Goal: Task Accomplishment & Management: Manage account settings

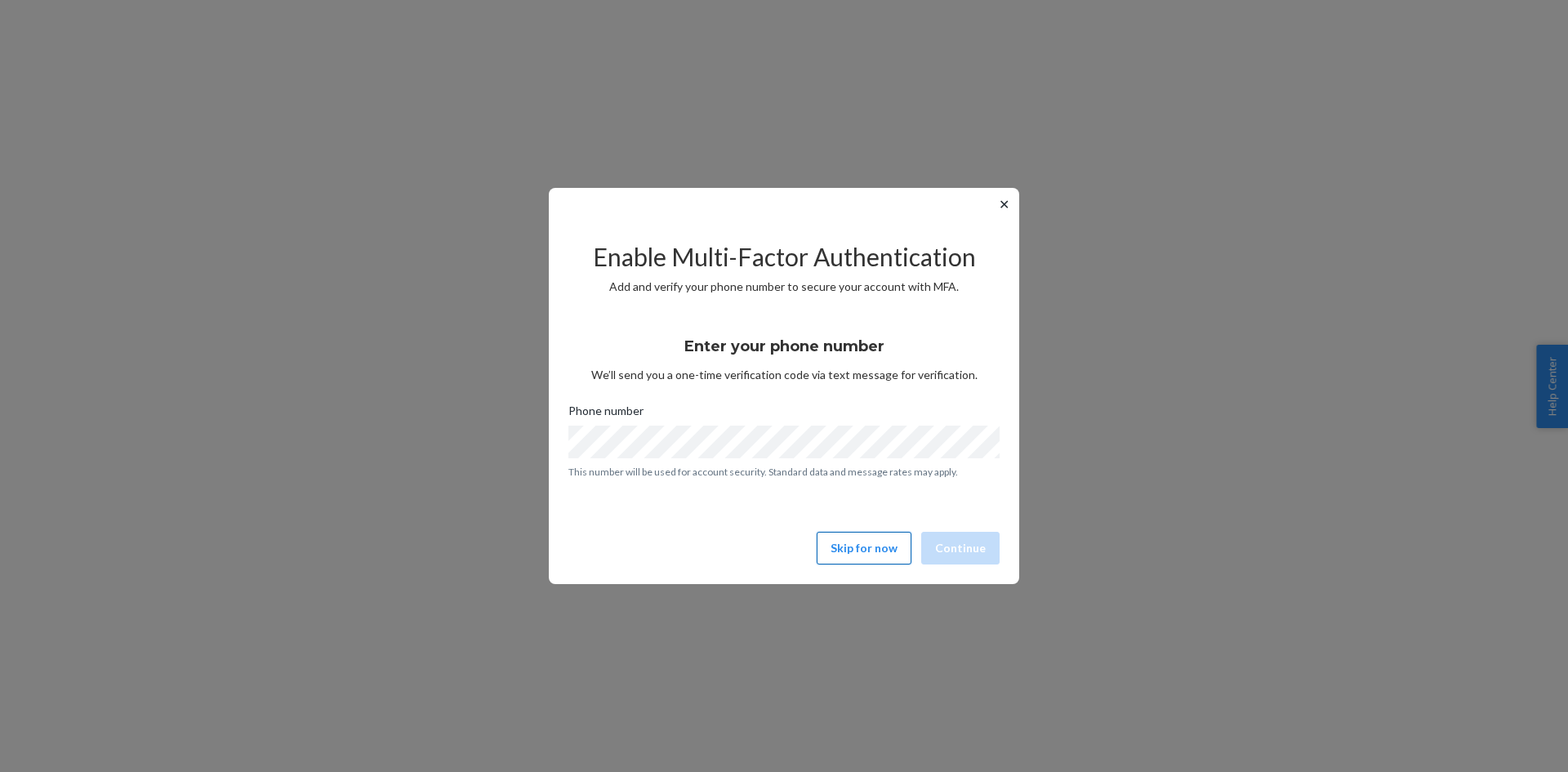
click at [863, 556] on button "Skip for now" at bounding box center [863, 547] width 95 height 32
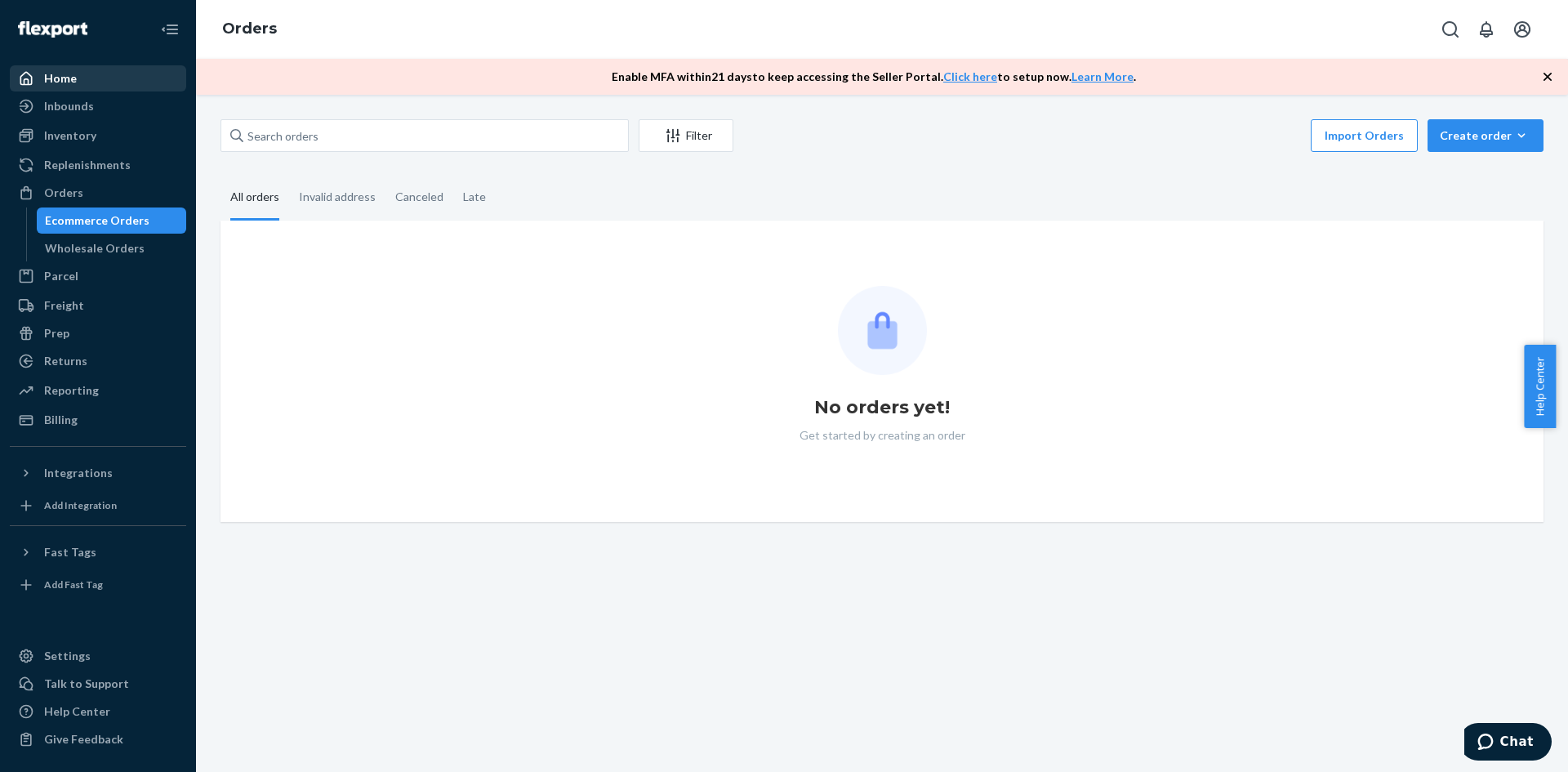
click at [53, 85] on div "Home" at bounding box center [60, 78] width 32 height 17
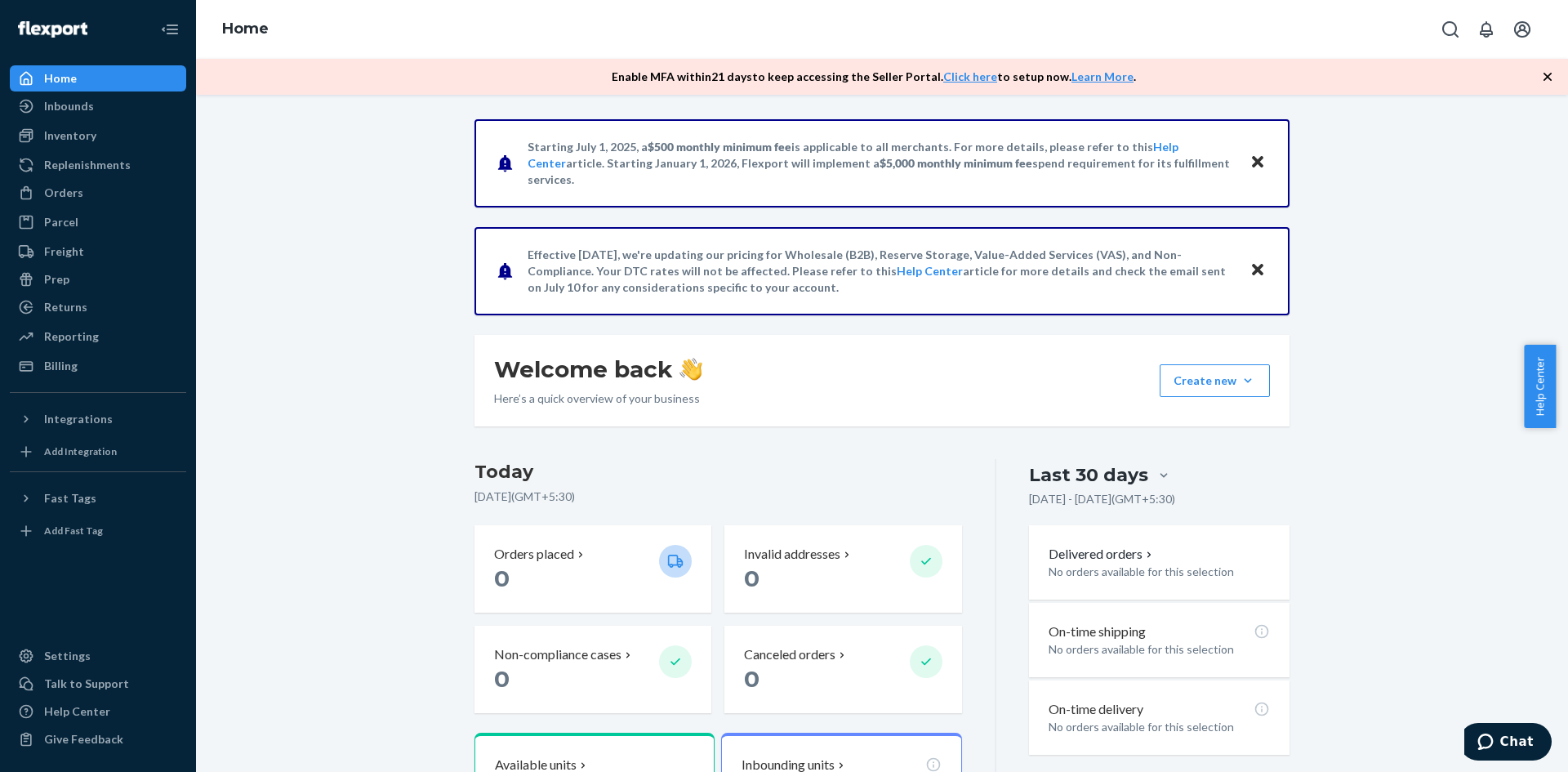
click at [287, 205] on div "Starting [DATE], a $500 monthly minimum fee is applicable to all merchants. For…" at bounding box center [882, 555] width 1347 height 872
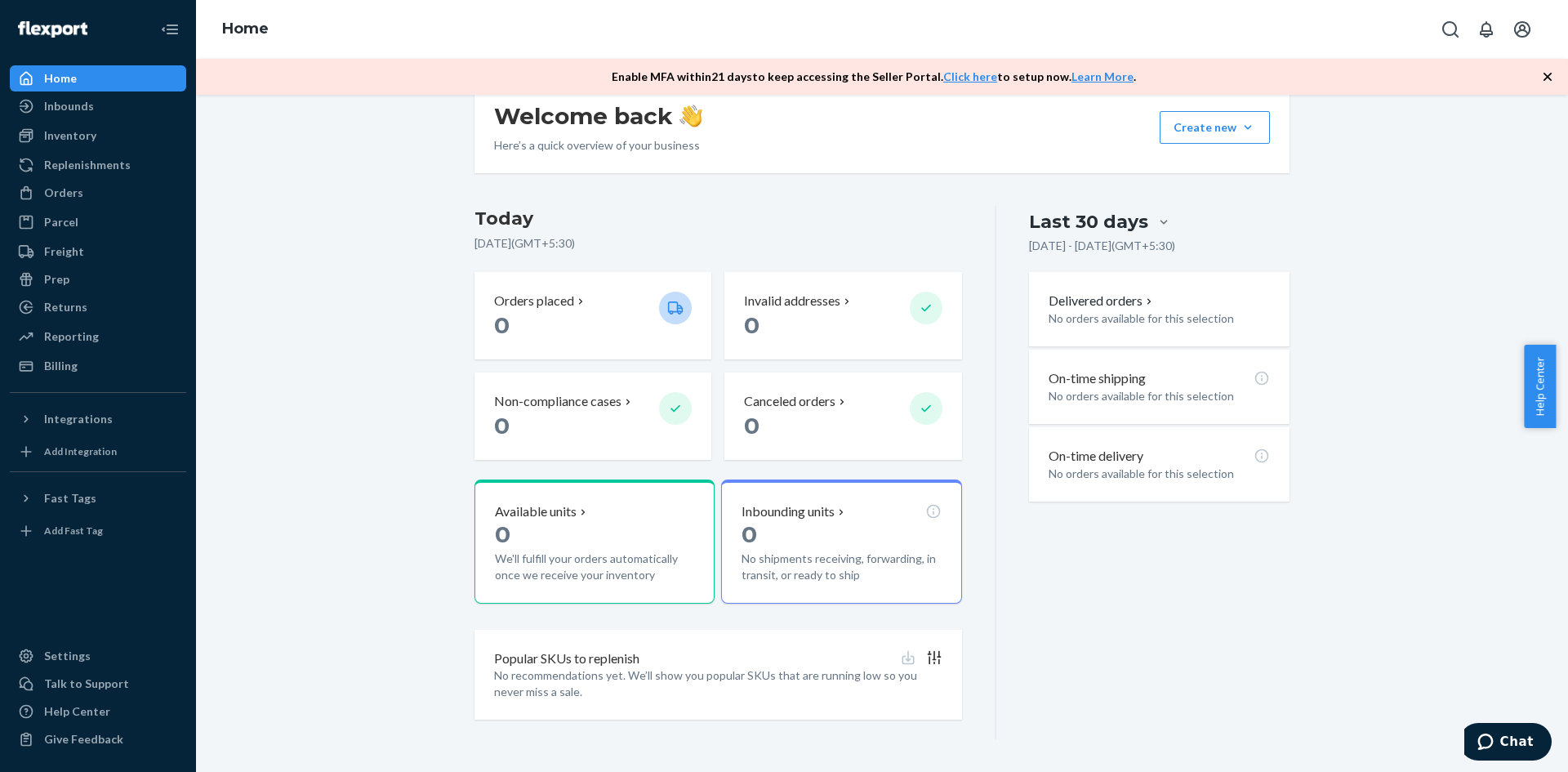
drag, startPoint x: 62, startPoint y: 26, endPoint x: 18, endPoint y: 26, distance: 44.0
click at [18, 26] on div at bounding box center [98, 29] width 176 height 59
drag, startPoint x: 99, startPoint y: 109, endPoint x: 121, endPoint y: 118, distance: 23.8
click at [99, 109] on div "Inbounds" at bounding box center [98, 106] width 173 height 23
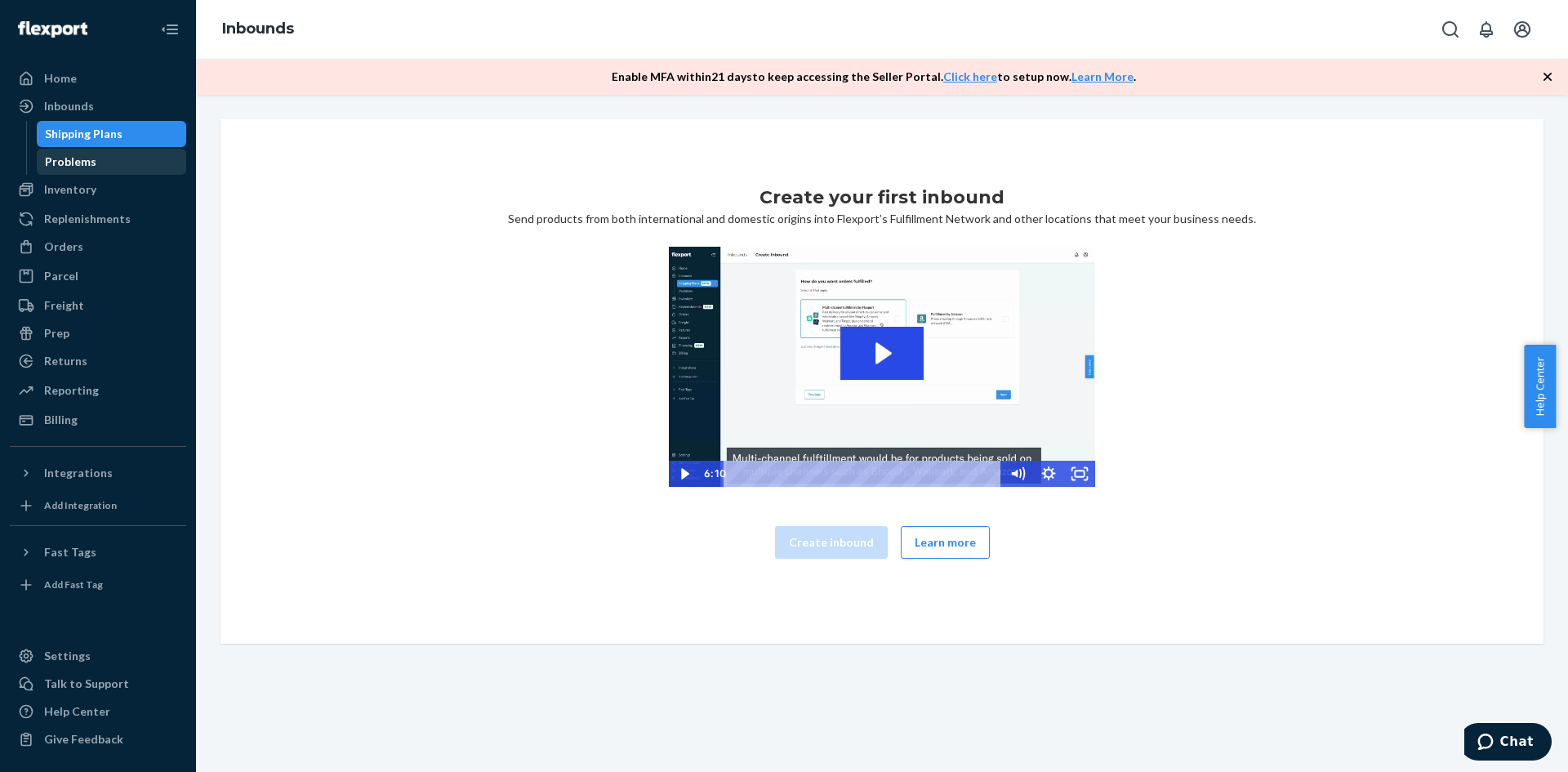
drag, startPoint x: 64, startPoint y: 76, endPoint x: 145, endPoint y: 158, distance: 115.3
click at [64, 76] on div "Home" at bounding box center [60, 78] width 32 height 17
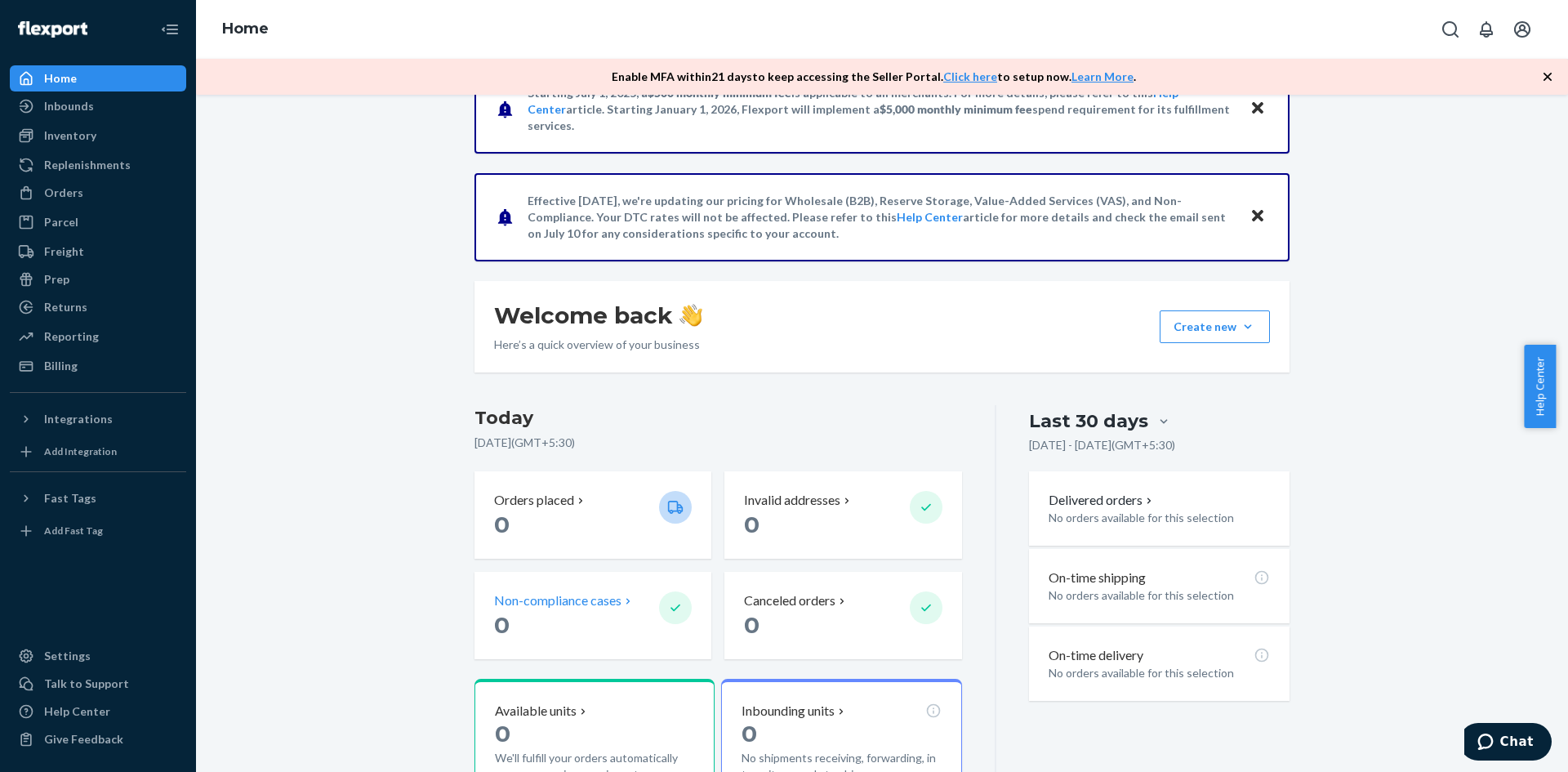
scroll to position [245, 0]
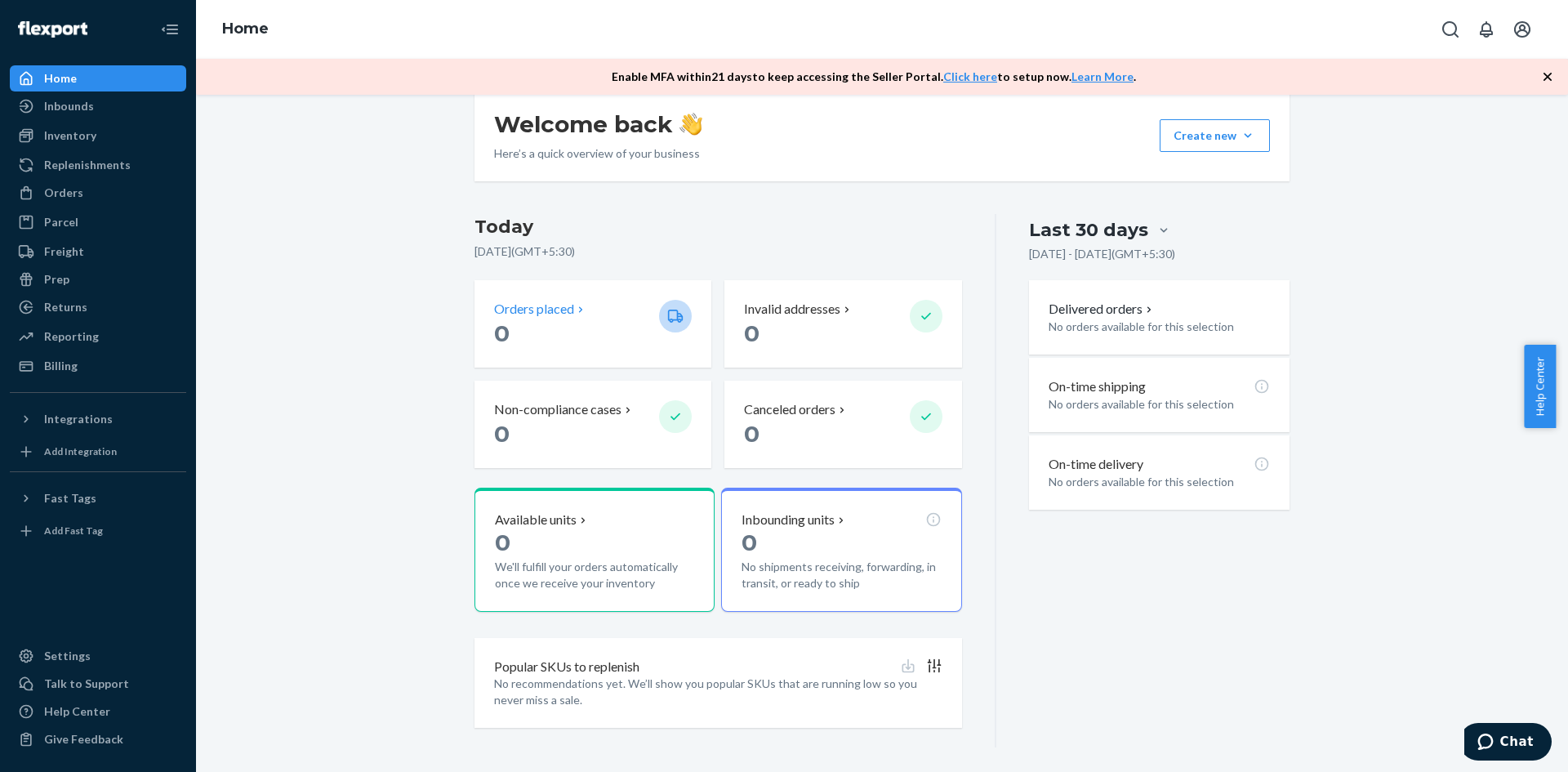
click at [636, 313] on div "Orders placed" at bounding box center [569, 309] width 152 height 18
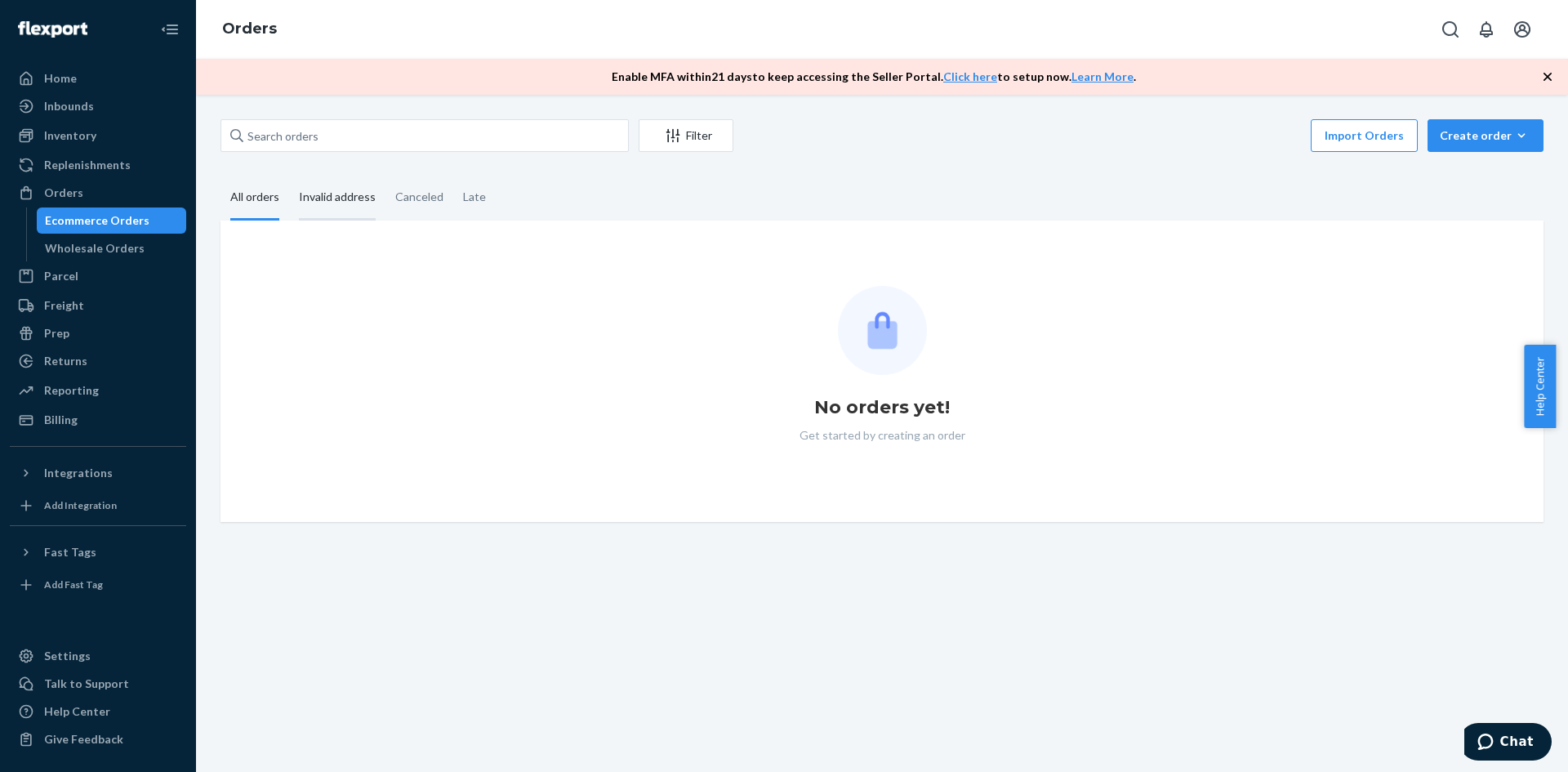
click at [323, 197] on div "Invalid address" at bounding box center [336, 198] width 76 height 45
click at [289, 176] on input "Invalid address" at bounding box center [289, 176] width 0 height 0
click at [415, 197] on div "Canceled" at bounding box center [419, 198] width 48 height 45
click at [385, 176] on input "Canceled" at bounding box center [385, 176] width 0 height 0
click at [463, 193] on div "Late" at bounding box center [474, 198] width 23 height 45
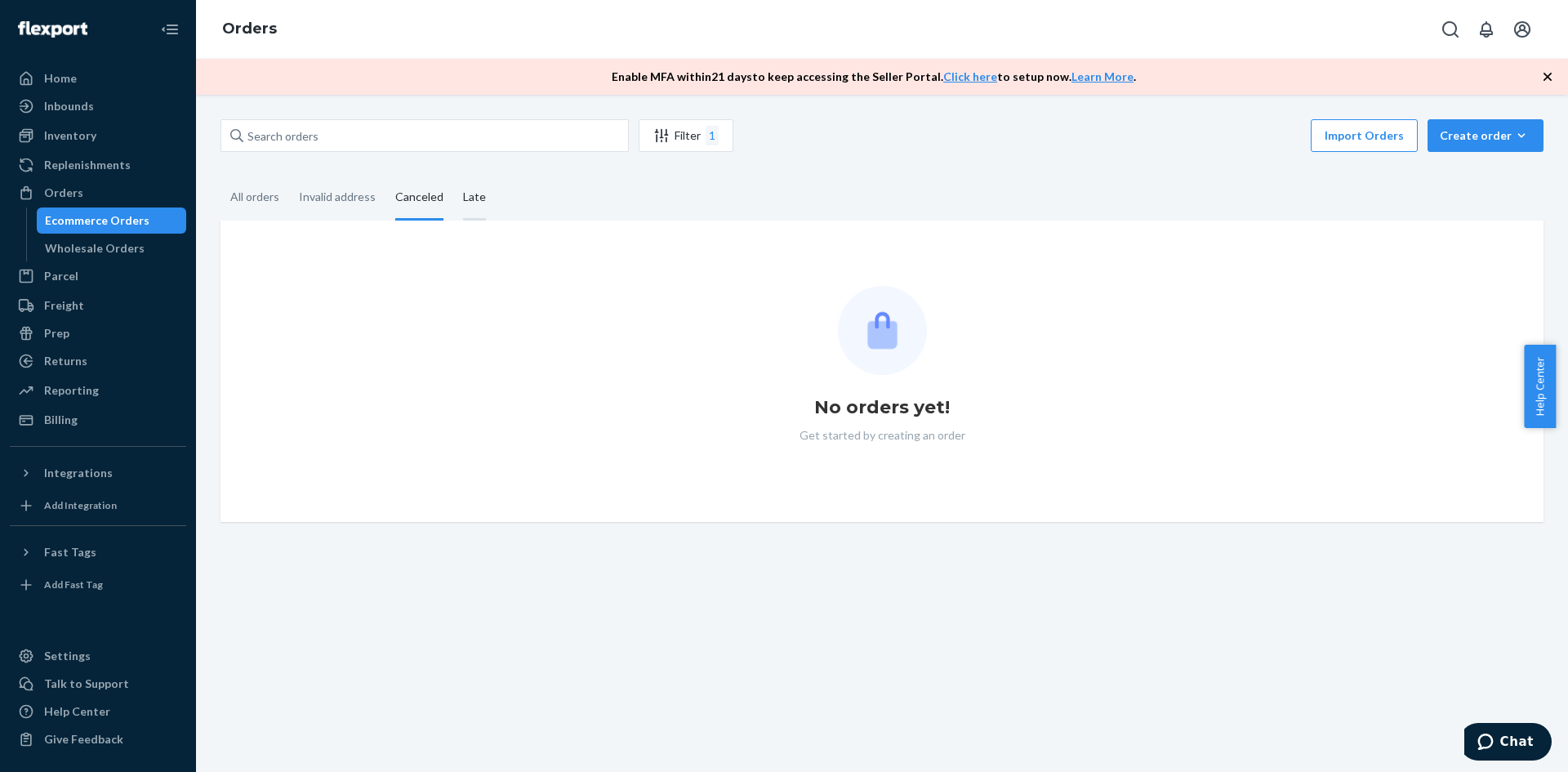
click at [453, 176] on input "Late" at bounding box center [453, 176] width 0 height 0
click at [76, 86] on div "Home" at bounding box center [98, 78] width 173 height 23
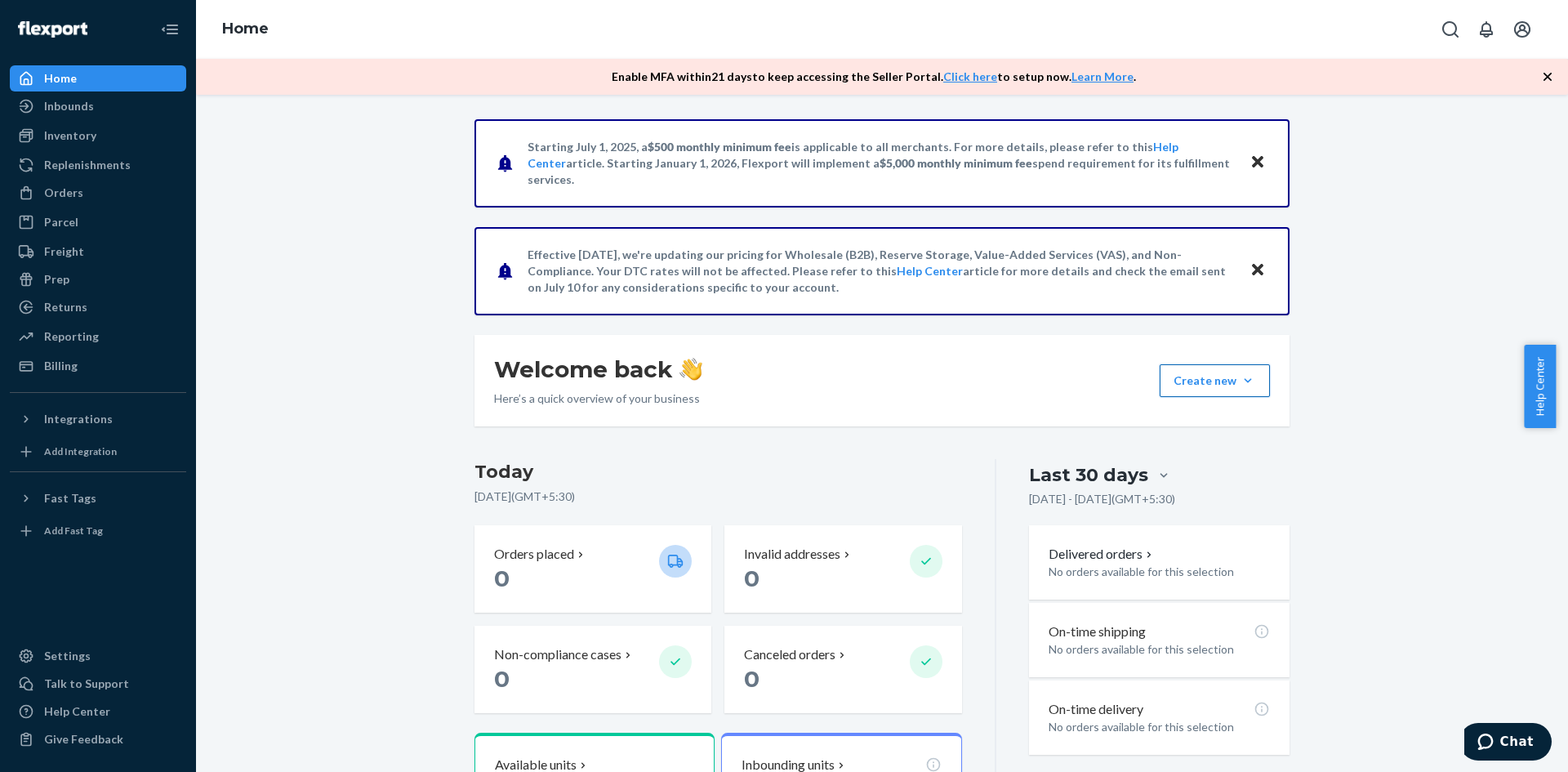
click at [1203, 382] on button "Create new Create new inbound Create new order Create new product" at bounding box center [1215, 380] width 111 height 32
click at [1200, 417] on span "Create new inbound" at bounding box center [1228, 419] width 104 height 11
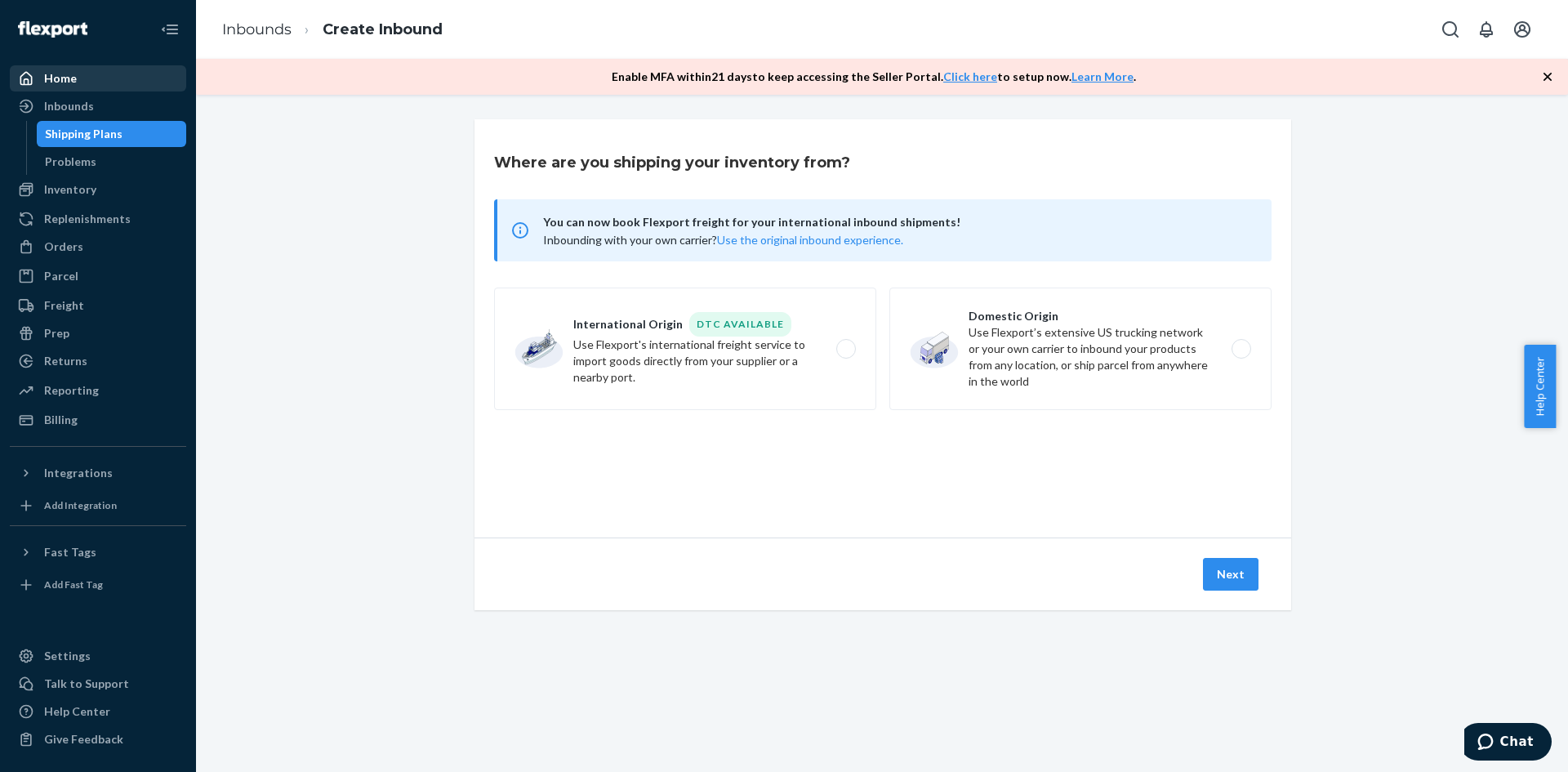
click at [60, 78] on div "Home" at bounding box center [60, 78] width 32 height 17
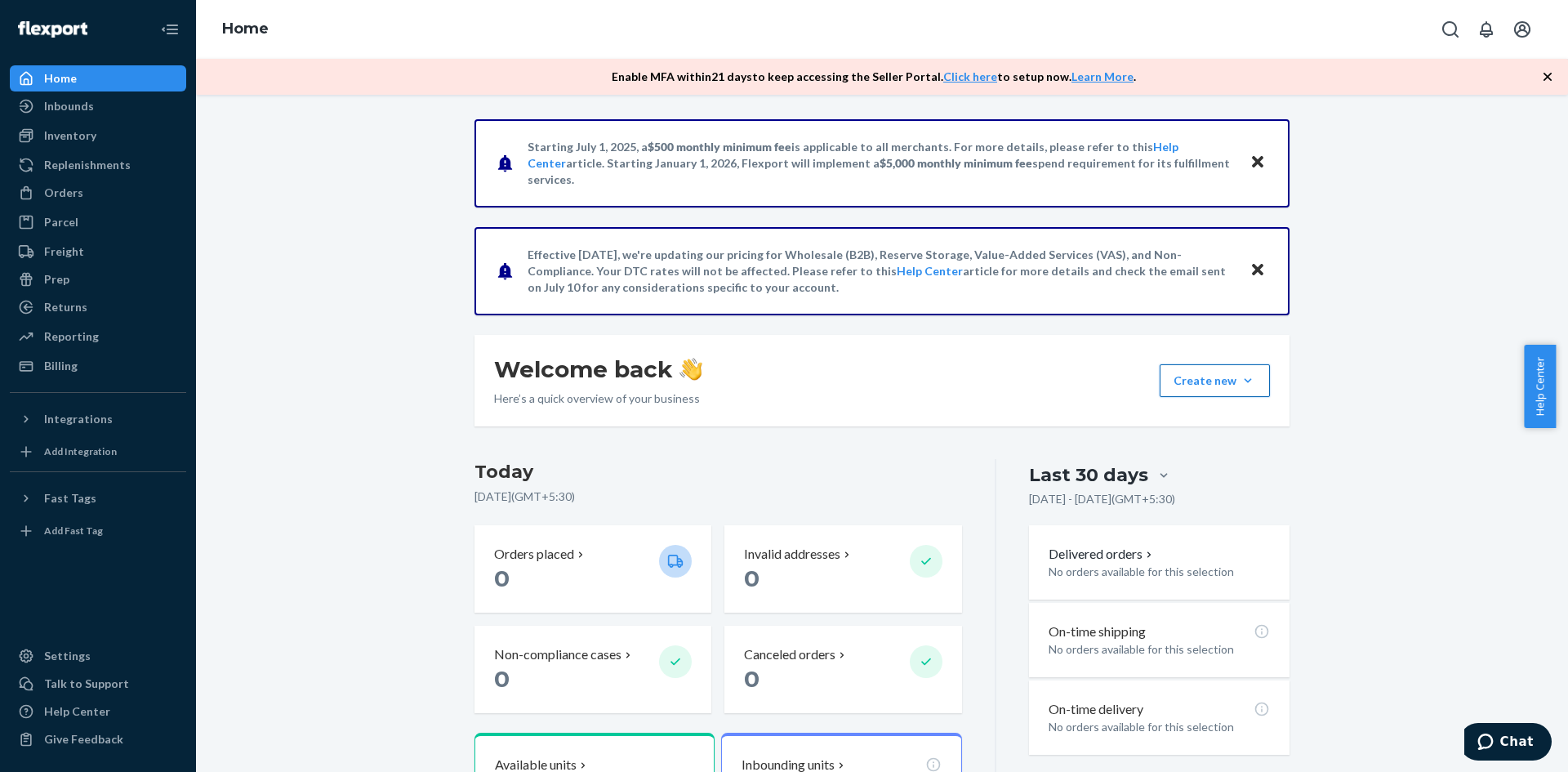
click at [1215, 378] on button "Create new Create new inbound Create new order Create new product" at bounding box center [1215, 380] width 111 height 32
click at [1207, 459] on span "Create new order" at bounding box center [1228, 454] width 104 height 11
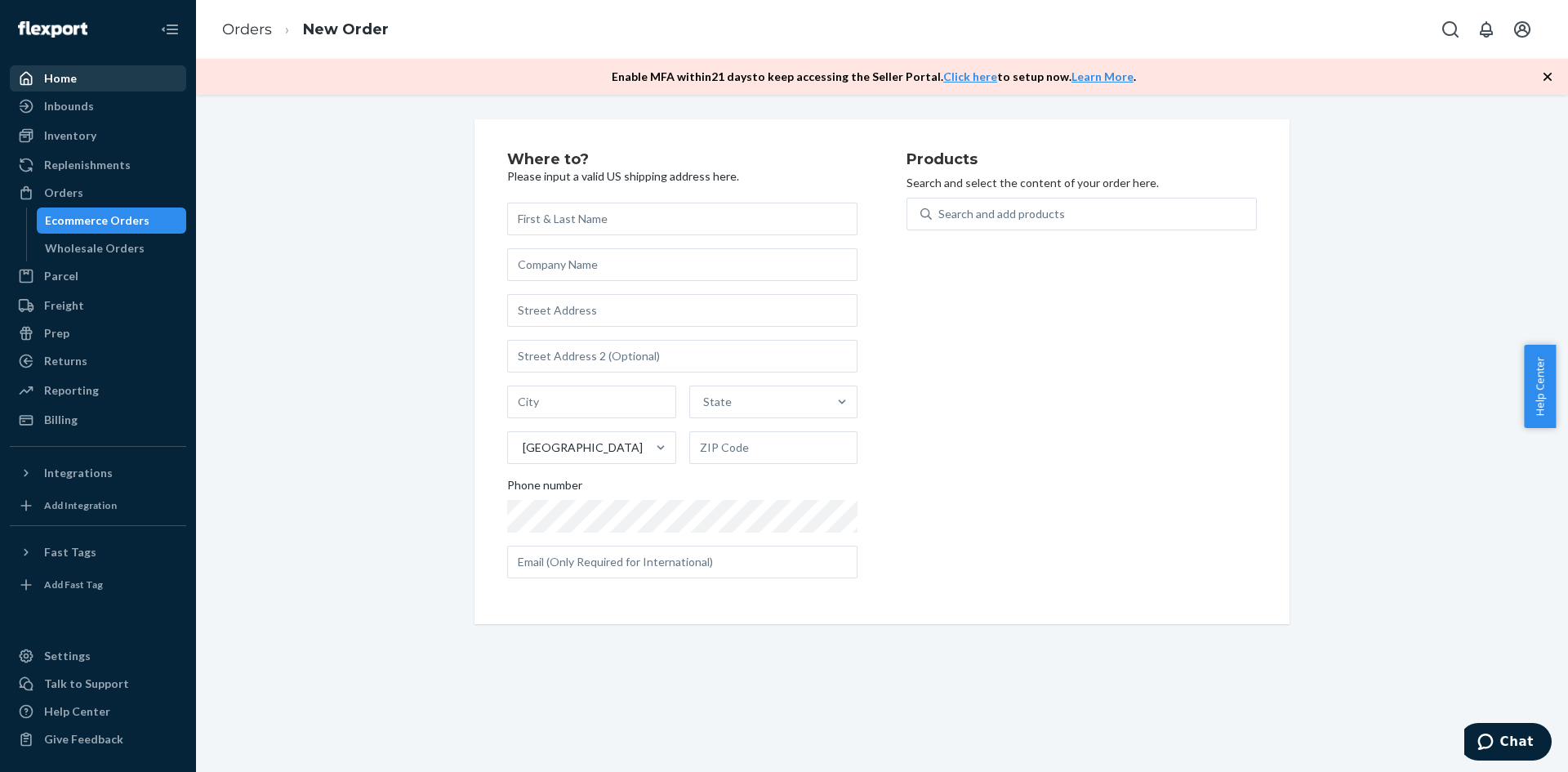
click at [67, 82] on div "Home" at bounding box center [60, 78] width 32 height 17
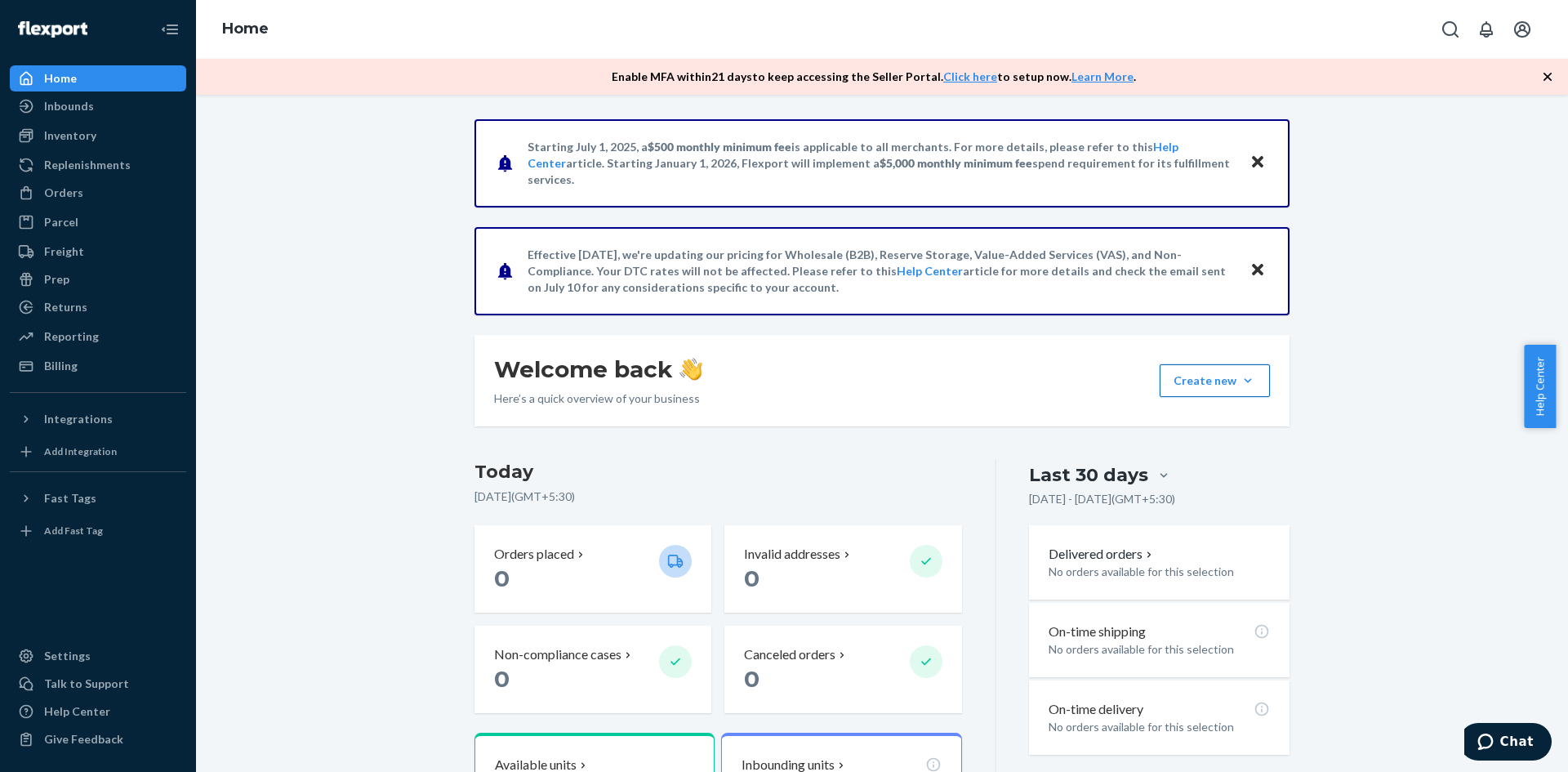
click at [1239, 378] on button "Create new Create new inbound Create new order Create new product" at bounding box center [1215, 380] width 111 height 32
click at [1211, 492] on span "Create new product" at bounding box center [1228, 490] width 104 height 11
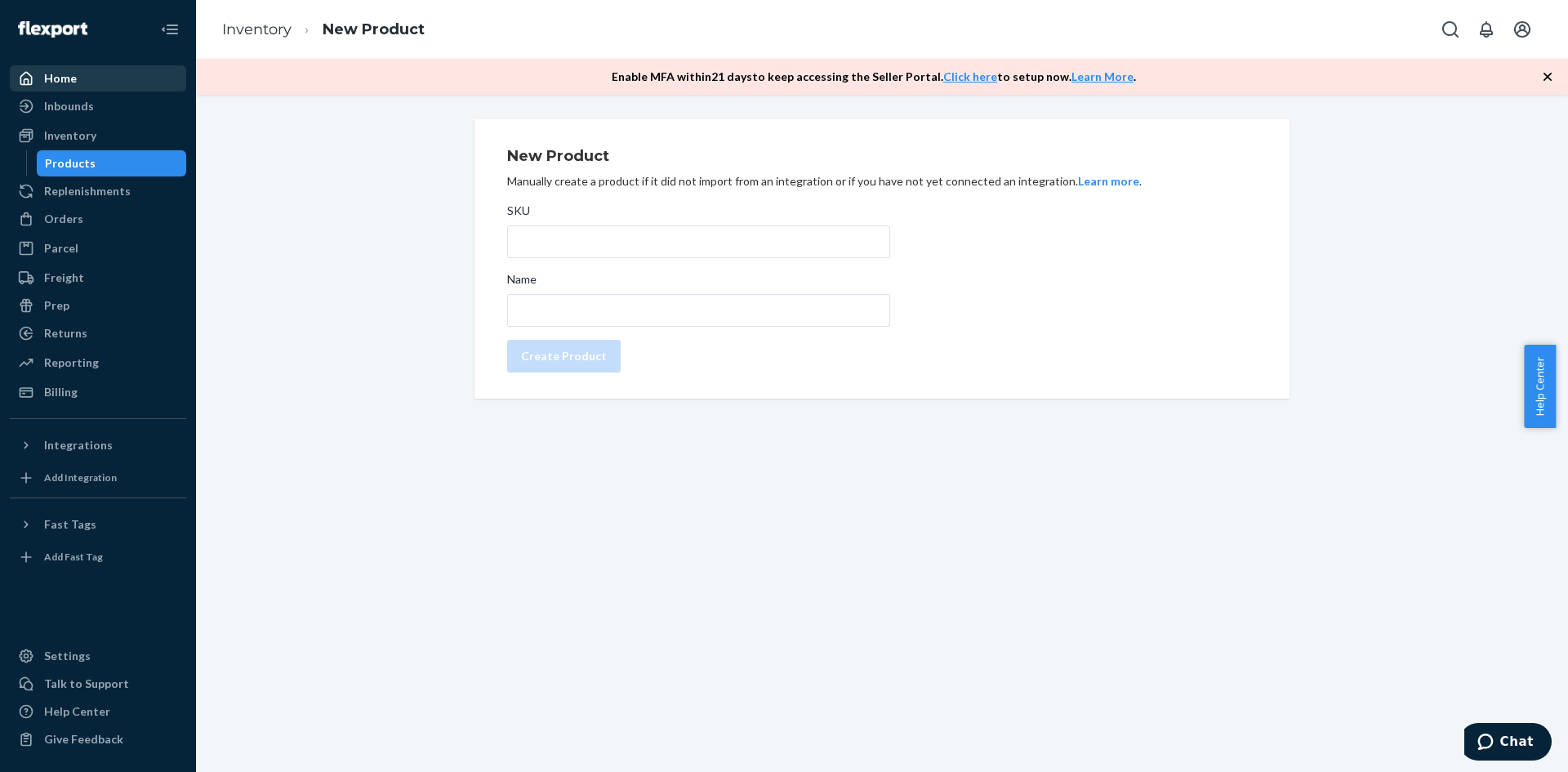
click at [76, 83] on div "Home" at bounding box center [98, 78] width 173 height 23
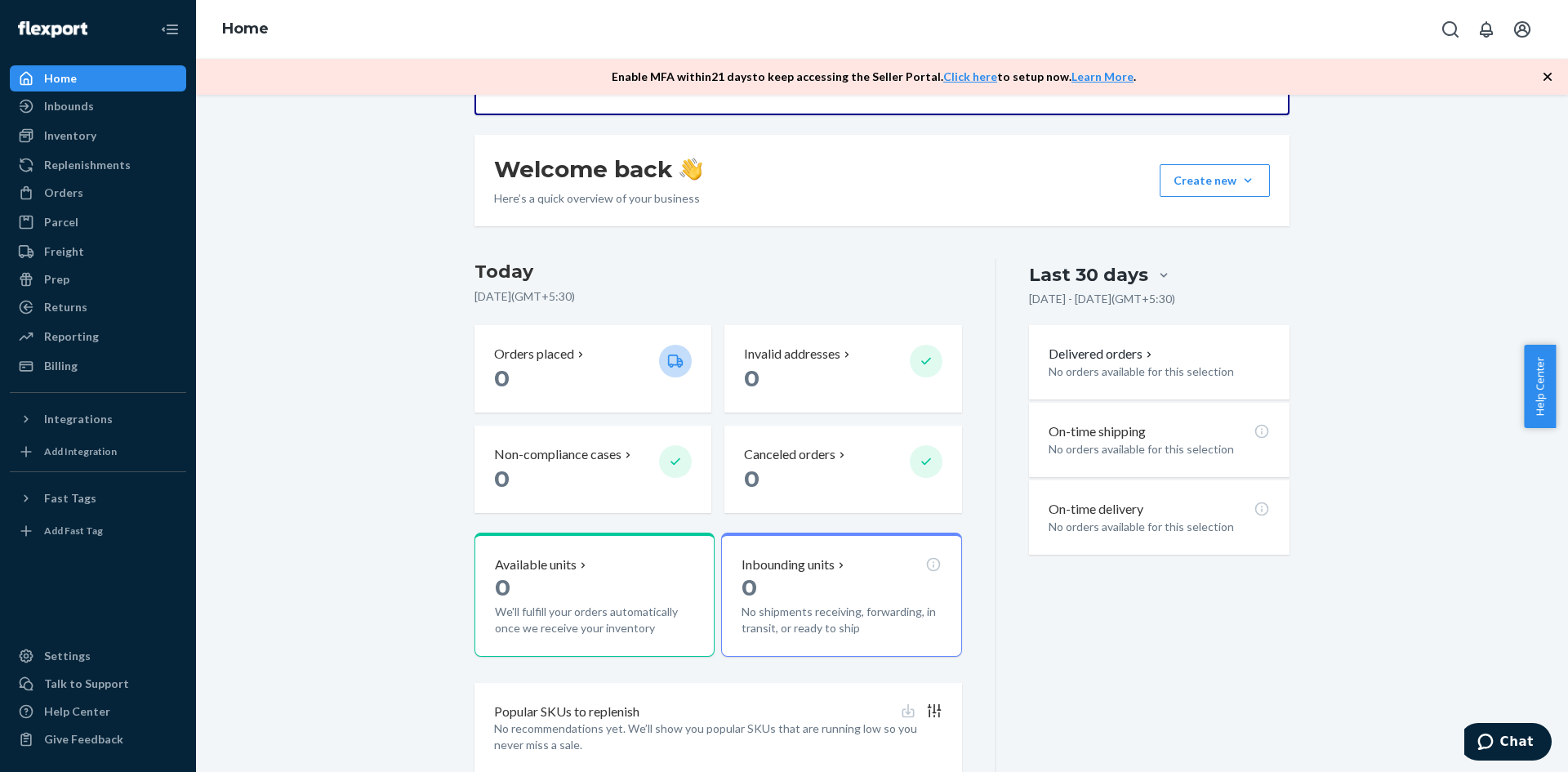
scroll to position [245, 0]
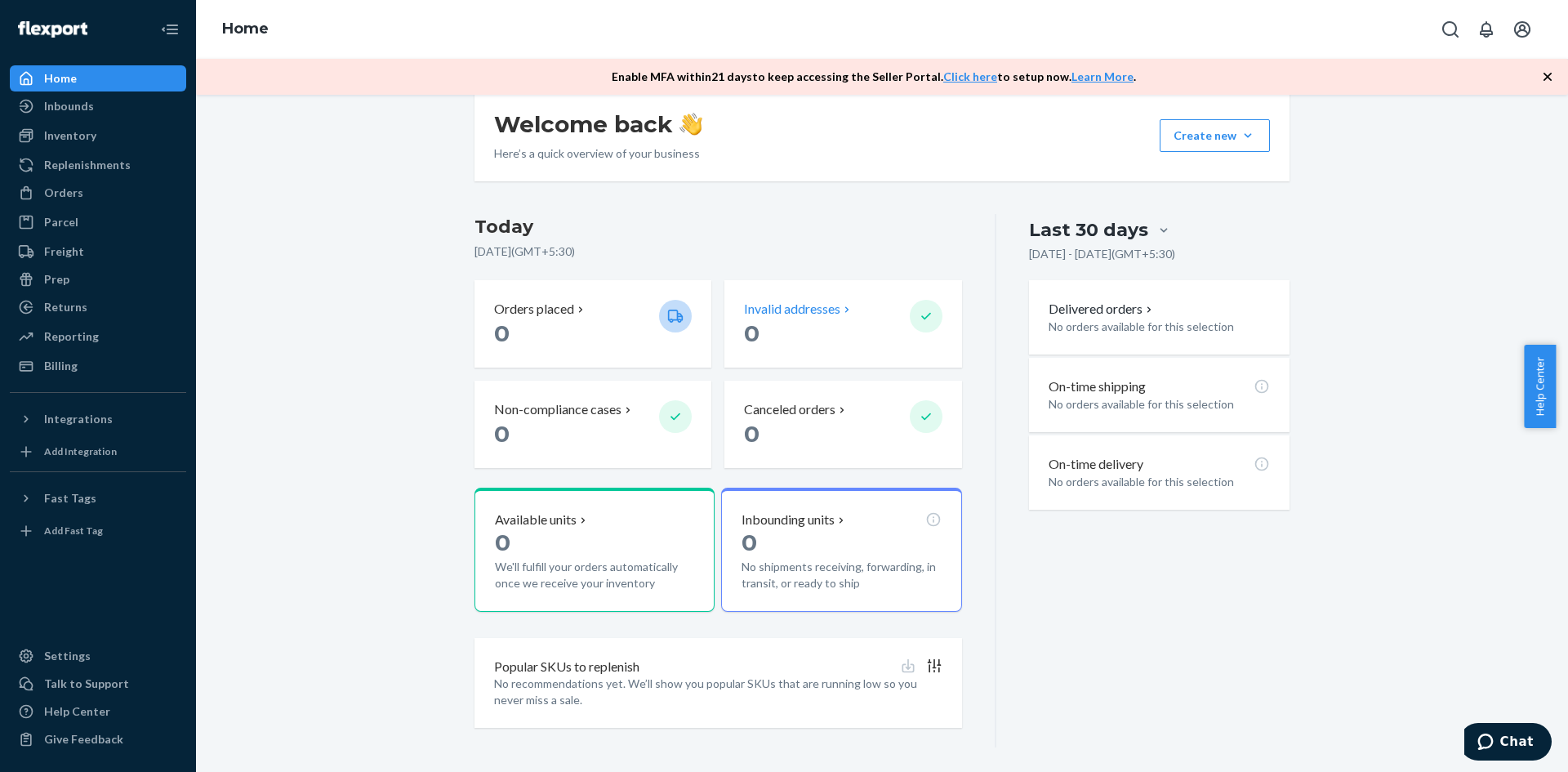
click at [776, 320] on p "0" at bounding box center [819, 333] width 152 height 29
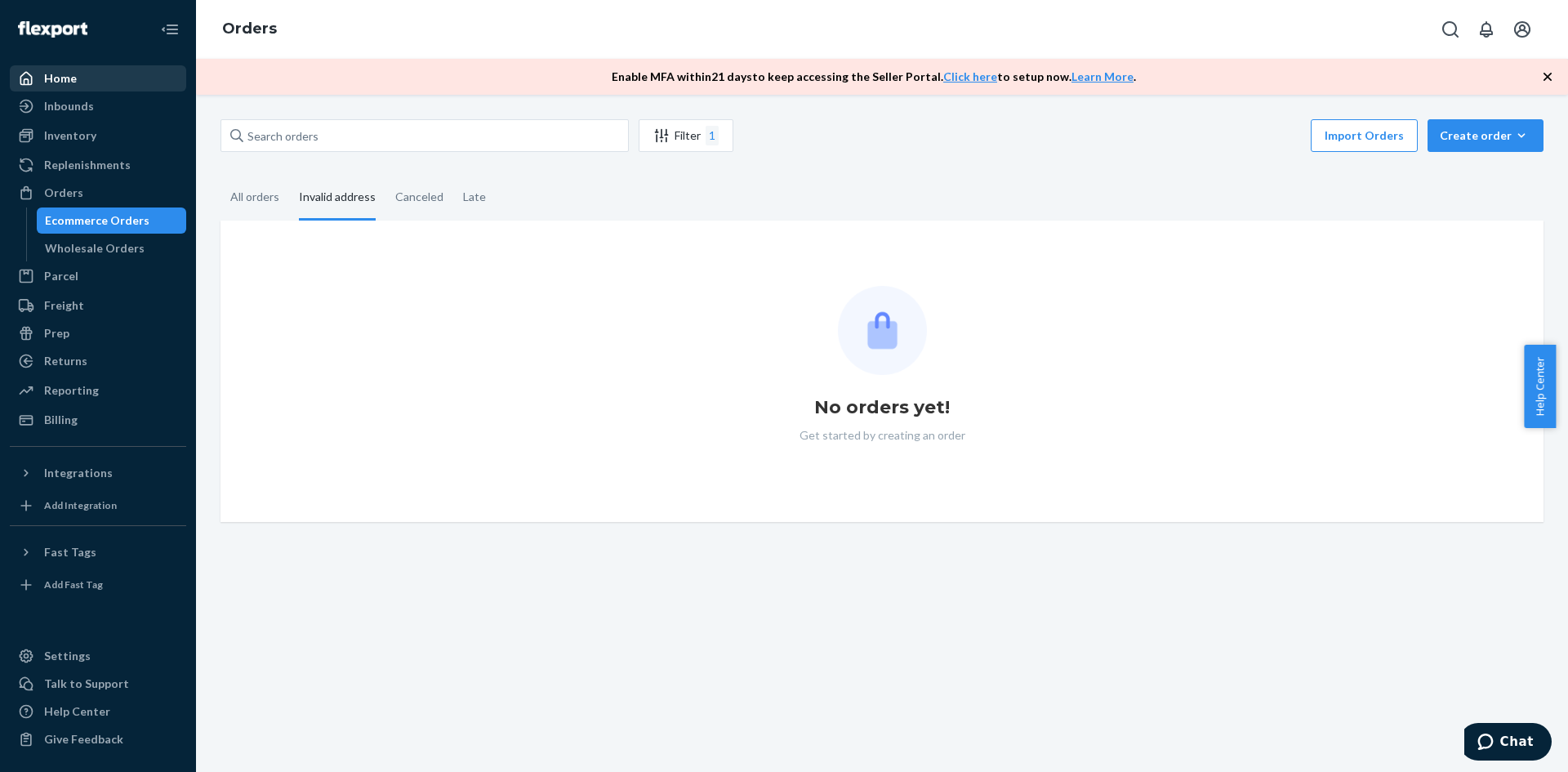
click at [101, 83] on div "Home" at bounding box center [98, 78] width 173 height 23
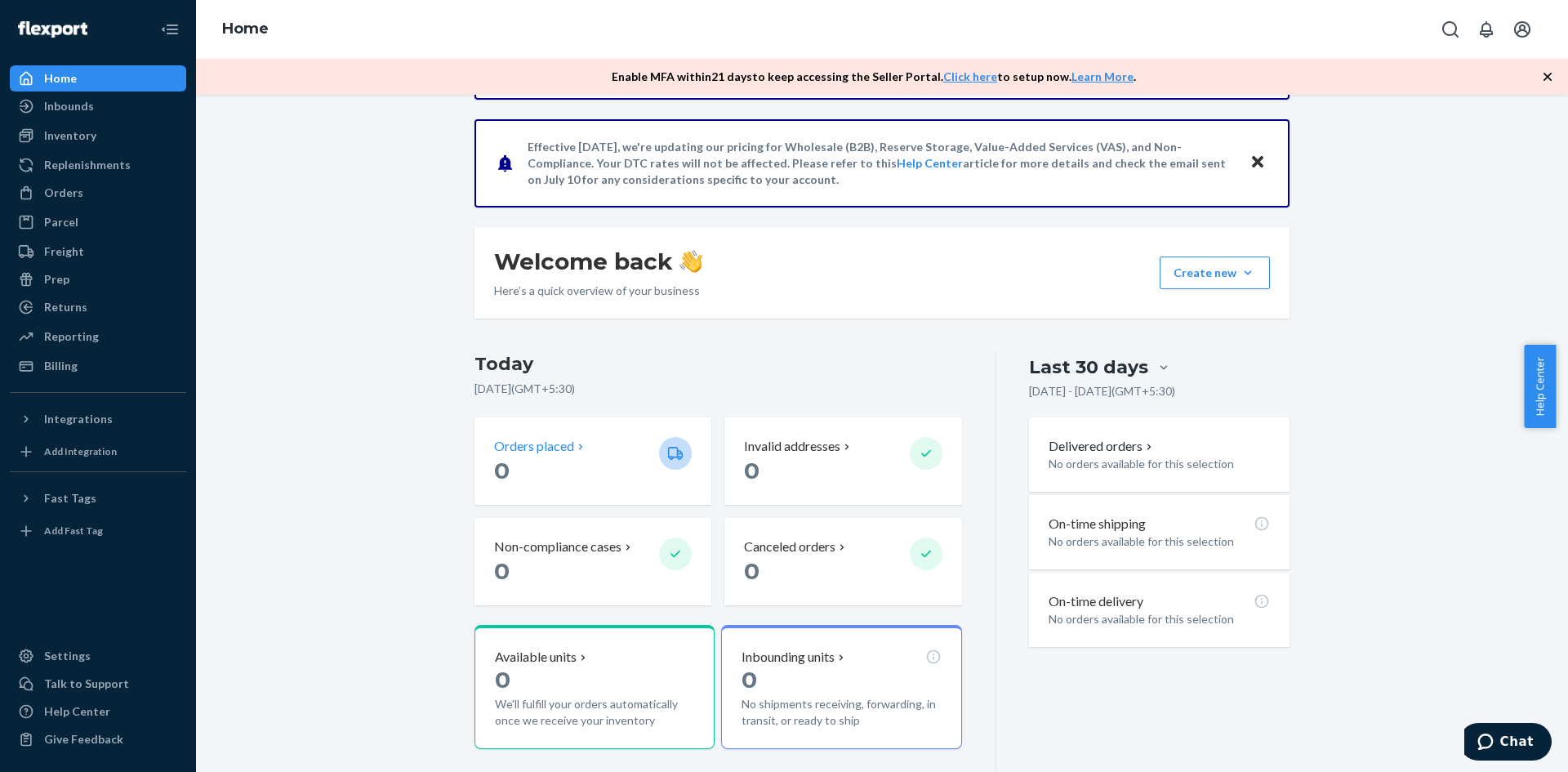
scroll to position [245, 0]
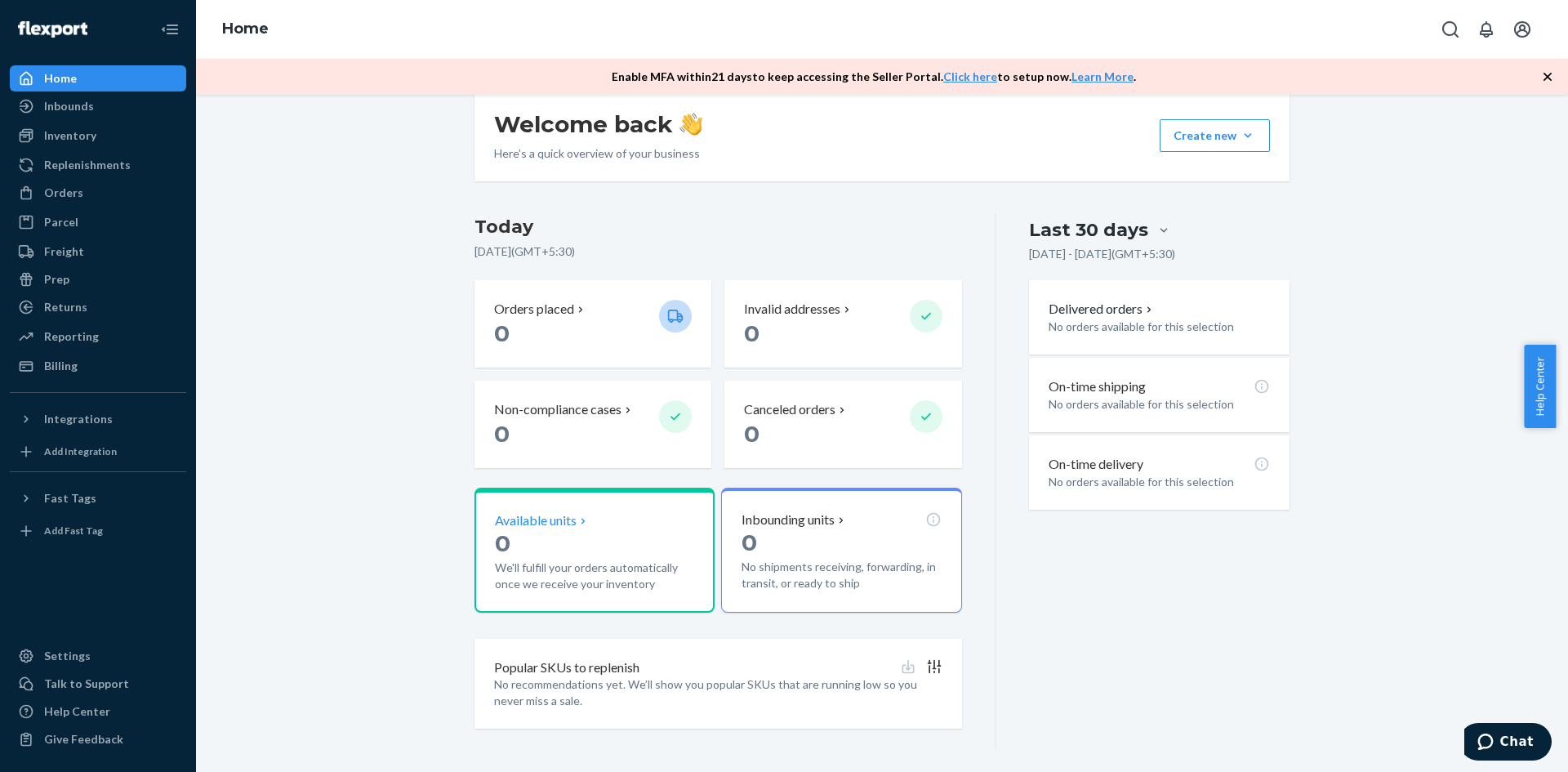
click at [554, 555] on p "0" at bounding box center [594, 543] width 199 height 29
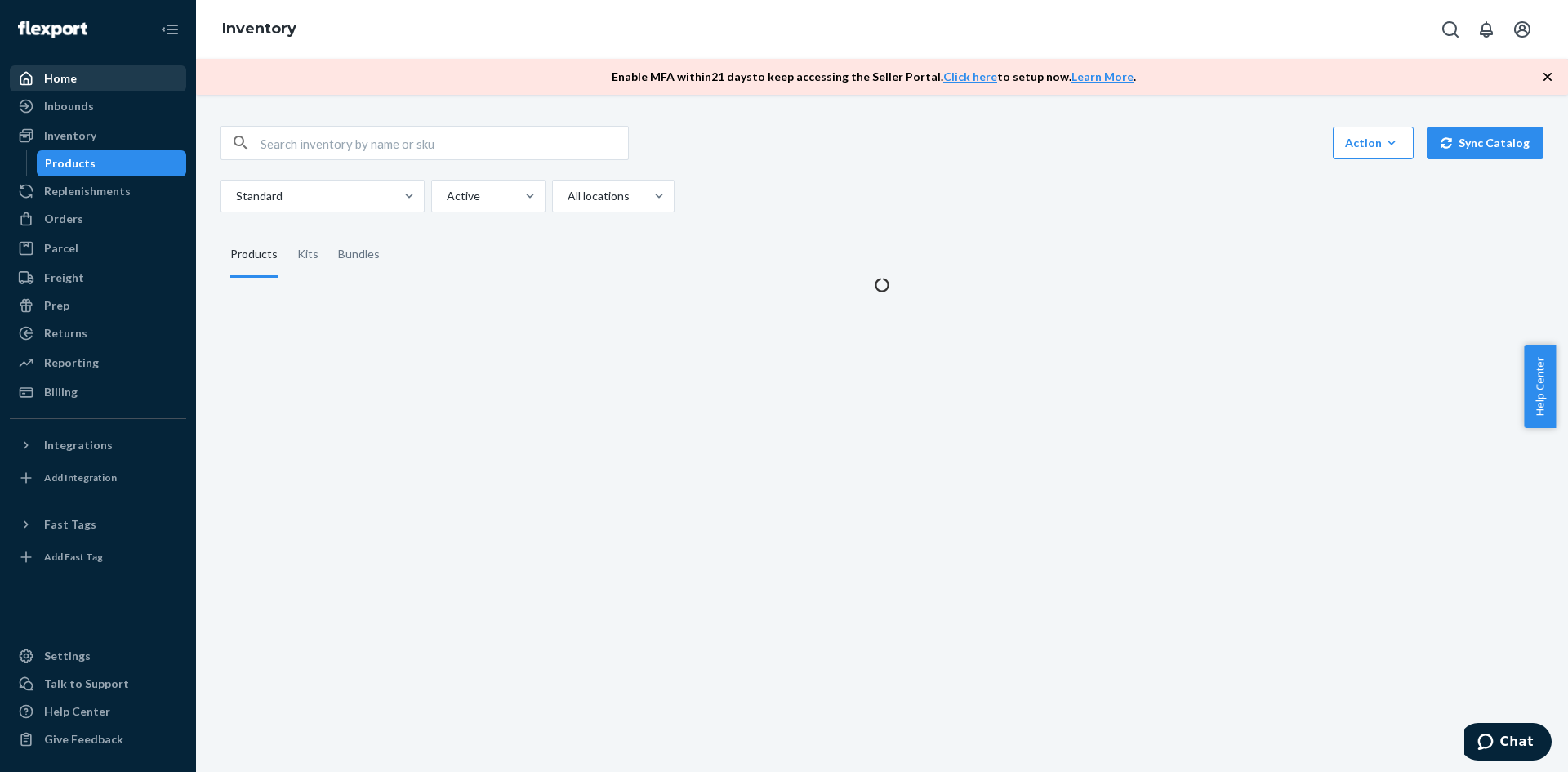
click at [75, 79] on div "Home" at bounding box center [60, 78] width 32 height 17
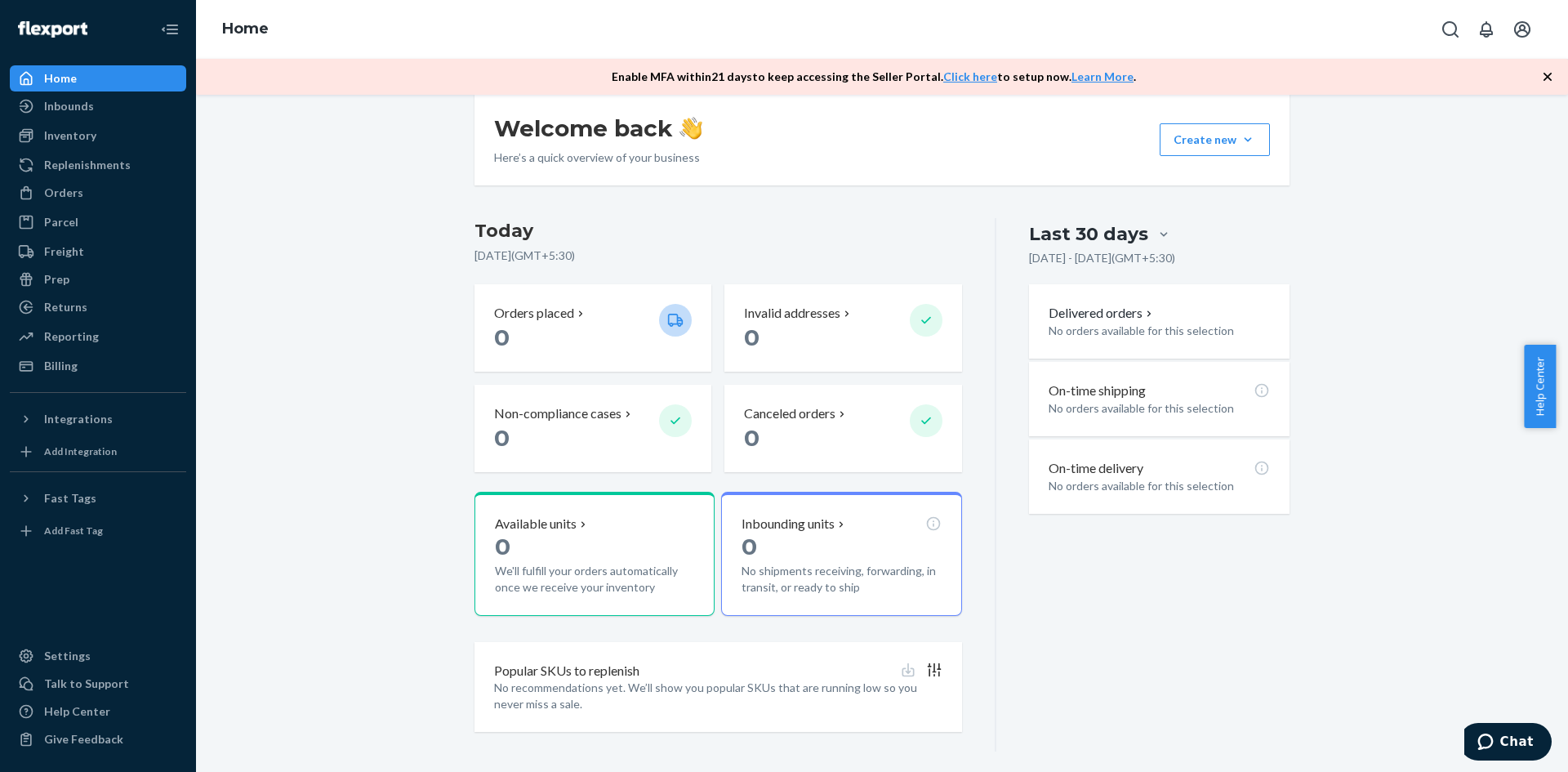
scroll to position [253, 0]
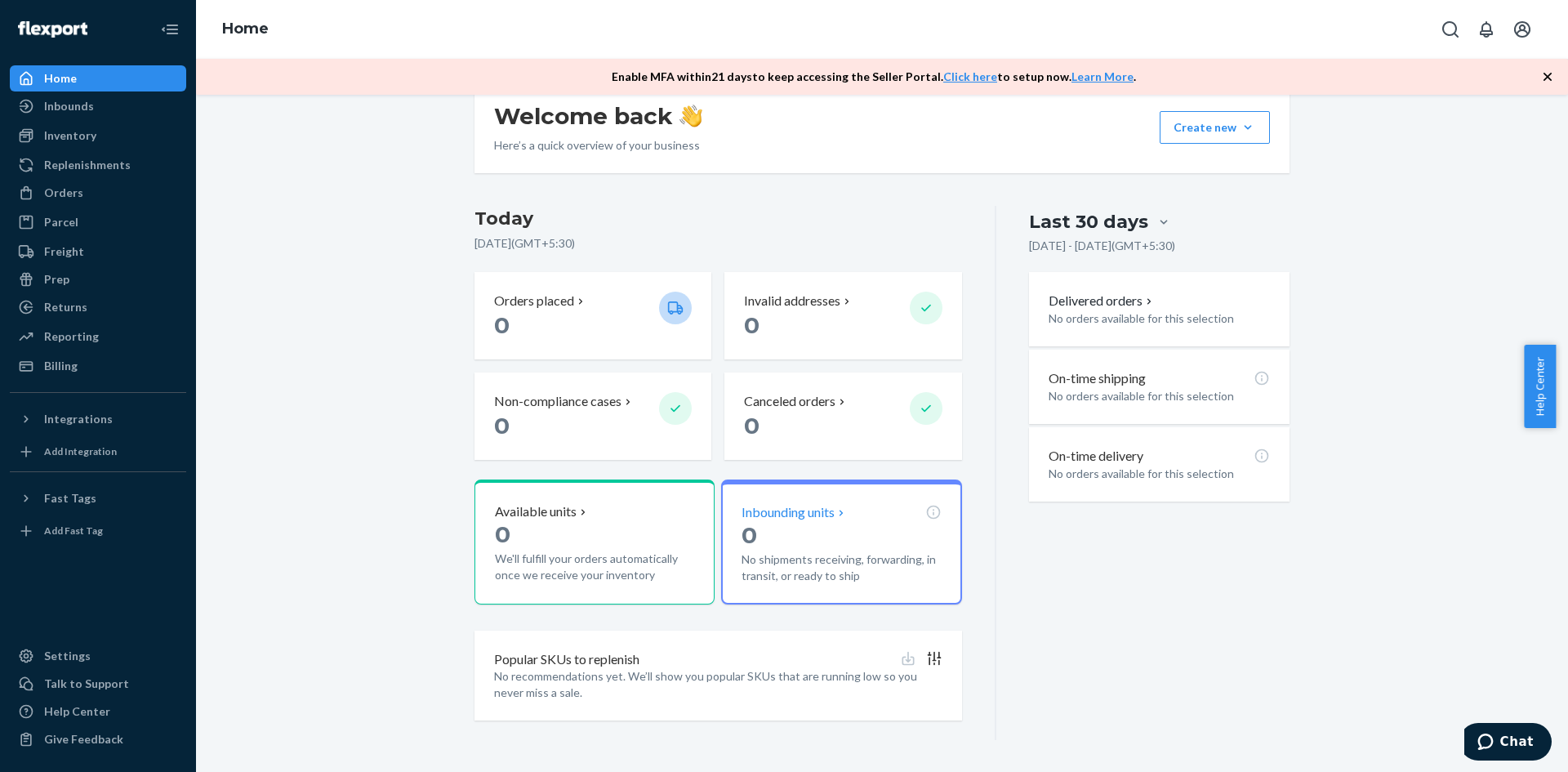
click at [840, 551] on p "No shipments receiving, forwarding, in transit, or ready to ship" at bounding box center [841, 567] width 199 height 32
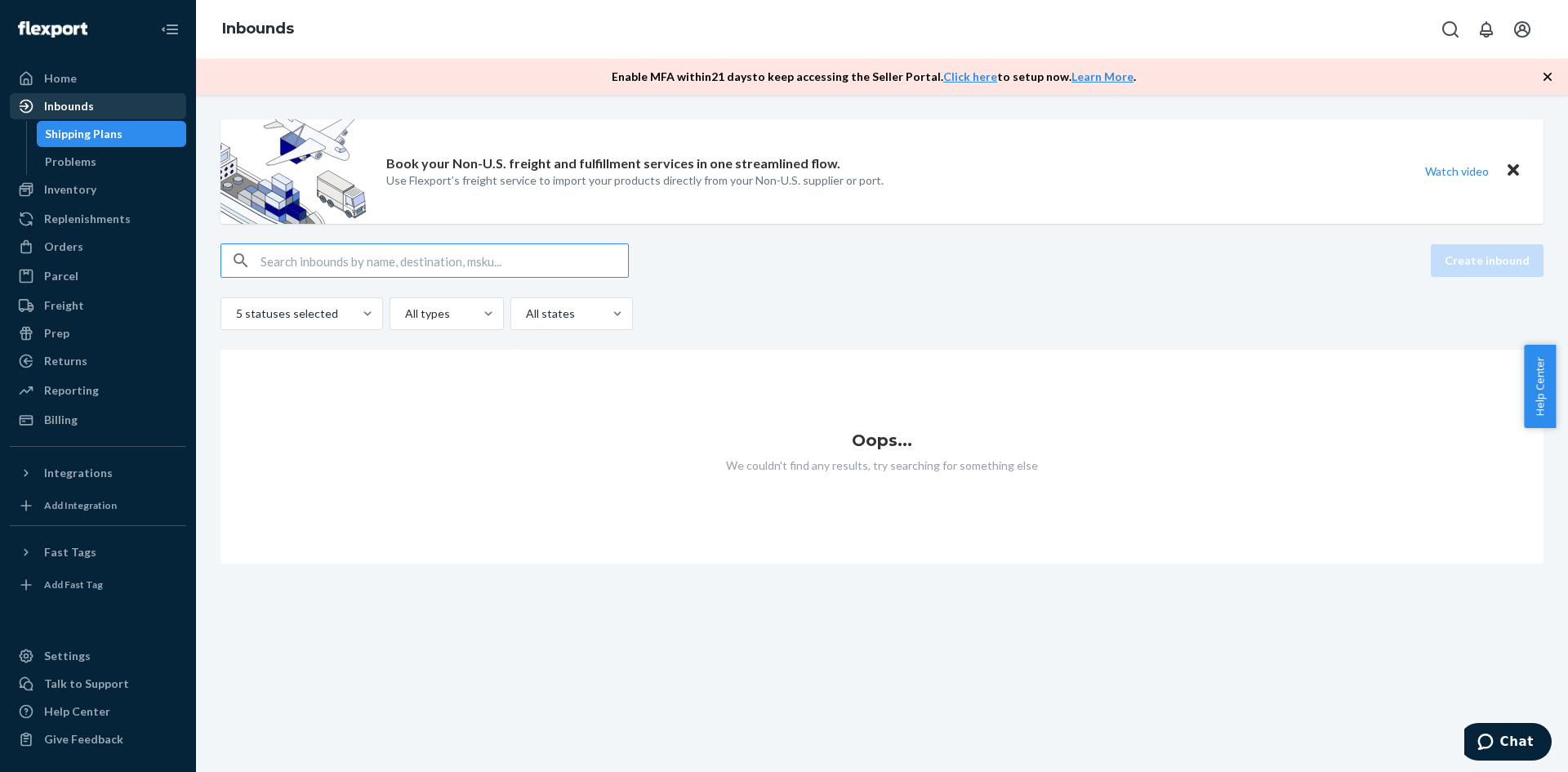
click at [64, 104] on div "Inbounds" at bounding box center [69, 106] width 50 height 17
click at [77, 160] on div "Problems" at bounding box center [71, 162] width 52 height 17
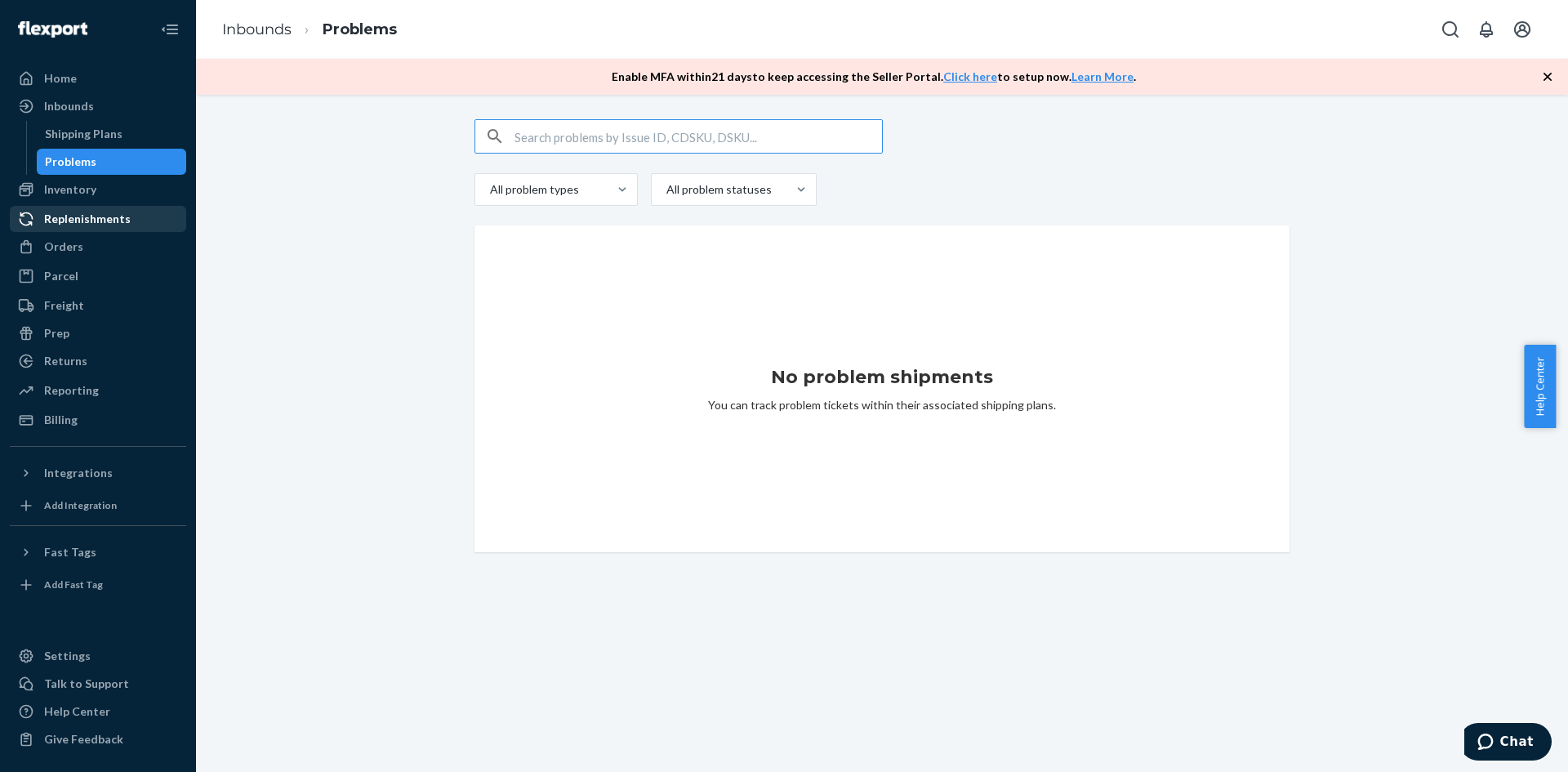
drag, startPoint x: 56, startPoint y: 191, endPoint x: 99, endPoint y: 207, distance: 45.9
click at [56, 191] on div "Inventory" at bounding box center [70, 190] width 53 height 17
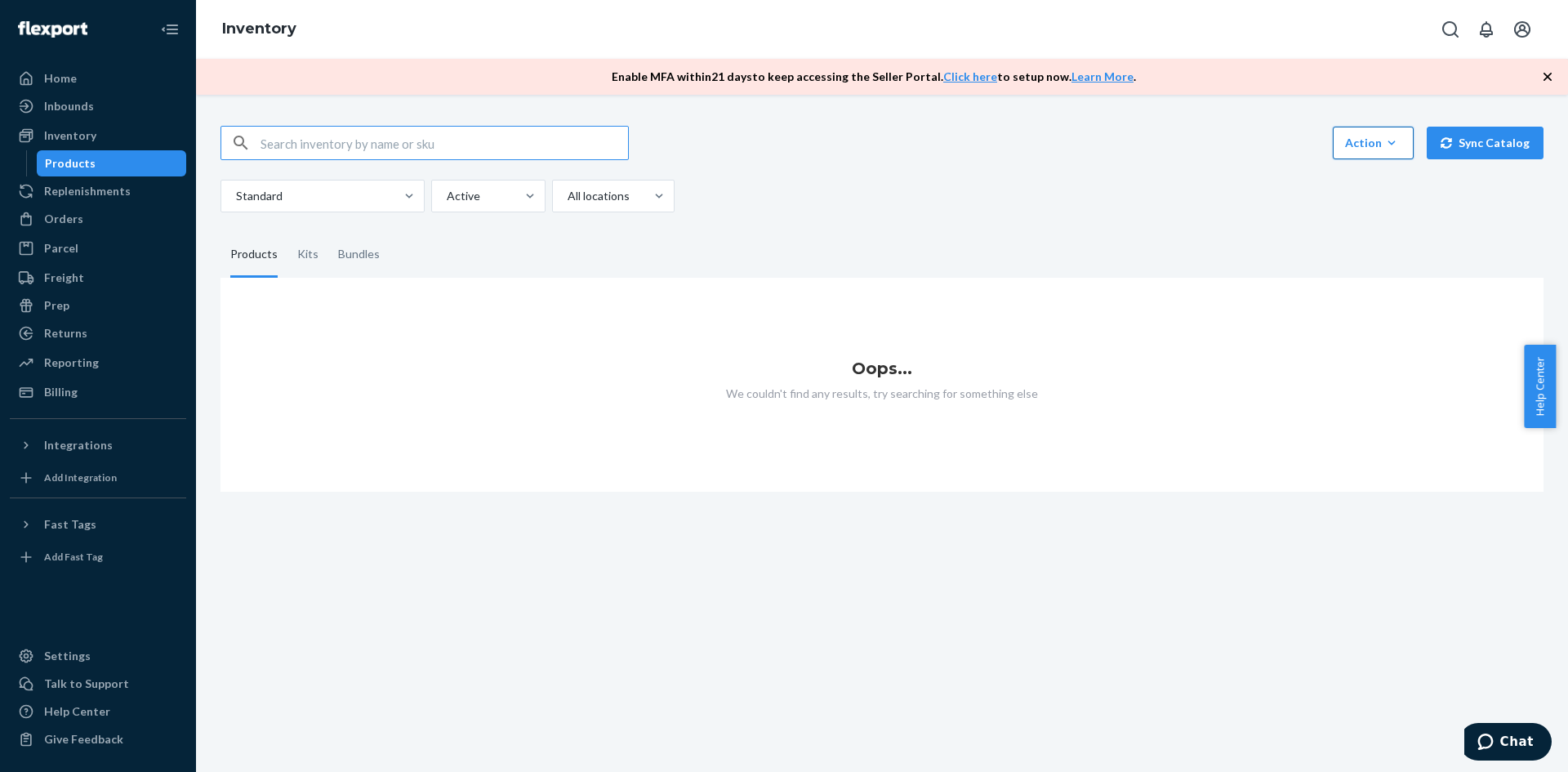
click at [1383, 147] on icon "button" at bounding box center [1391, 143] width 17 height 17
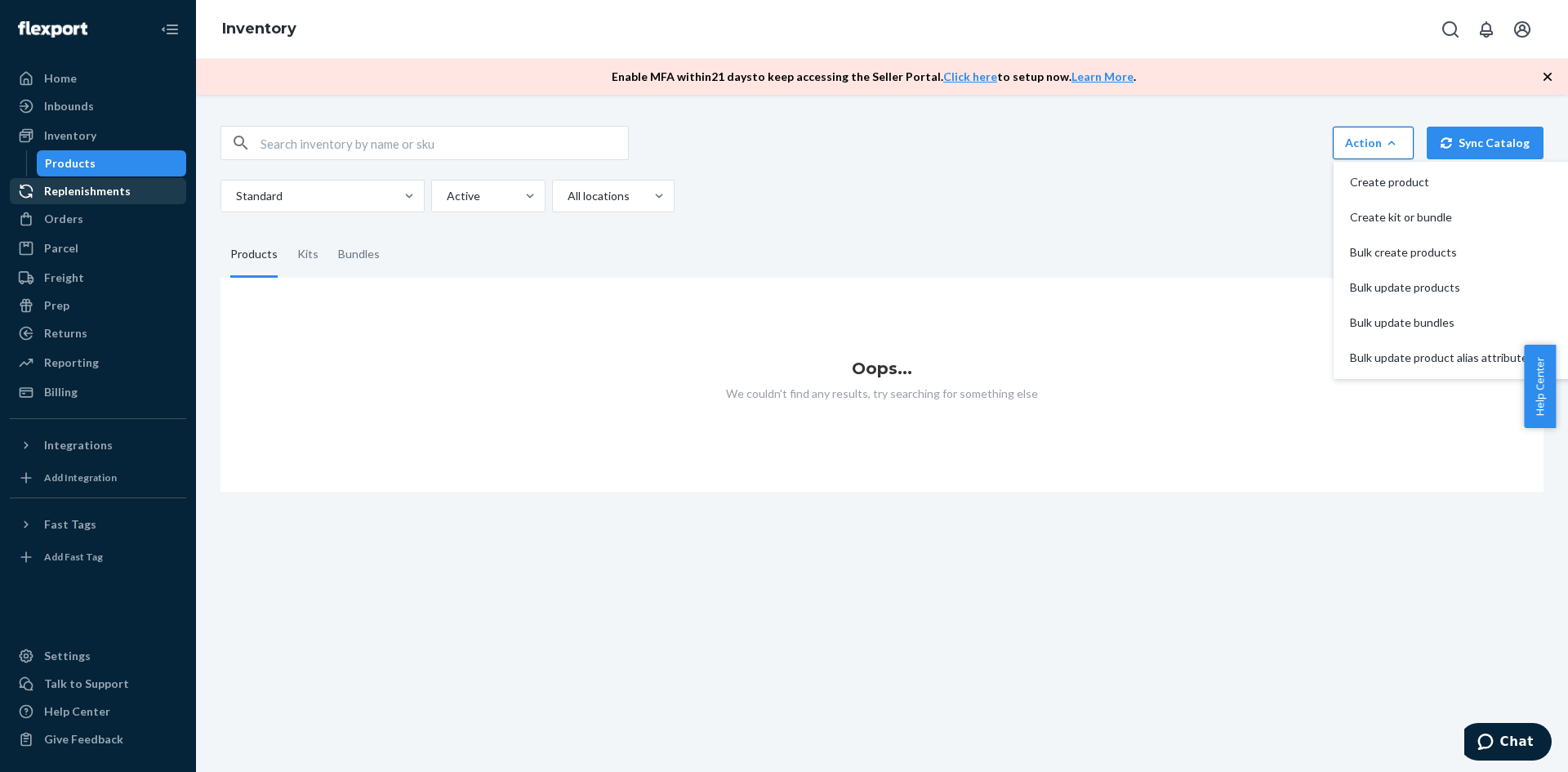
click at [78, 193] on div "Replenishments" at bounding box center [88, 192] width 87 height 17
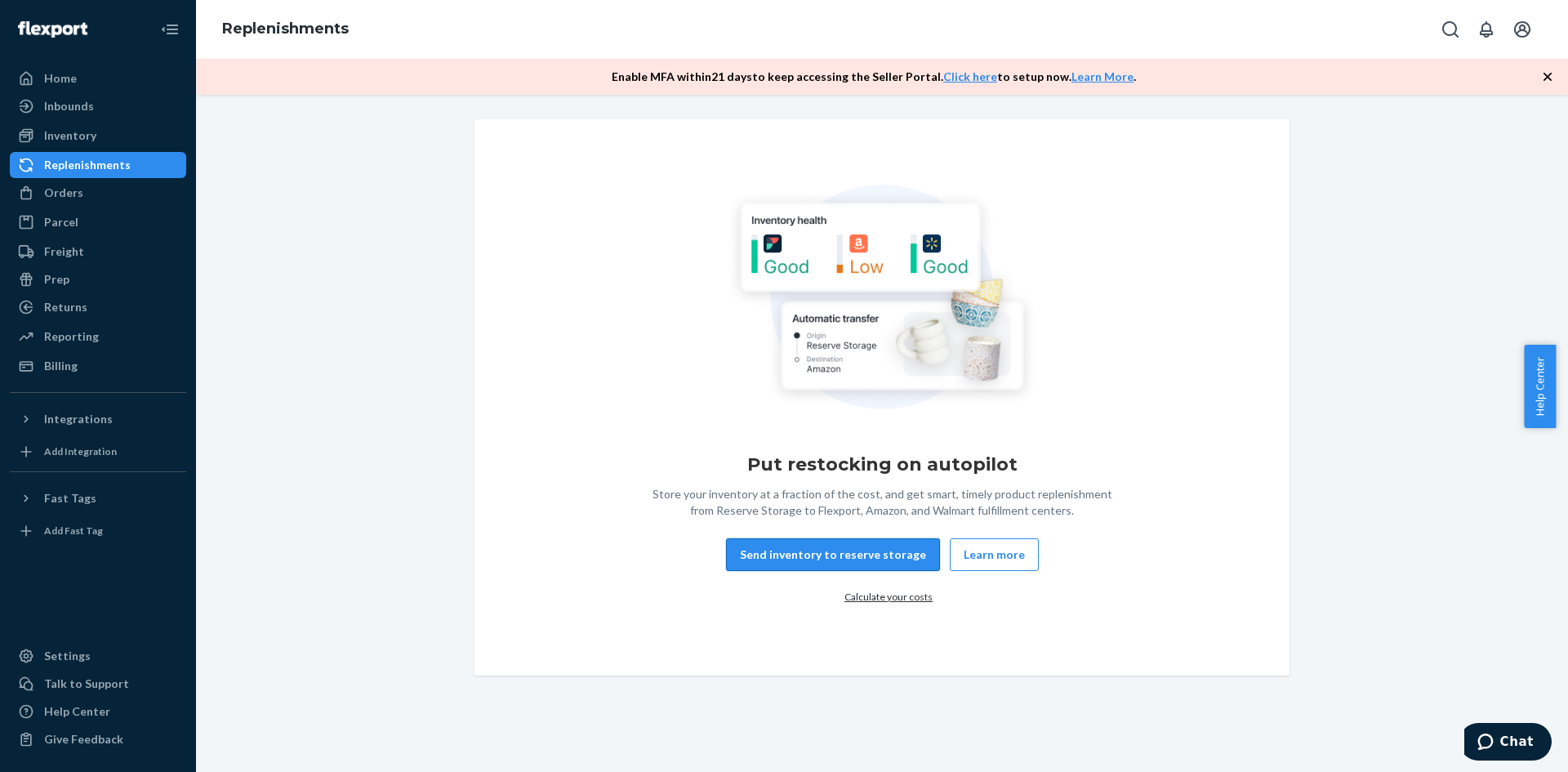
click at [801, 551] on button "Send inventory to reserve storage" at bounding box center [833, 554] width 214 height 32
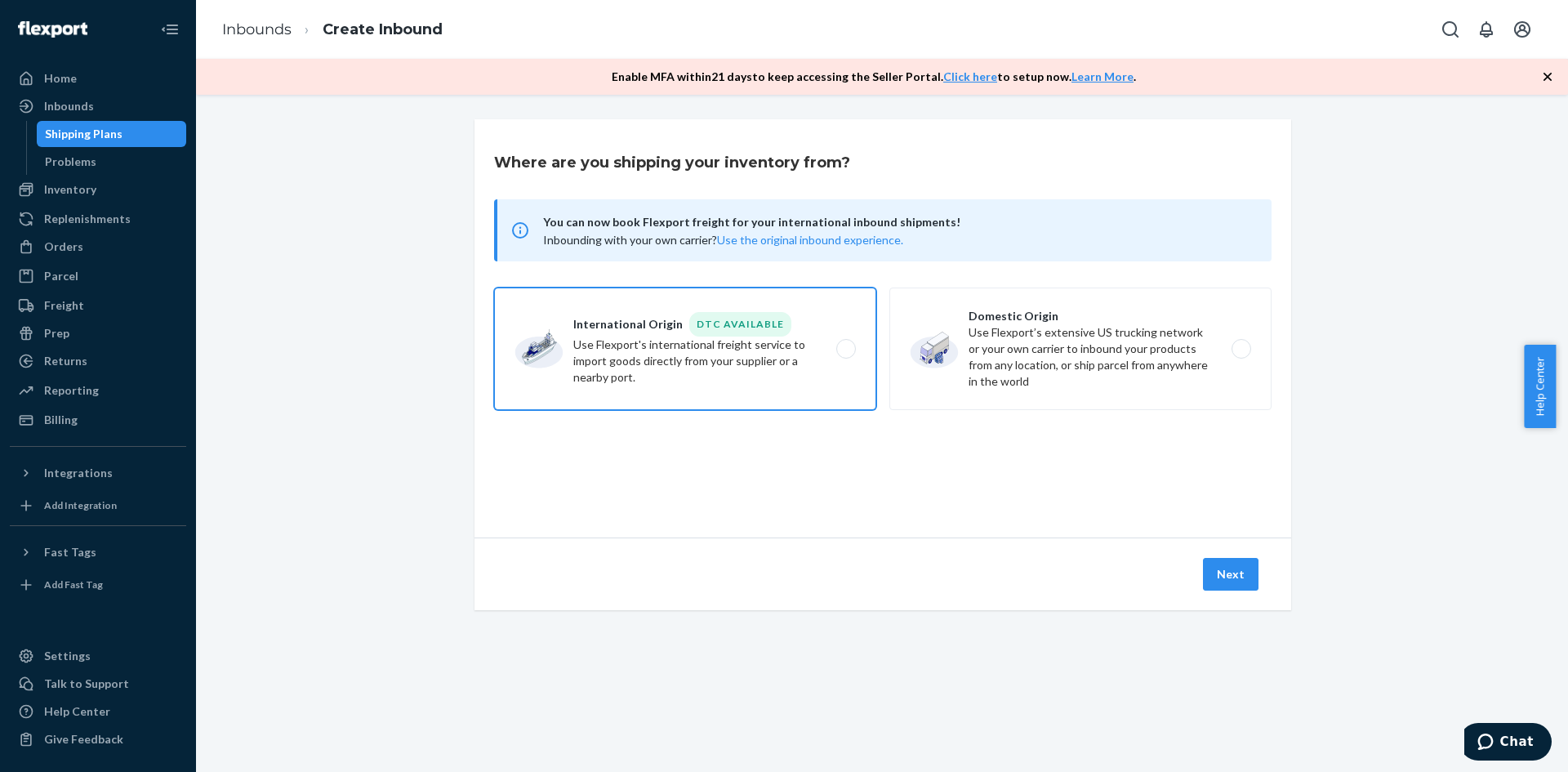
click at [841, 349] on label "International Origin DTC Available Use Flexport's international freight service…" at bounding box center [685, 348] width 382 height 123
click at [845, 349] on input "International Origin DTC Available Use Flexport's international freight service…" at bounding box center [850, 349] width 11 height 11
radio input "true"
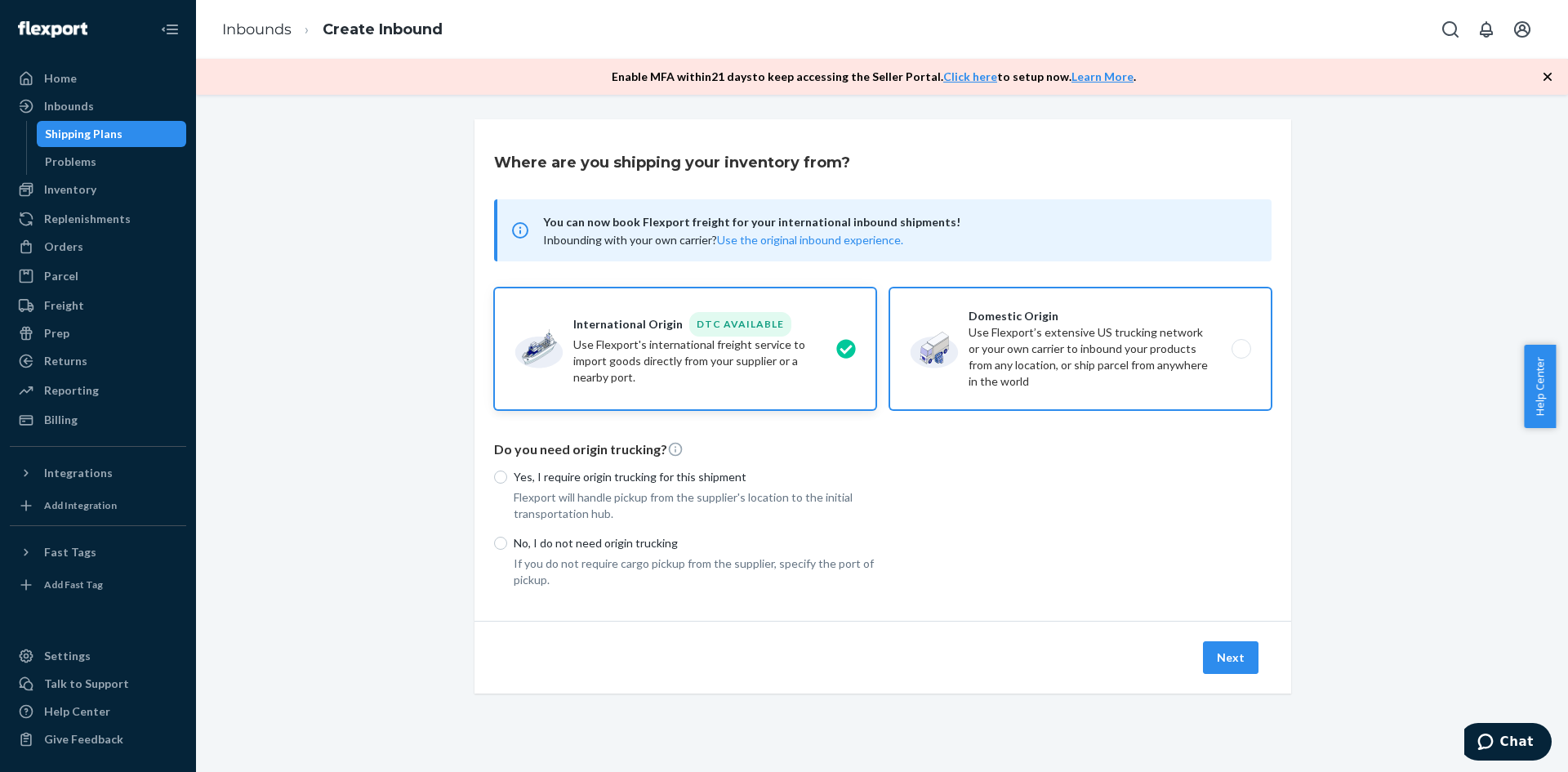
click at [1190, 357] on label "Domestic Origin Use Flexport’s extensive US trucking network or your own carrie…" at bounding box center [1080, 348] width 382 height 123
click at [1240, 355] on input "Domestic Origin Use Flexport’s extensive US trucking network or your own carrie…" at bounding box center [1246, 349] width 11 height 11
radio input "true"
radio input "false"
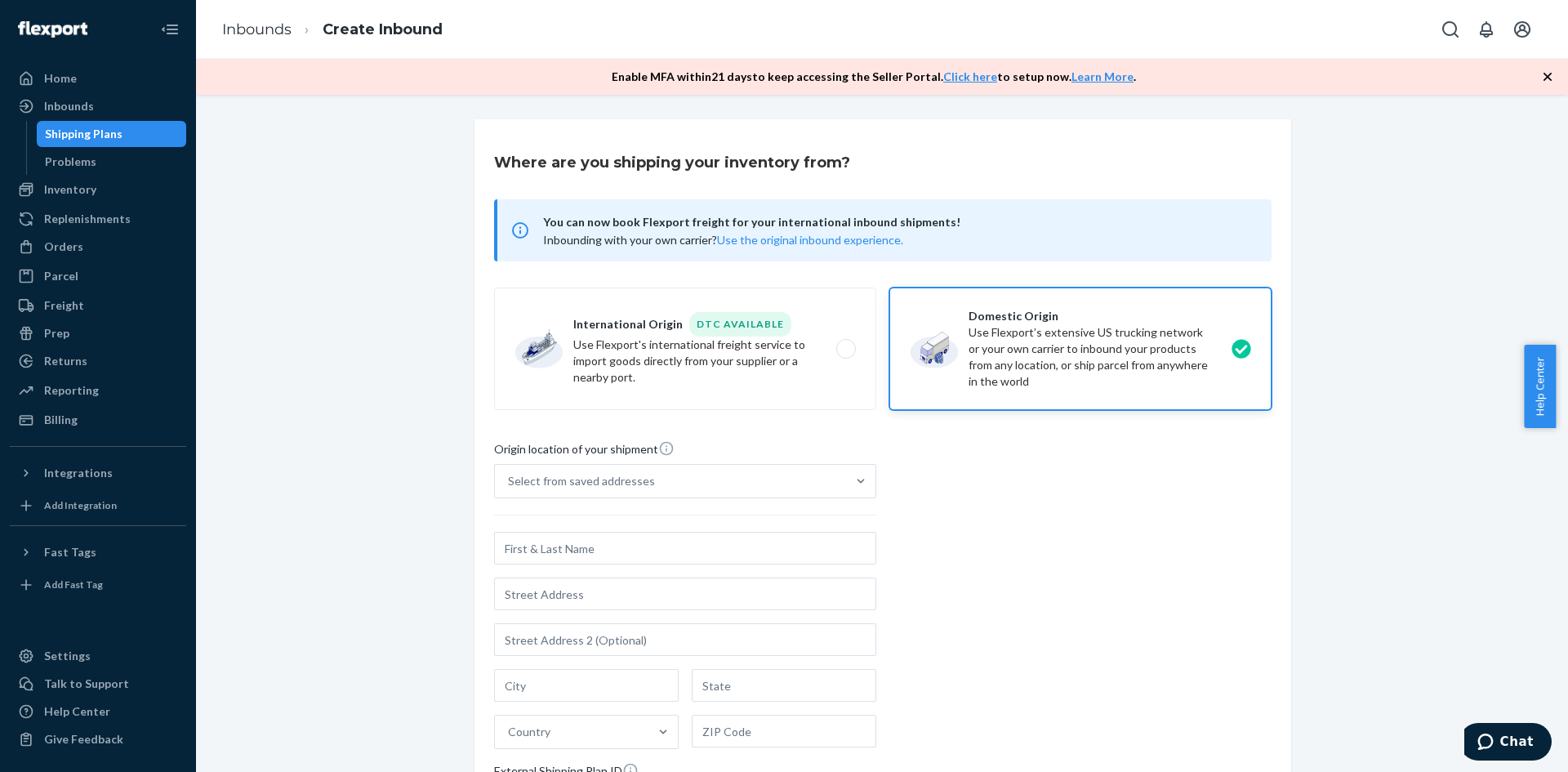
scroll to position [258, 0]
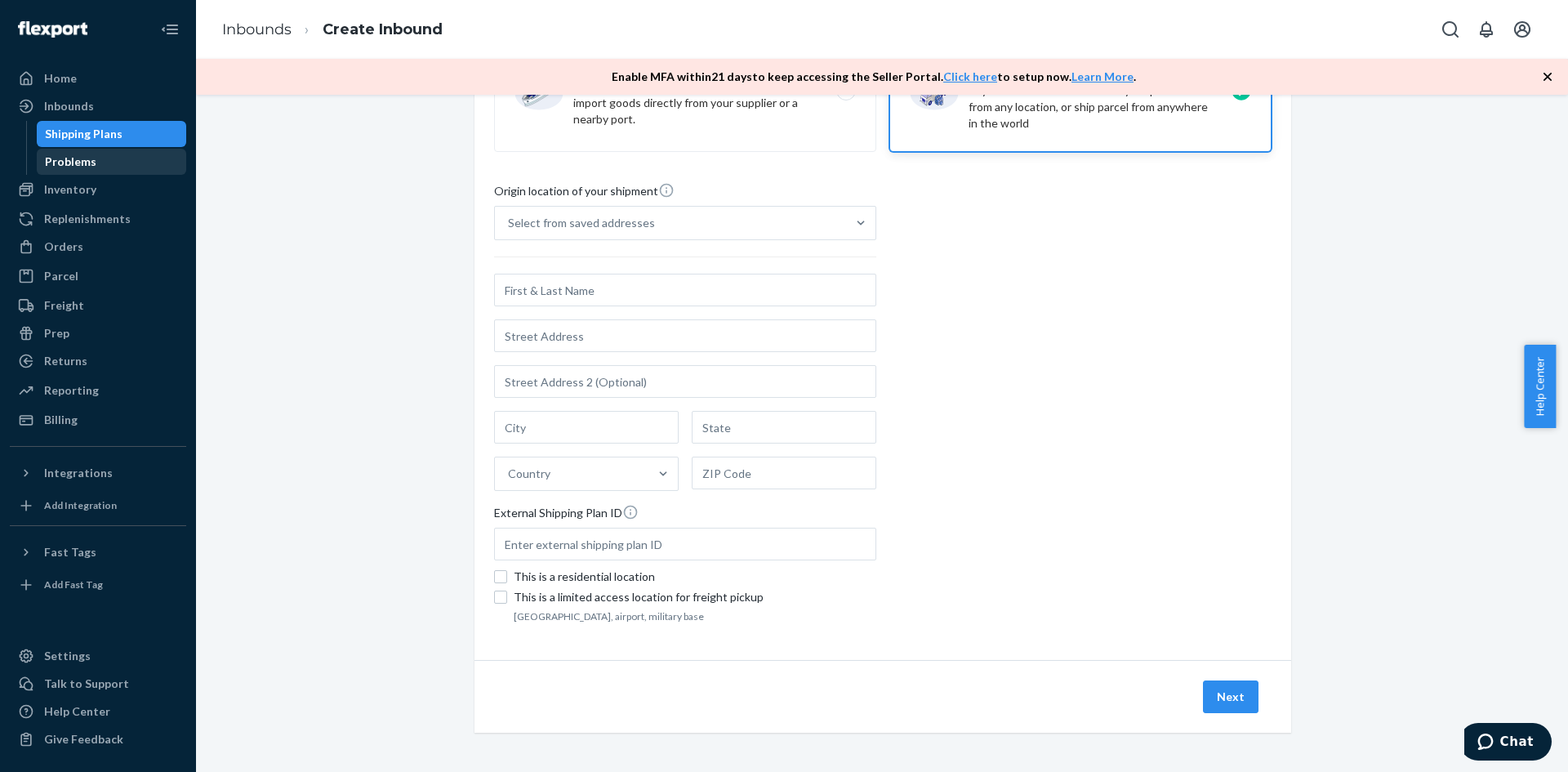
click at [84, 159] on div "Problems" at bounding box center [71, 162] width 52 height 17
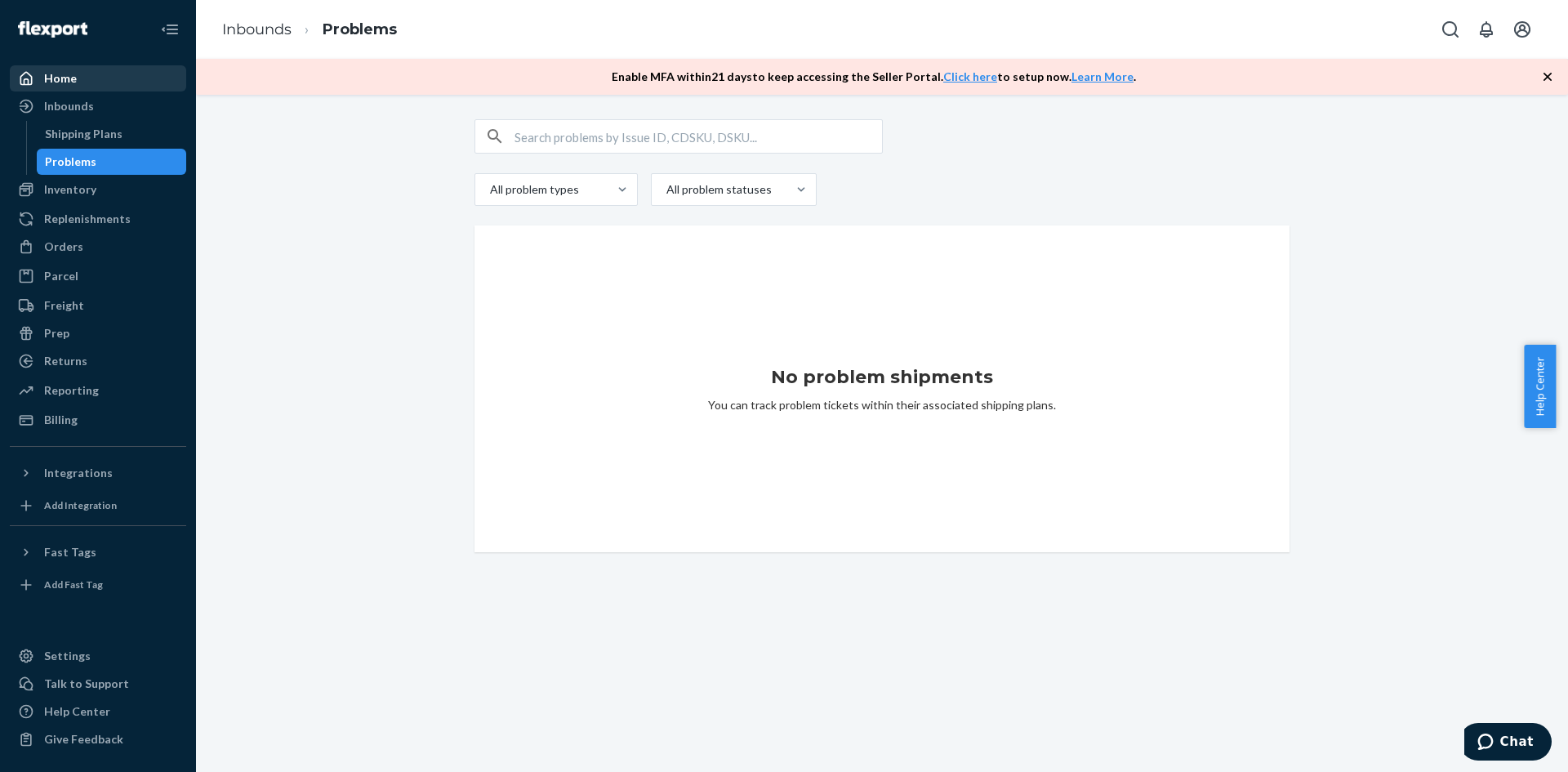
click at [76, 83] on div "Home" at bounding box center [98, 78] width 173 height 23
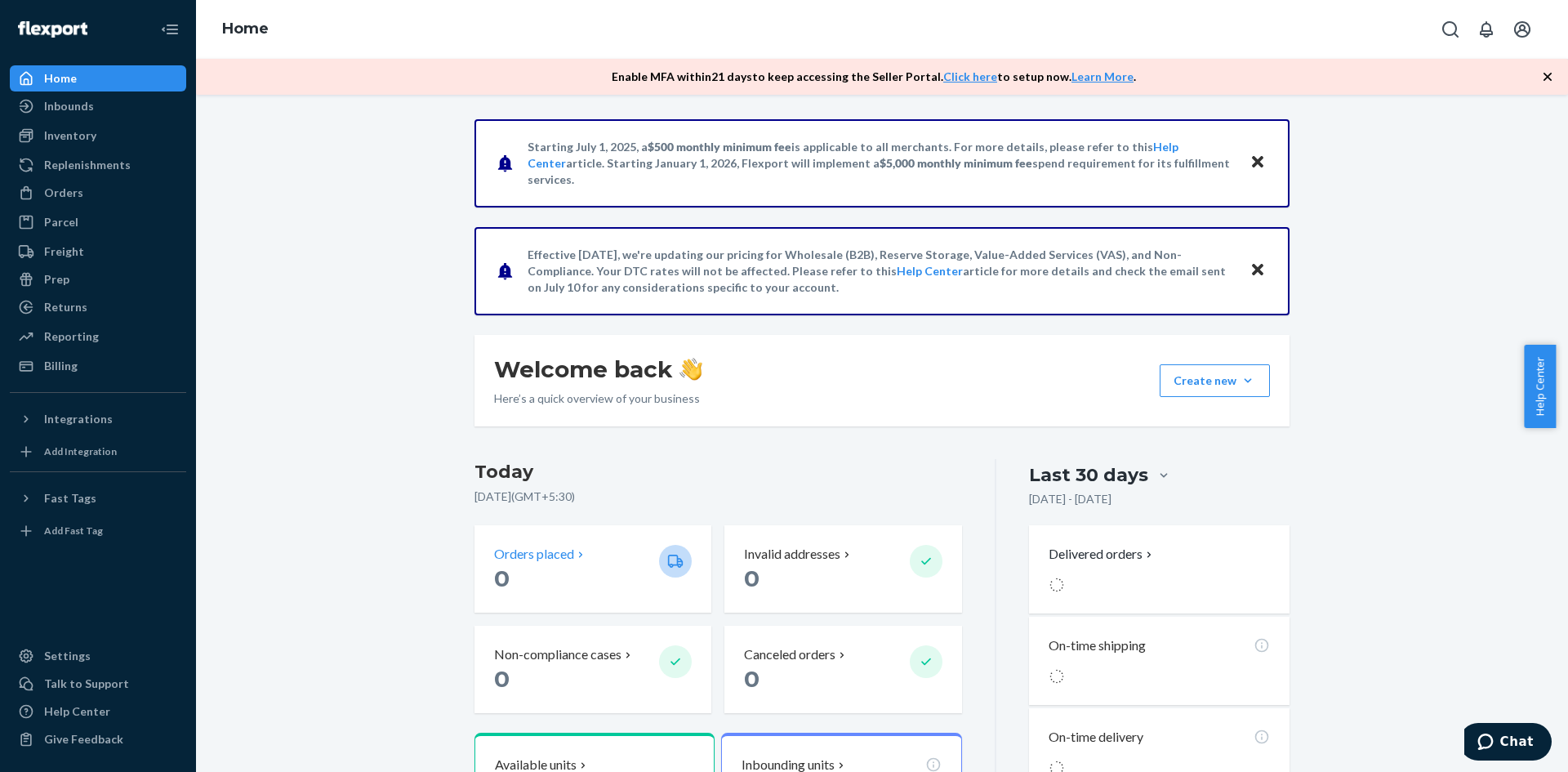
click at [548, 564] on p "0" at bounding box center [569, 579] width 152 height 29
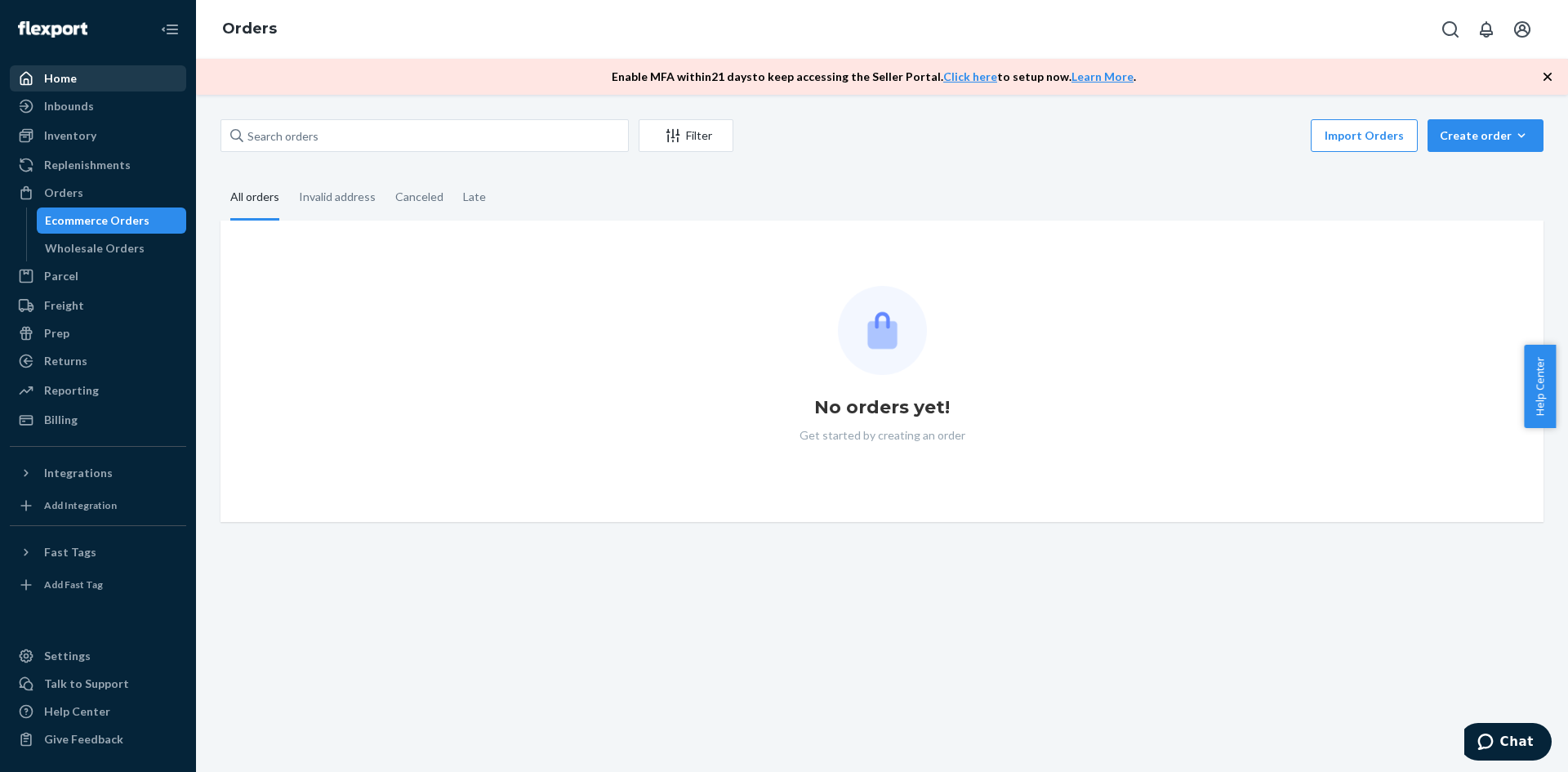
click at [68, 80] on div "Home" at bounding box center [60, 78] width 32 height 17
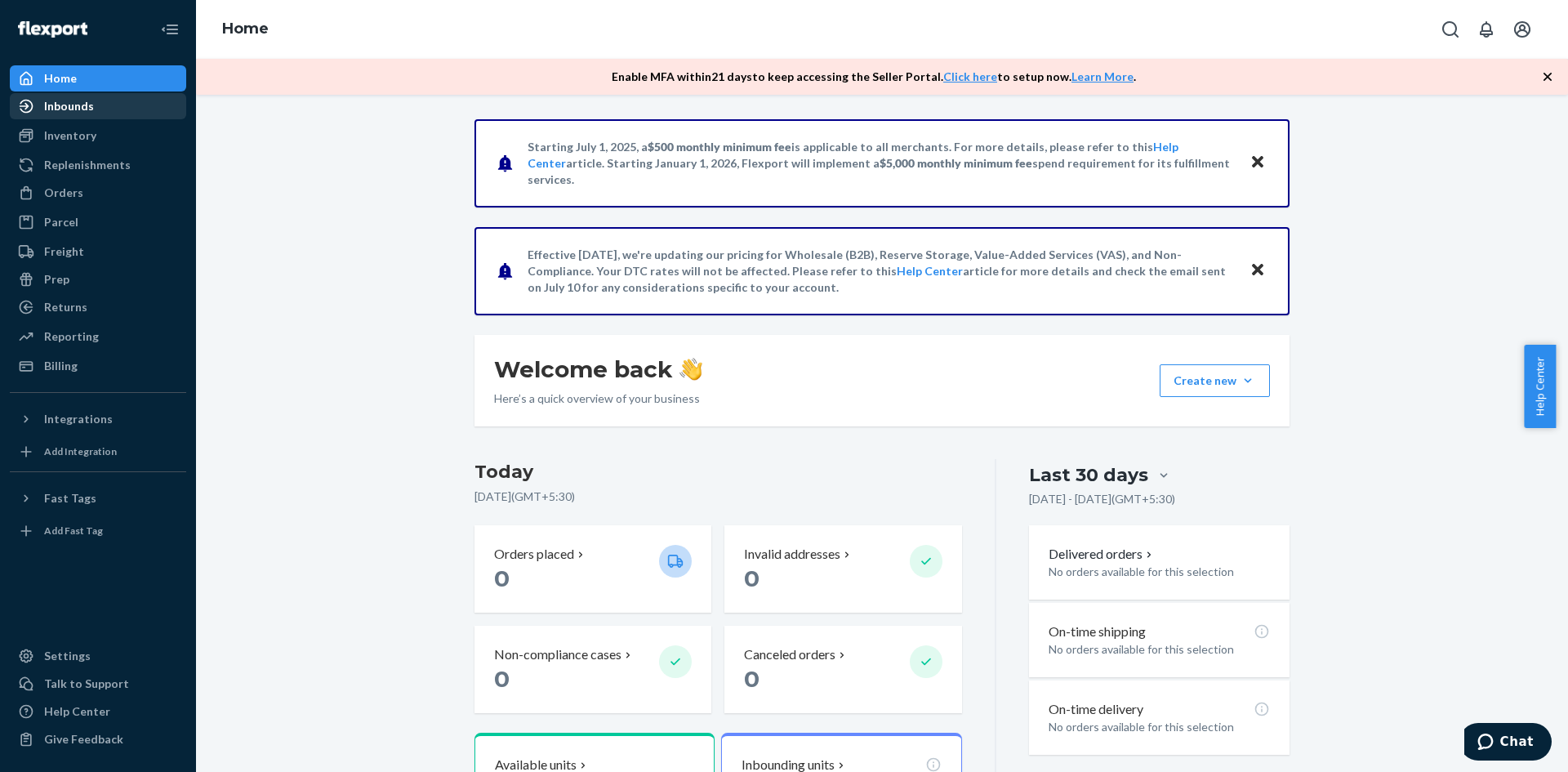
click at [86, 112] on div "Inbounds" at bounding box center [69, 106] width 50 height 17
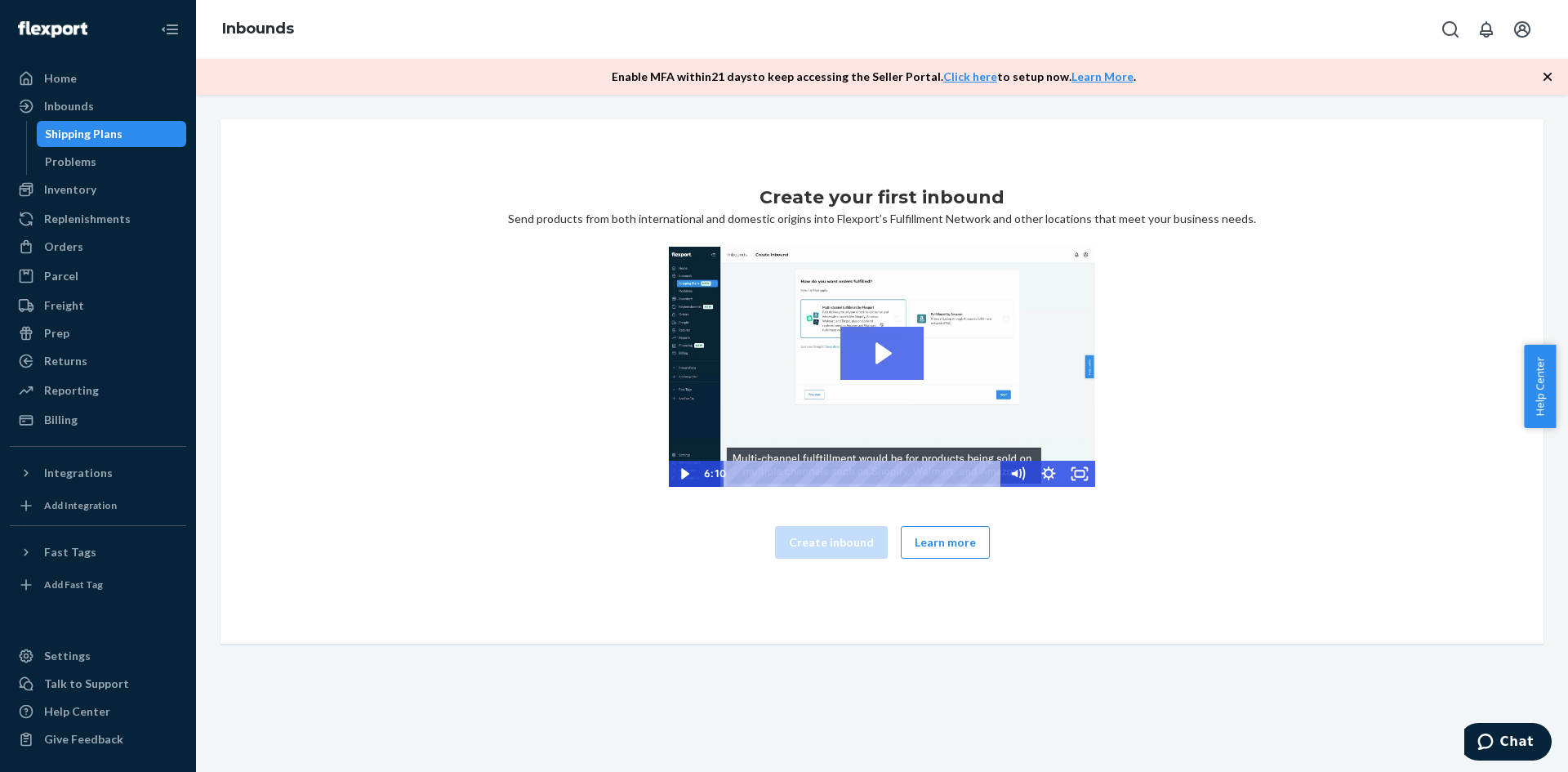
click at [859, 360] on icon "Play Video: 2023-09-11_Flexport_Inbounds_HighRes" at bounding box center [882, 354] width 83 height 53
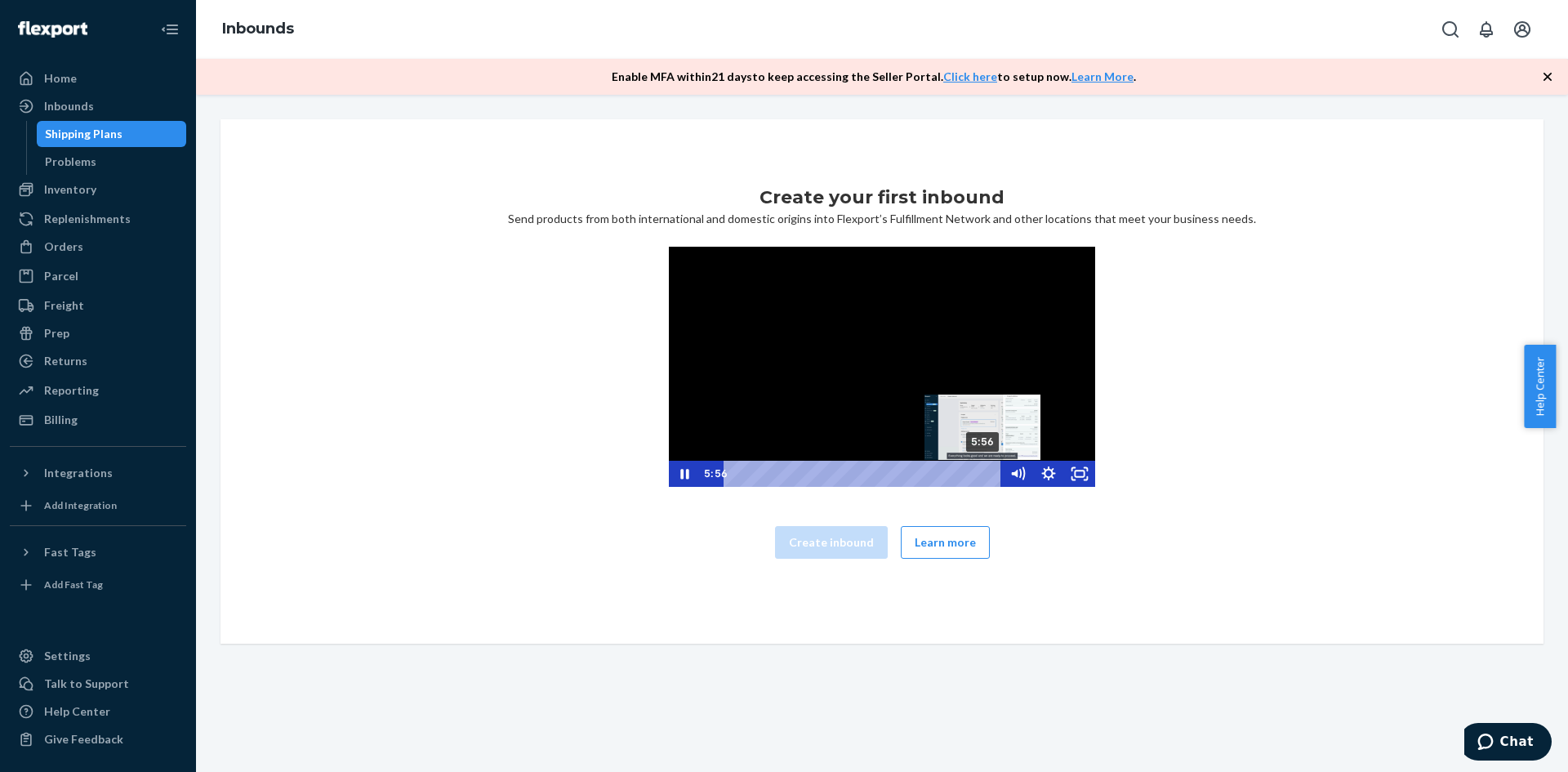
click at [978, 476] on div "5:56" at bounding box center [864, 474] width 259 height 26
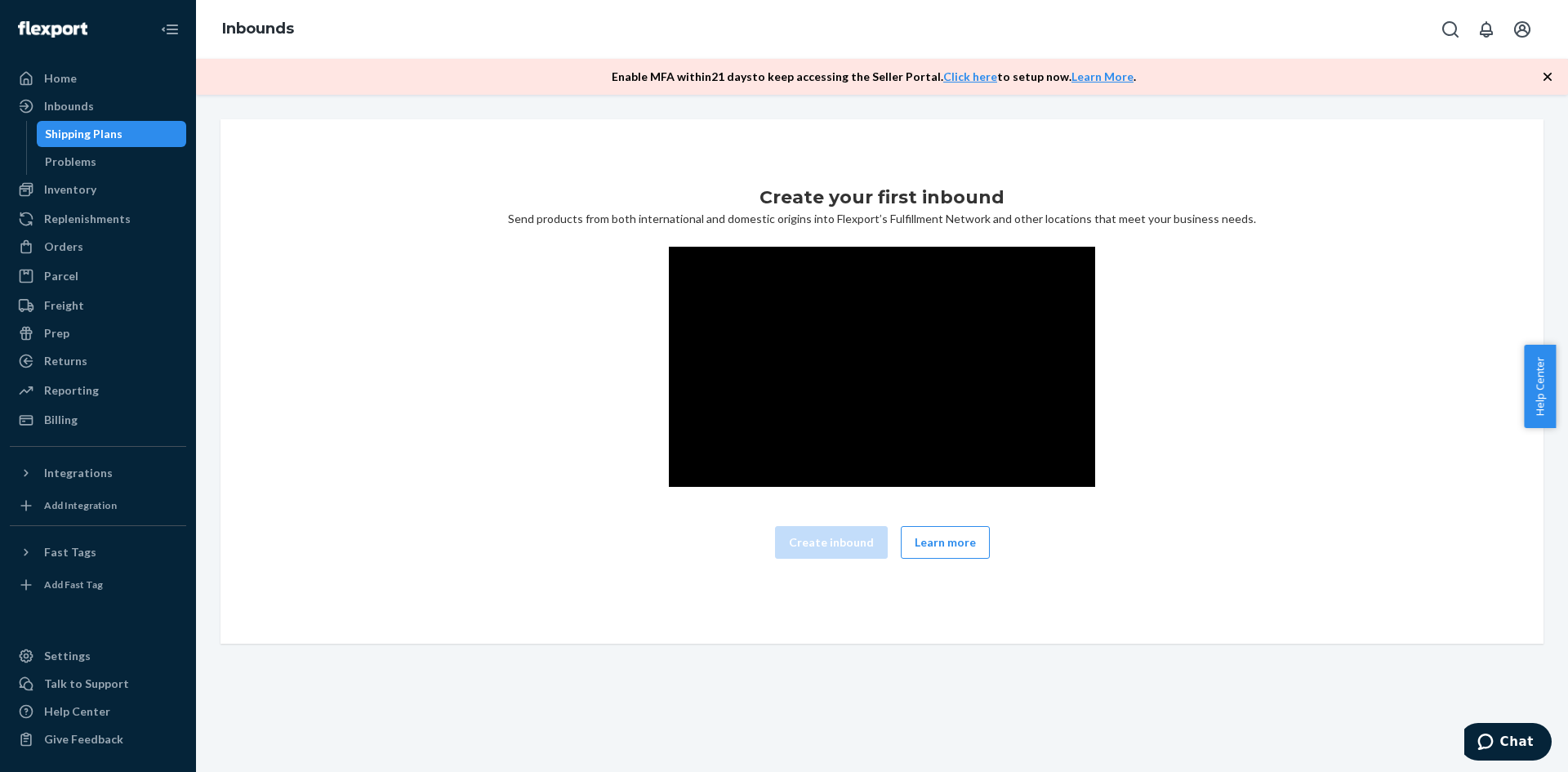
click at [567, 458] on div "Create your first inbound Send products from both international and domestic or…" at bounding box center [881, 380] width 1296 height 393
click at [928, 542] on button "Learn more" at bounding box center [945, 542] width 89 height 32
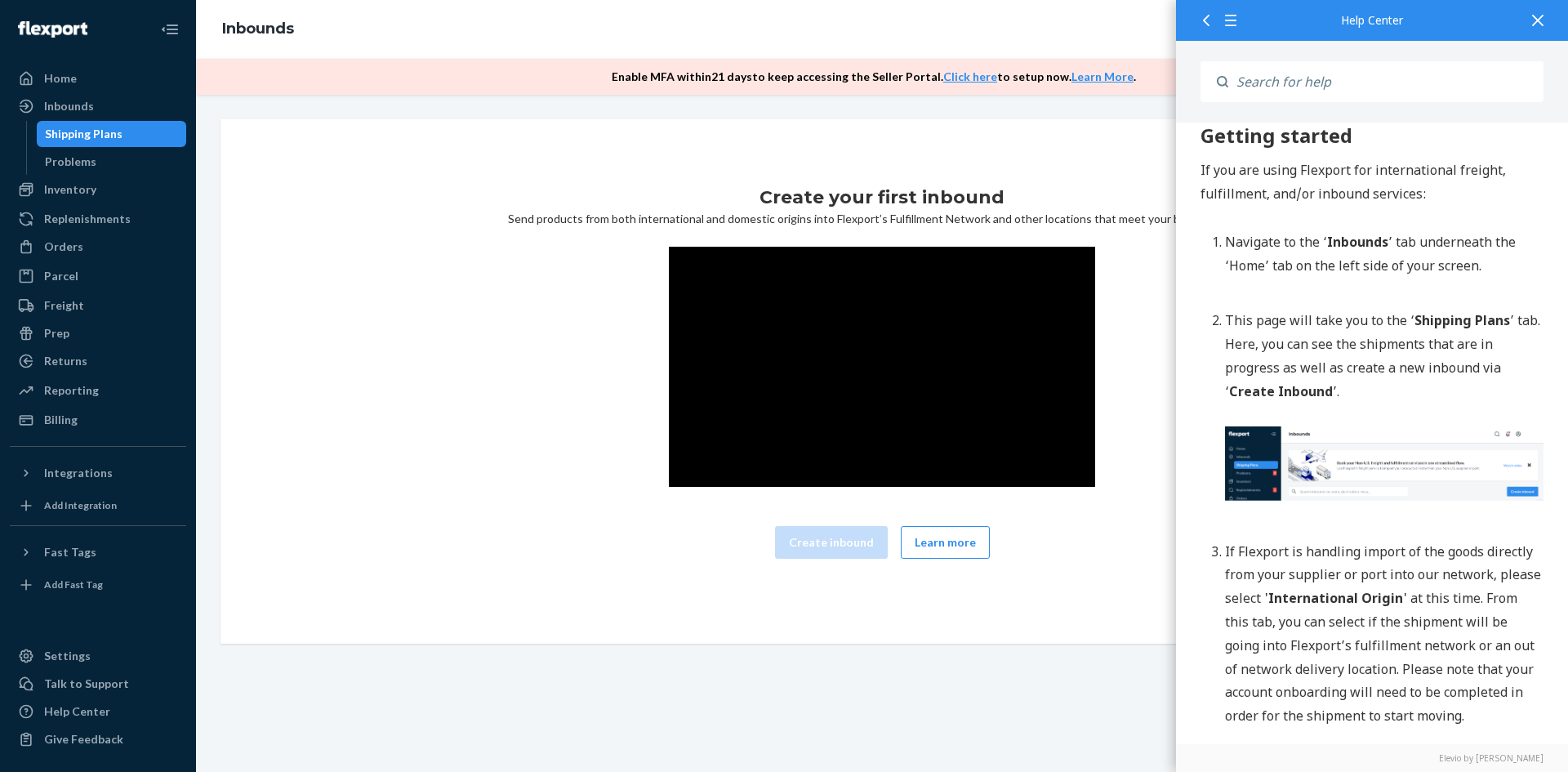
scroll to position [91, 0]
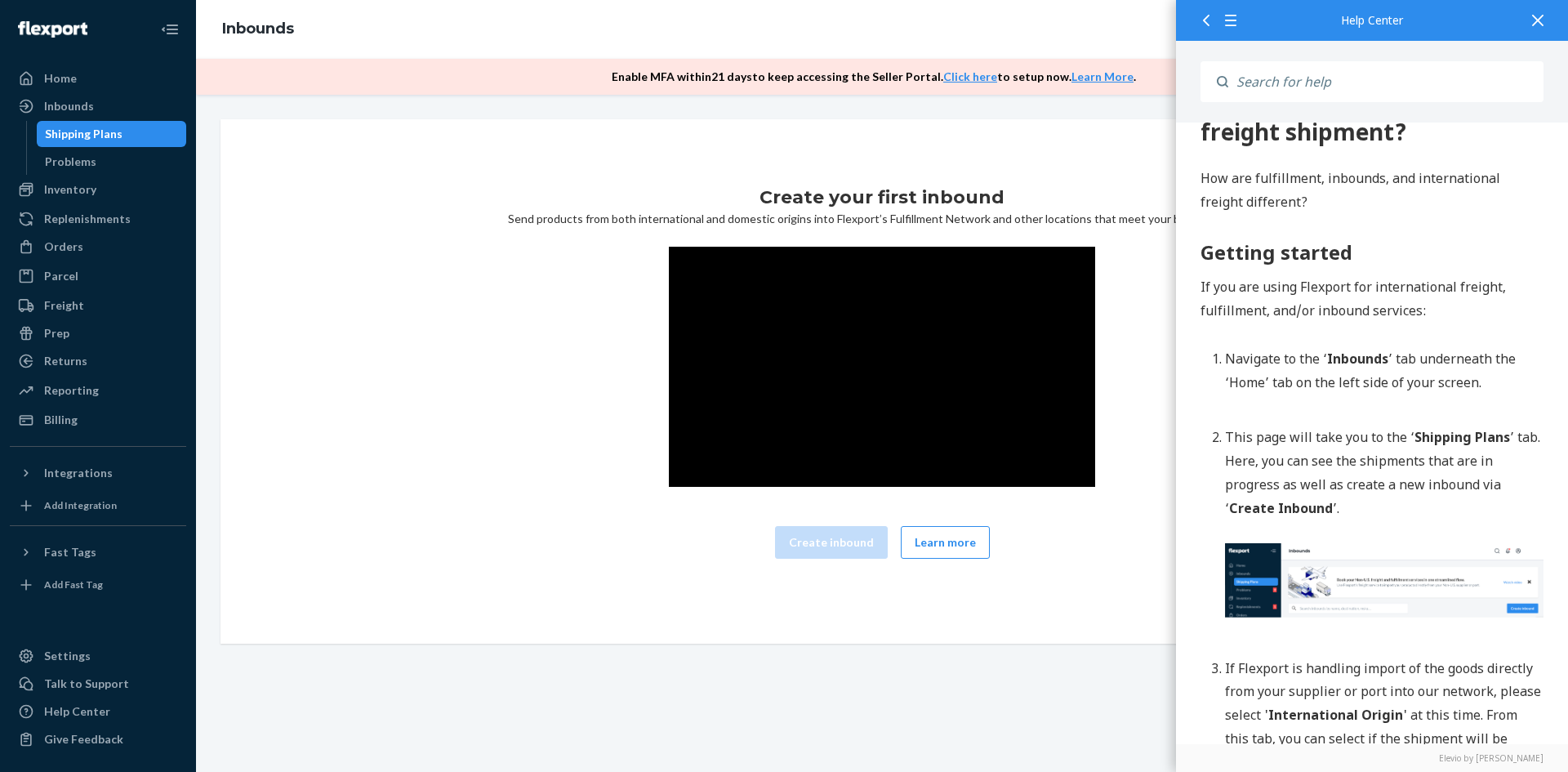
click at [1543, 25] on div at bounding box center [1537, 19] width 36 height 40
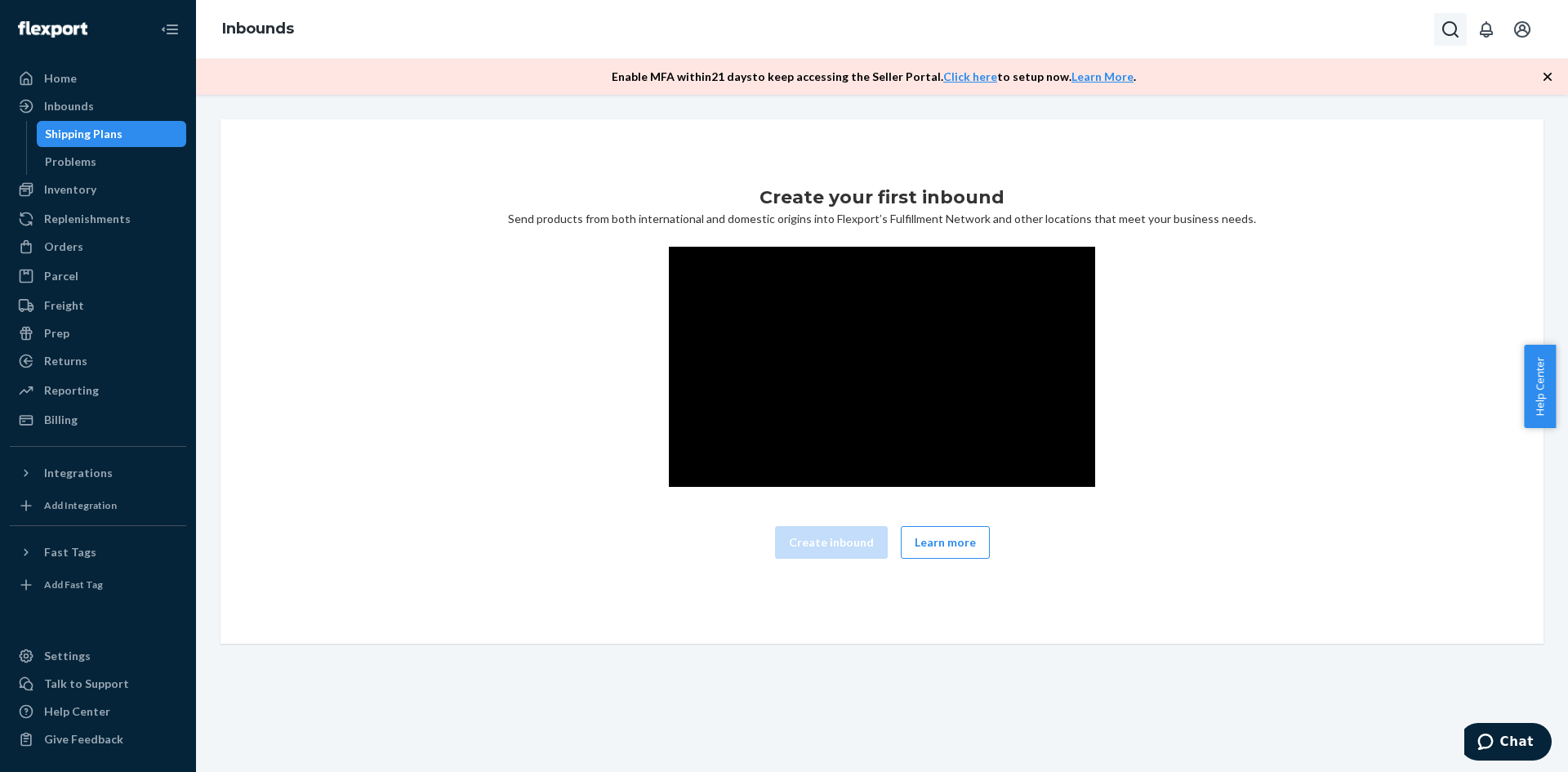
click at [1451, 30] on icon "Open Search Box" at bounding box center [1449, 29] width 19 height 19
click at [1549, 76] on icon "button" at bounding box center [1547, 76] width 8 height 8
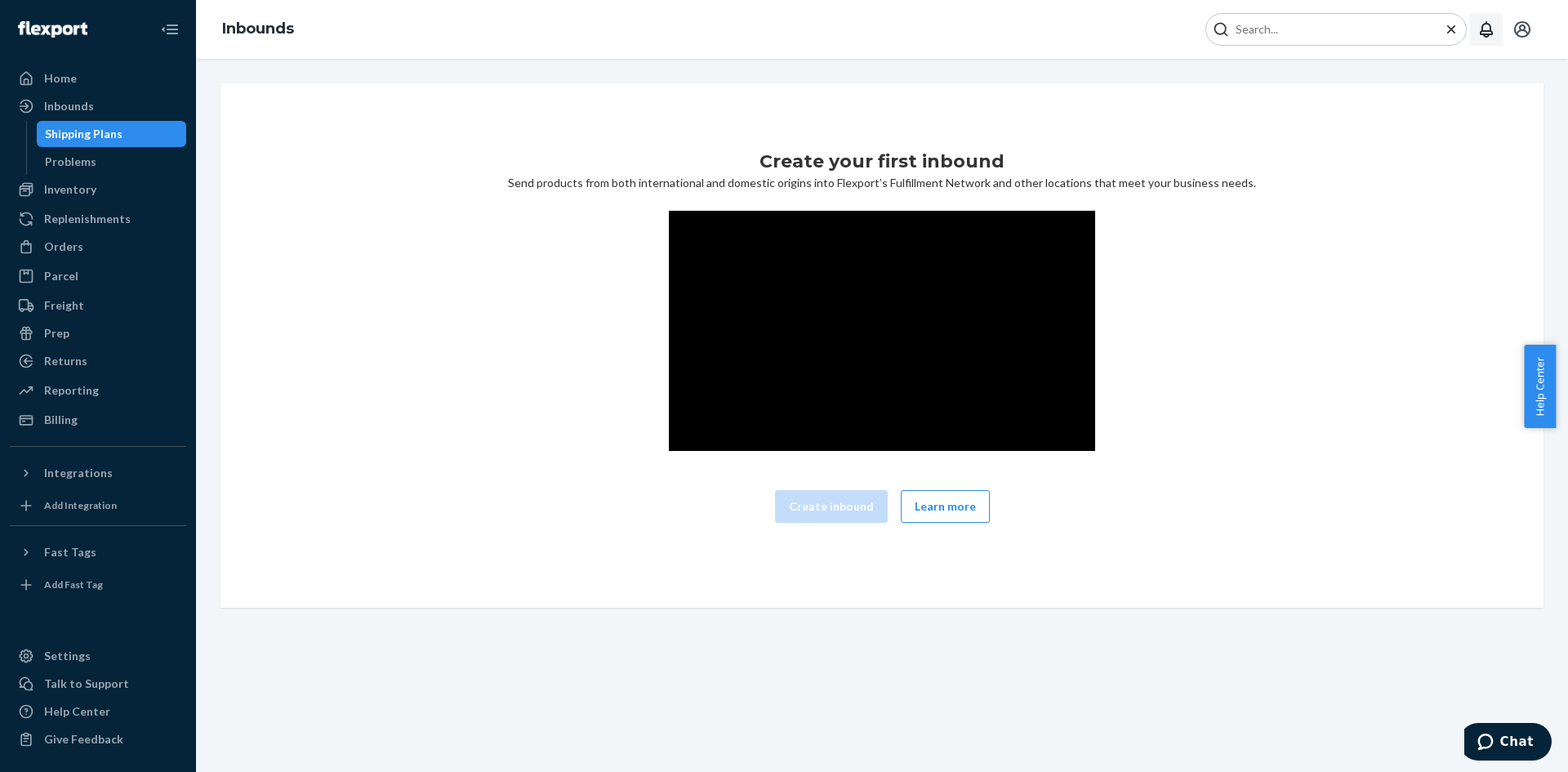
click at [1497, 34] on button "Open notifications" at bounding box center [1485, 29] width 32 height 32
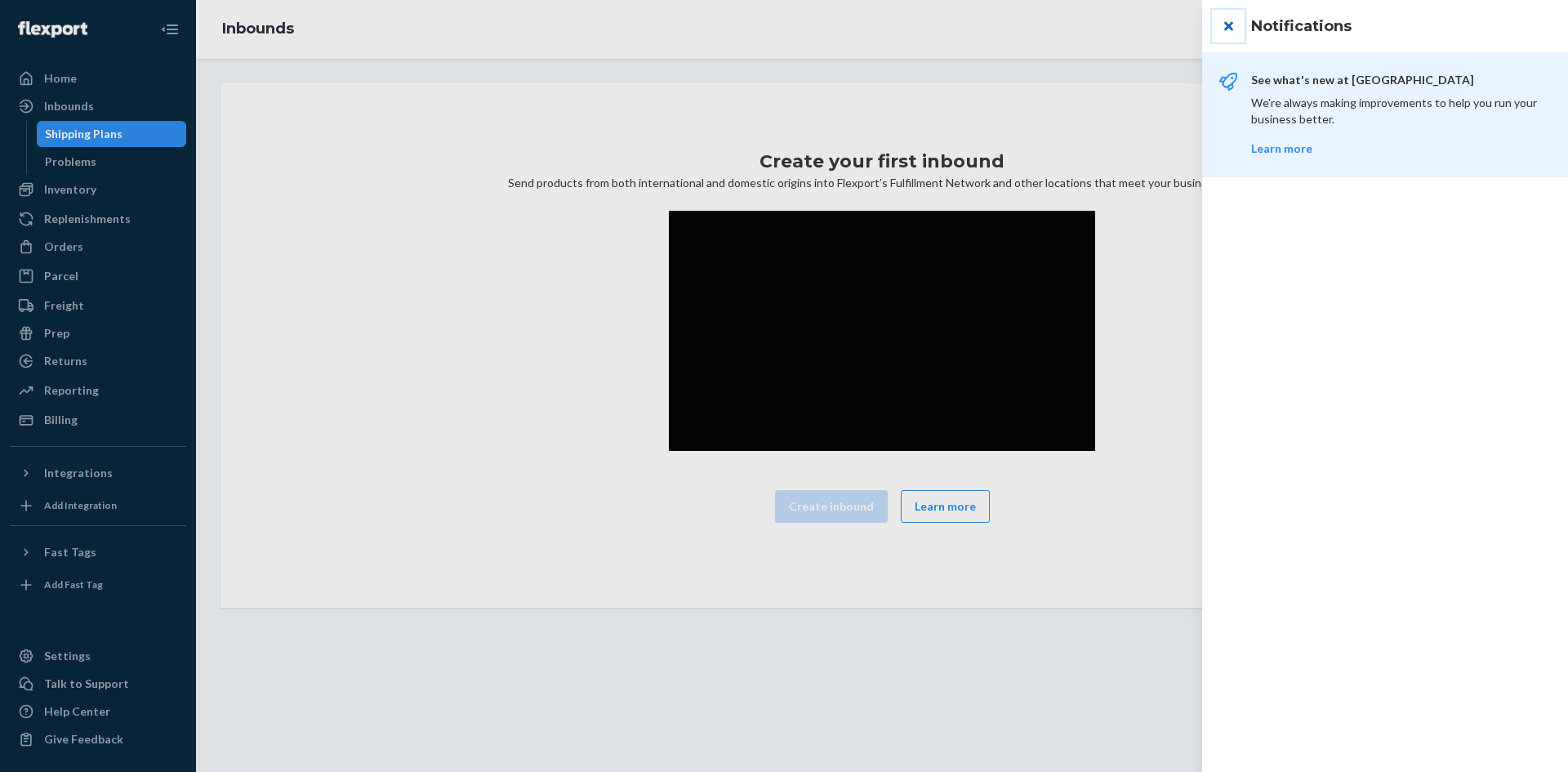
click at [1239, 29] on button "close" at bounding box center [1227, 26] width 32 height 32
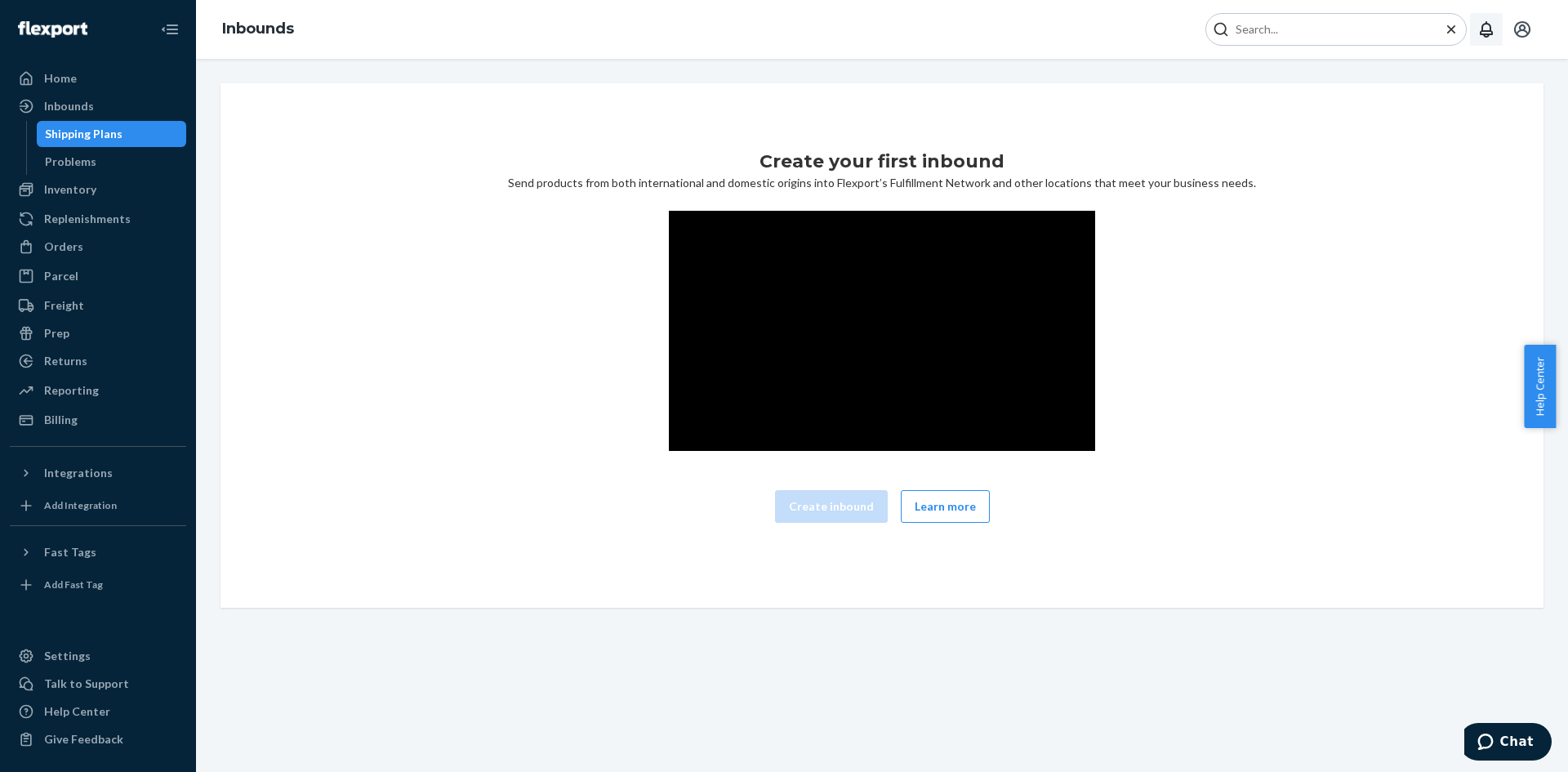
click at [1486, 32] on icon "Open notifications" at bounding box center [1486, 29] width 13 height 17
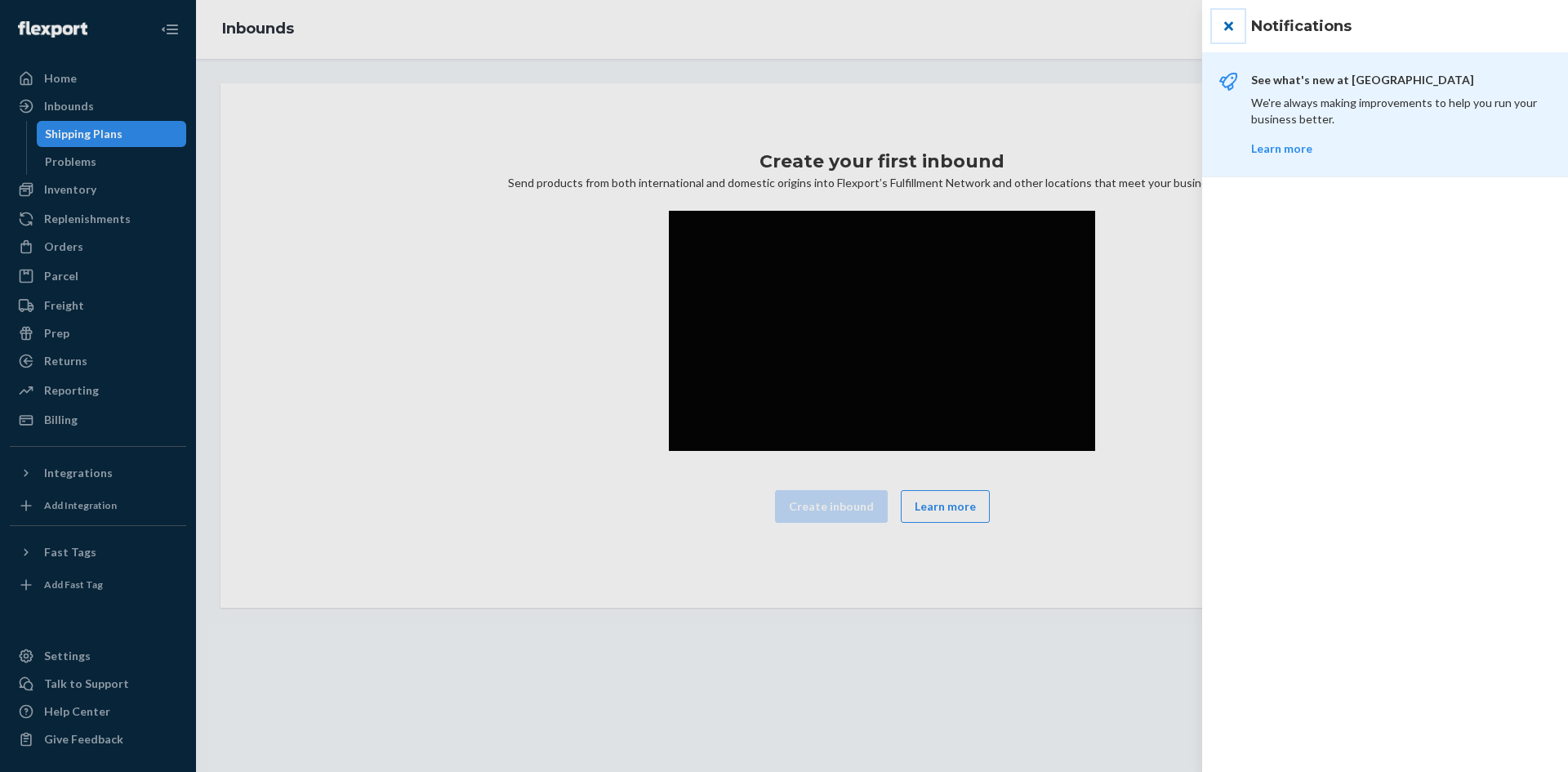
click at [1236, 29] on button "close" at bounding box center [1227, 26] width 32 height 32
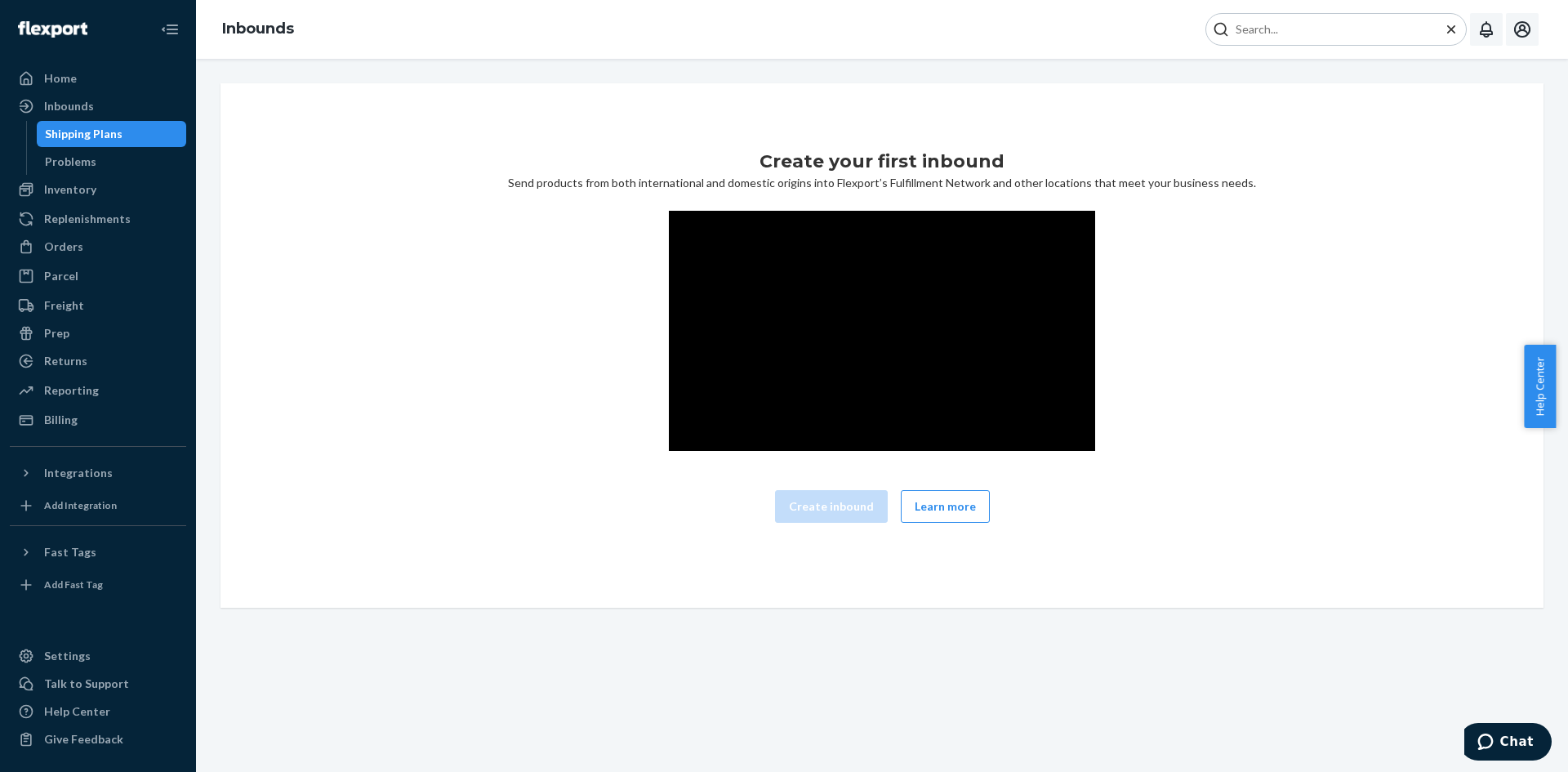
click at [1512, 33] on button "Open account menu" at bounding box center [1521, 29] width 32 height 32
click at [1422, 114] on div "Settings" at bounding box center [1485, 129] width 126 height 29
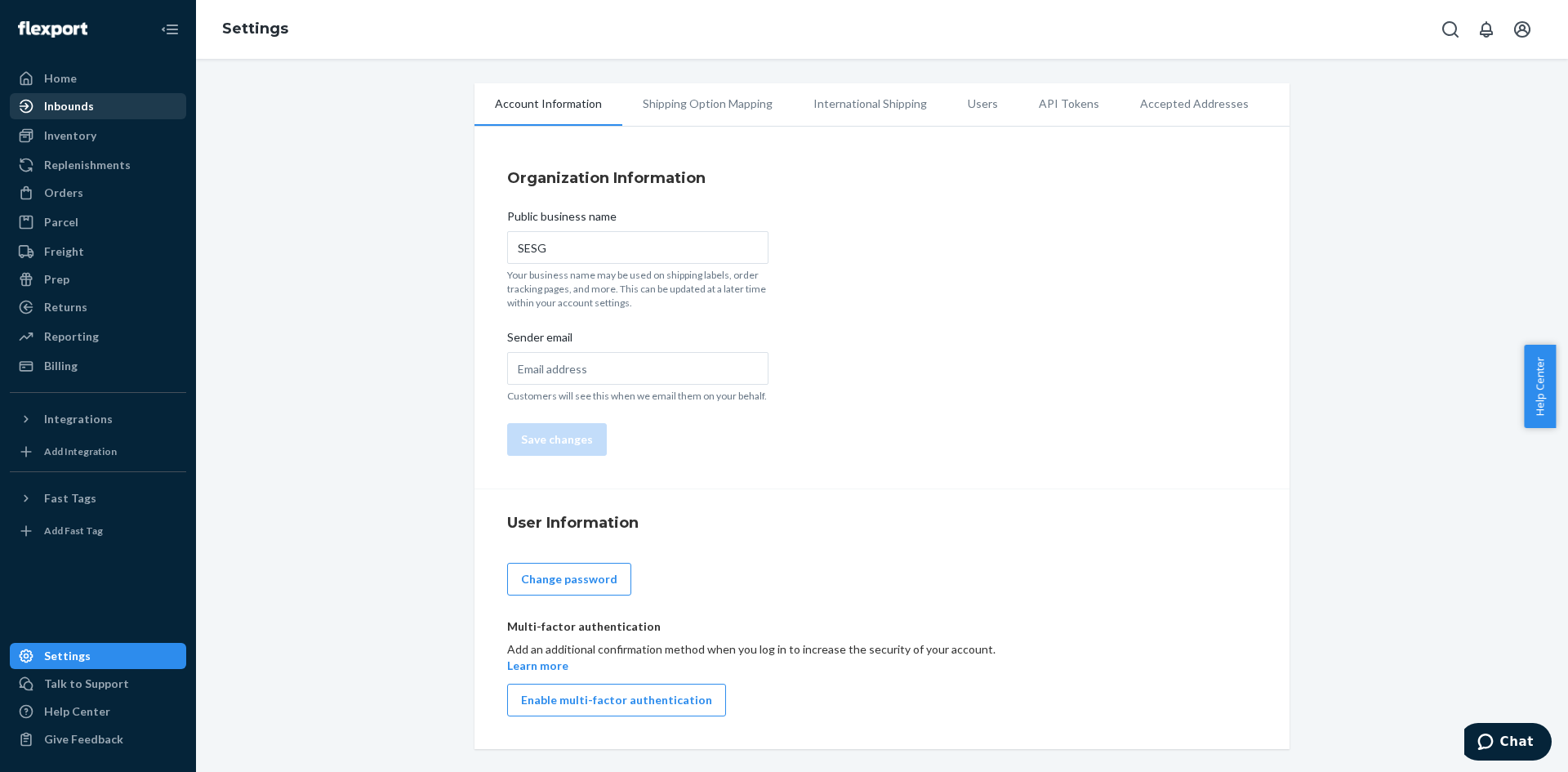
click at [70, 109] on div "Inbounds" at bounding box center [69, 106] width 50 height 17
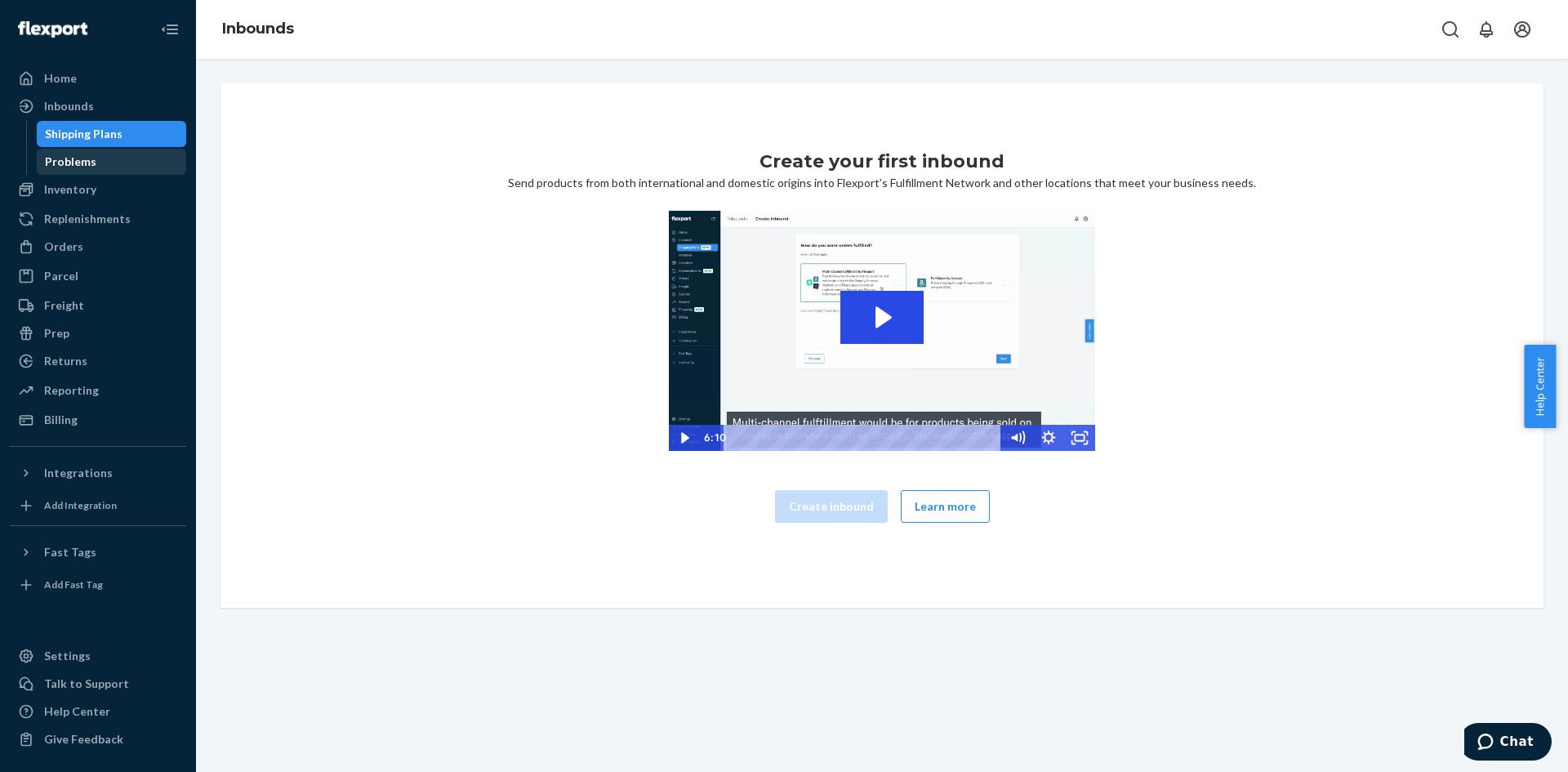
click at [65, 161] on div "Problems" at bounding box center [71, 162] width 52 height 17
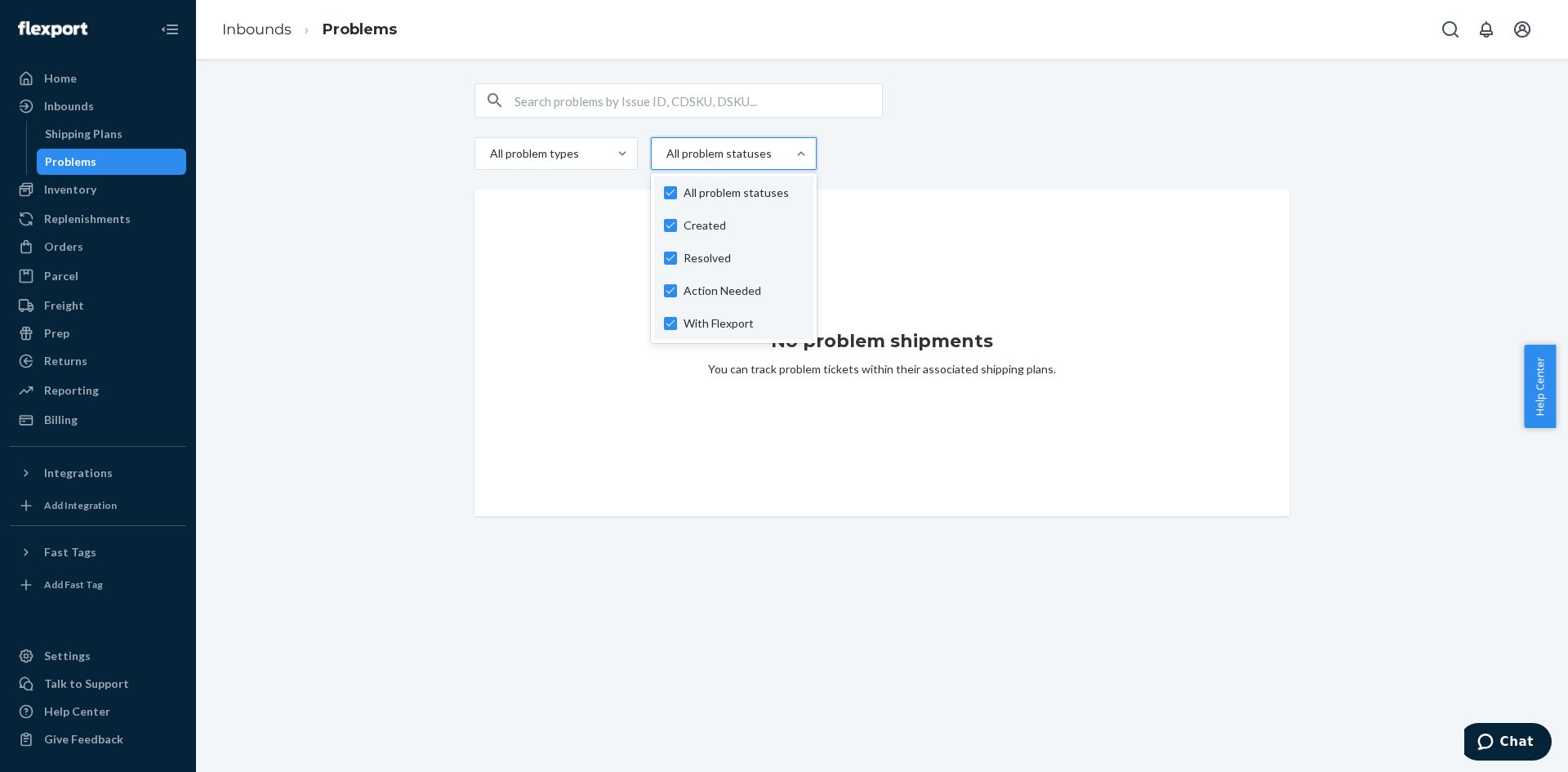
click at [731, 156] on div at bounding box center [731, 153] width 135 height 19
click at [666, 156] on input "option Created focused, 1 of 4. 4 results available. Use Up and Down to choose …" at bounding box center [665, 154] width 2 height 17
click at [509, 335] on div "No problem shipments You can track problem tickets within their associated ship…" at bounding box center [882, 353] width 815 height 327
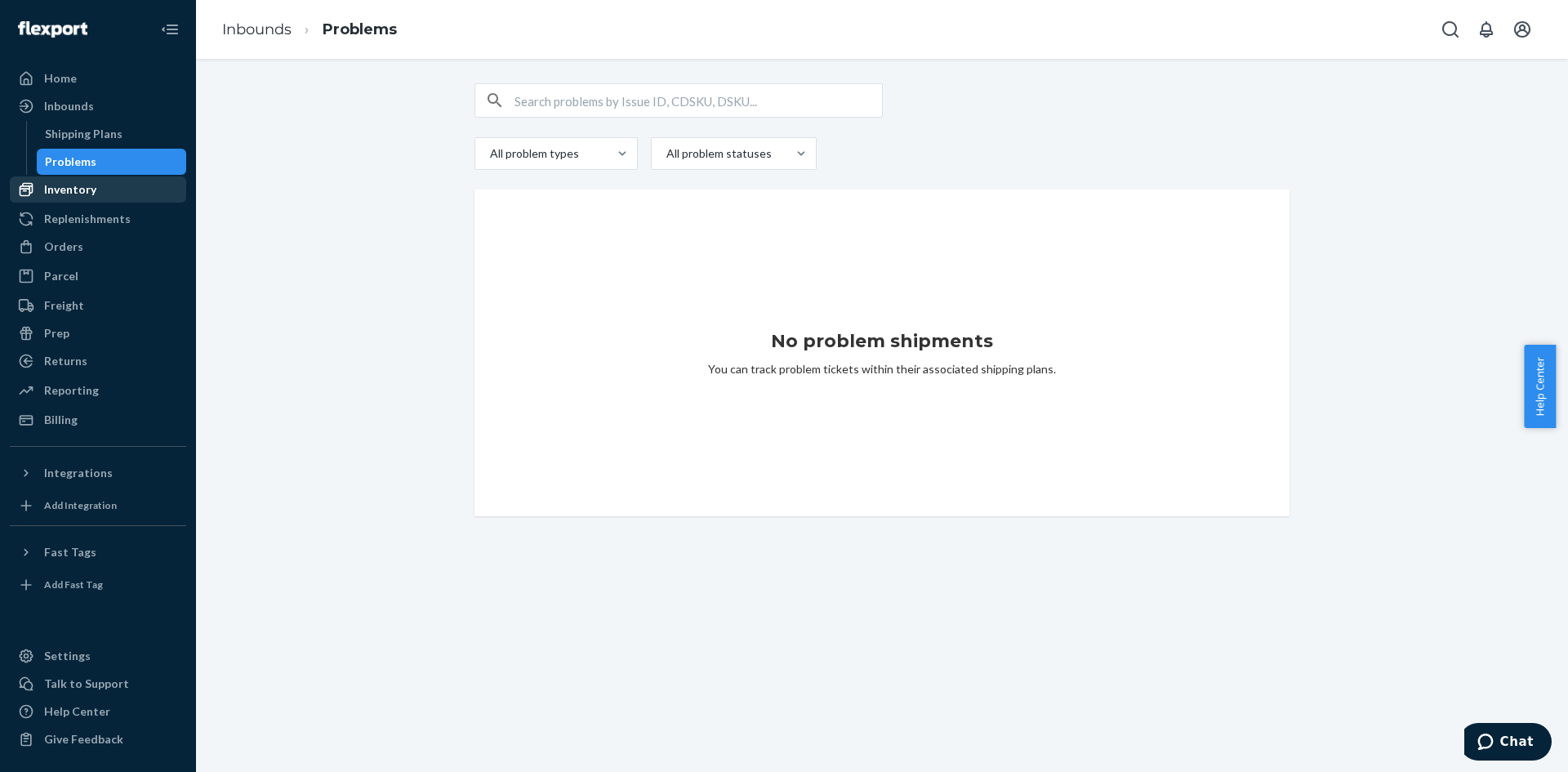
click at [92, 187] on div "Inventory" at bounding box center [70, 190] width 53 height 17
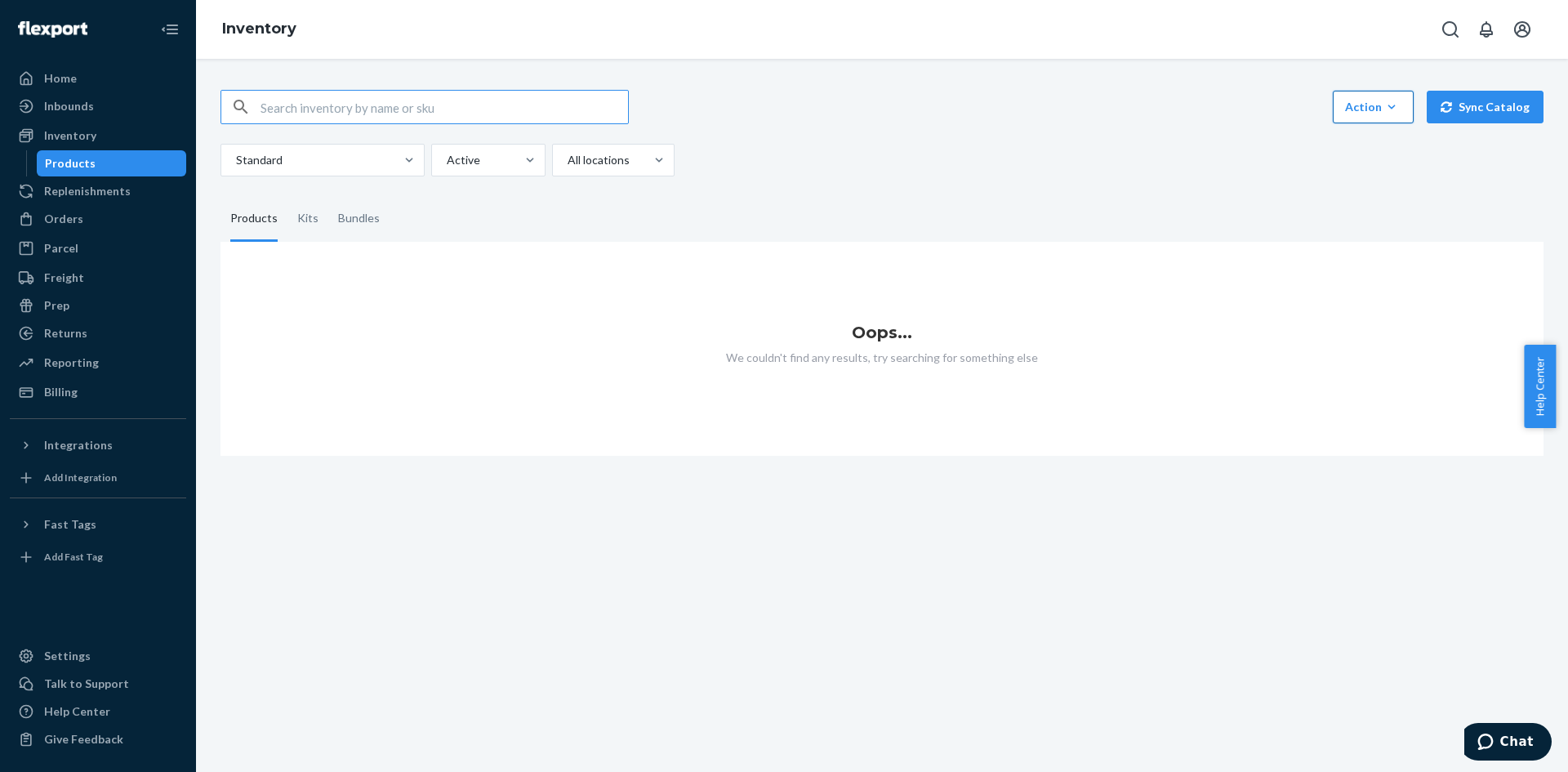
click at [1369, 116] on button "Action Create product Create kit or bundle Bulk create products Bulk update pro…" at bounding box center [1373, 106] width 81 height 32
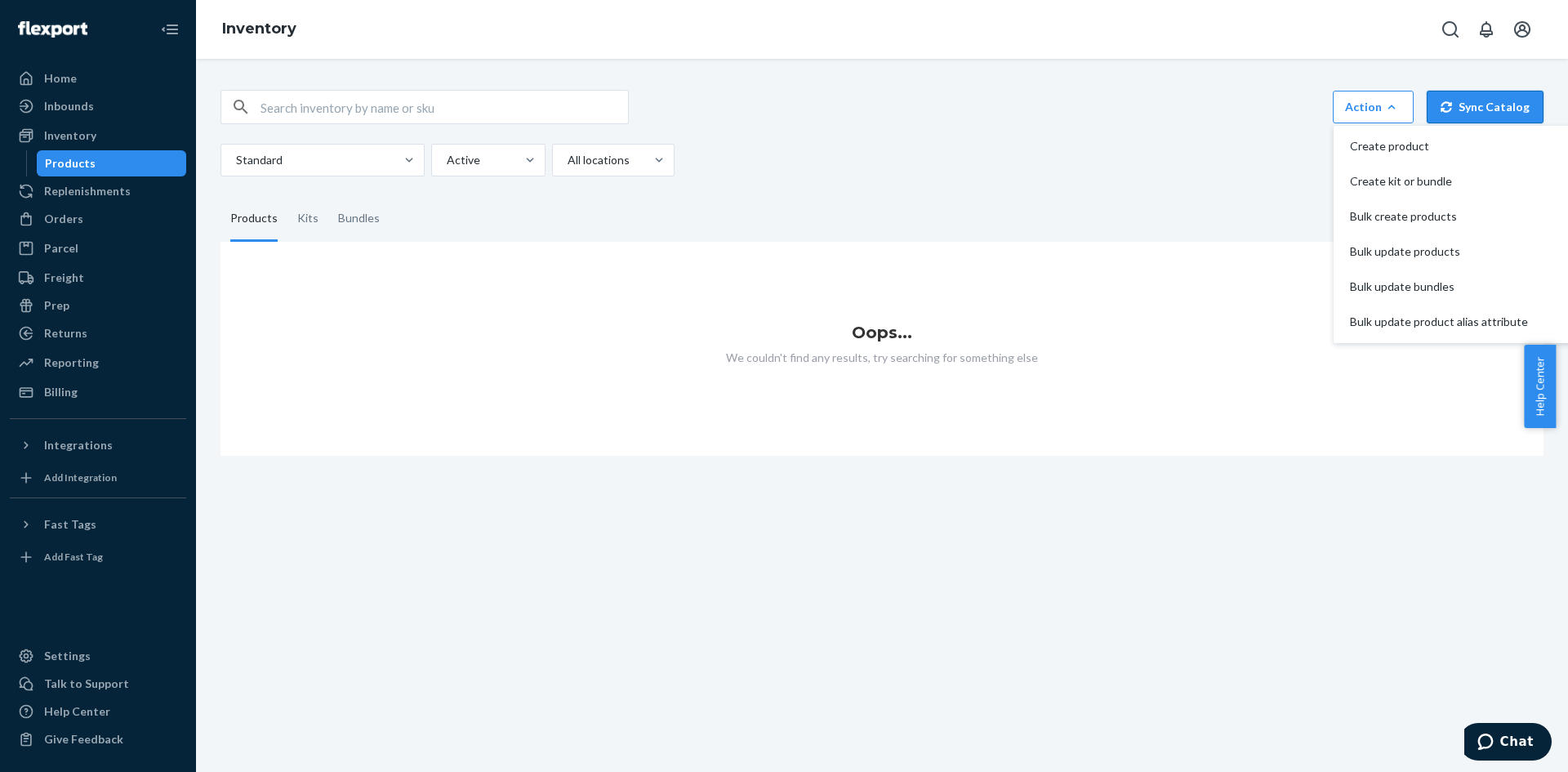
click at [1457, 111] on button "Sync Catalog" at bounding box center [1484, 106] width 117 height 32
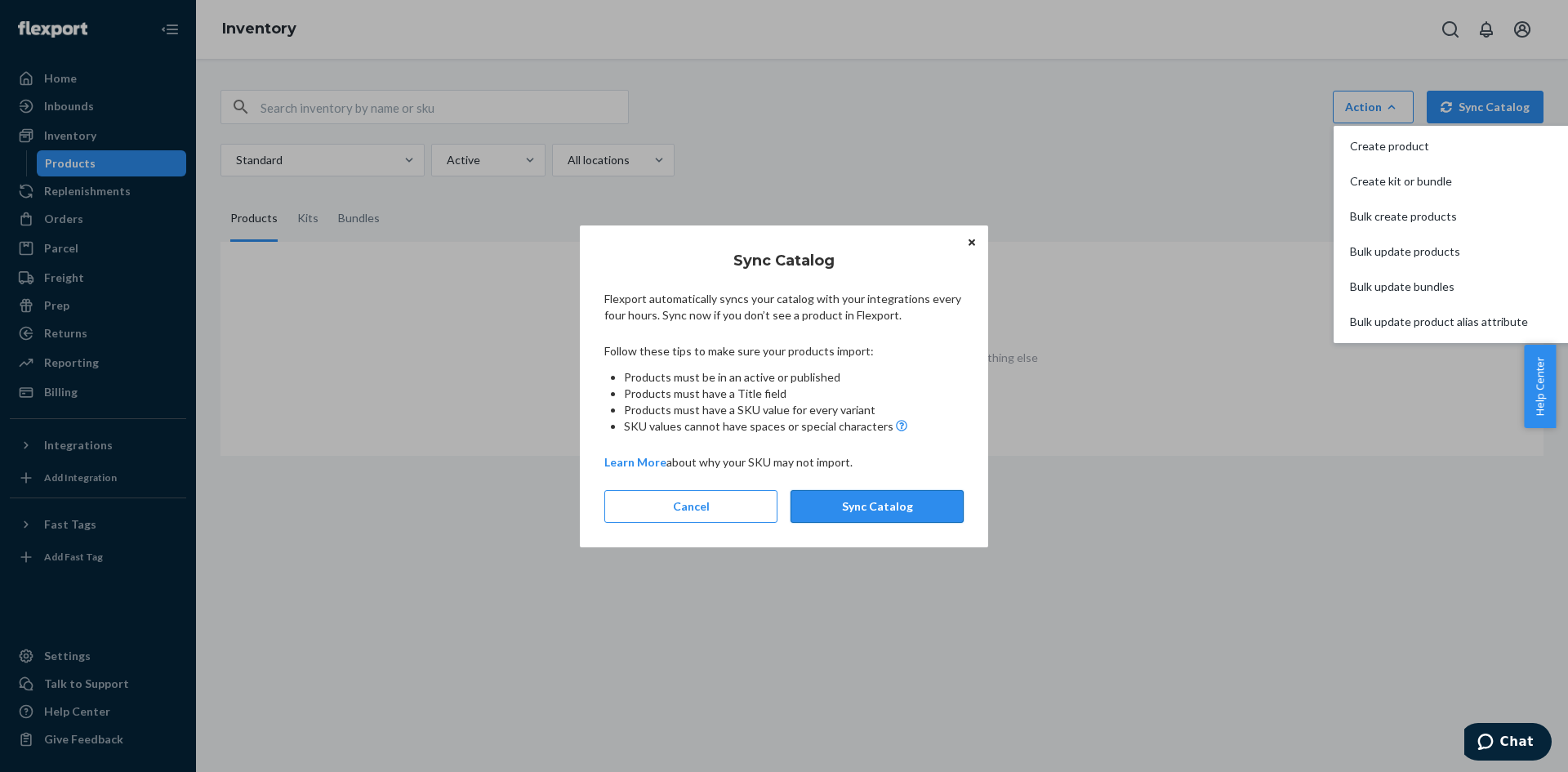
click at [843, 507] on button "Sync Catalog" at bounding box center [877, 506] width 173 height 32
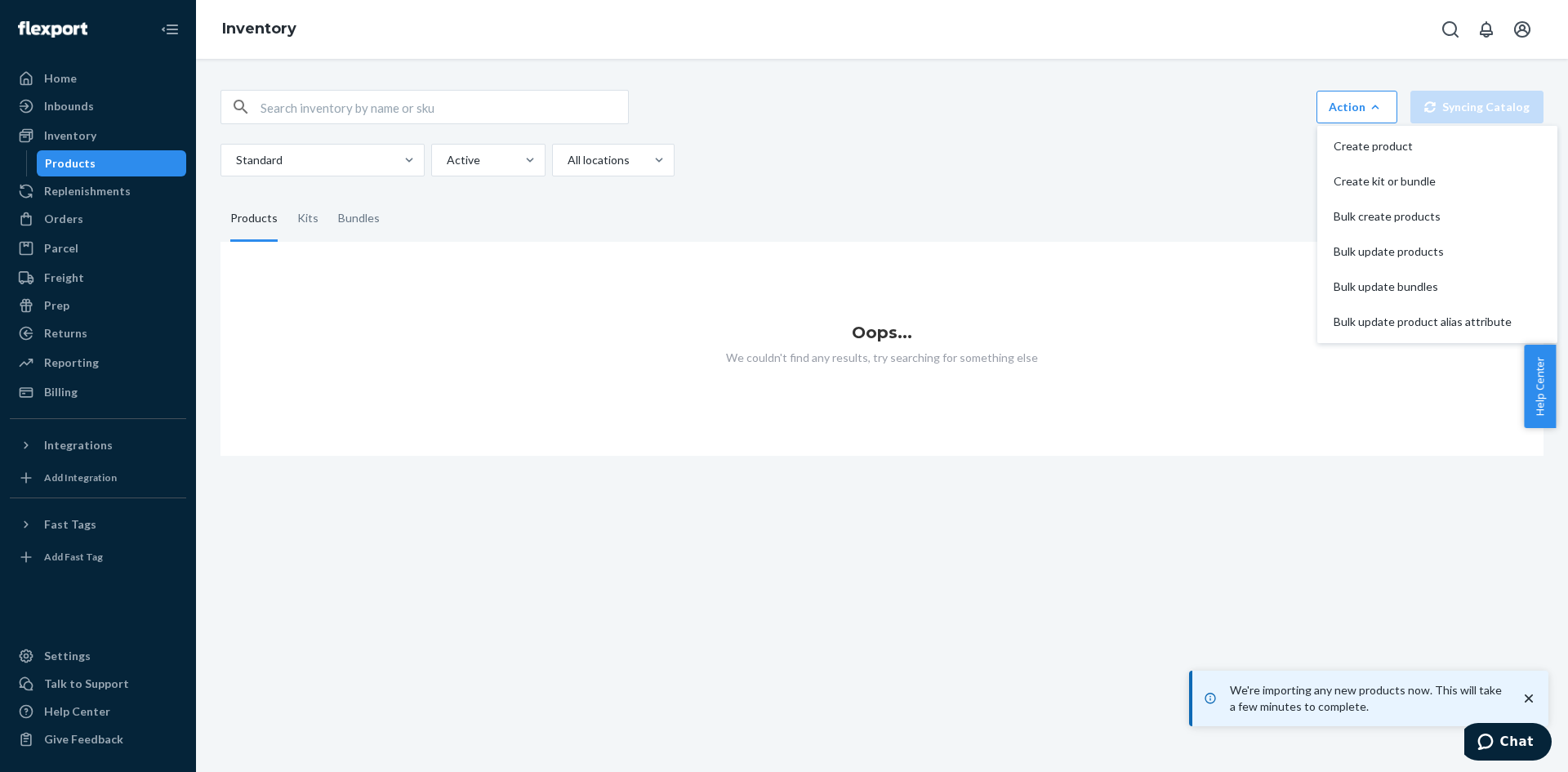
click at [990, 542] on div "Action Create product Create kit or bundle Bulk create products Bulk update pro…" at bounding box center [882, 415] width 1372 height 713
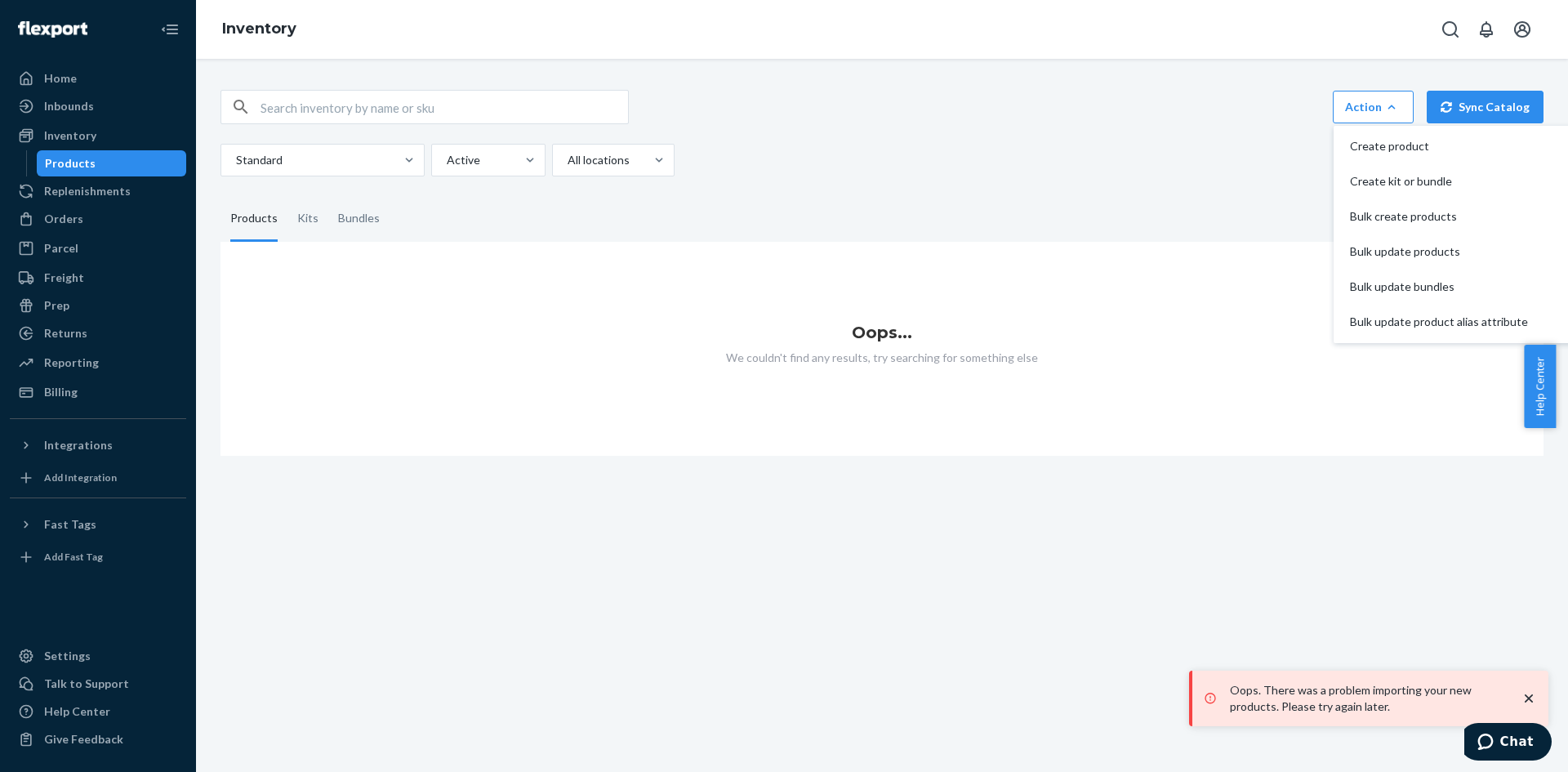
click at [1224, 255] on div "Oops... We couldn't find any results, try searching for something else" at bounding box center [882, 348] width 1323 height 214
click at [1357, 116] on button "Action Create product Create kit or bundle Bulk create products Bulk update pro…" at bounding box center [1373, 106] width 81 height 32
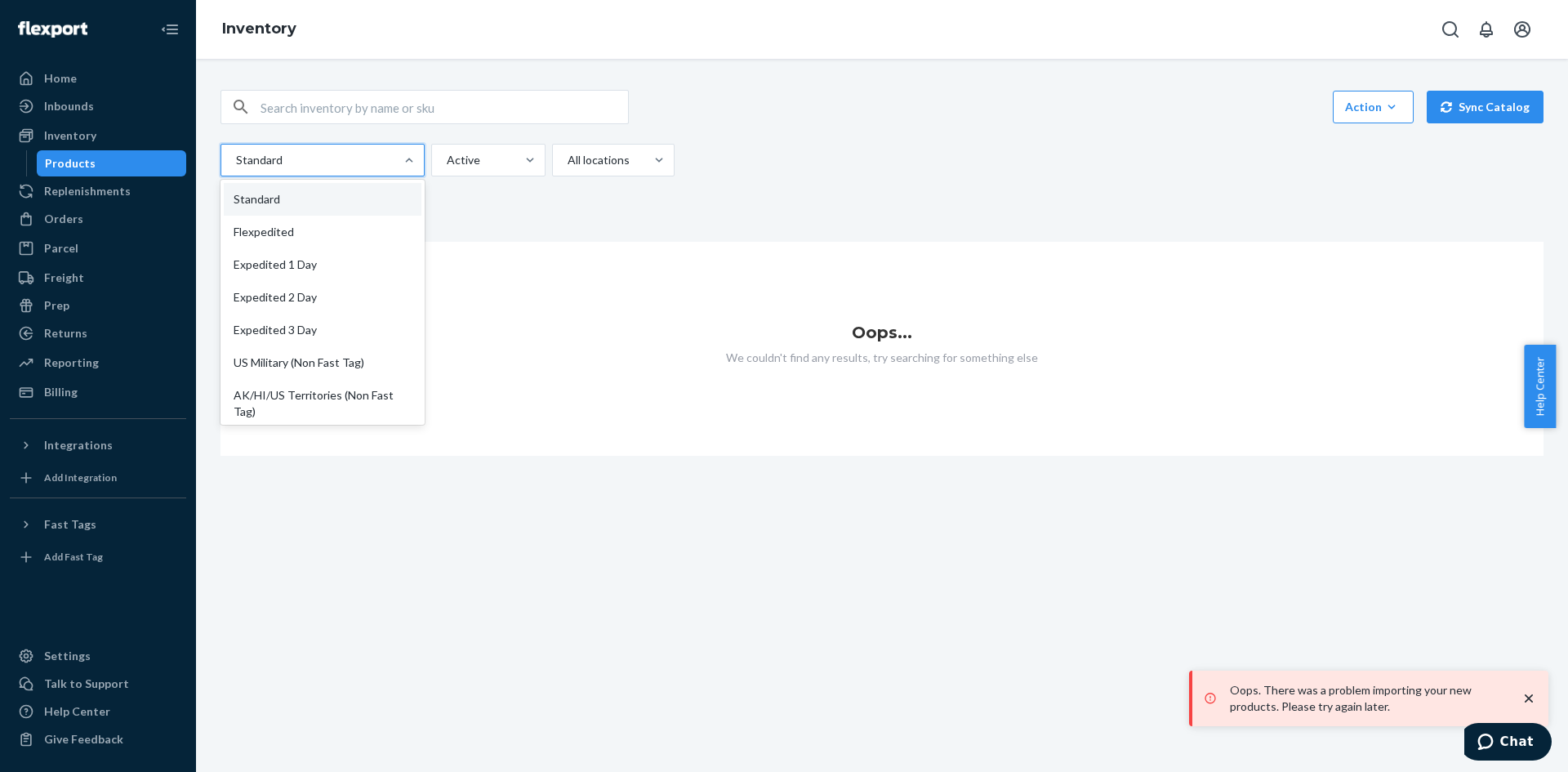
click at [345, 173] on div "Standard" at bounding box center [308, 160] width 173 height 29
click at [236, 169] on input "option Standard focused, 1 of 13. 13 results available. Use Up and Down to choo…" at bounding box center [235, 160] width 2 height 17
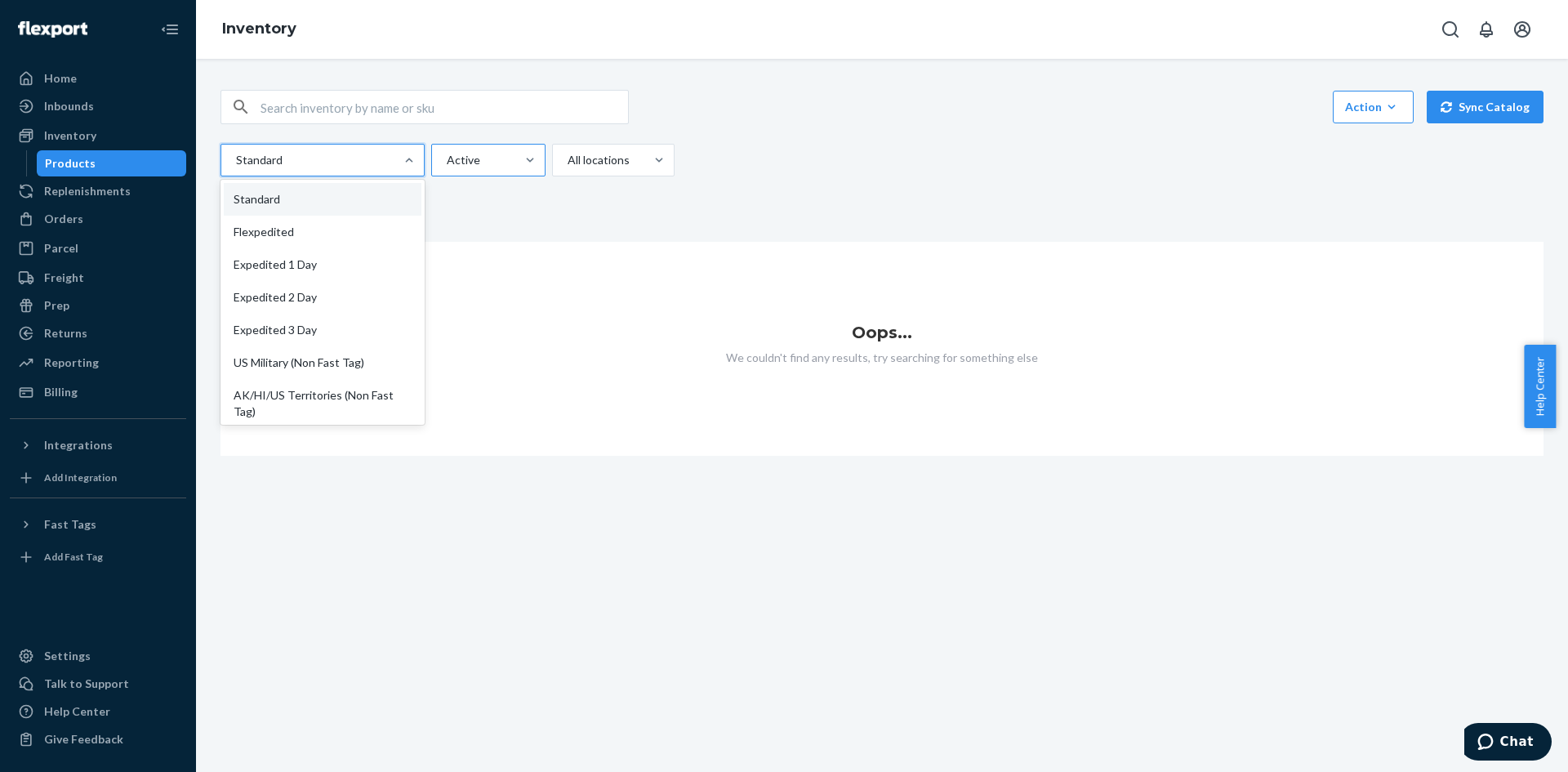
click at [507, 151] on div at bounding box center [486, 159] width 83 height 19
click at [447, 152] on input "Active" at bounding box center [446, 160] width 2 height 17
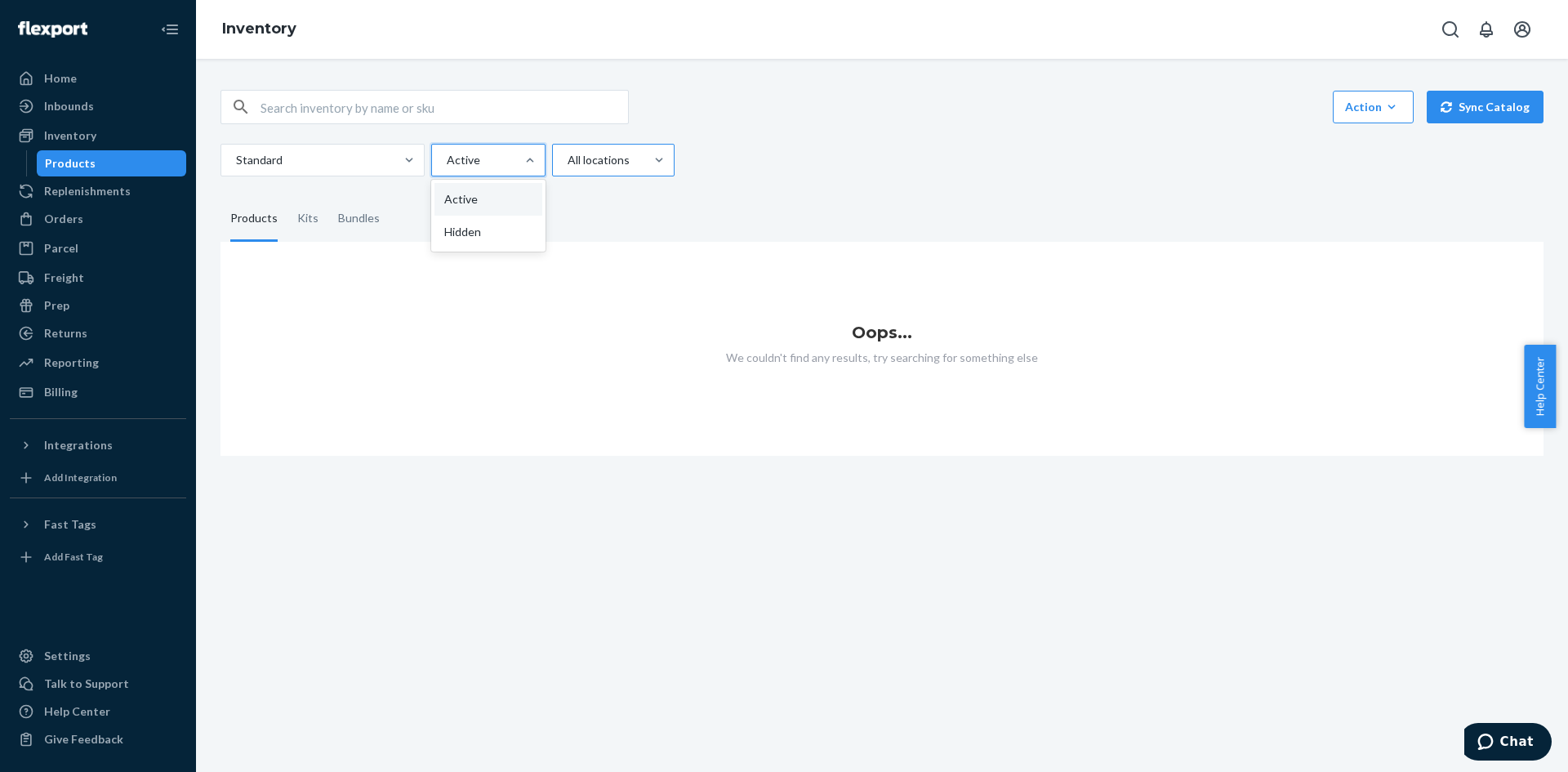
click at [595, 168] on div at bounding box center [611, 159] width 91 height 19
click at [568, 168] on input "All locations" at bounding box center [567, 160] width 2 height 17
click at [352, 164] on div at bounding box center [321, 159] width 173 height 19
click at [236, 164] on input "Standard" at bounding box center [235, 160] width 2 height 17
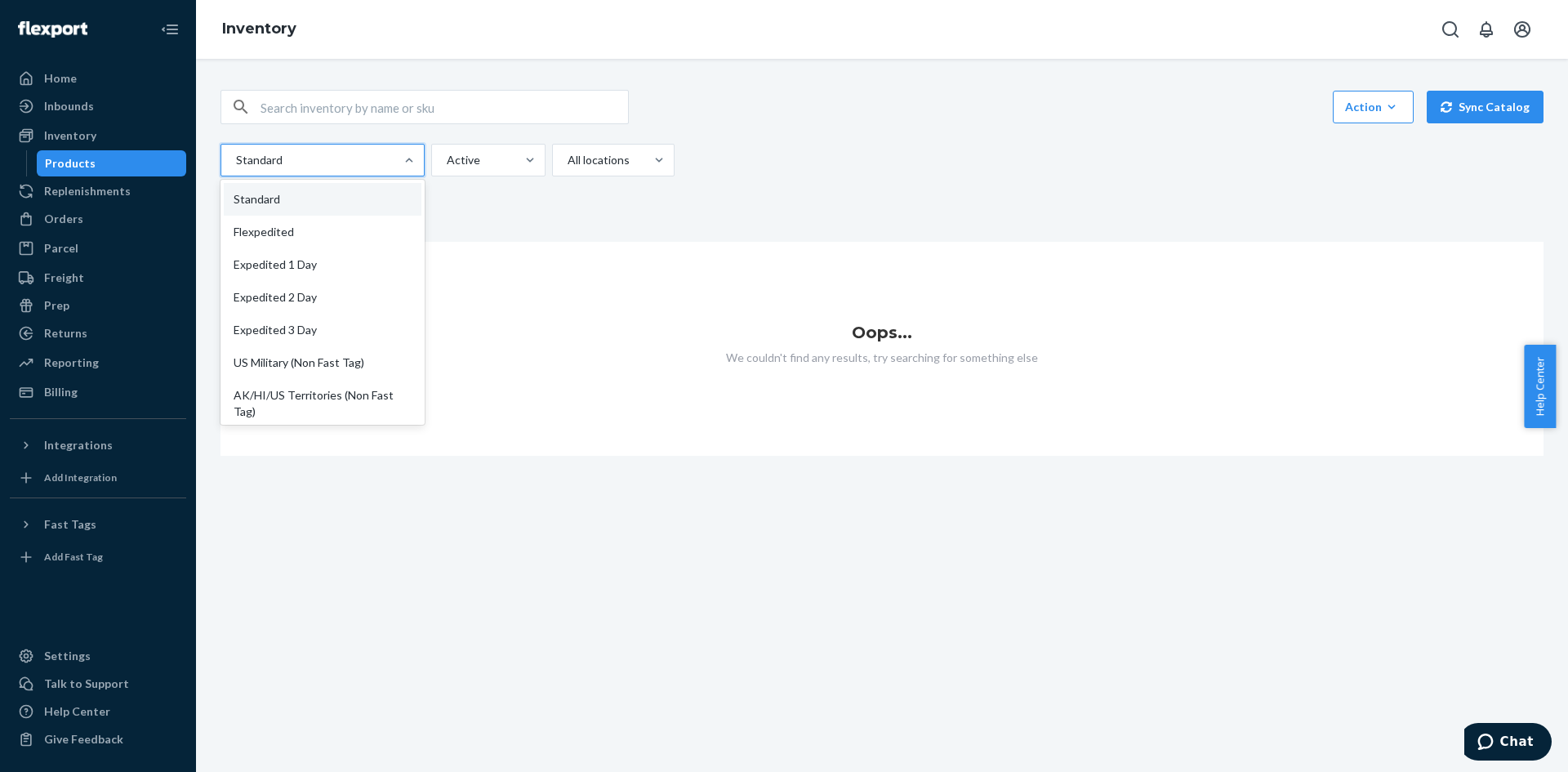
click at [342, 581] on div "Action Create product Create kit or bundle Bulk create products Bulk update pro…" at bounding box center [882, 415] width 1372 height 713
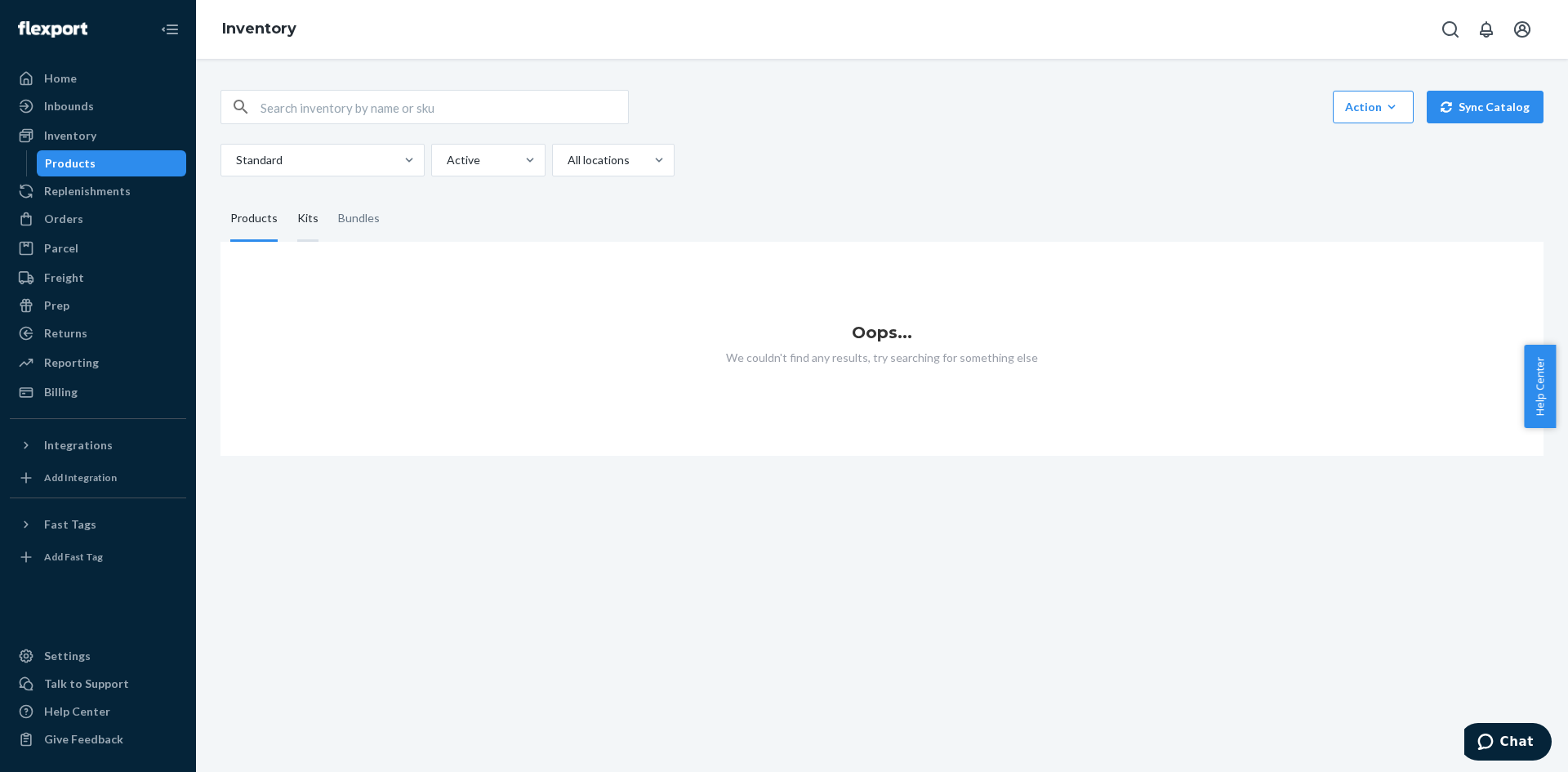
click at [305, 219] on div "Kits" at bounding box center [308, 219] width 21 height 46
click at [287, 196] on input "Kits" at bounding box center [287, 196] width 0 height 0
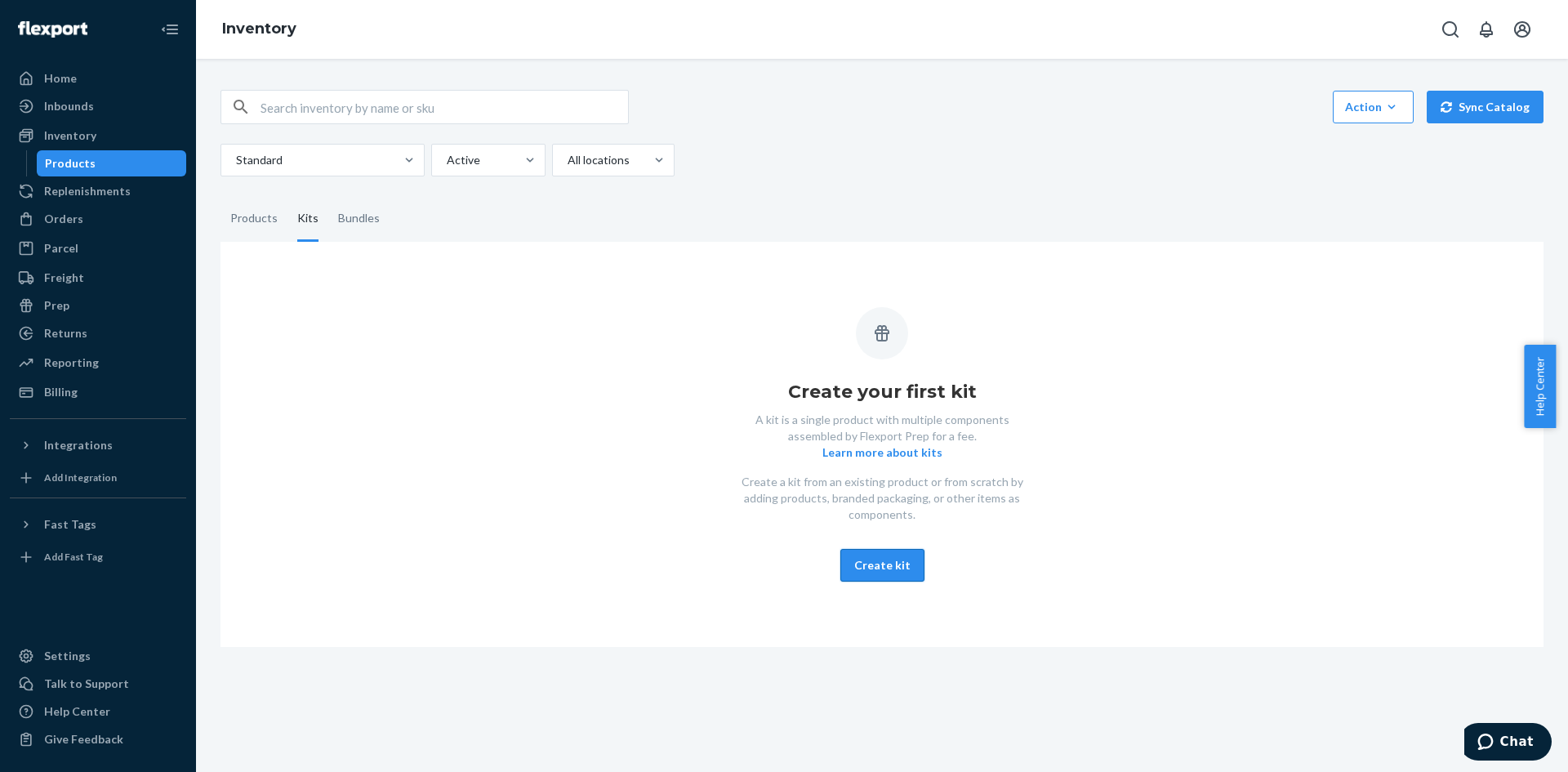
click at [859, 556] on button "Create kit" at bounding box center [882, 565] width 84 height 32
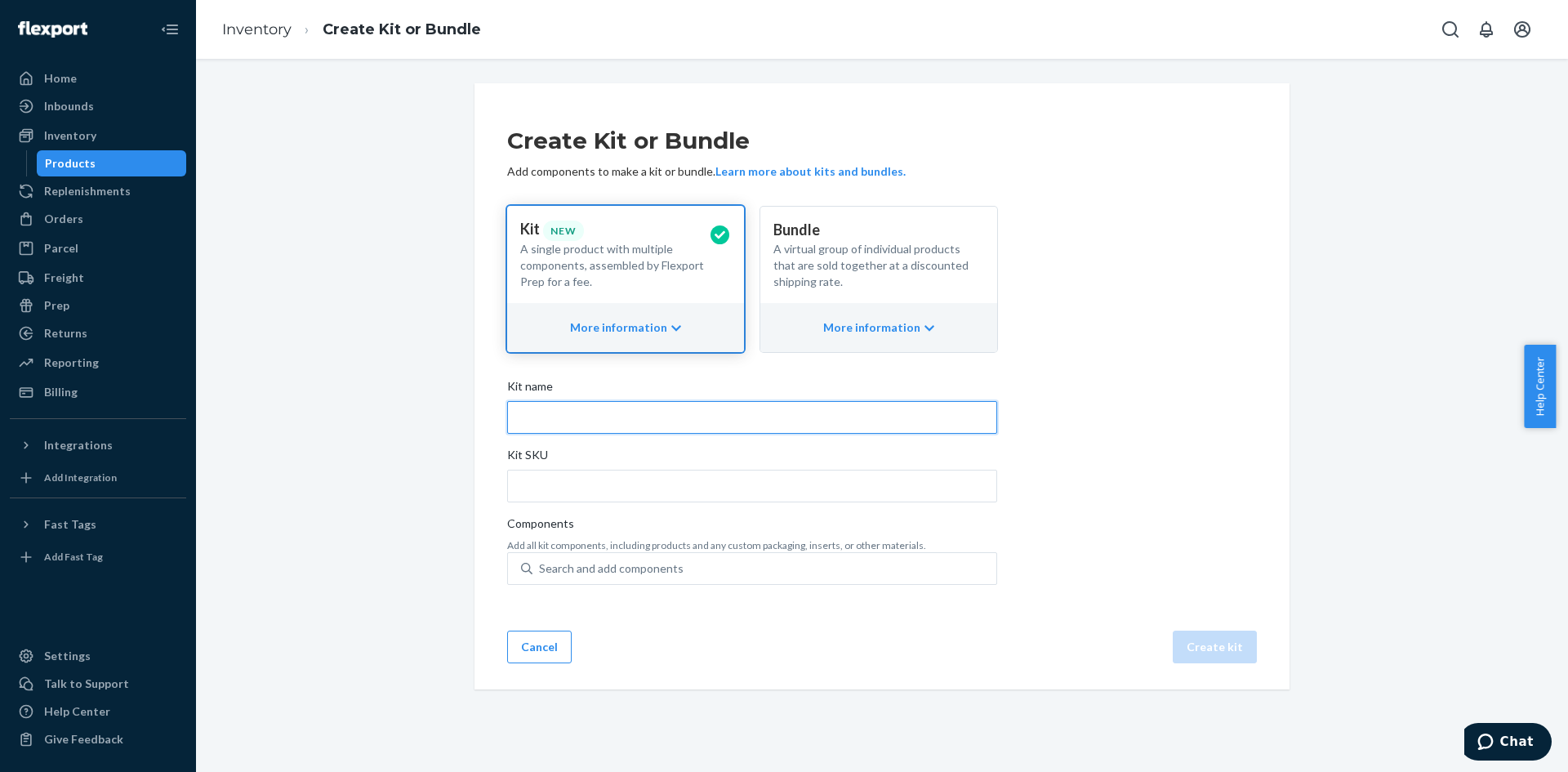
click at [559, 423] on input "Kit name" at bounding box center [752, 416] width 490 height 32
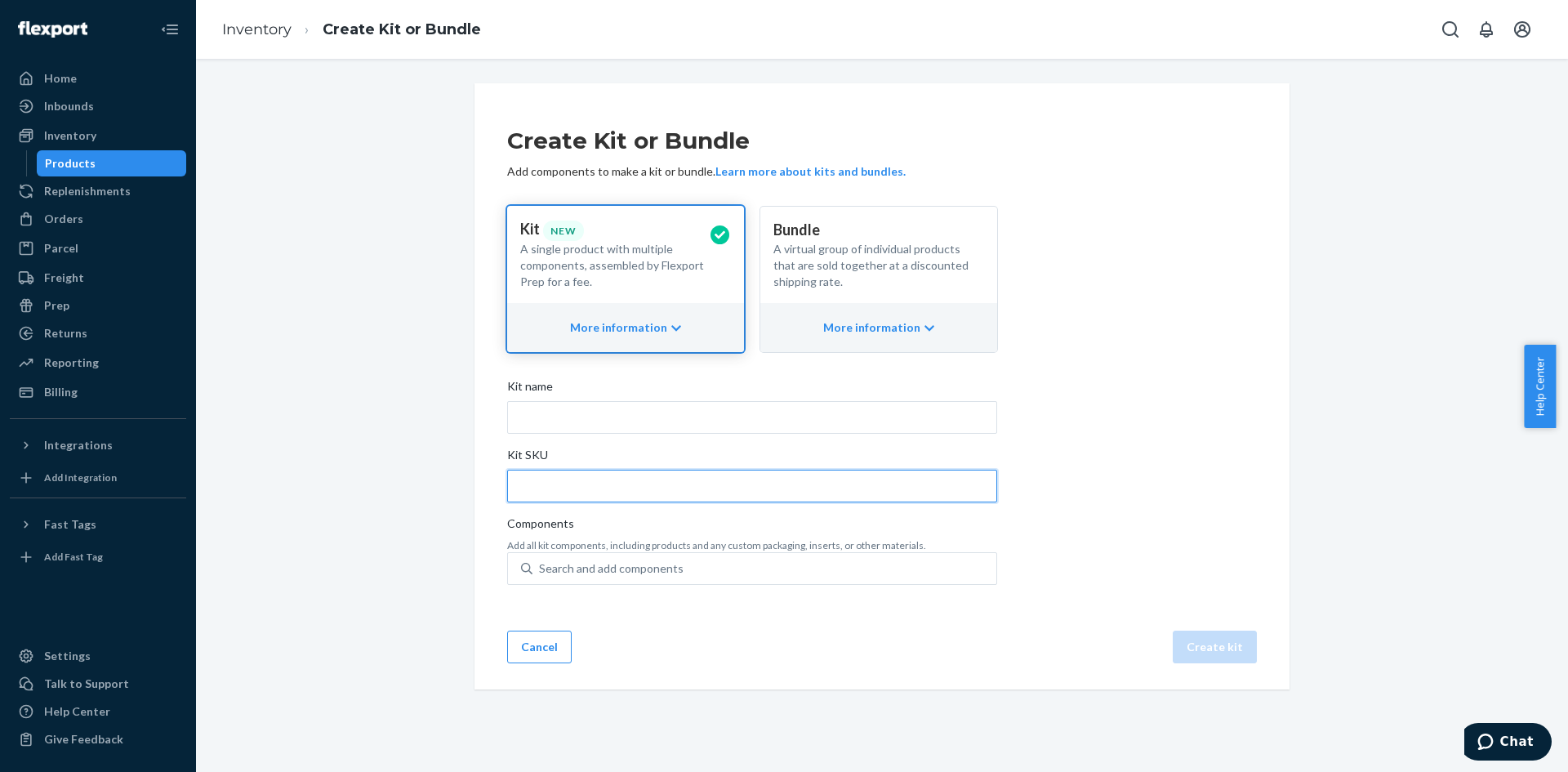
click at [540, 494] on input "Kit SKU" at bounding box center [752, 485] width 490 height 32
click at [543, 563] on div "Search and add components" at bounding box center [611, 568] width 145 height 17
click at [541, 563] on input "Search and add components" at bounding box center [540, 568] width 2 height 17
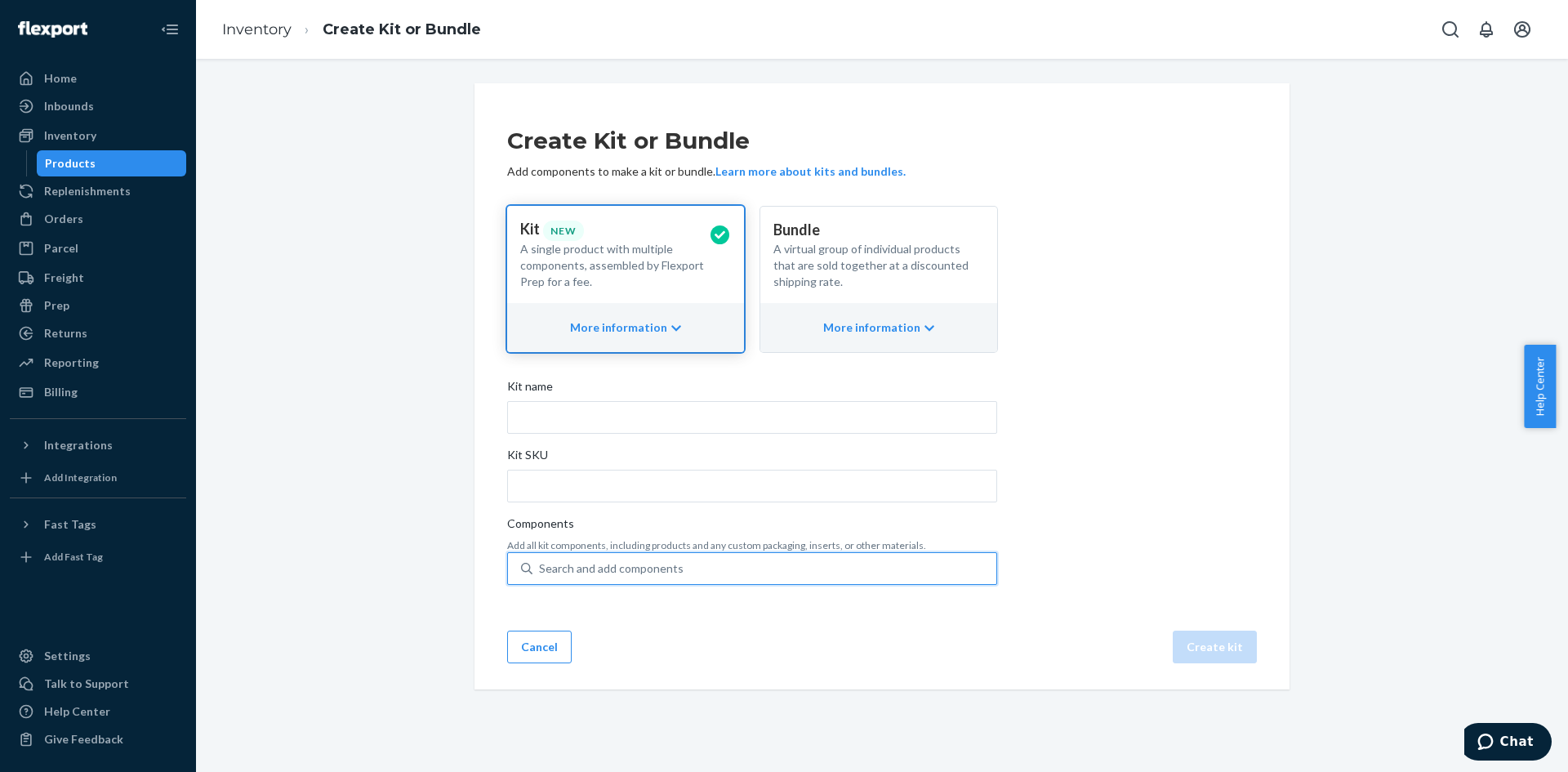
click at [672, 332] on icon "button" at bounding box center [676, 328] width 10 height 11
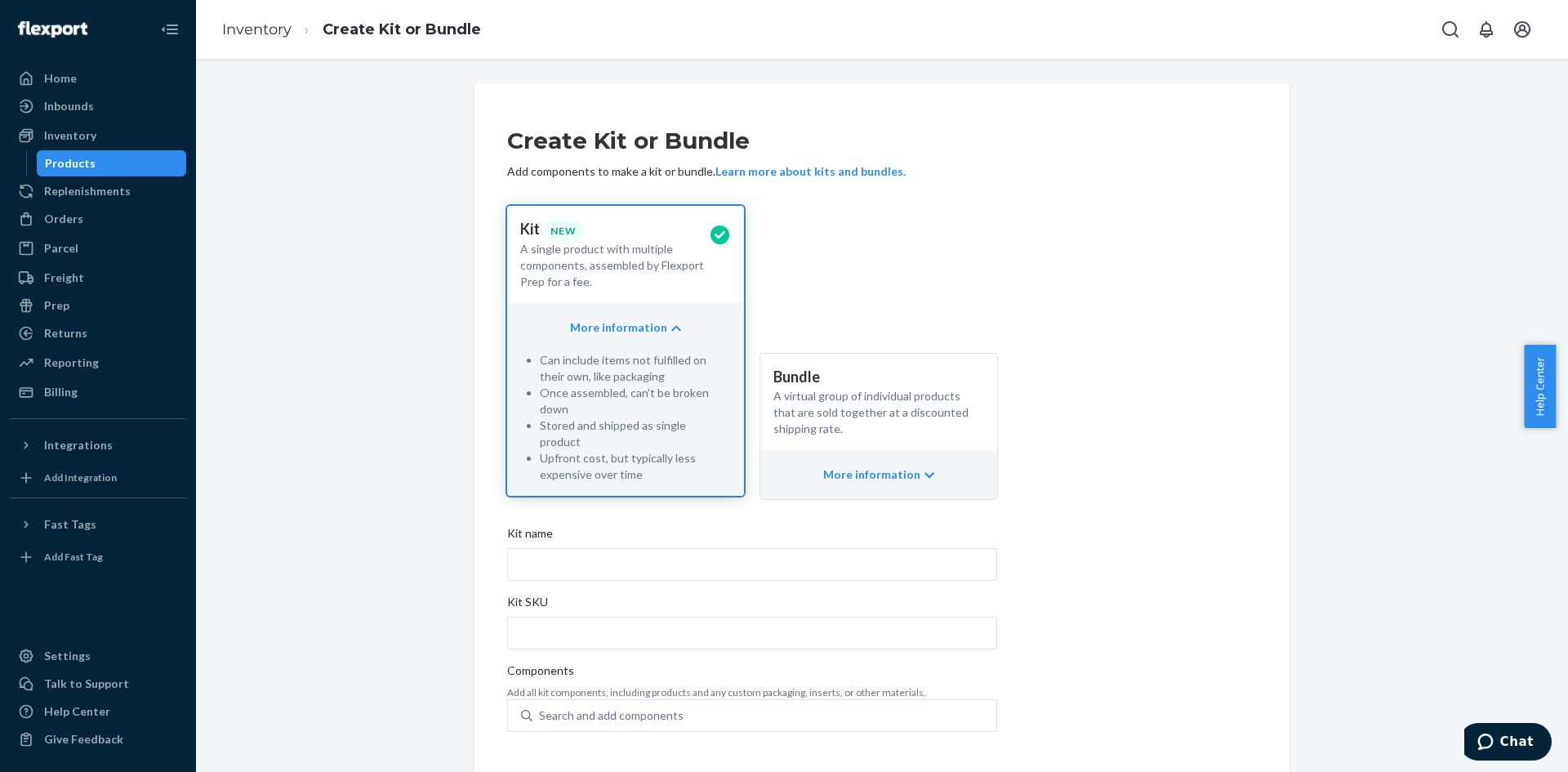
click at [889, 461] on div "More information" at bounding box center [878, 474] width 237 height 49
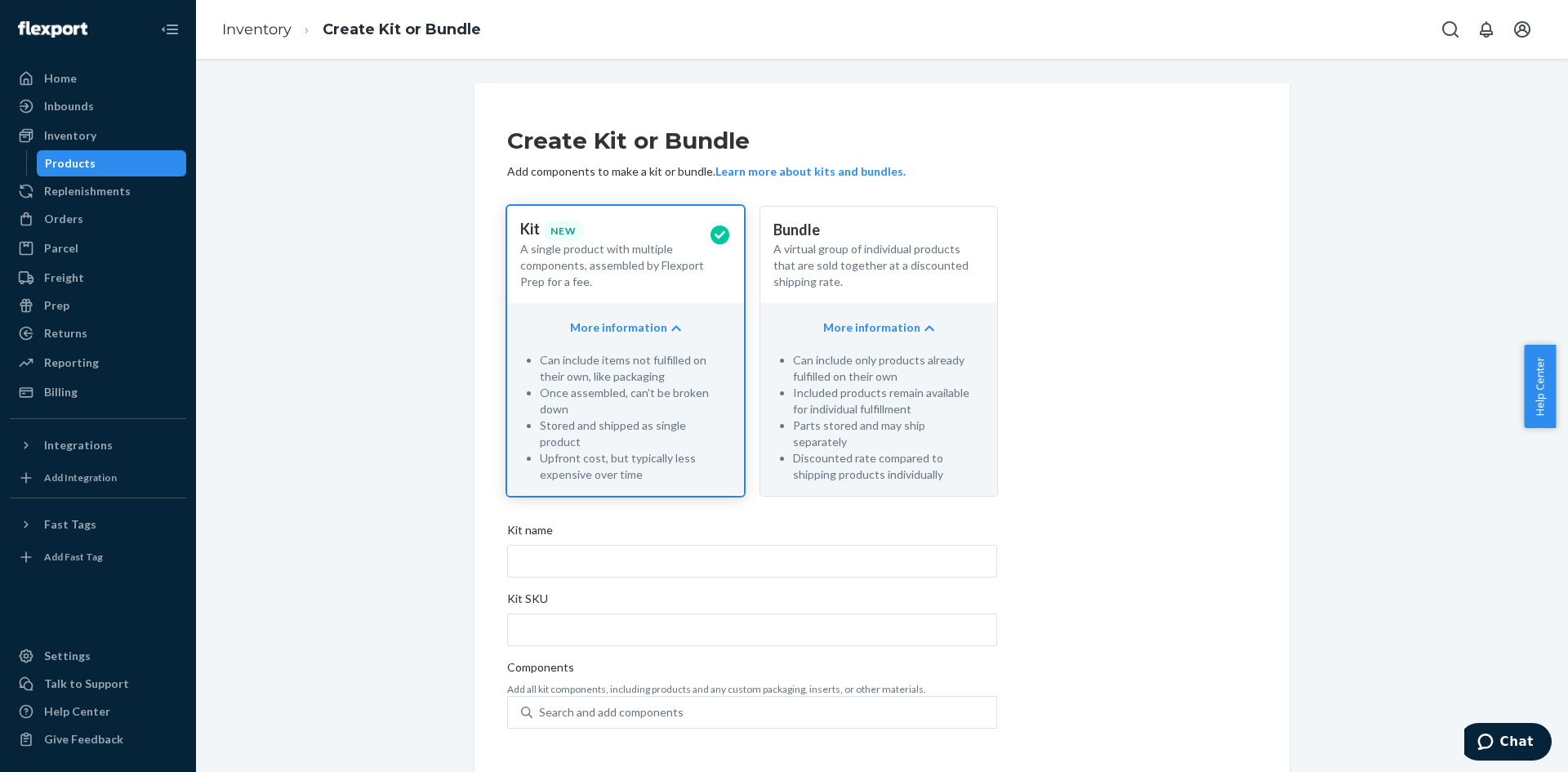
scroll to position [45, 0]
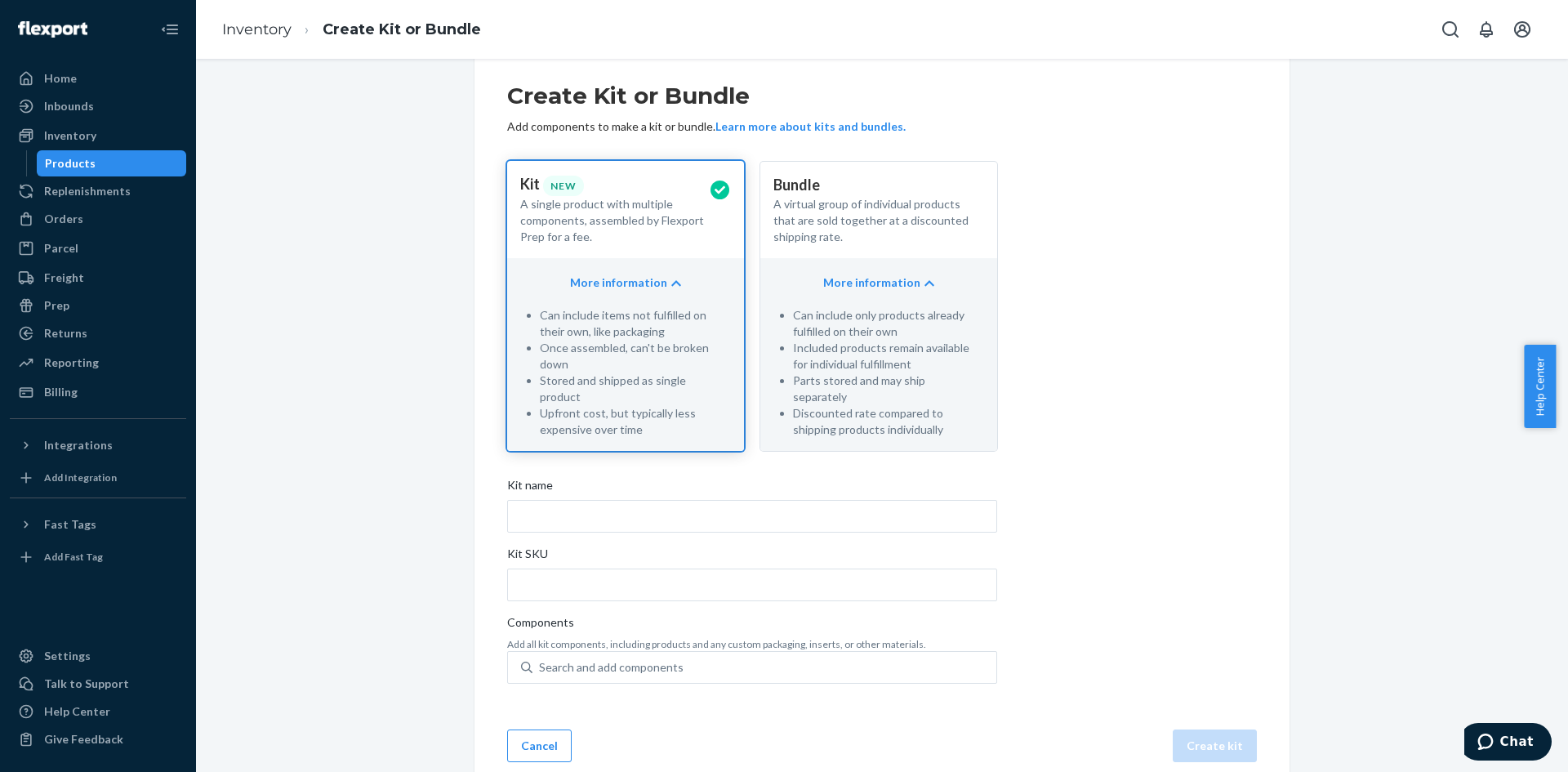
click at [864, 234] on p "A virtual group of individual products that are sold together at a discounted s…" at bounding box center [872, 220] width 197 height 49
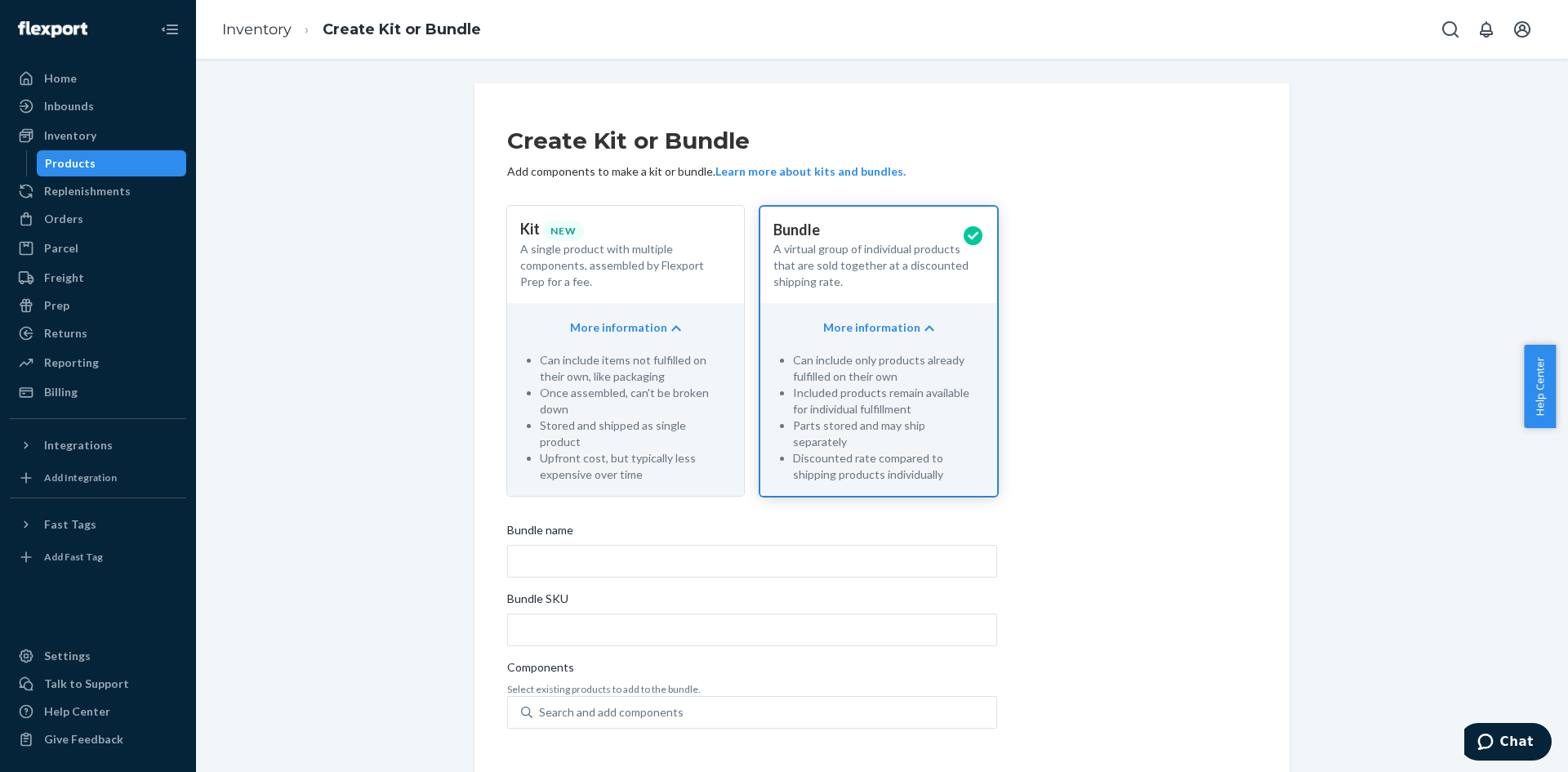
scroll to position [130, 0]
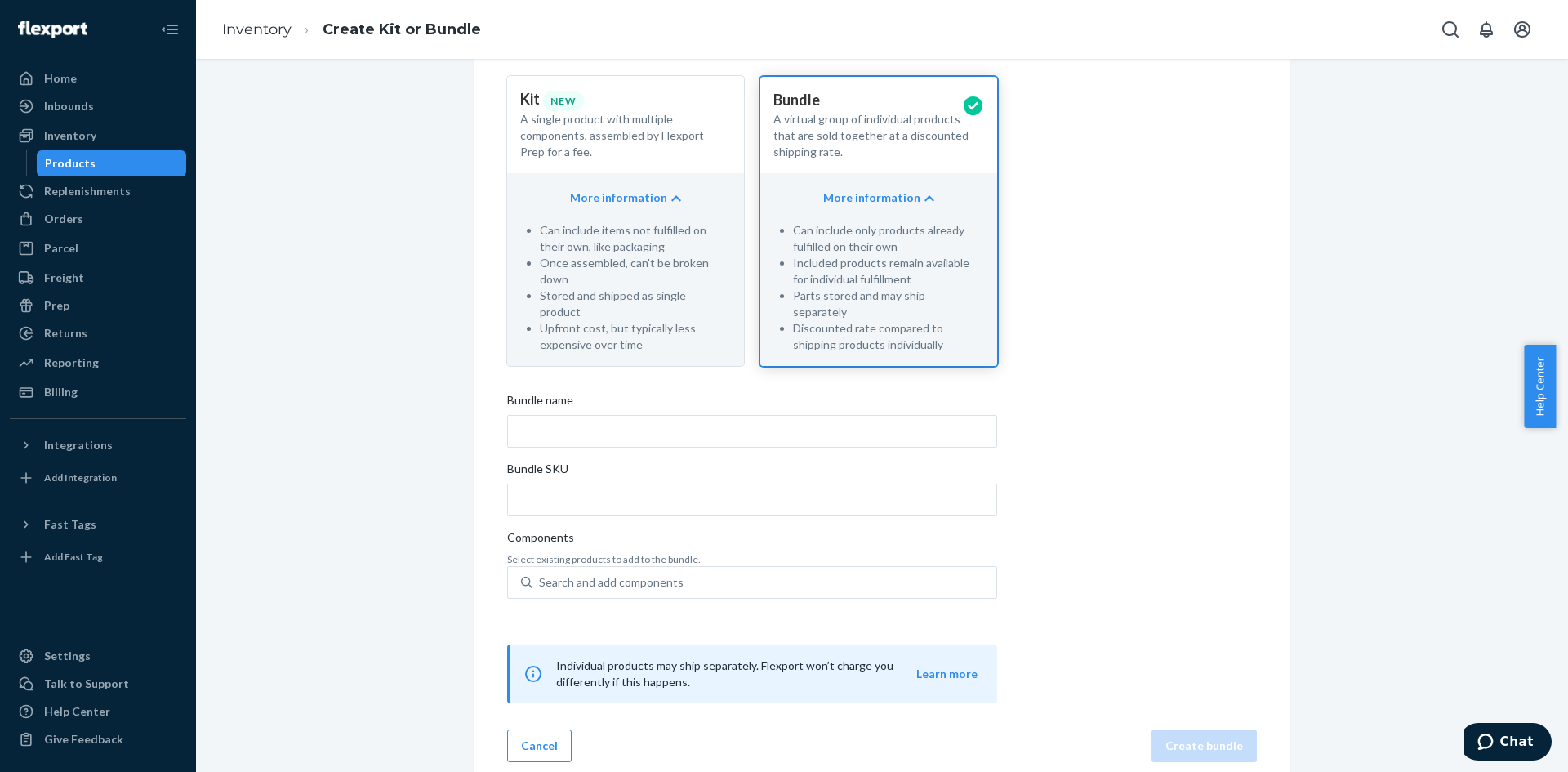
click at [1193, 508] on div "Create Kit or Bundle Add components to make a kit or bundle. Learn more about k…" at bounding box center [882, 341] width 750 height 723
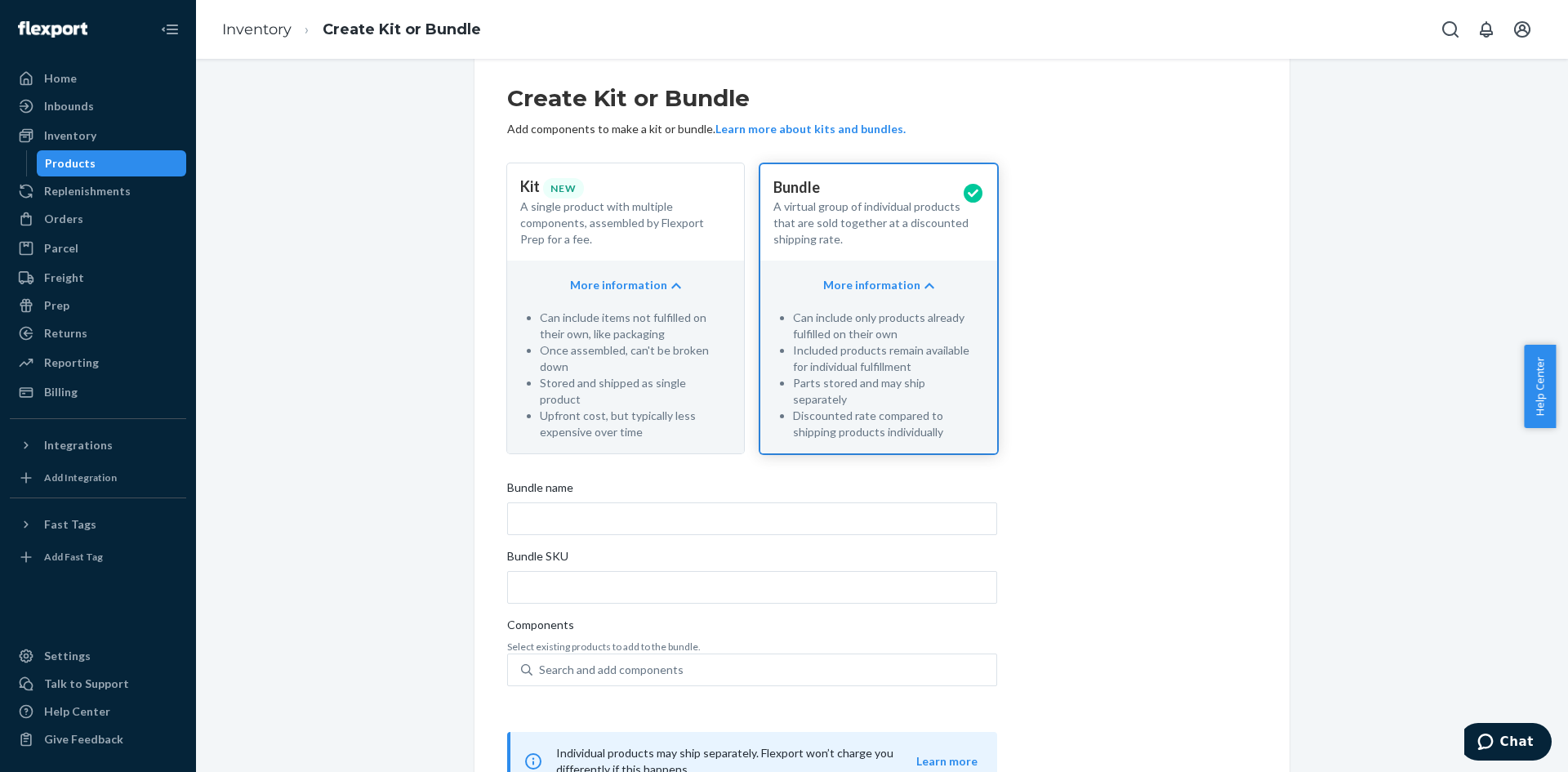
scroll to position [0, 0]
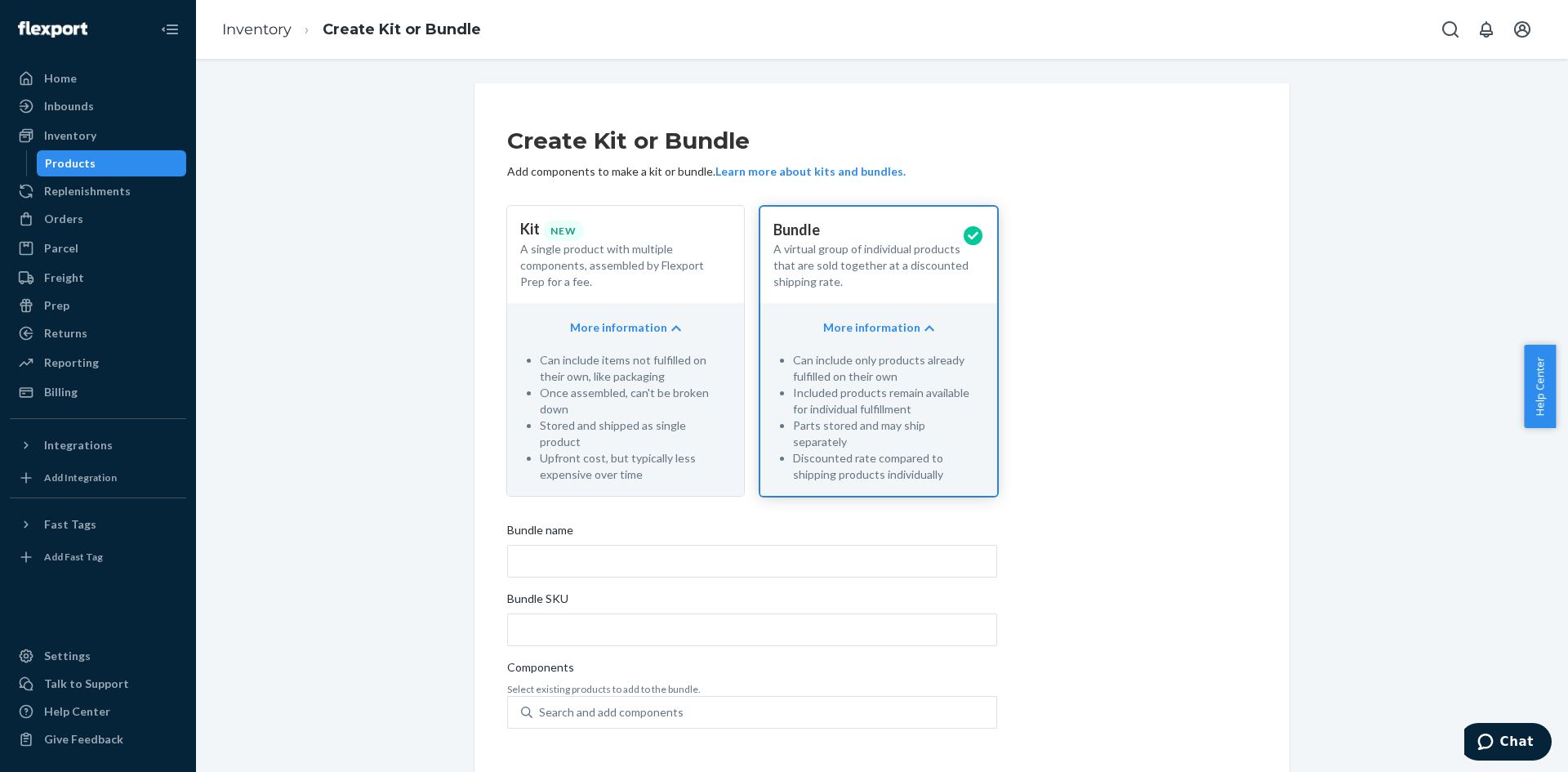
click at [722, 172] on button "Learn more about kits and bundles." at bounding box center [810, 171] width 191 height 17
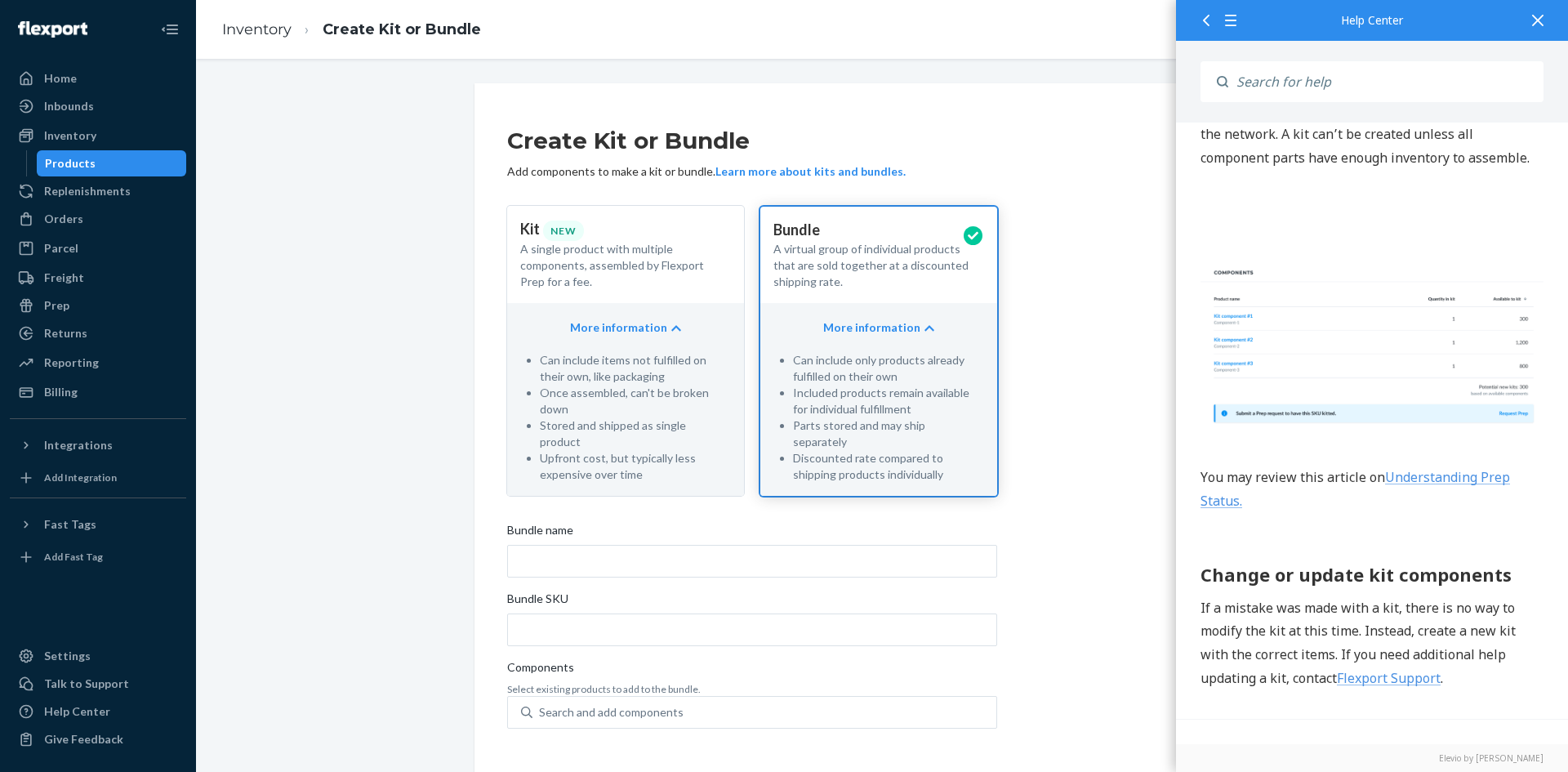
scroll to position [2570, 0]
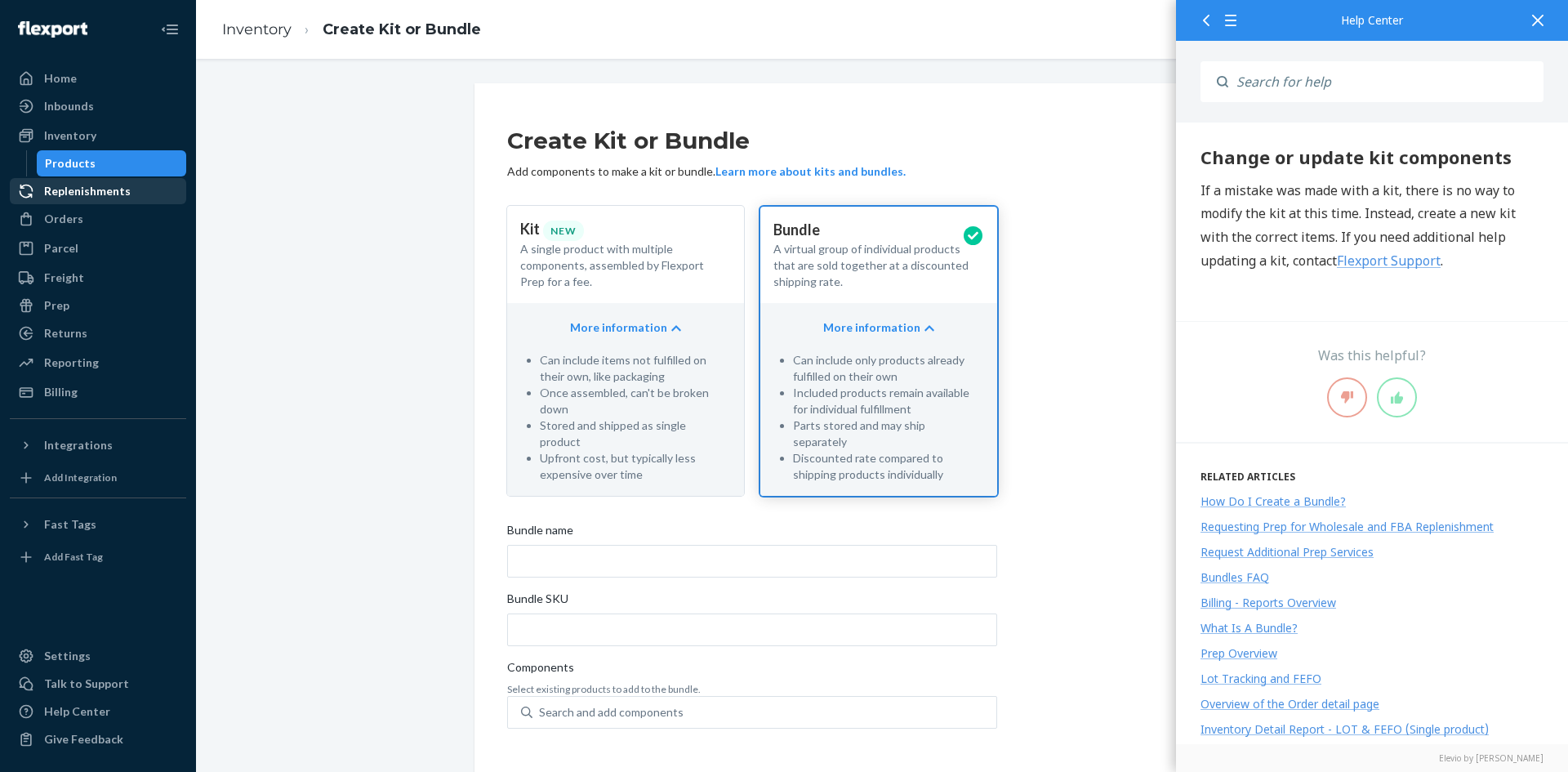
drag, startPoint x: 104, startPoint y: 182, endPoint x: 108, endPoint y: 191, distance: 9.8
click at [104, 182] on div "Replenishments" at bounding box center [98, 191] width 173 height 23
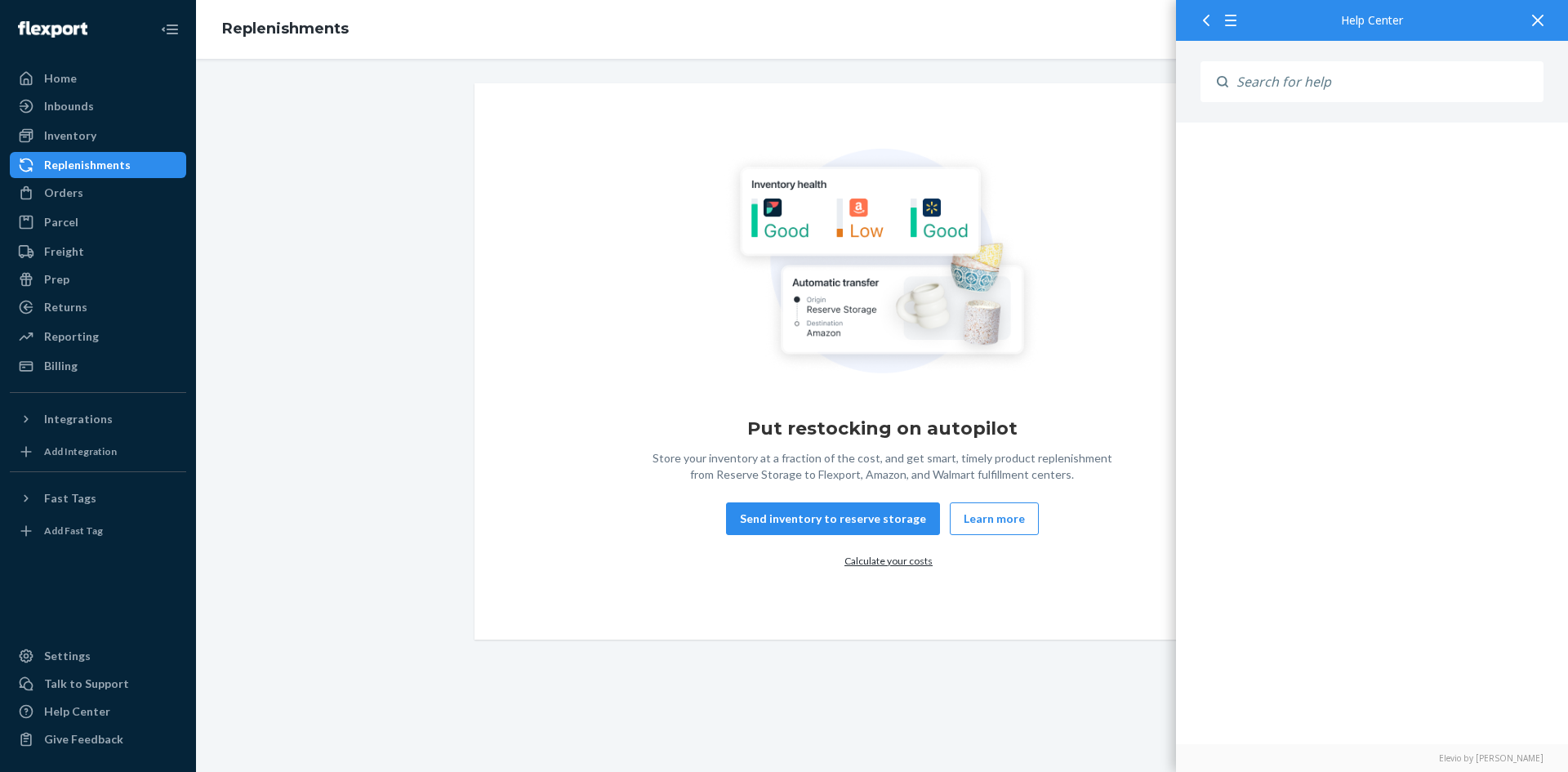
click at [1536, 22] on icon at bounding box center [1538, 20] width 11 height 11
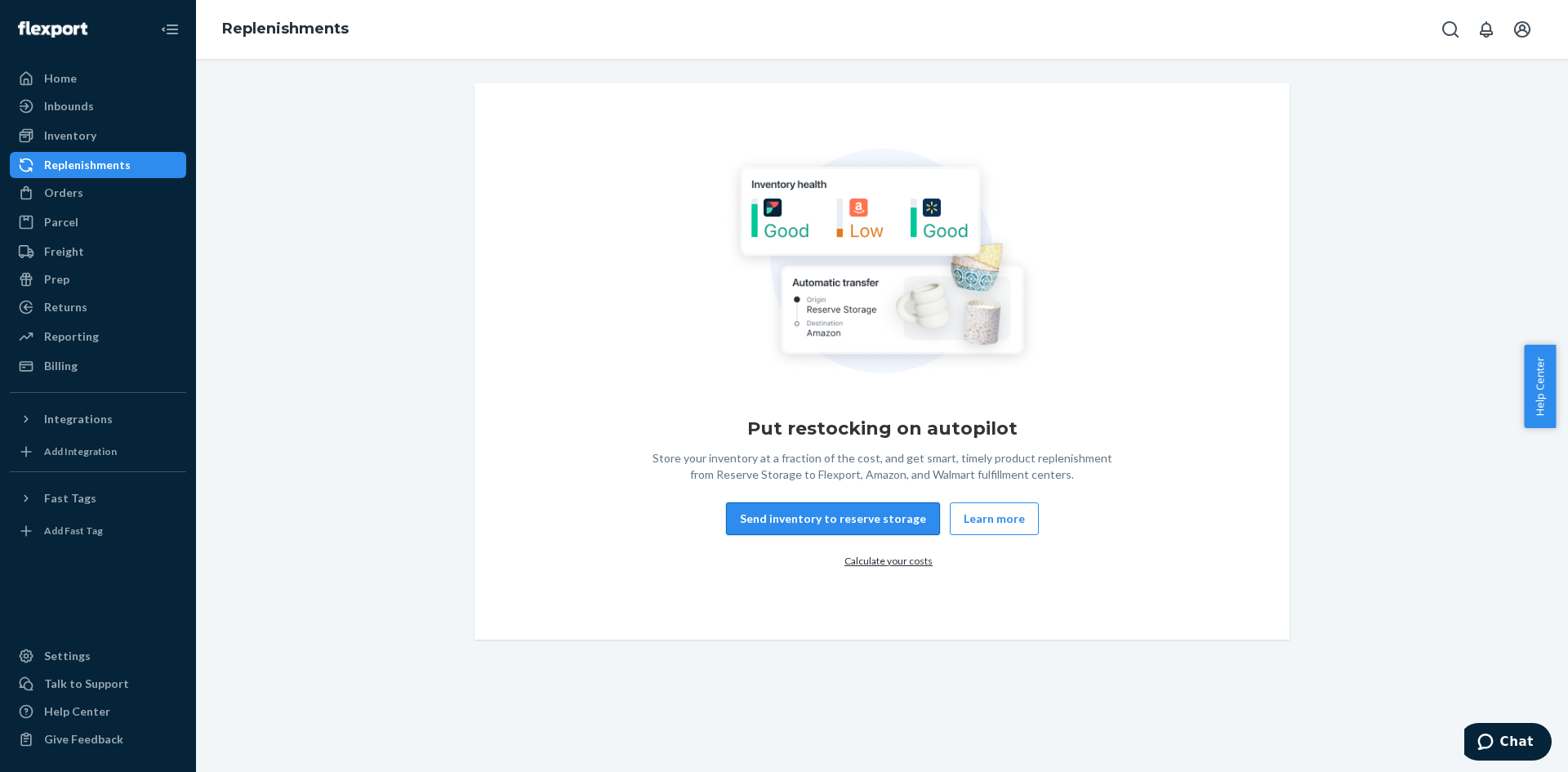
click at [879, 518] on button "Send inventory to reserve storage" at bounding box center [833, 518] width 214 height 32
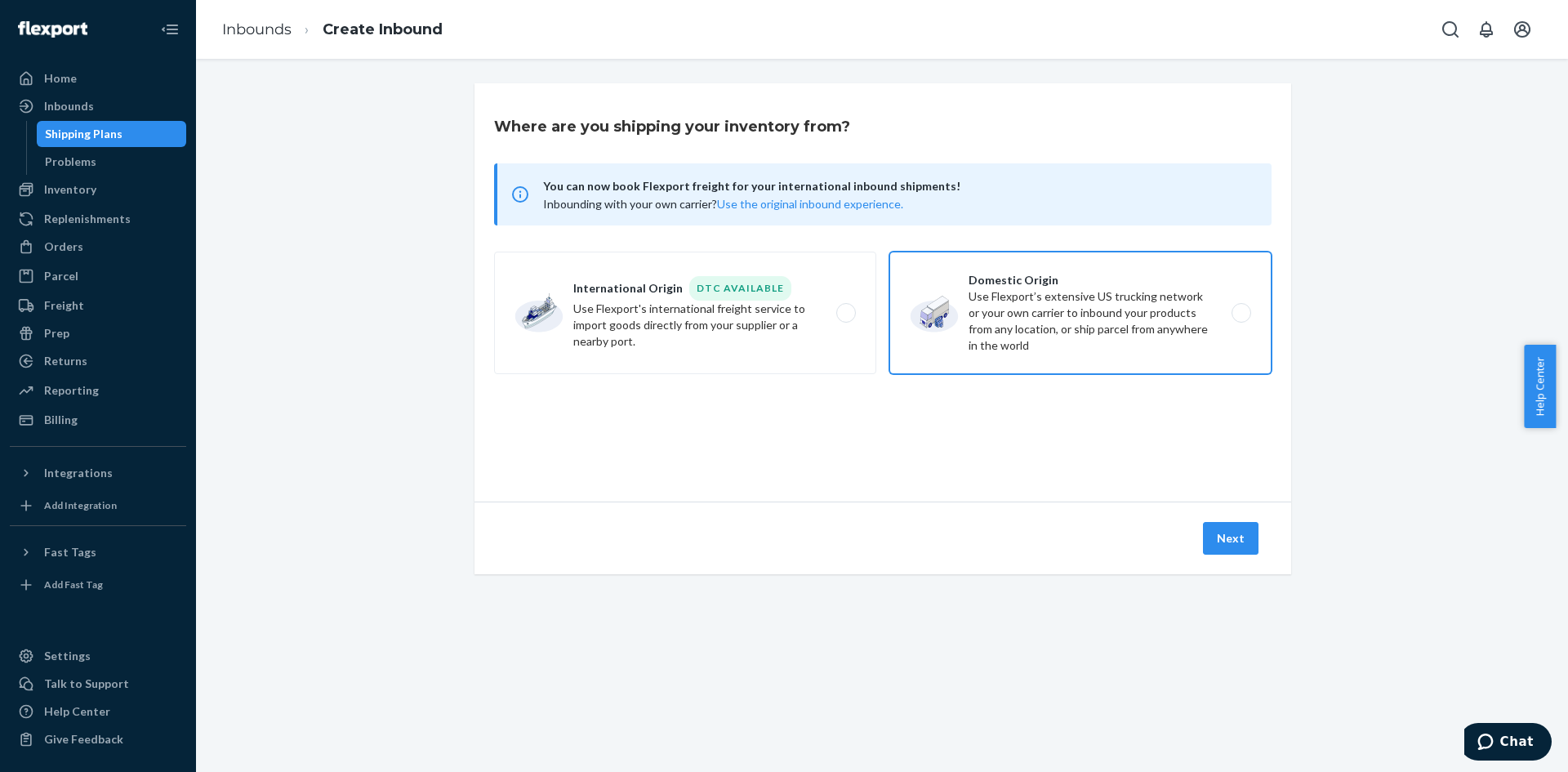
click at [1019, 300] on label "Domestic Origin Use Flexport’s extensive US trucking network or your own carrie…" at bounding box center [1080, 312] width 382 height 123
click at [1240, 308] on input "Domestic Origin Use Flexport’s extensive US trucking network or your own carrie…" at bounding box center [1246, 313] width 11 height 11
radio input "true"
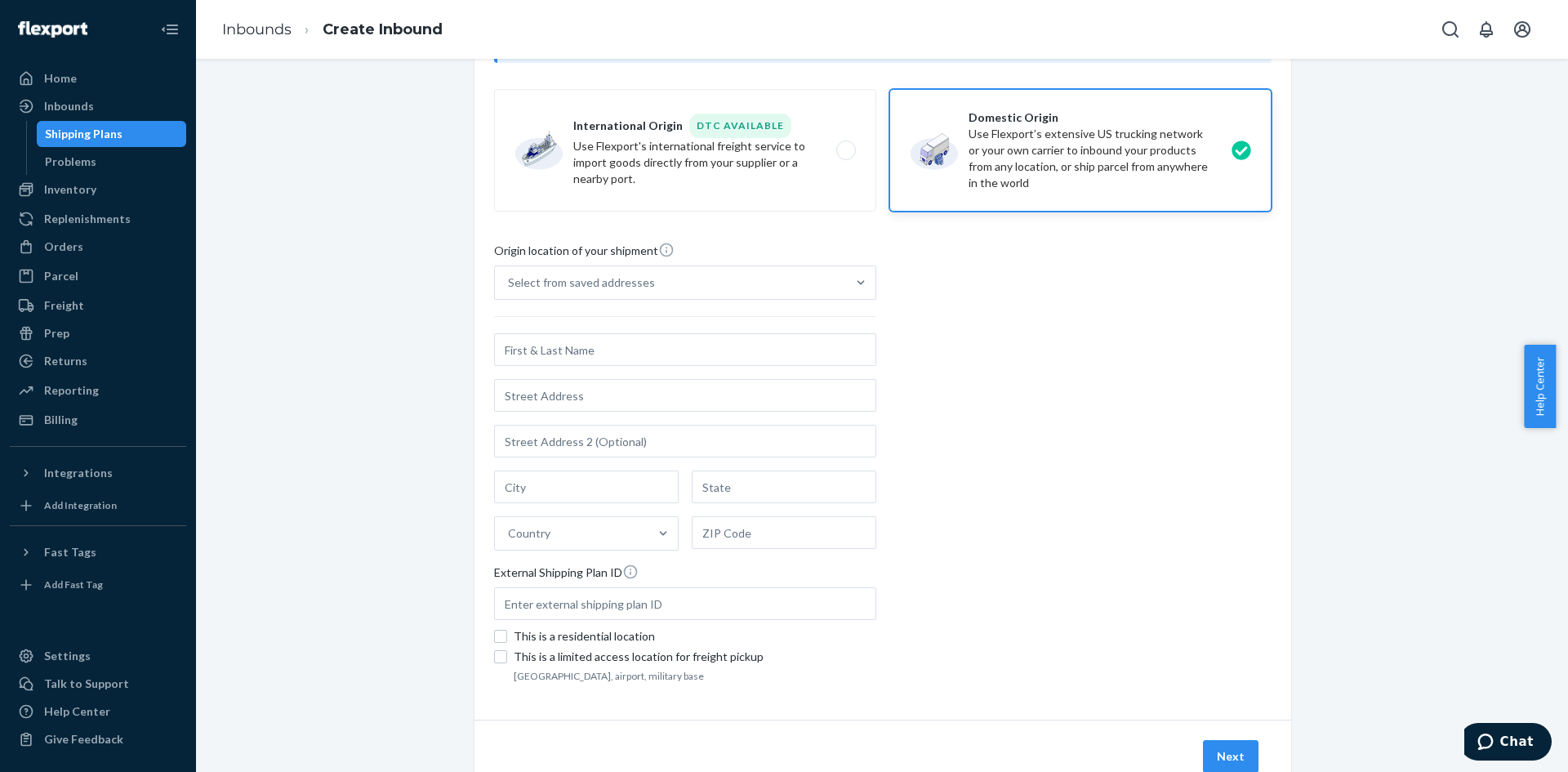
scroll to position [222, 0]
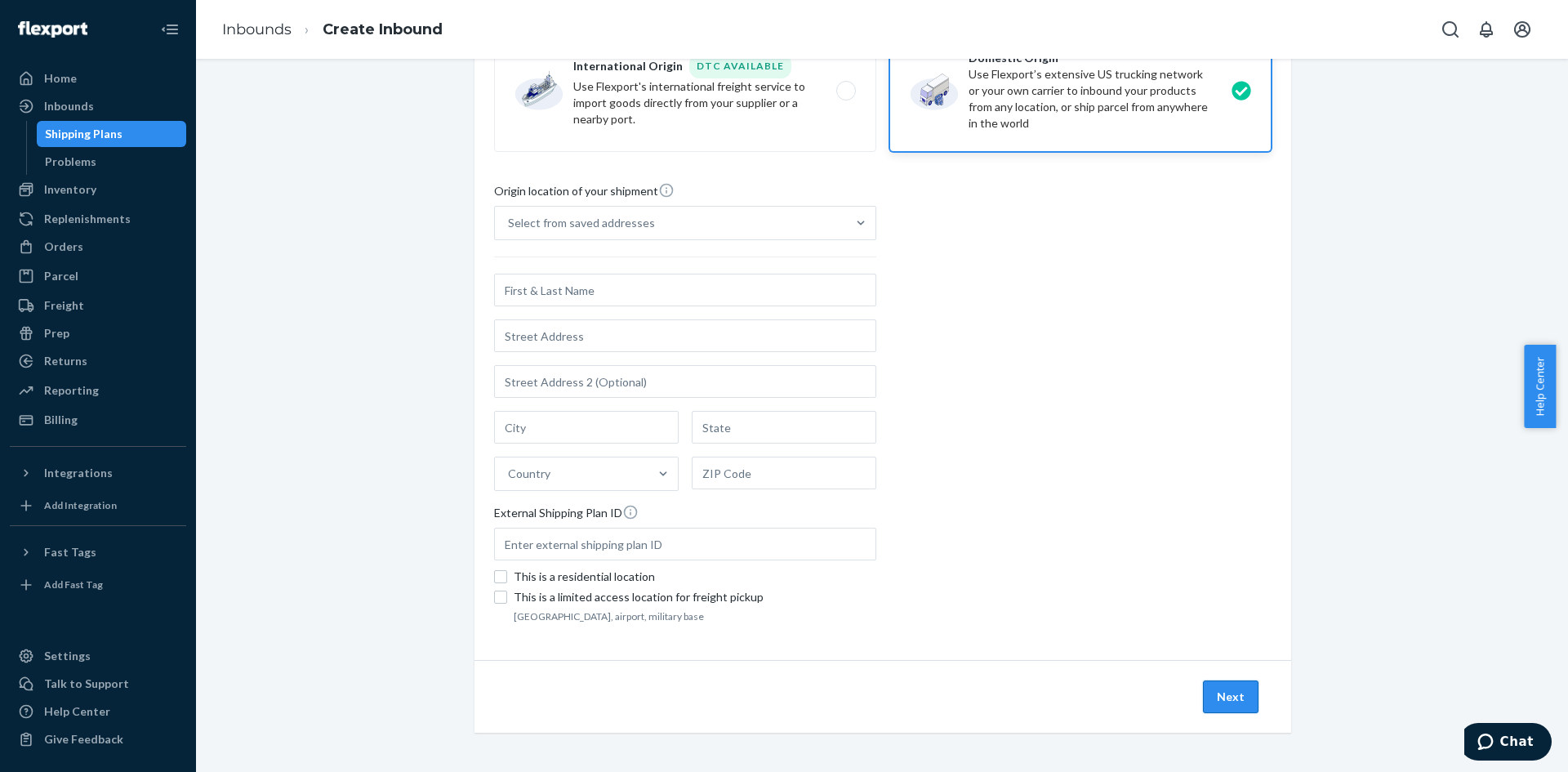
click at [1214, 696] on button "Next" at bounding box center [1231, 696] width 55 height 32
click at [68, 219] on div "Replenishments" at bounding box center [88, 219] width 87 height 17
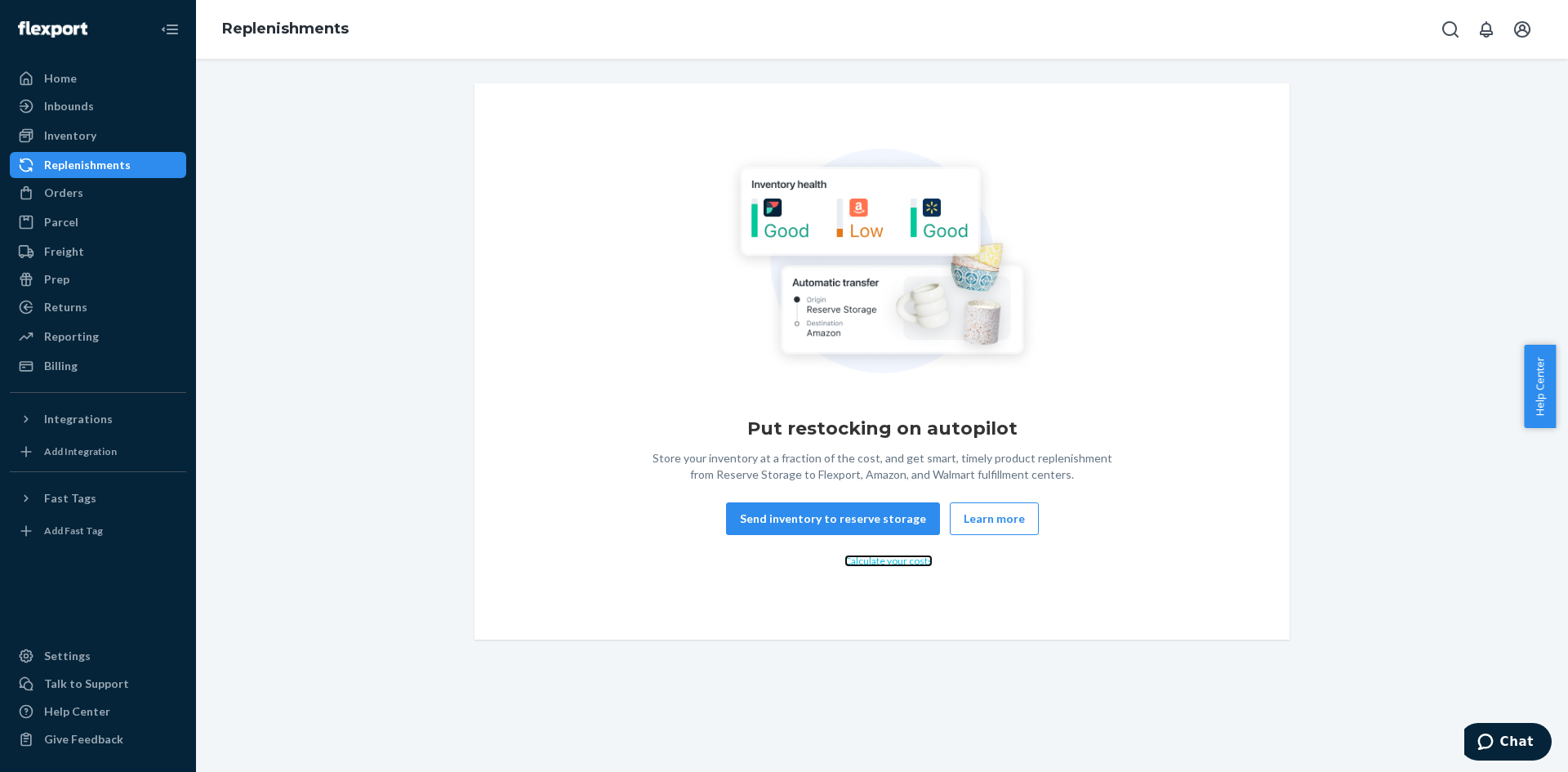
click at [885, 560] on link "Calculate your costs" at bounding box center [888, 560] width 88 height 12
click at [93, 195] on div "Orders" at bounding box center [98, 193] width 173 height 23
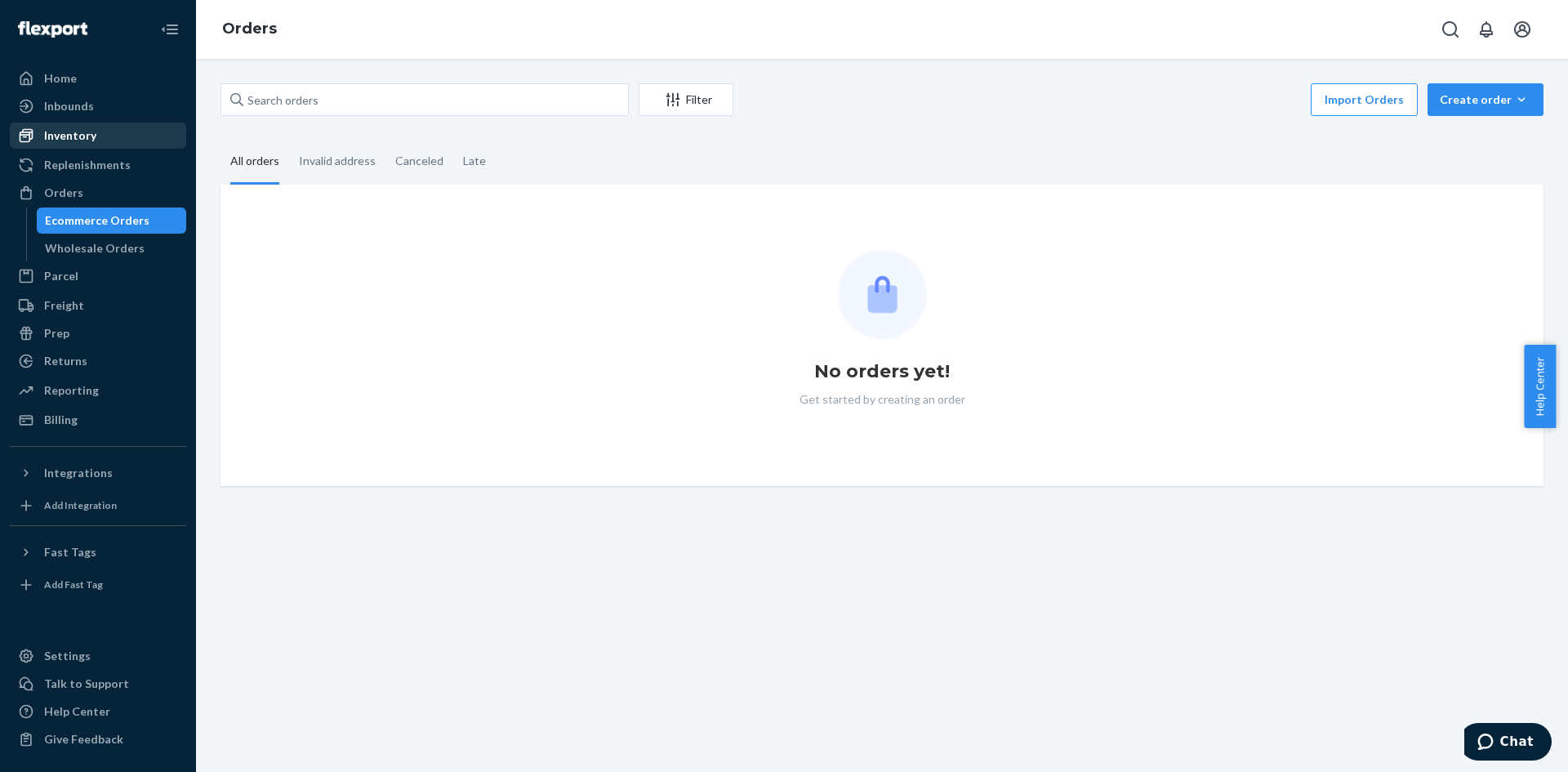
click at [65, 125] on div "Inventory" at bounding box center [98, 135] width 173 height 23
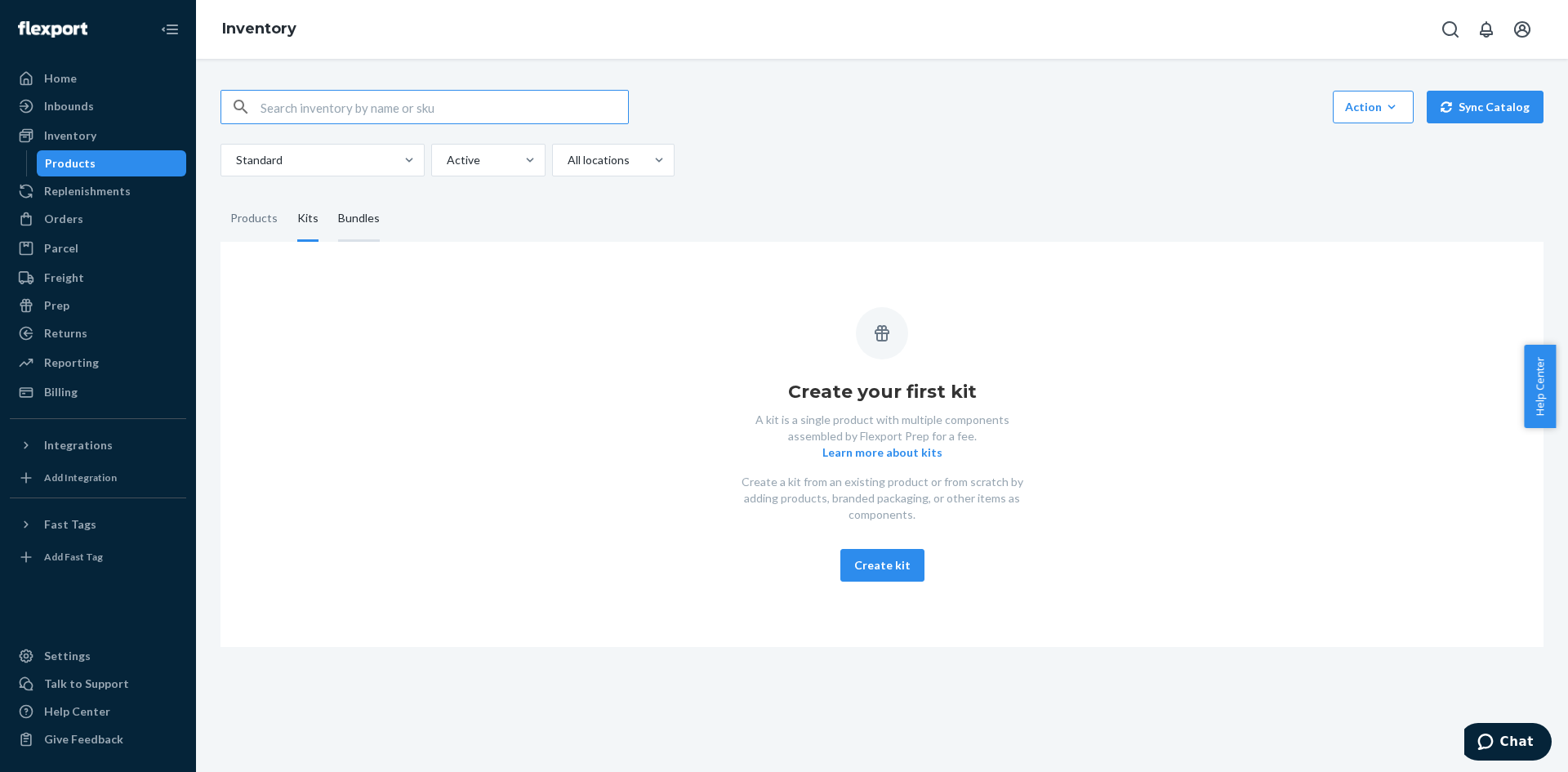
drag, startPoint x: 362, startPoint y: 219, endPoint x: 336, endPoint y: 225, distance: 26.7
click at [362, 218] on div "Bundles" at bounding box center [358, 219] width 41 height 46
click at [328, 196] on input "Bundles" at bounding box center [328, 196] width 0 height 0
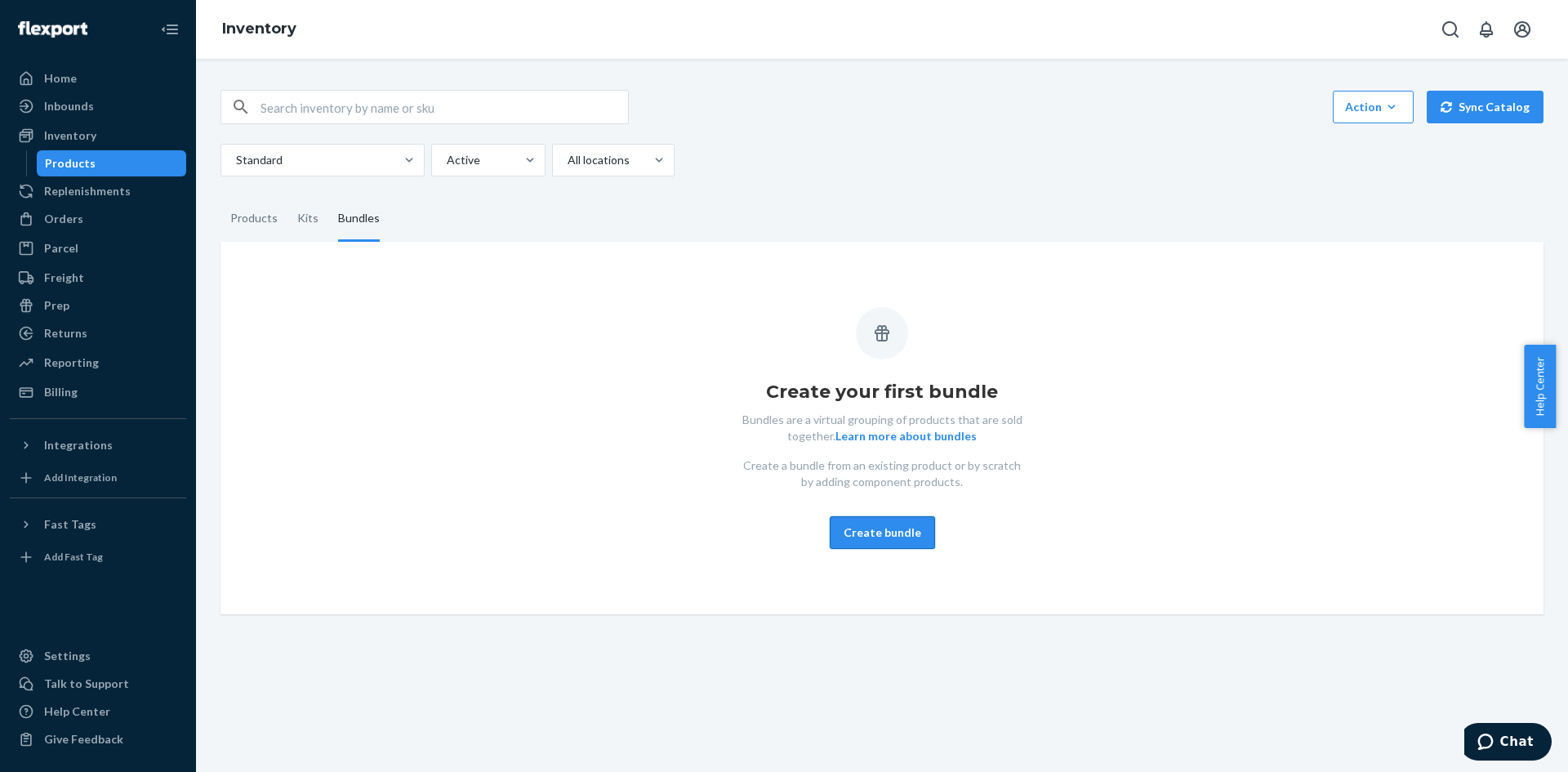
click at [867, 535] on button "Create bundle" at bounding box center [883, 532] width 105 height 32
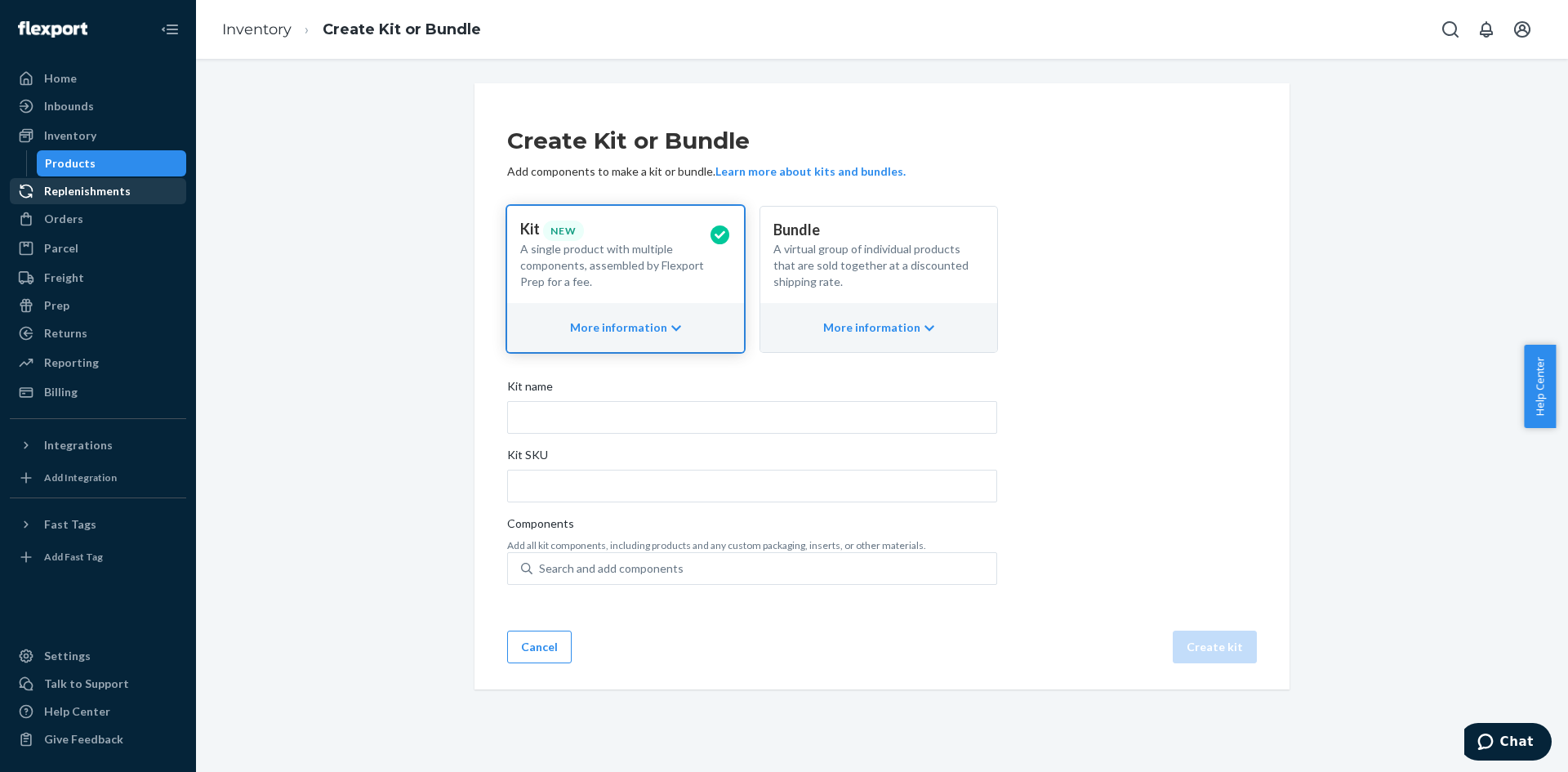
click at [79, 195] on div "Replenishments" at bounding box center [88, 192] width 87 height 17
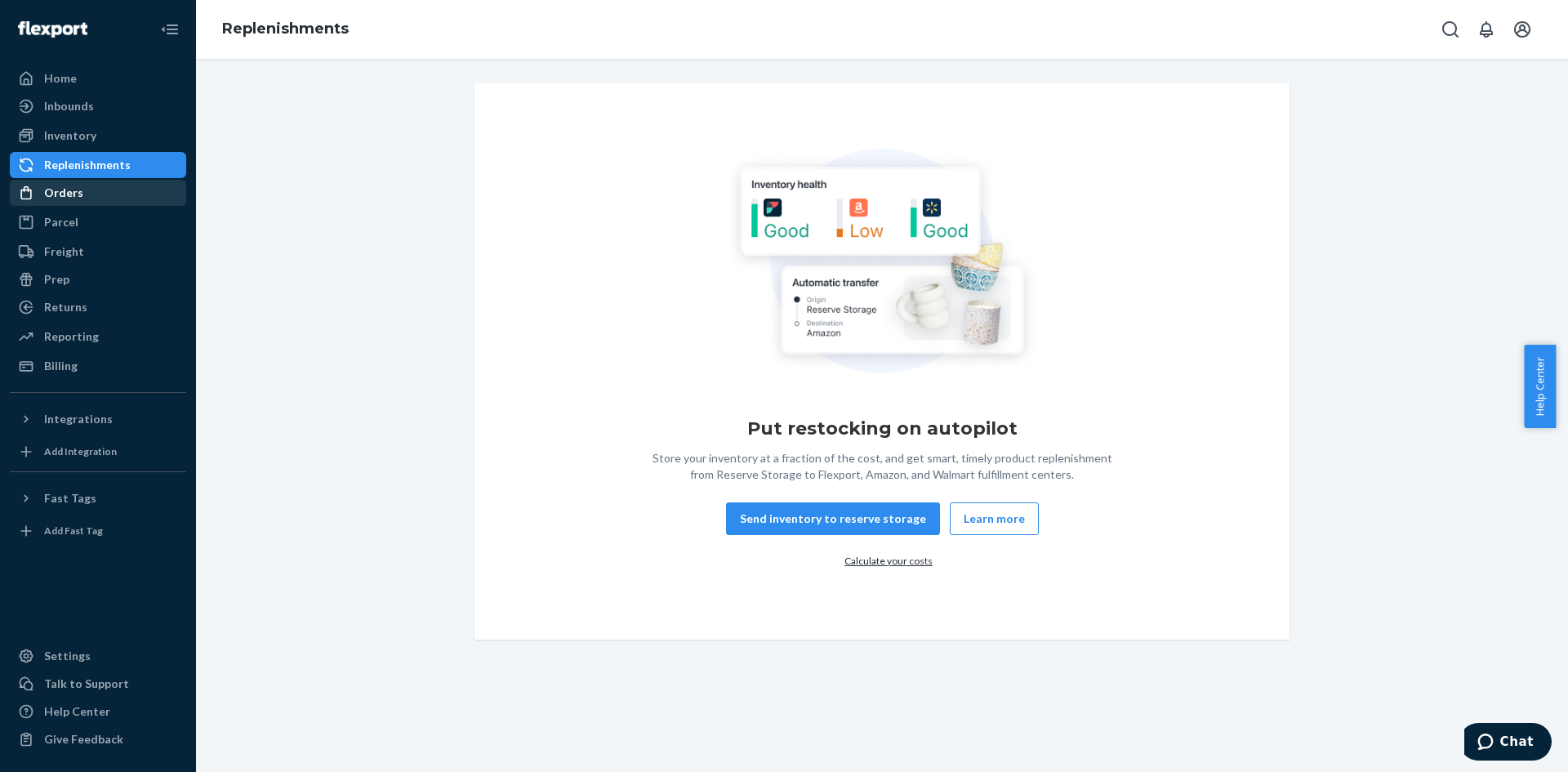
click at [43, 191] on div at bounding box center [30, 193] width 26 height 17
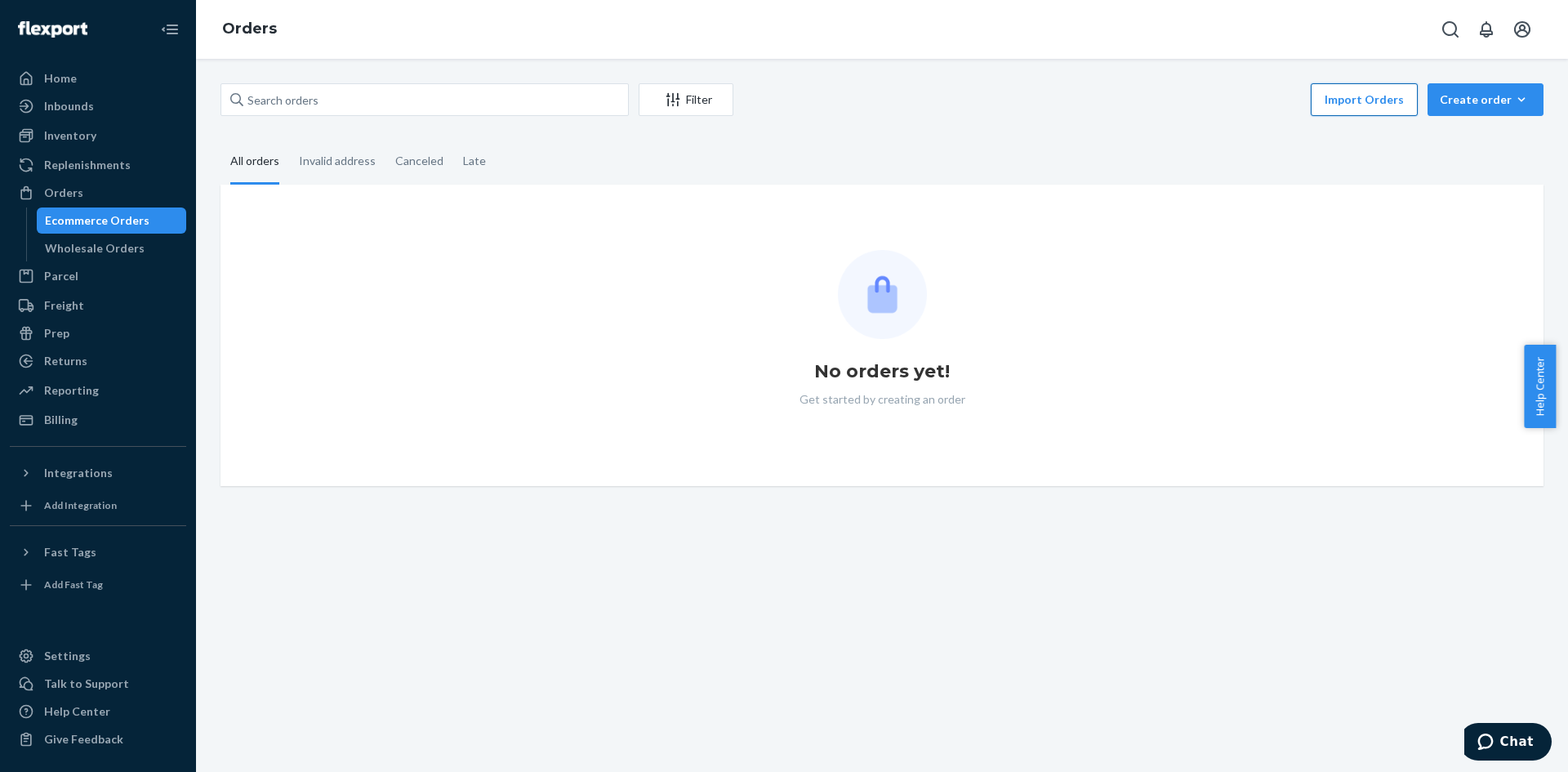
click at [1341, 93] on button "Import Orders" at bounding box center [1364, 99] width 107 height 32
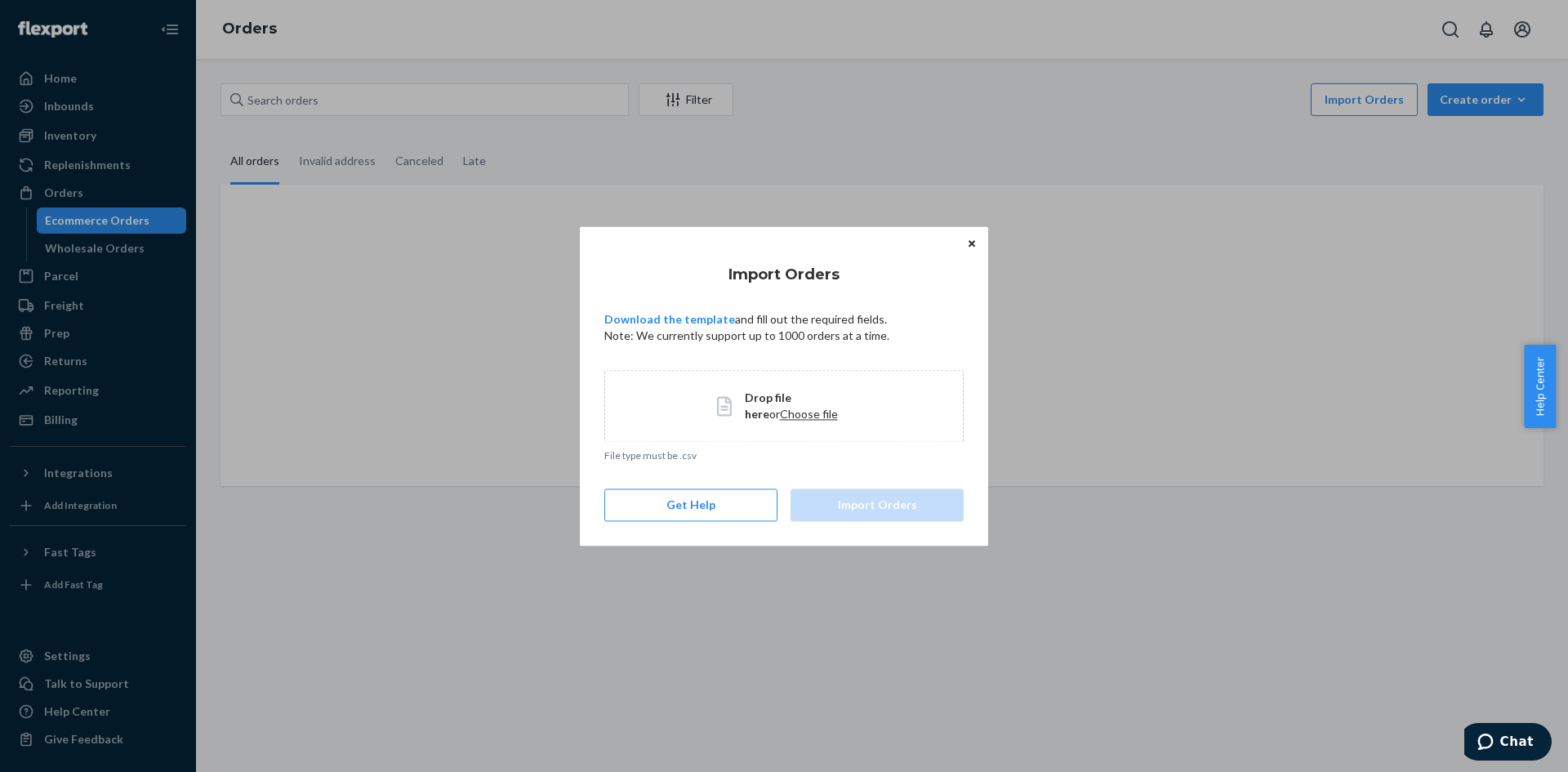
click at [973, 240] on icon "Close" at bounding box center [971, 243] width 6 height 10
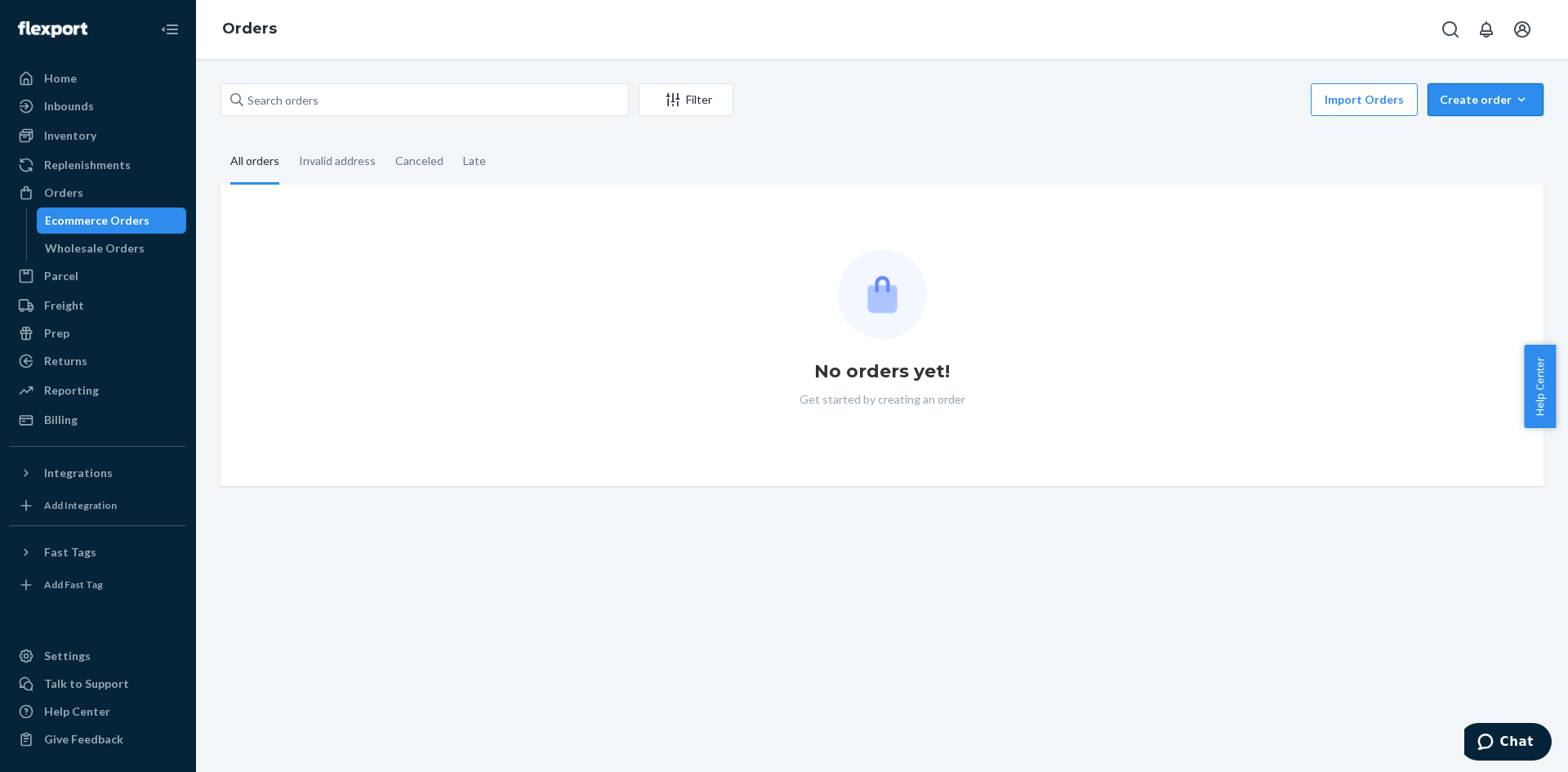
click at [1444, 97] on div "Create order" at bounding box center [1485, 99] width 91 height 17
click at [1461, 135] on span "Ecommerce order" at bounding box center [1495, 138] width 101 height 11
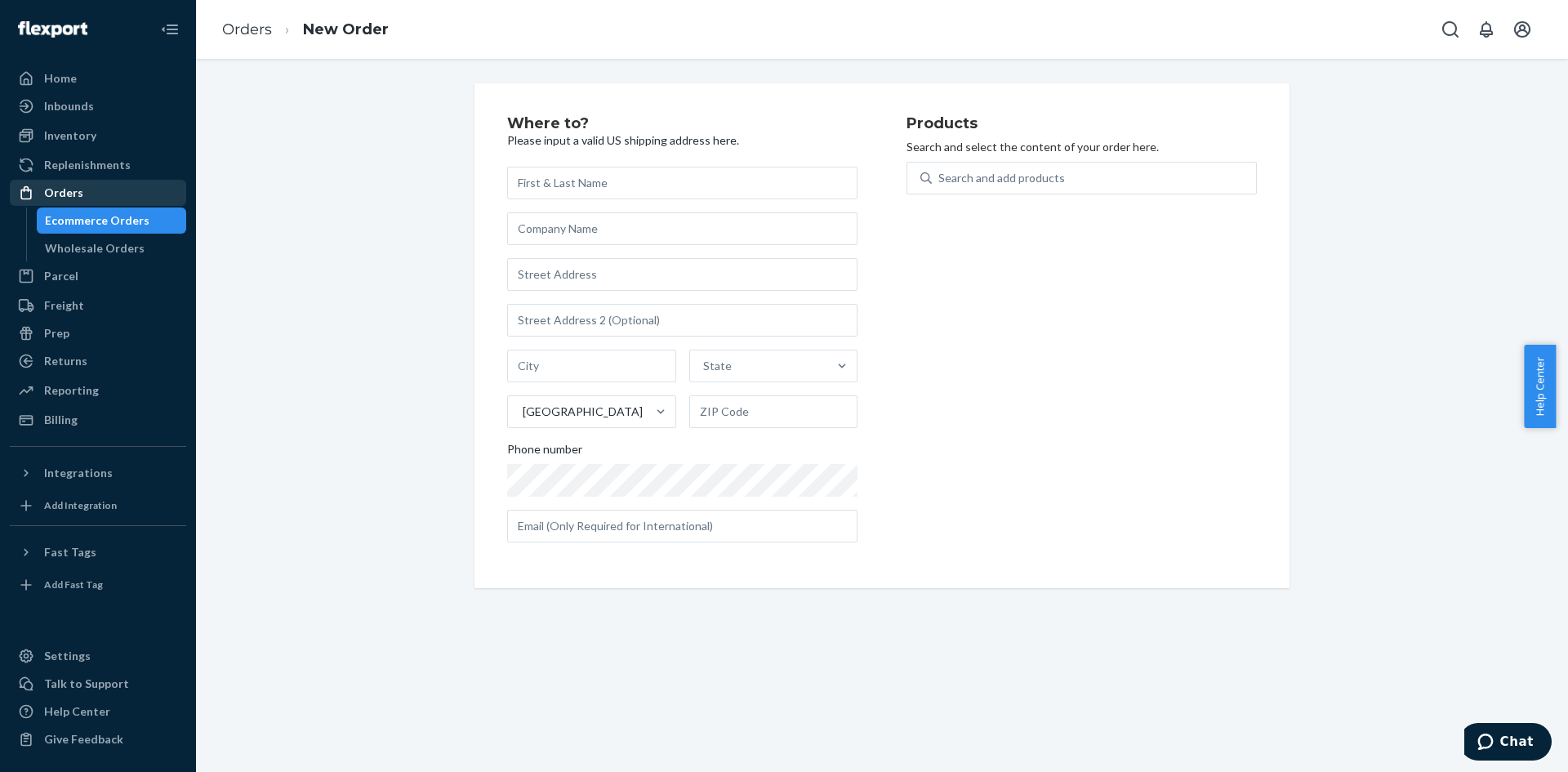
click at [83, 191] on div "Orders" at bounding box center [98, 193] width 173 height 23
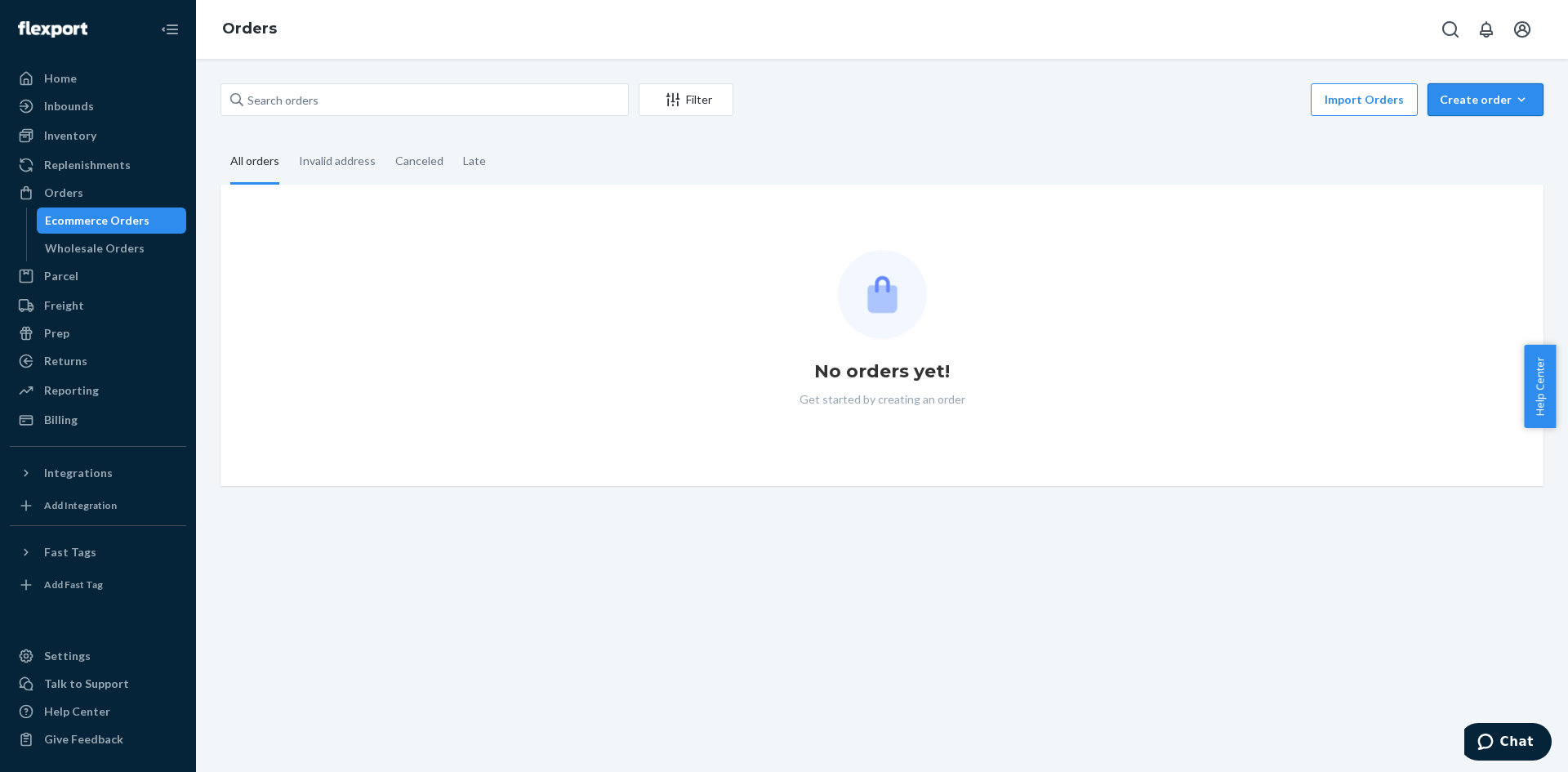
click at [1486, 98] on div "Create order" at bounding box center [1485, 99] width 91 height 17
click at [1463, 173] on span "Removal order" at bounding box center [1495, 174] width 101 height 11
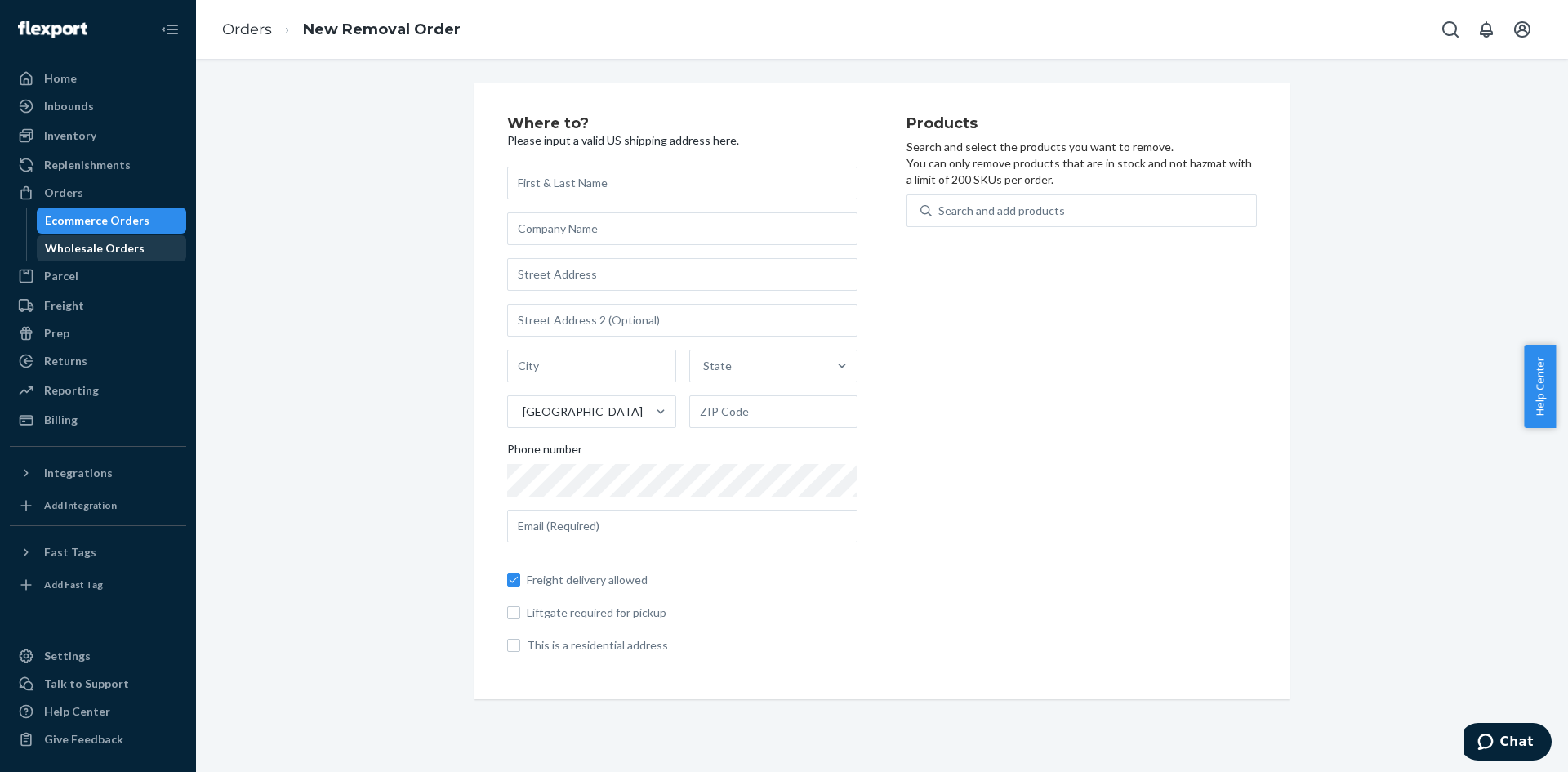
click at [111, 244] on div "Wholesale Orders" at bounding box center [95, 249] width 99 height 17
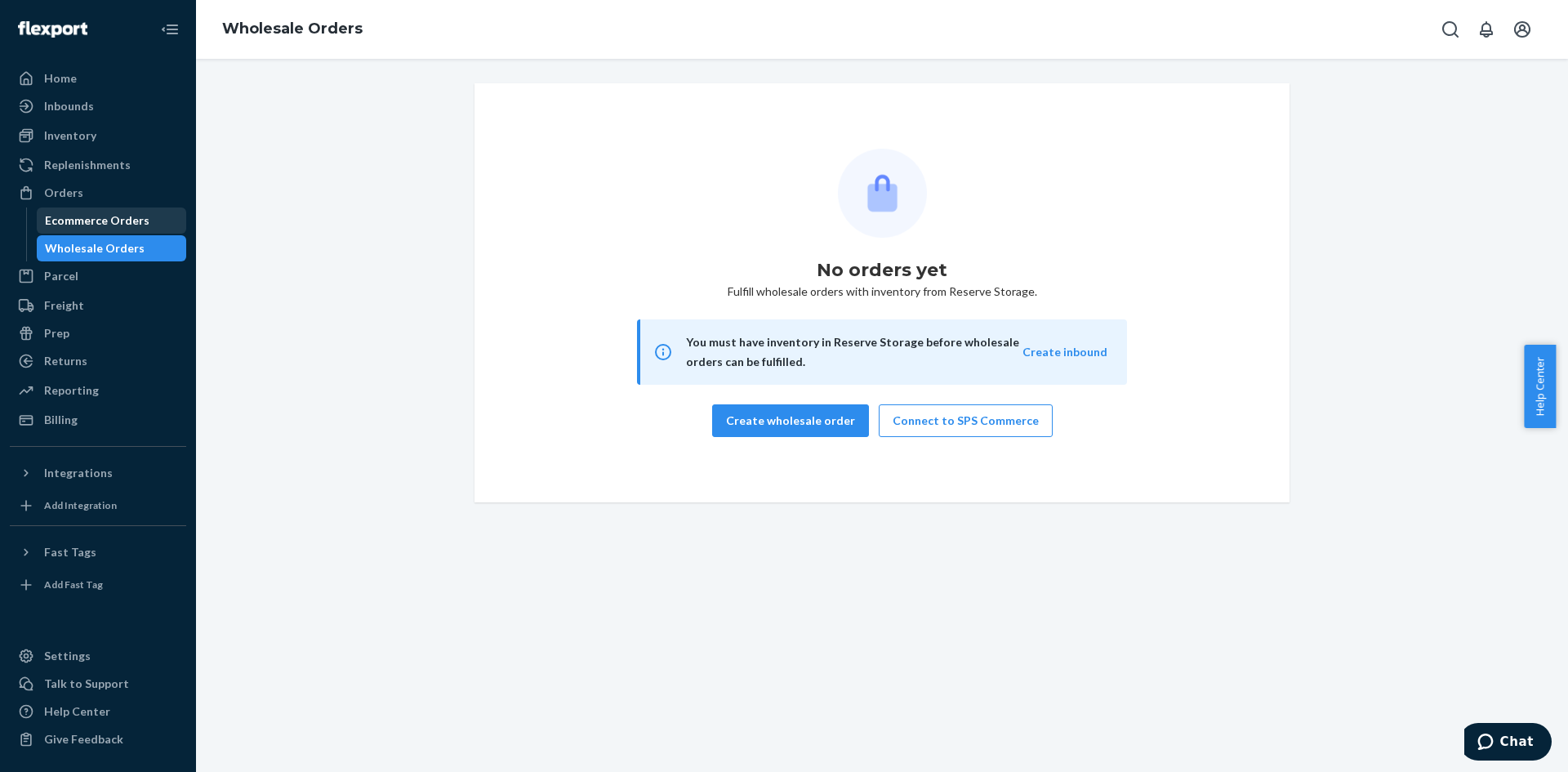
click at [125, 219] on div "Ecommerce Orders" at bounding box center [97, 220] width 104 height 17
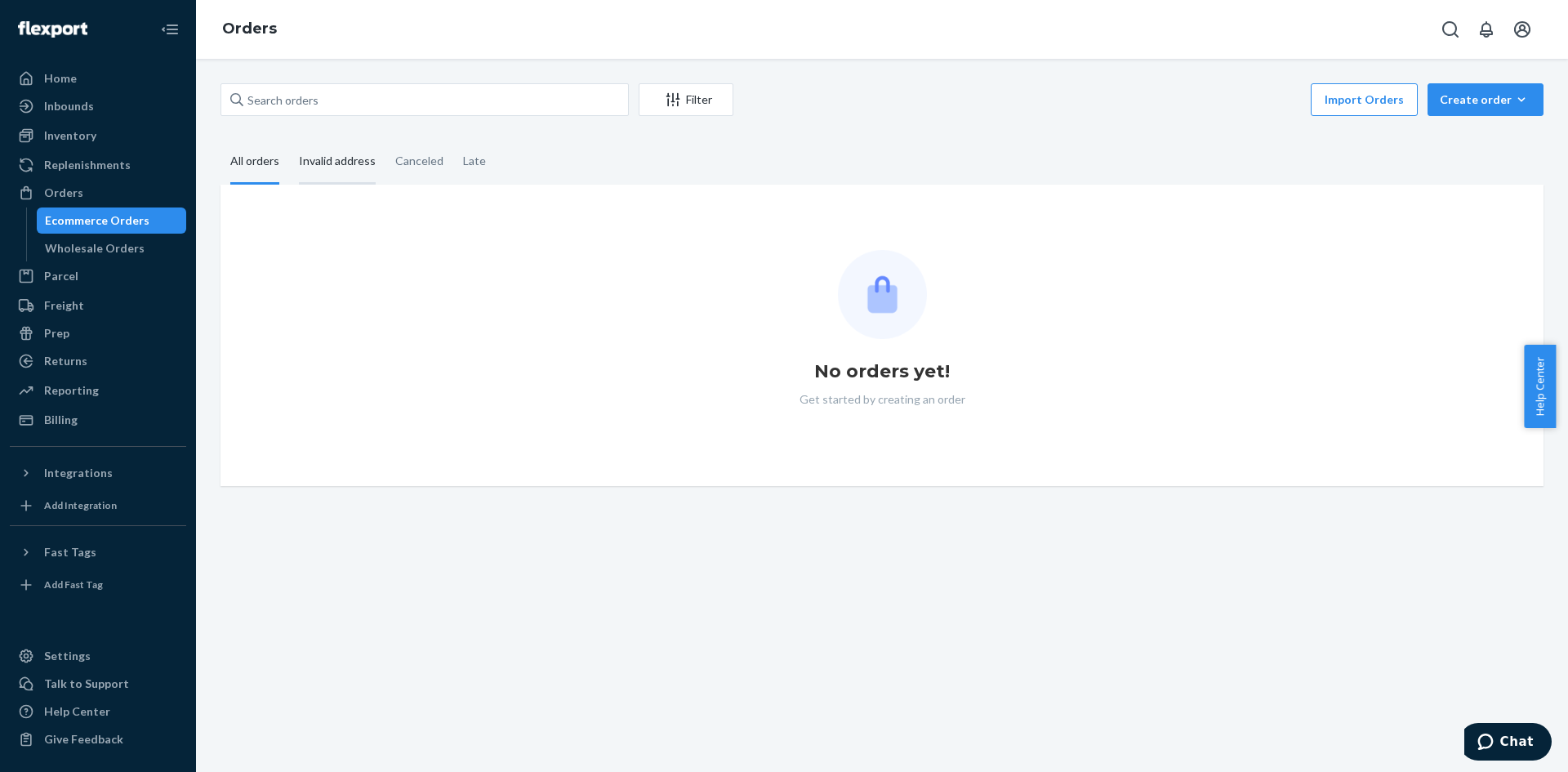
drag, startPoint x: 325, startPoint y: 163, endPoint x: 302, endPoint y: 172, distance: 24.7
click at [325, 163] on div "Invalid address" at bounding box center [336, 162] width 76 height 45
click at [289, 140] on input "Invalid address" at bounding box center [289, 140] width 0 height 0
click at [406, 162] on div "Canceled" at bounding box center [419, 162] width 48 height 45
click at [385, 140] on input "Canceled" at bounding box center [385, 140] width 0 height 0
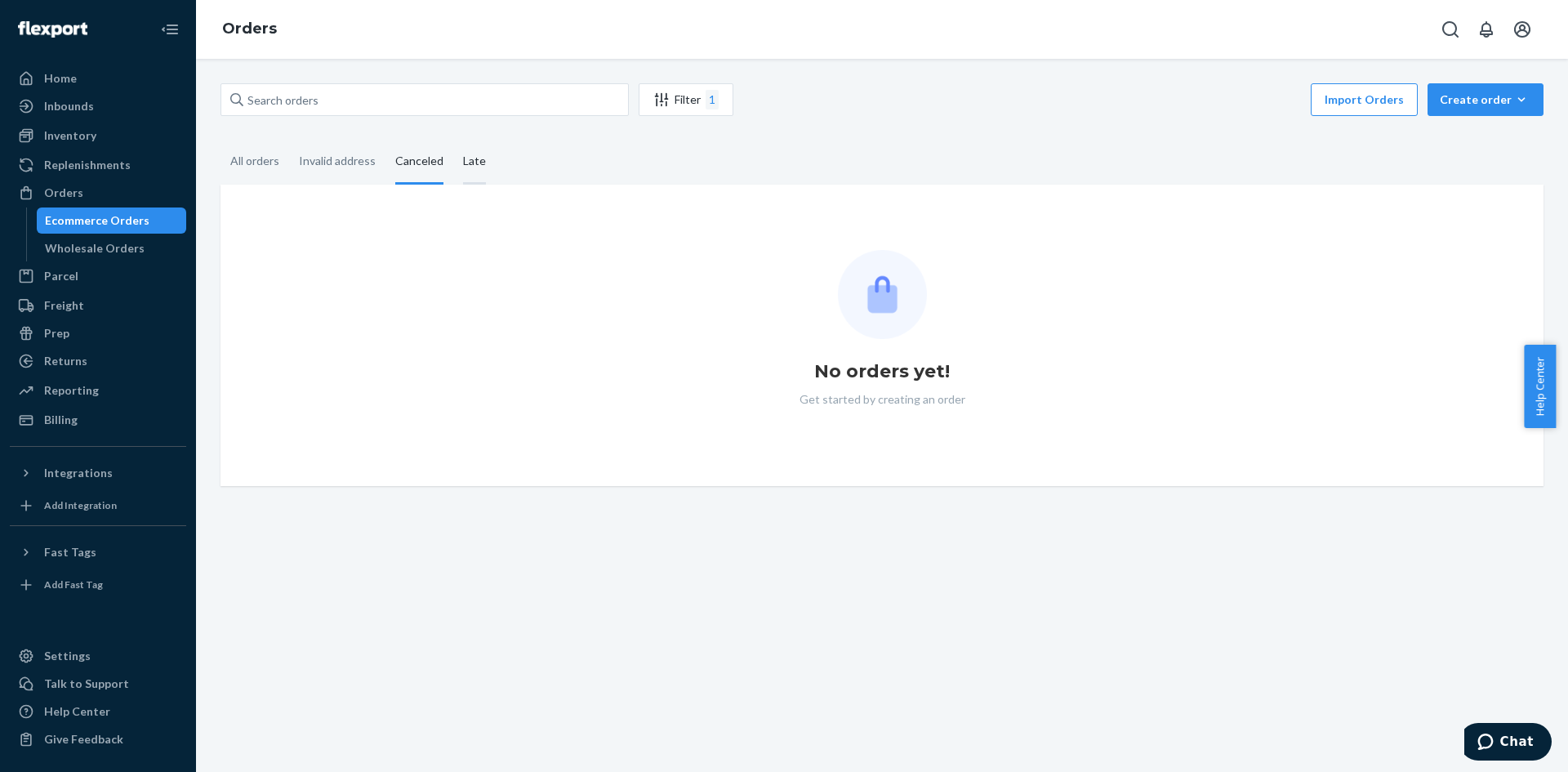
click at [473, 164] on div "Late" at bounding box center [474, 162] width 23 height 45
click at [453, 140] on input "Late" at bounding box center [453, 140] width 0 height 0
click at [271, 153] on div "All orders" at bounding box center [254, 162] width 49 height 45
click at [220, 140] on input "All orders" at bounding box center [220, 140] width 0 height 0
click at [332, 153] on div "Invalid address" at bounding box center [336, 162] width 76 height 45
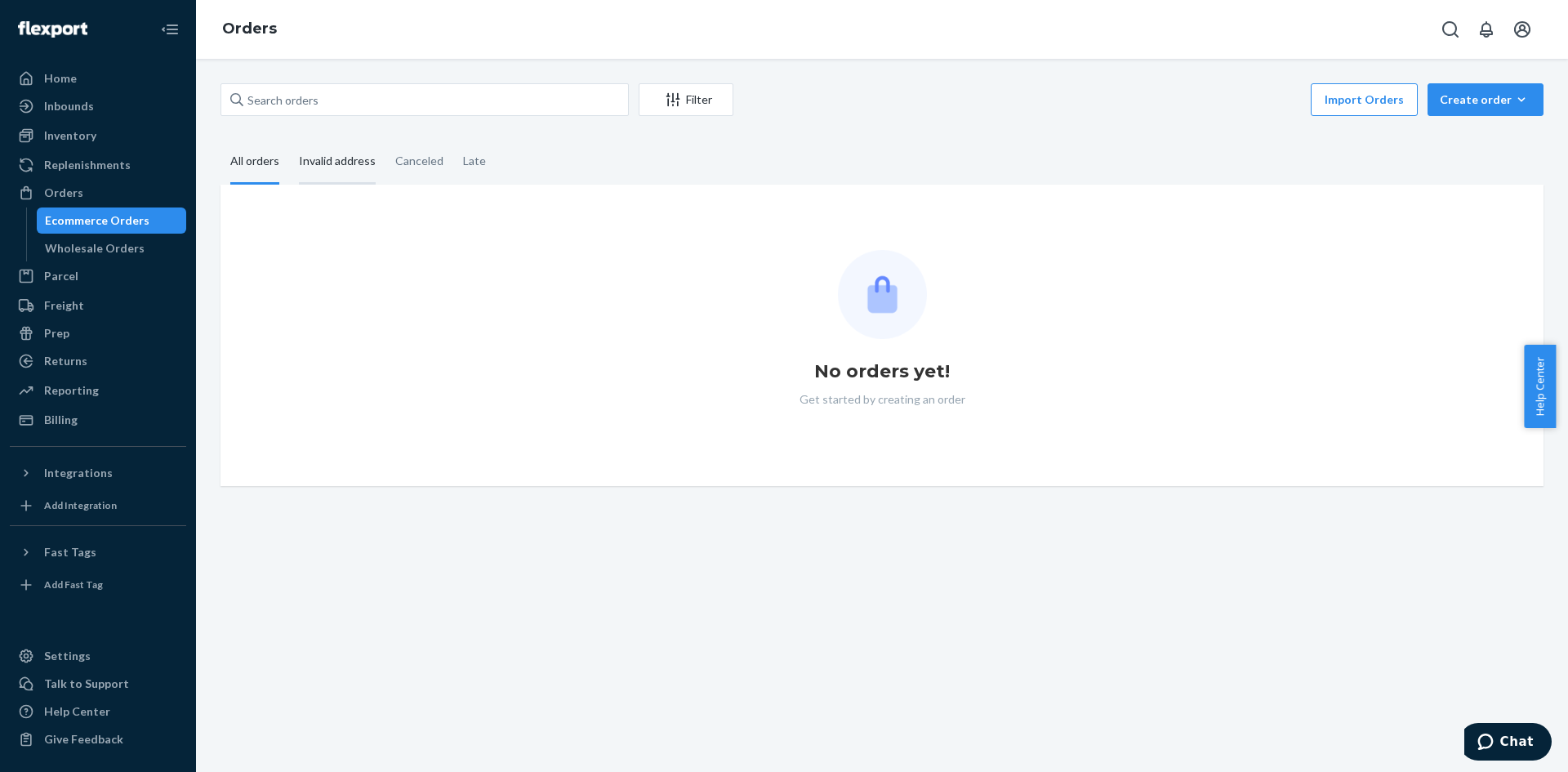
click at [289, 140] on input "Invalid address" at bounding box center [289, 140] width 0 height 0
click at [408, 160] on div "Canceled" at bounding box center [419, 162] width 48 height 45
click at [385, 140] on input "Canceled" at bounding box center [385, 140] width 0 height 0
click at [453, 159] on div "Late" at bounding box center [474, 162] width 42 height 45
click at [453, 140] on input "Late" at bounding box center [453, 140] width 0 height 0
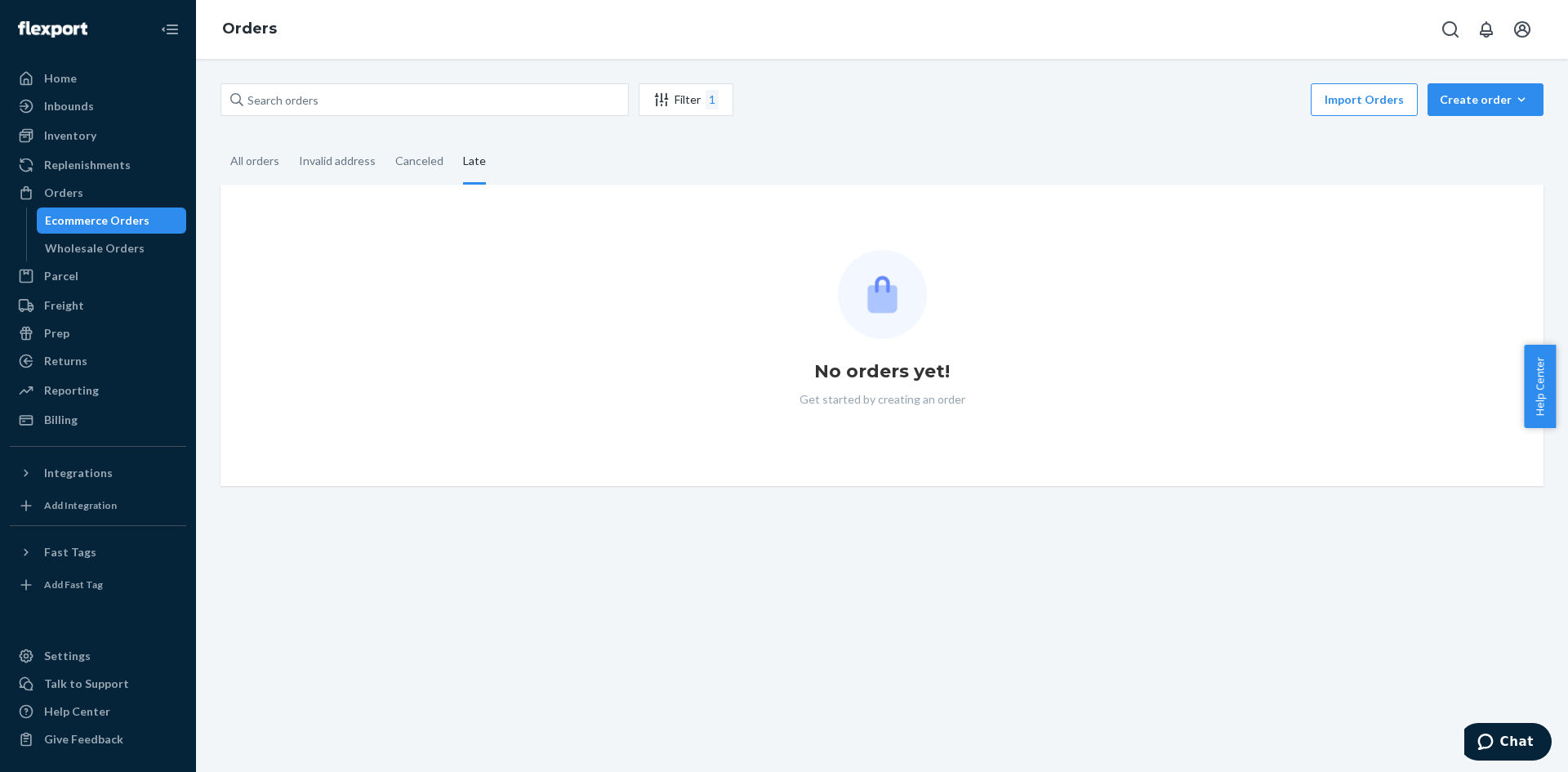
click at [463, 160] on div "Late" at bounding box center [474, 162] width 23 height 45
click at [453, 140] on input "Late" at bounding box center [453, 140] width 0 height 0
click at [266, 158] on div "All orders" at bounding box center [254, 162] width 49 height 45
click at [220, 140] on input "All orders" at bounding box center [220, 140] width 0 height 0
click at [86, 244] on div "Wholesale Orders" at bounding box center [95, 249] width 99 height 17
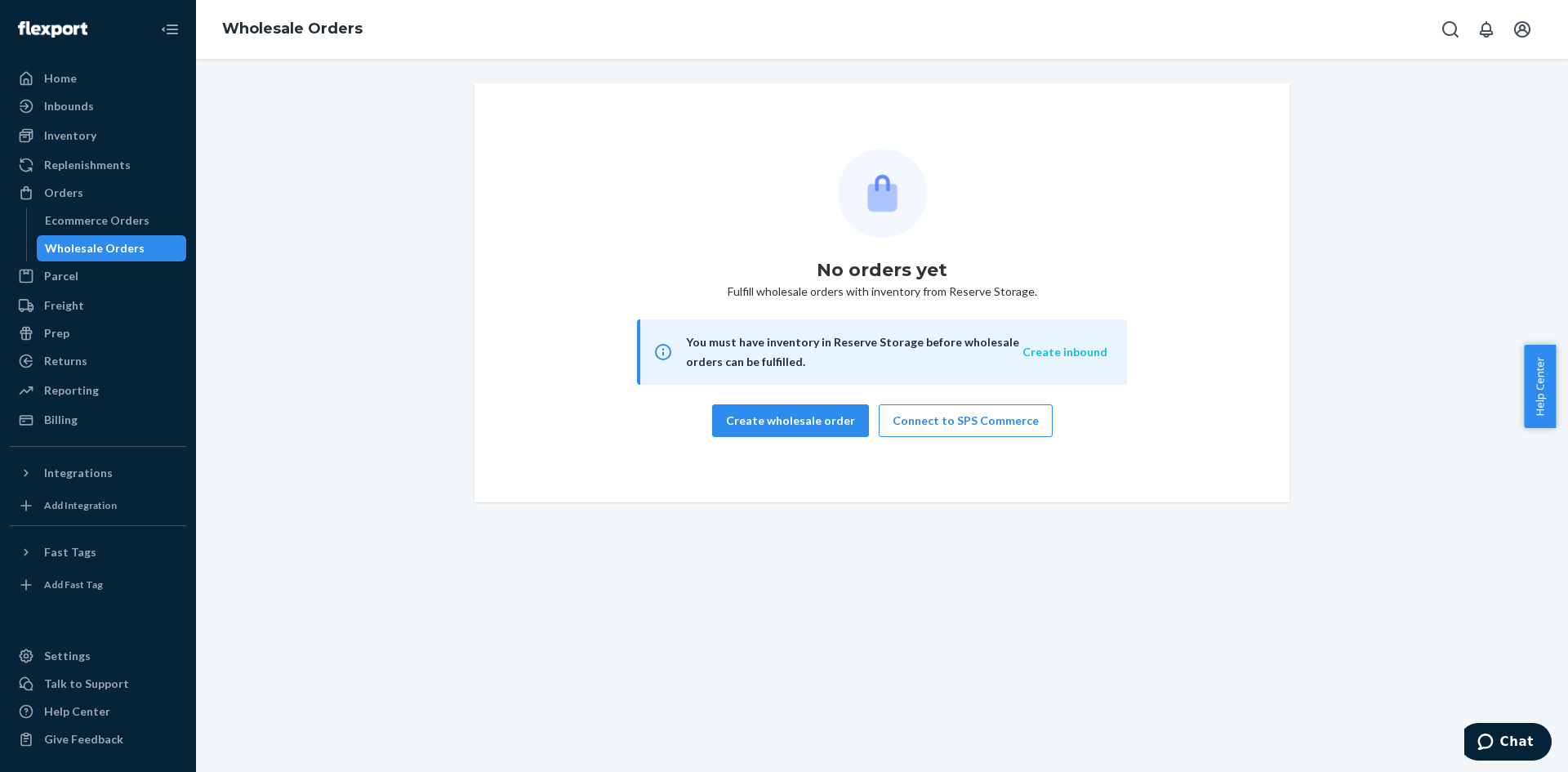
click at [1059, 351] on button "Create inbound" at bounding box center [1065, 352] width 85 height 17
click at [779, 419] on button "Create wholesale order" at bounding box center [790, 420] width 157 height 32
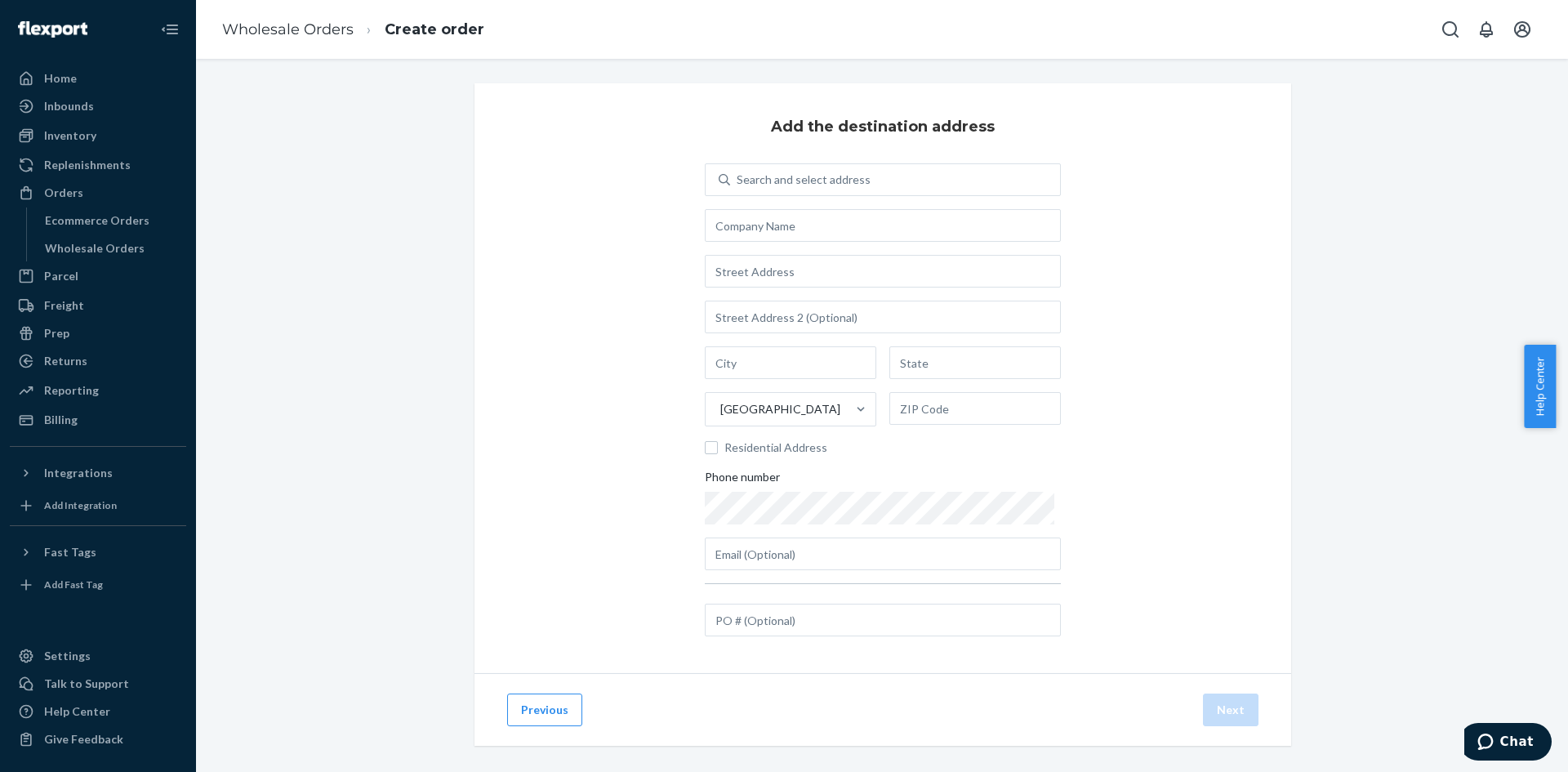
scroll to position [13, 0]
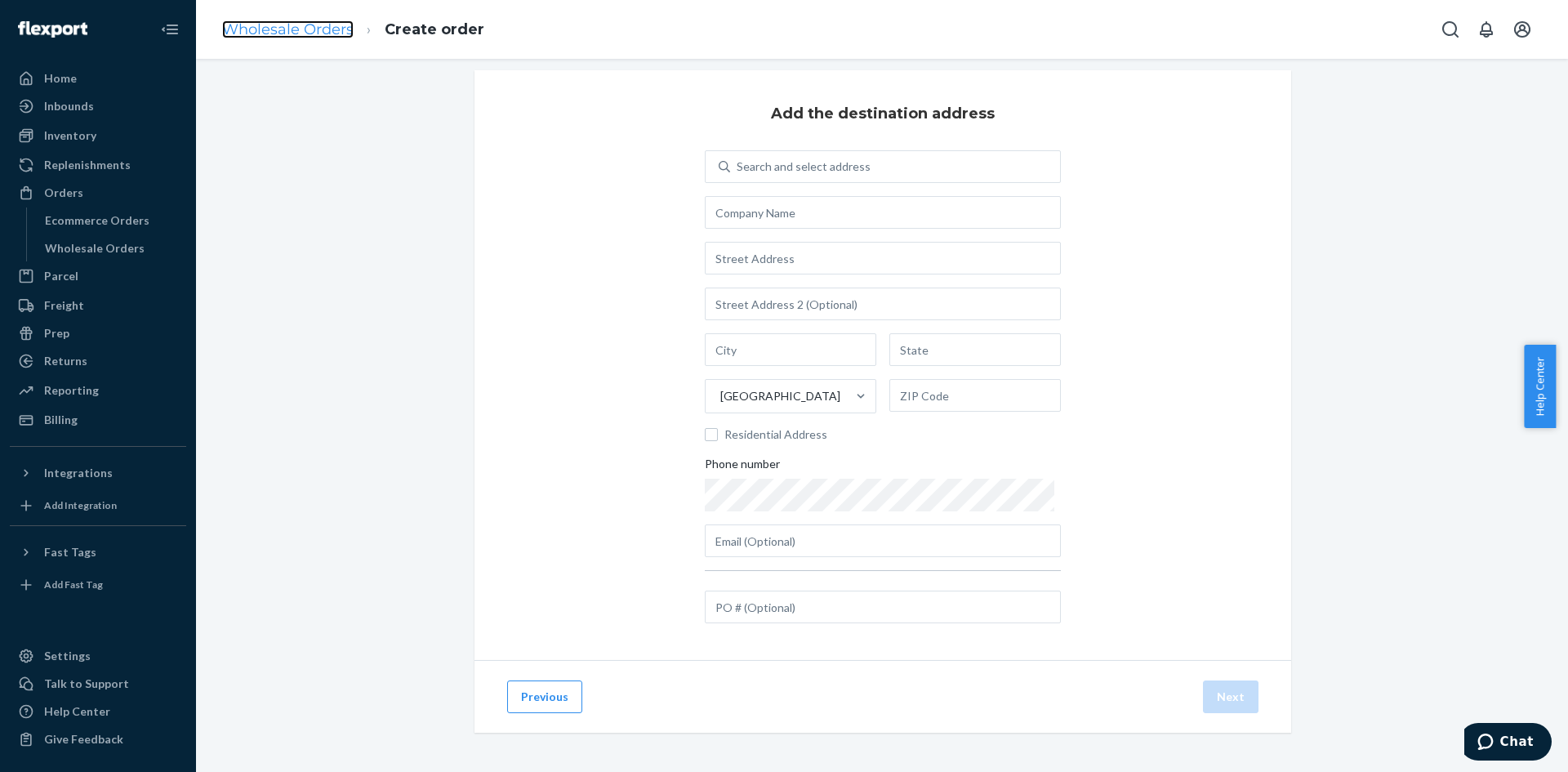
click at [291, 34] on link "Wholesale Orders" at bounding box center [287, 29] width 132 height 18
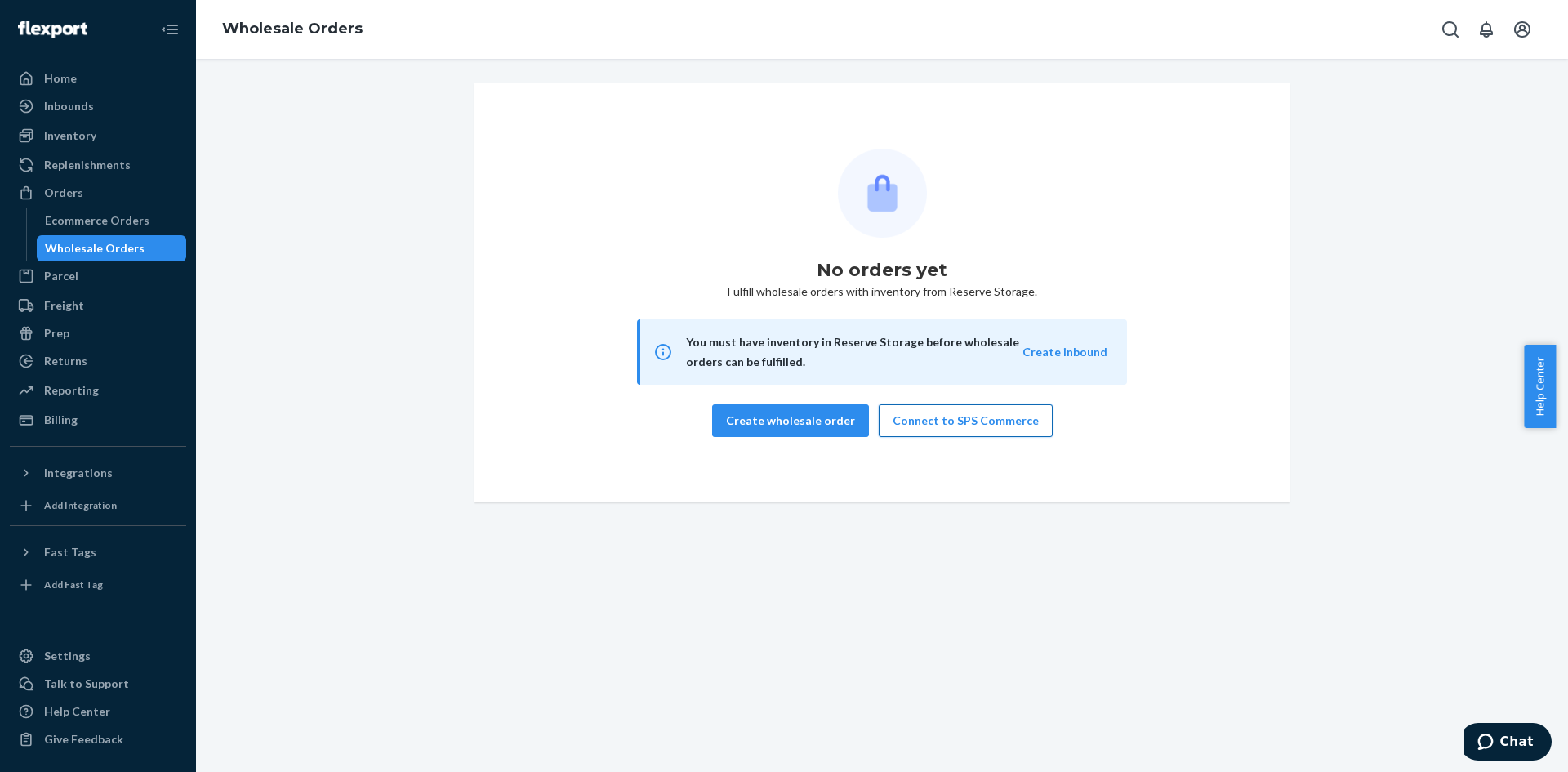
click at [981, 421] on button "Connect to SPS Commerce" at bounding box center [965, 420] width 174 height 32
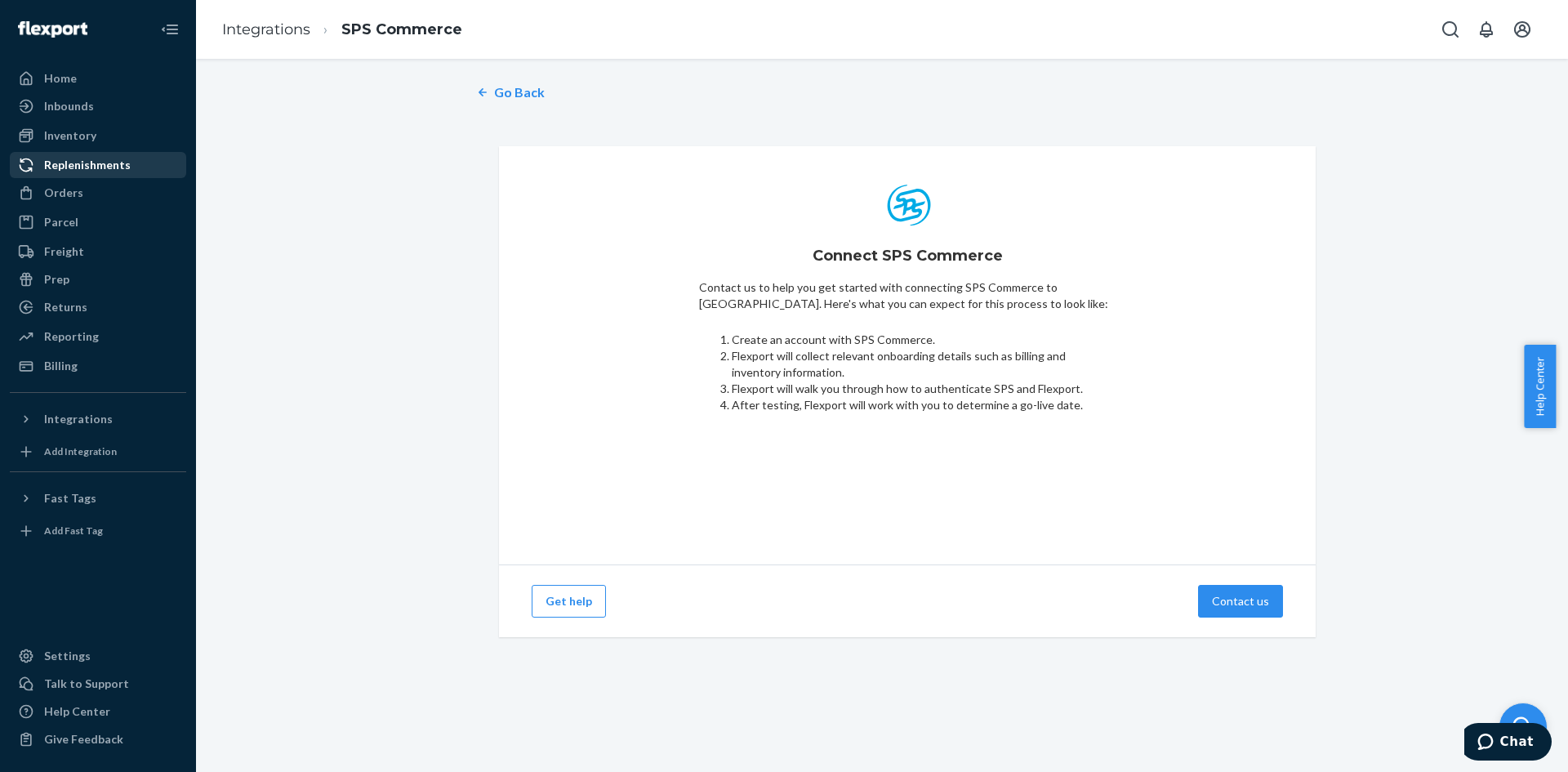
click at [69, 171] on div "Replenishments" at bounding box center [88, 165] width 87 height 17
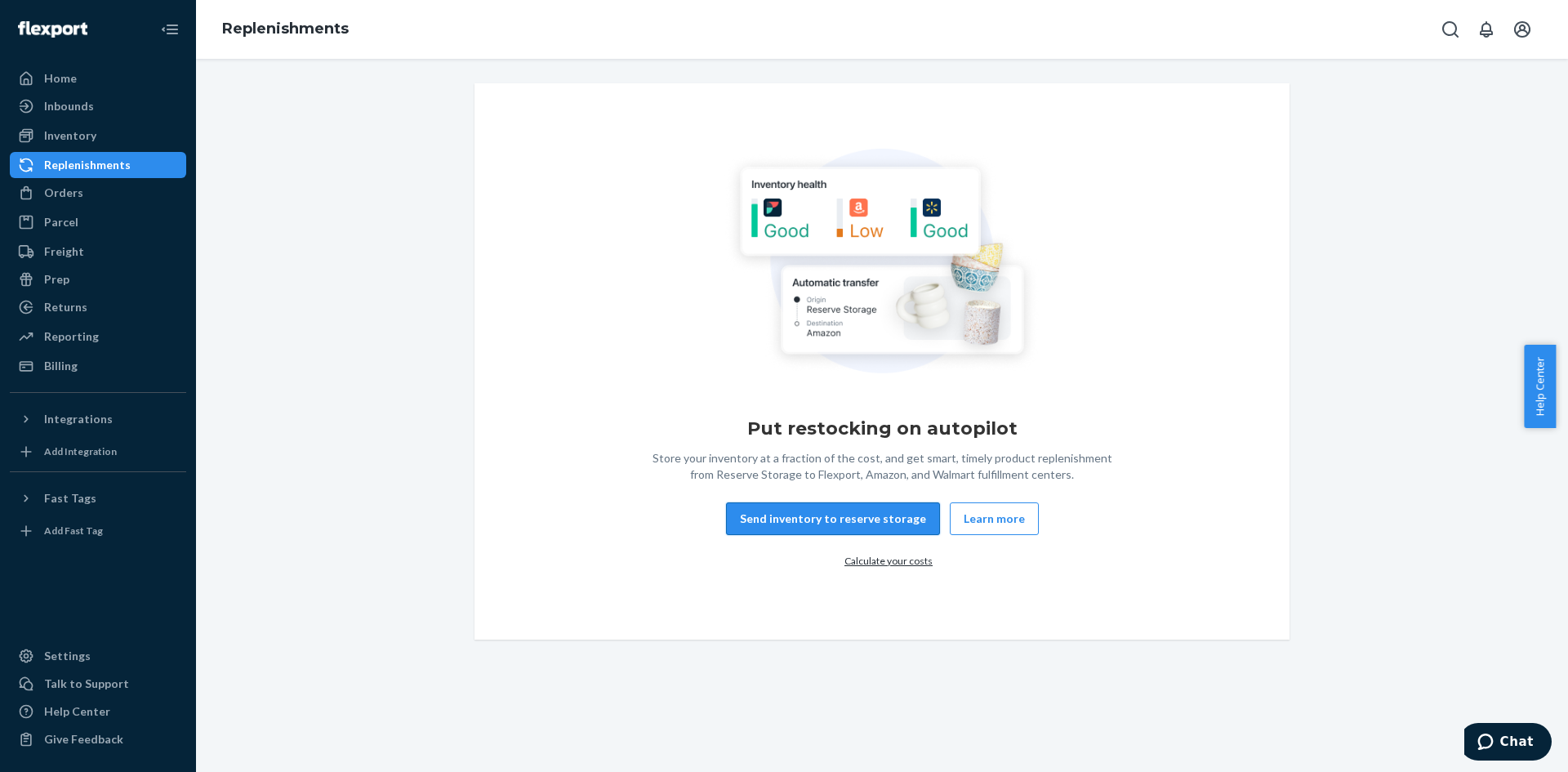
click at [850, 514] on button "Send inventory to reserve storage" at bounding box center [833, 518] width 214 height 32
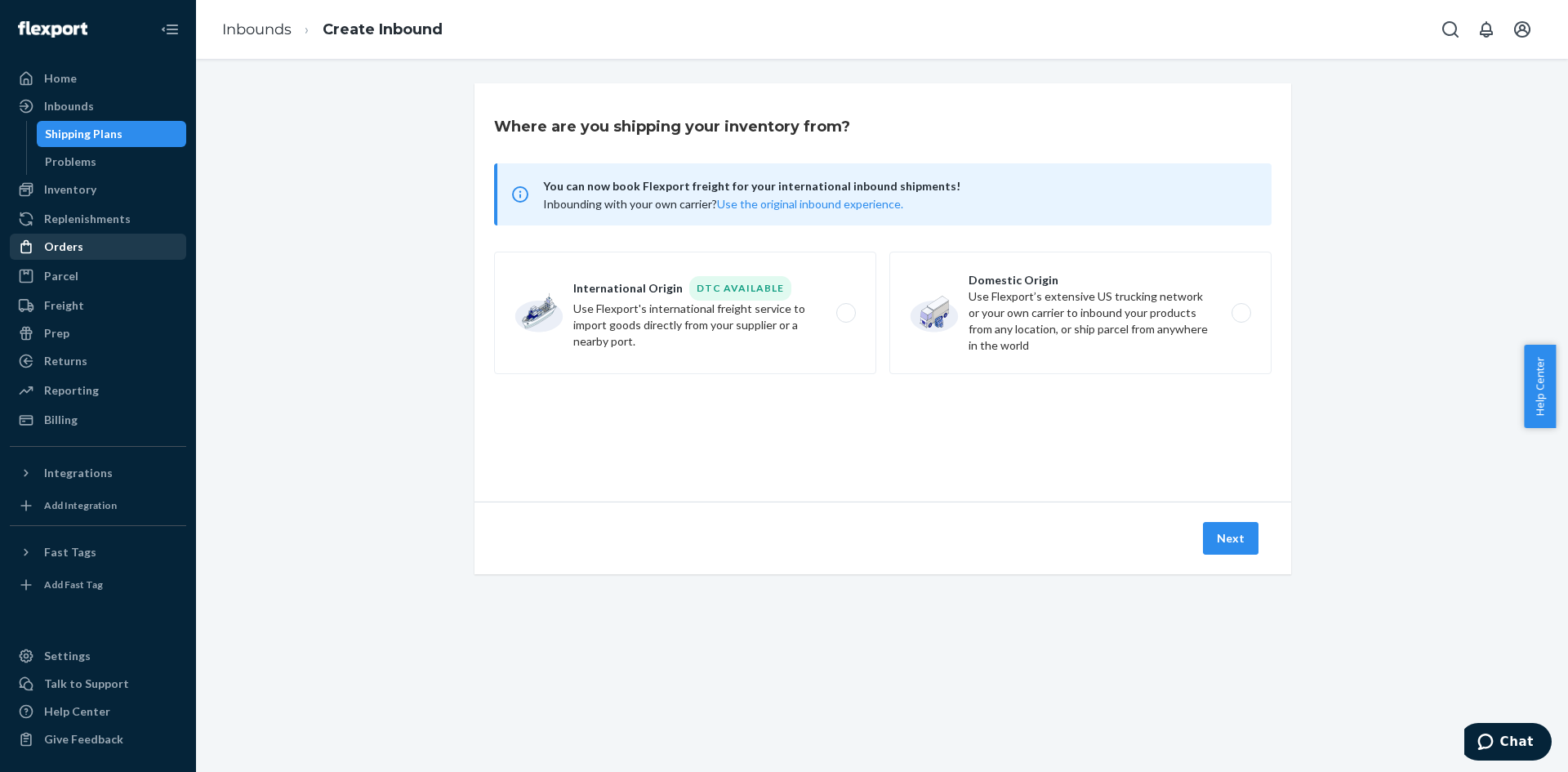
click at [77, 240] on div "Orders" at bounding box center [64, 247] width 40 height 17
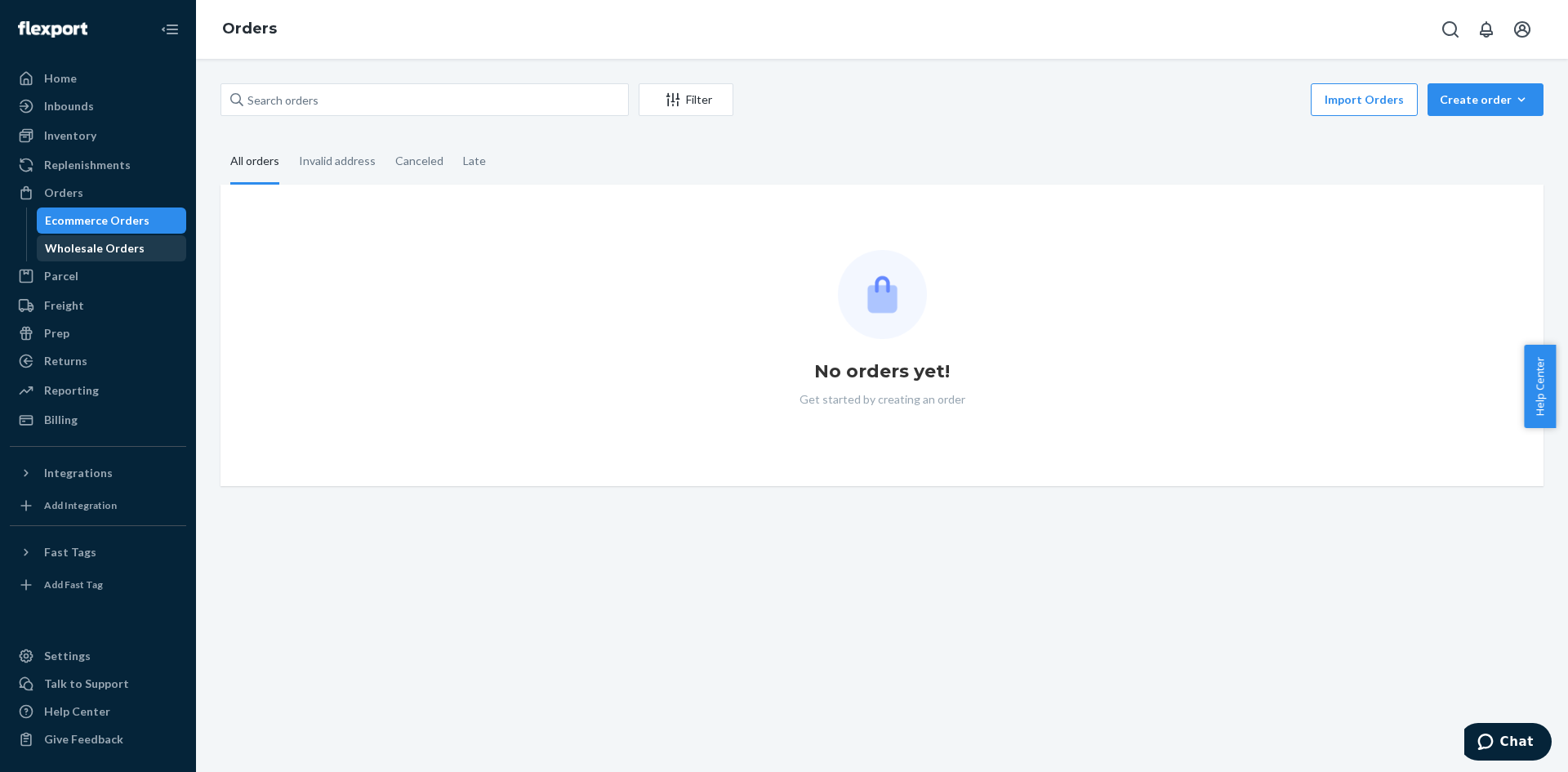
click at [75, 251] on div "Wholesale Orders" at bounding box center [95, 249] width 99 height 17
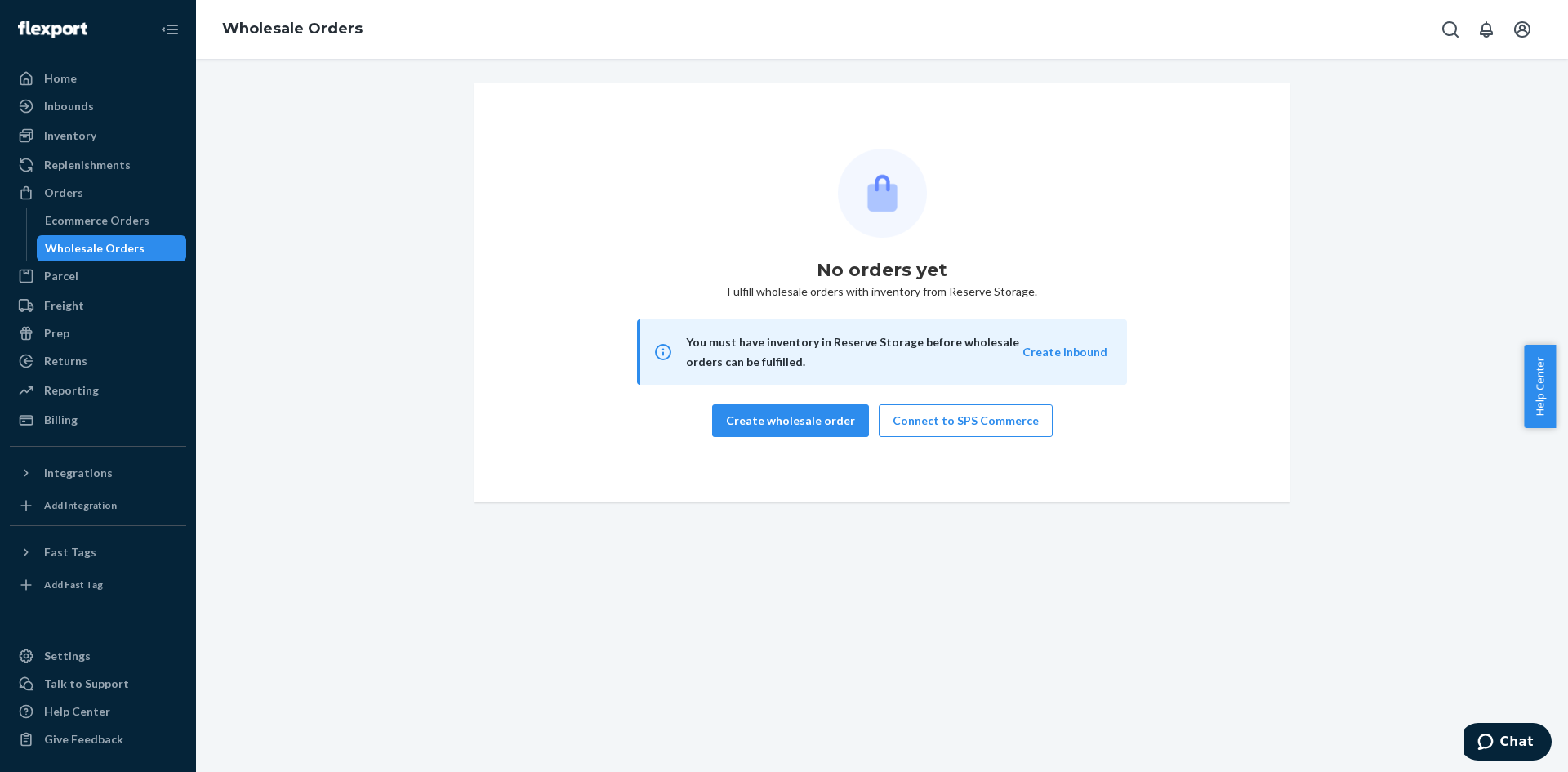
click at [72, 244] on div "Wholesale Orders" at bounding box center [95, 249] width 99 height 17
click at [86, 219] on div "Ecommerce Orders" at bounding box center [97, 220] width 104 height 17
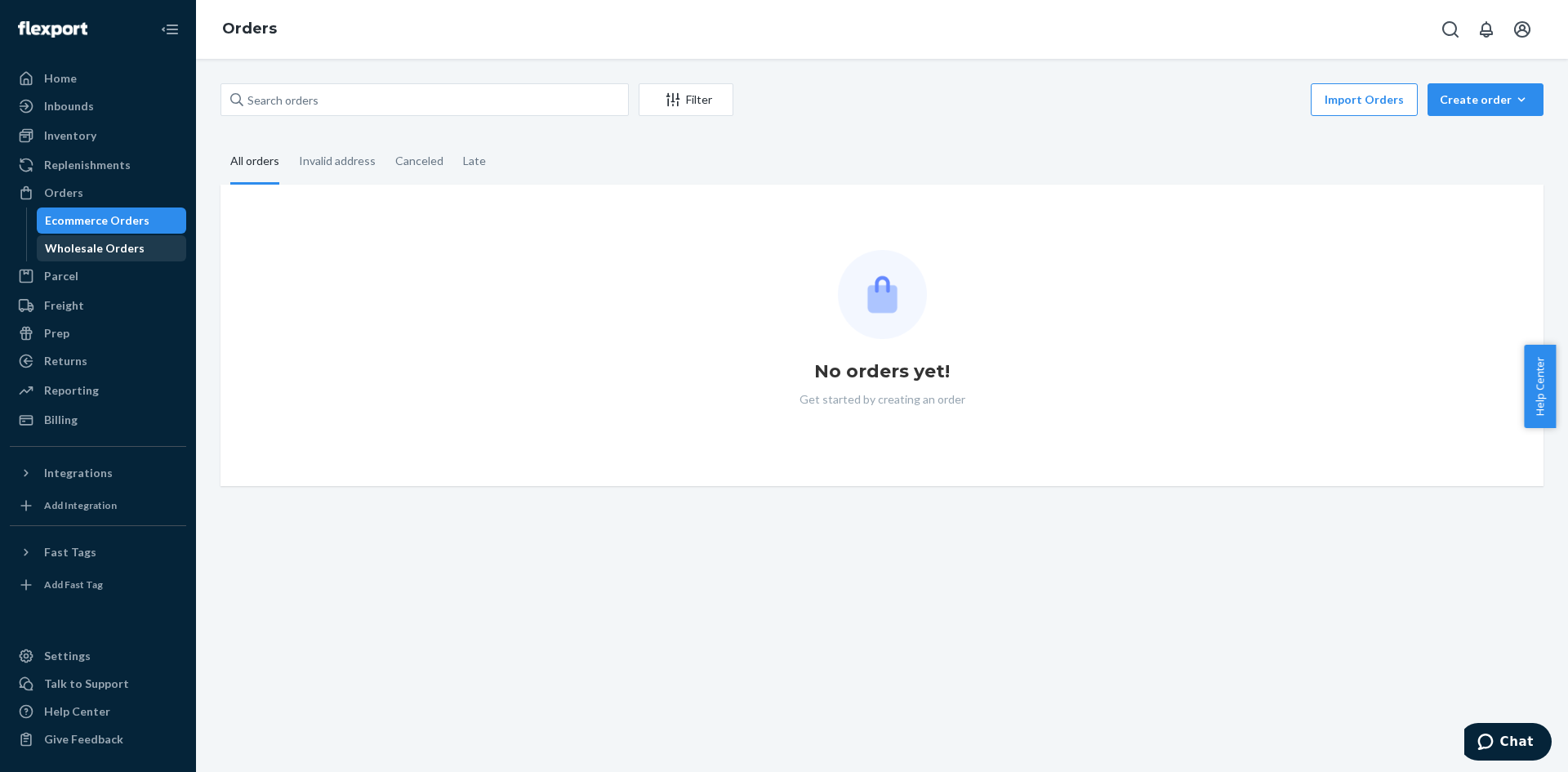
click at [85, 243] on div "Wholesale Orders" at bounding box center [95, 249] width 99 height 17
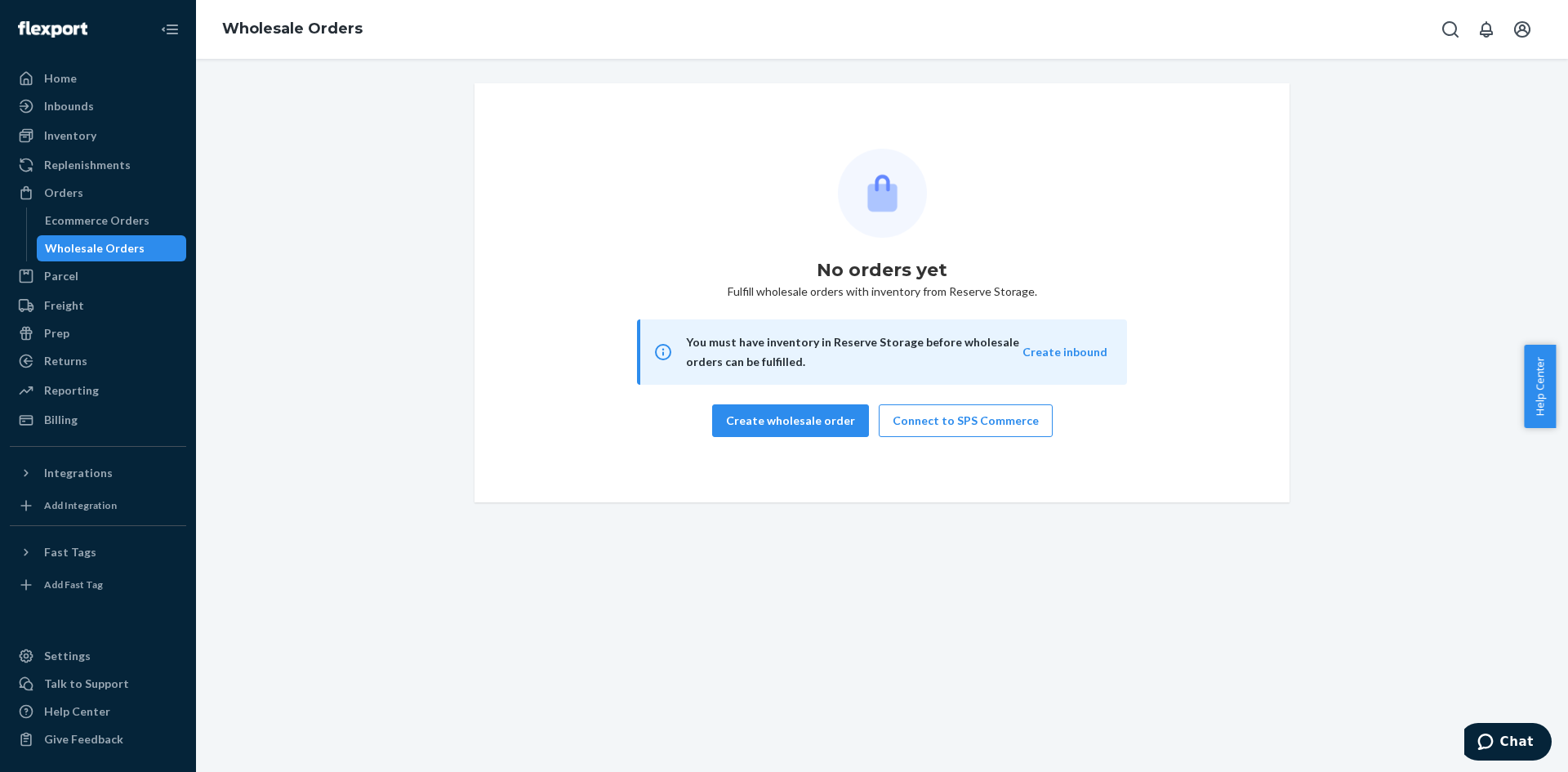
click at [1464, 102] on div "No orders yet Fulfill wholesale orders with inventory from Reserve Storage. You…" at bounding box center [882, 292] width 1347 height 419
click at [71, 277] on div "Parcel" at bounding box center [61, 276] width 34 height 17
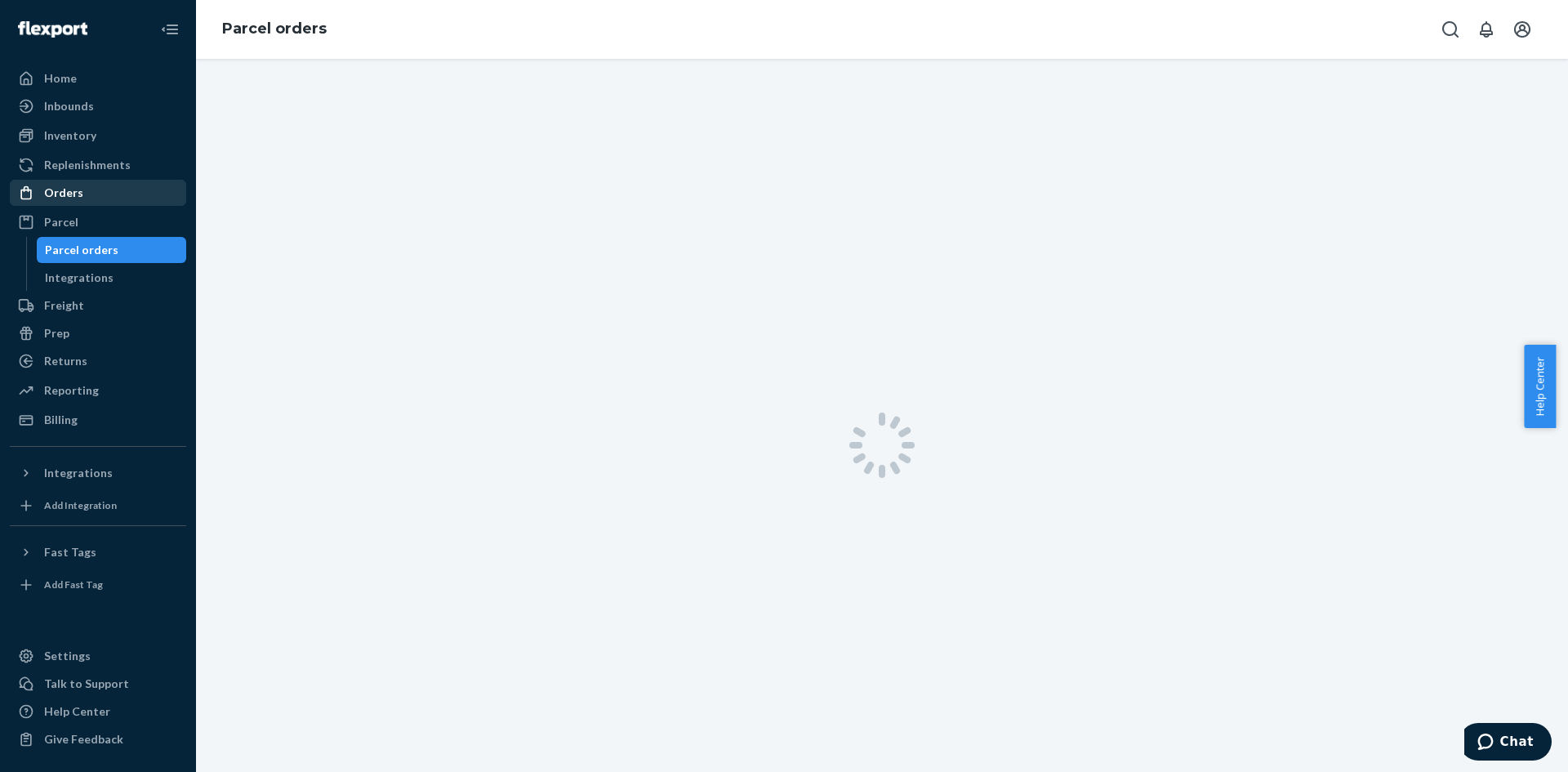
click at [81, 196] on div "Orders" at bounding box center [98, 193] width 173 height 23
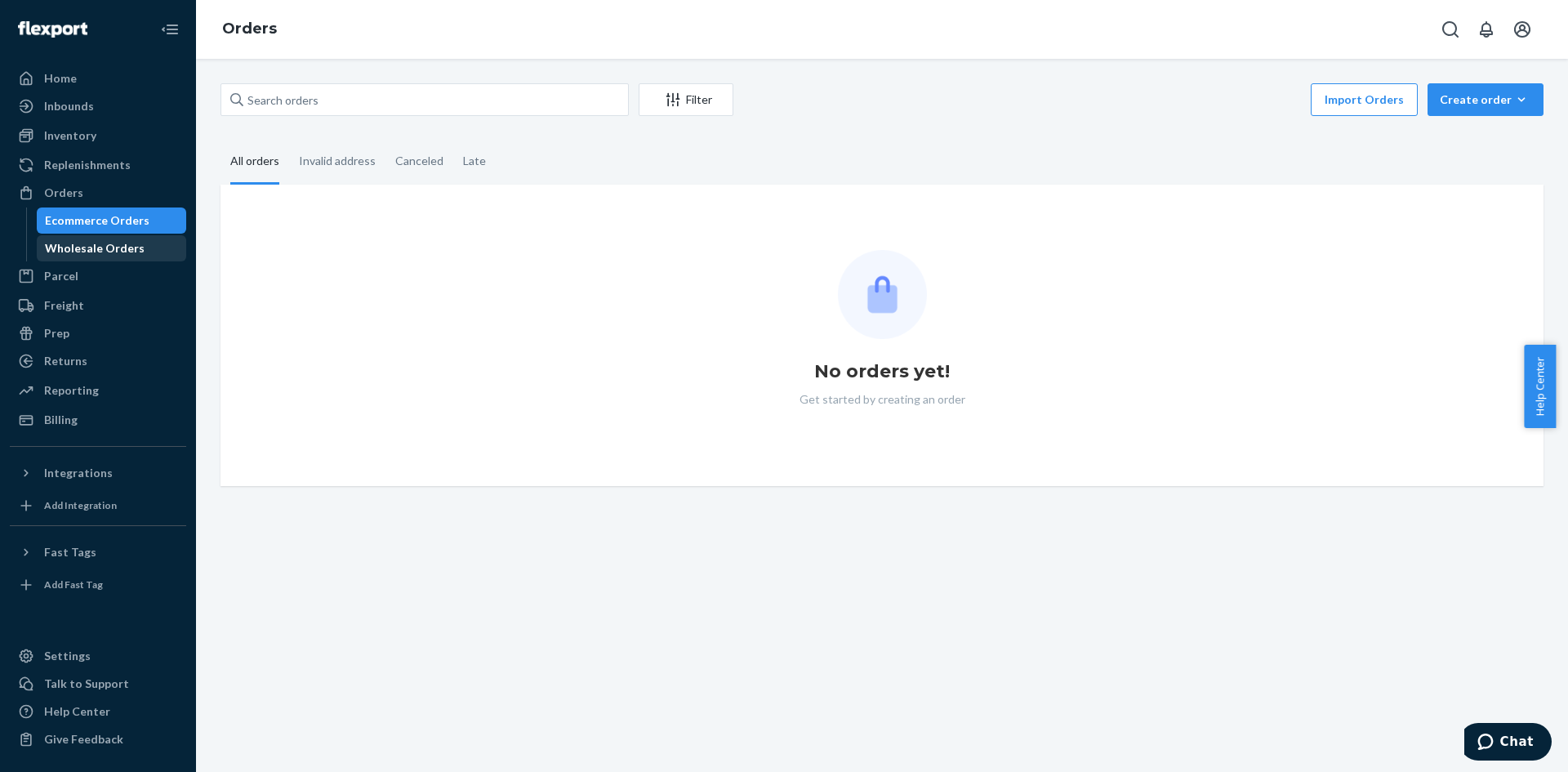
click at [99, 254] on div "Wholesale Orders" at bounding box center [95, 249] width 99 height 17
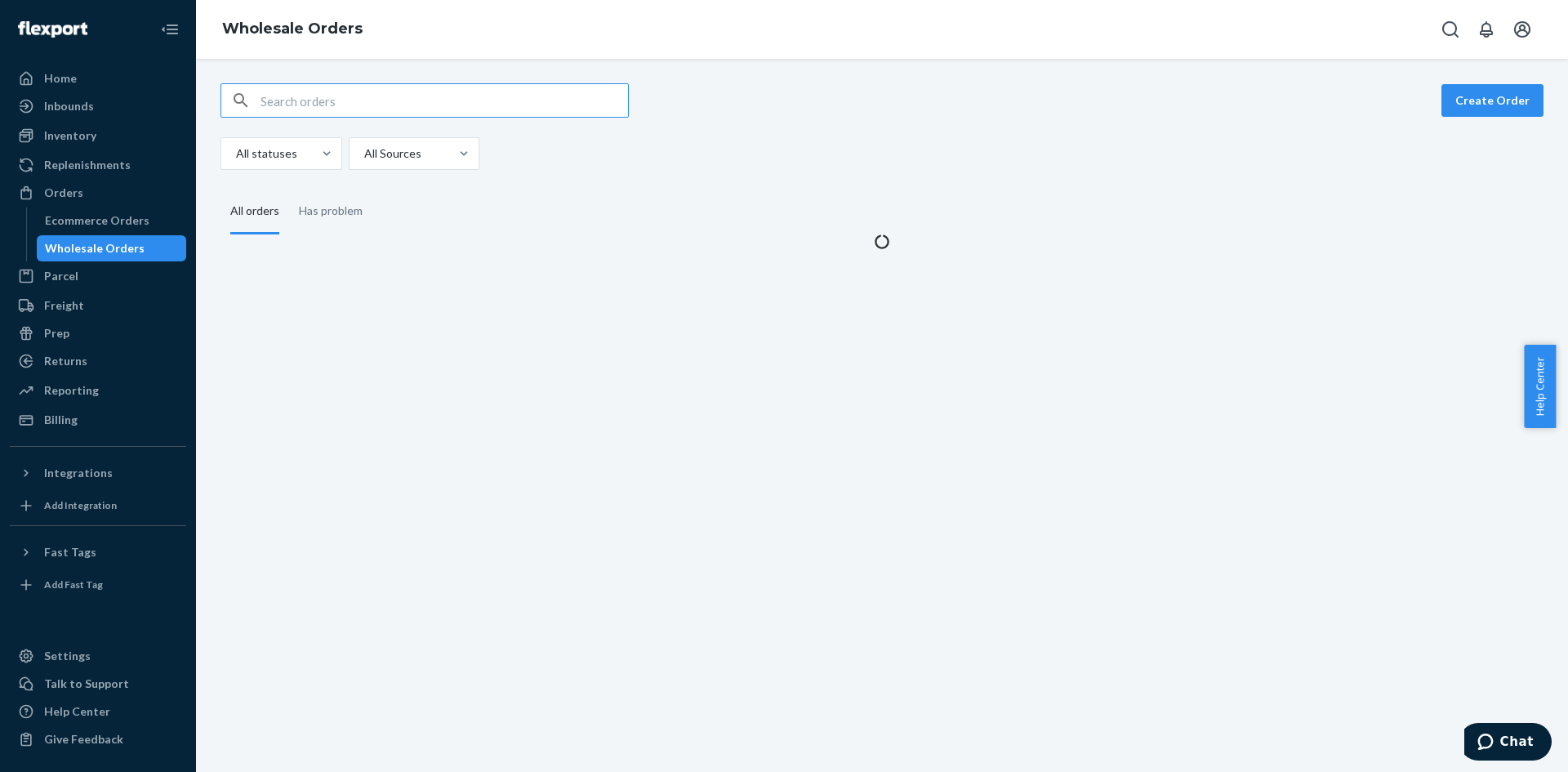
drag, startPoint x: 1462, startPoint y: 100, endPoint x: 1442, endPoint y: 109, distance: 21.9
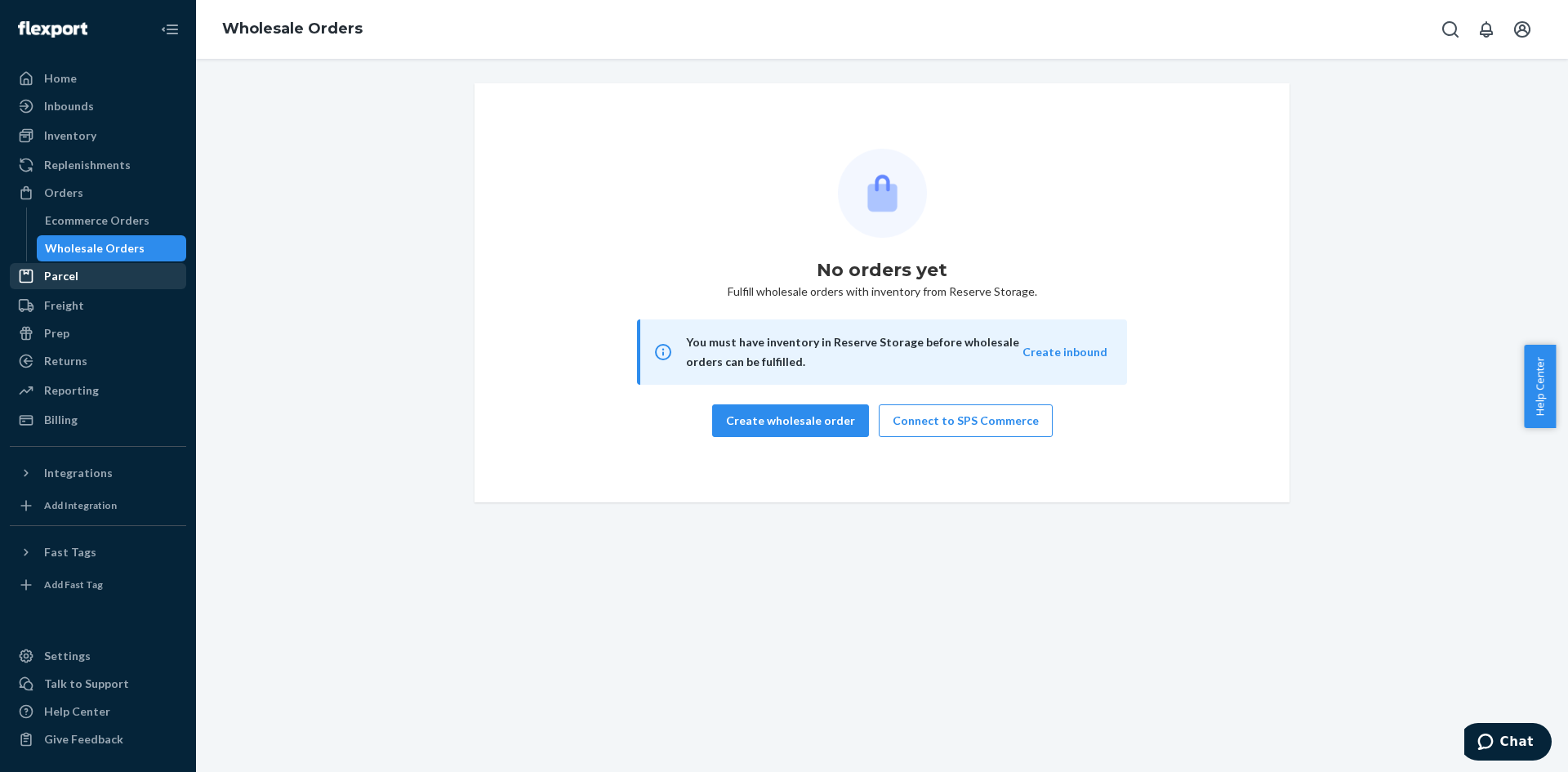
click at [99, 276] on div "Parcel" at bounding box center [98, 275] width 173 height 23
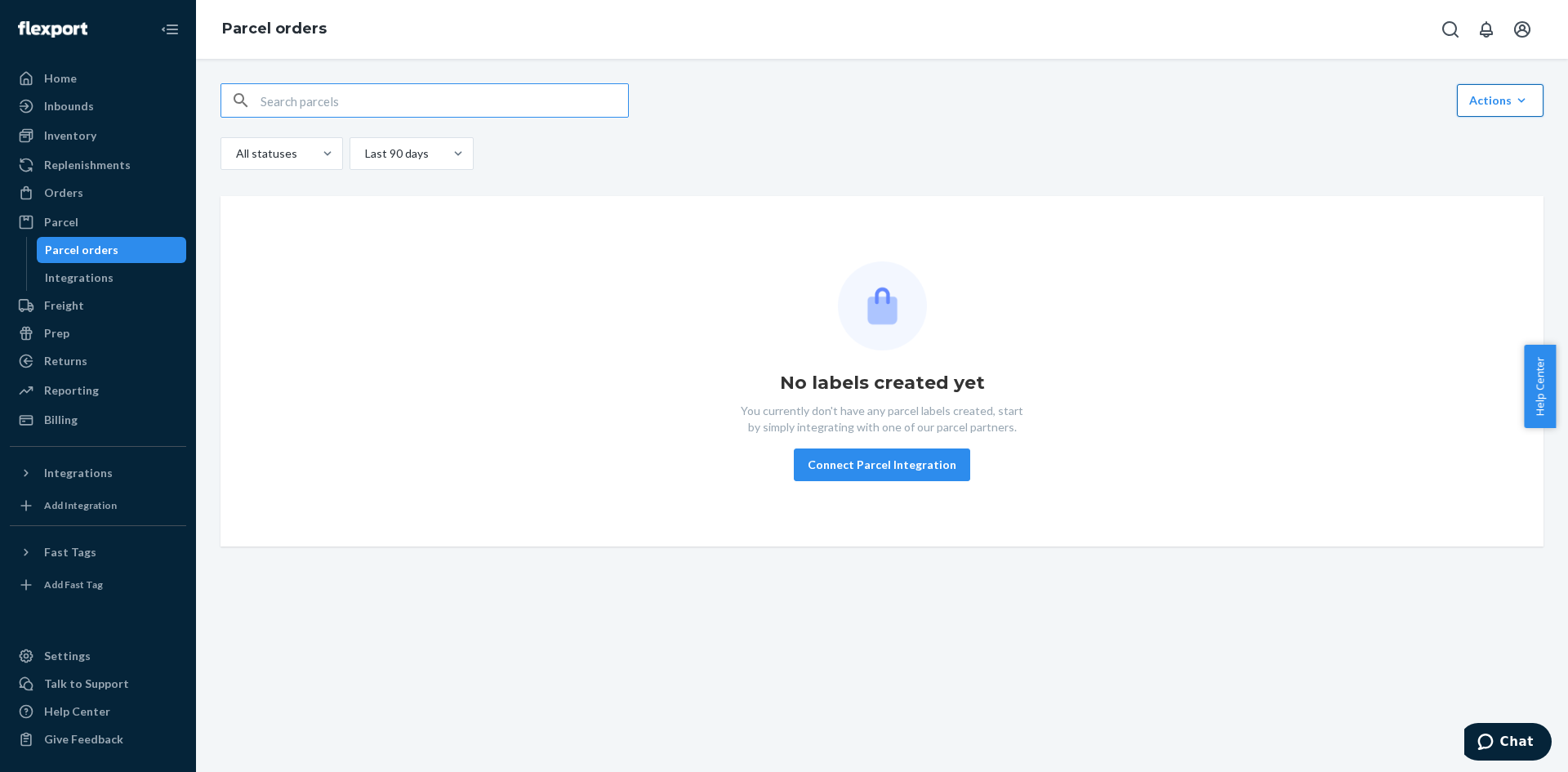
click at [1496, 102] on div "Actions" at bounding box center [1499, 100] width 62 height 17
click at [860, 467] on button "Connect Parcel Integration" at bounding box center [882, 464] width 176 height 32
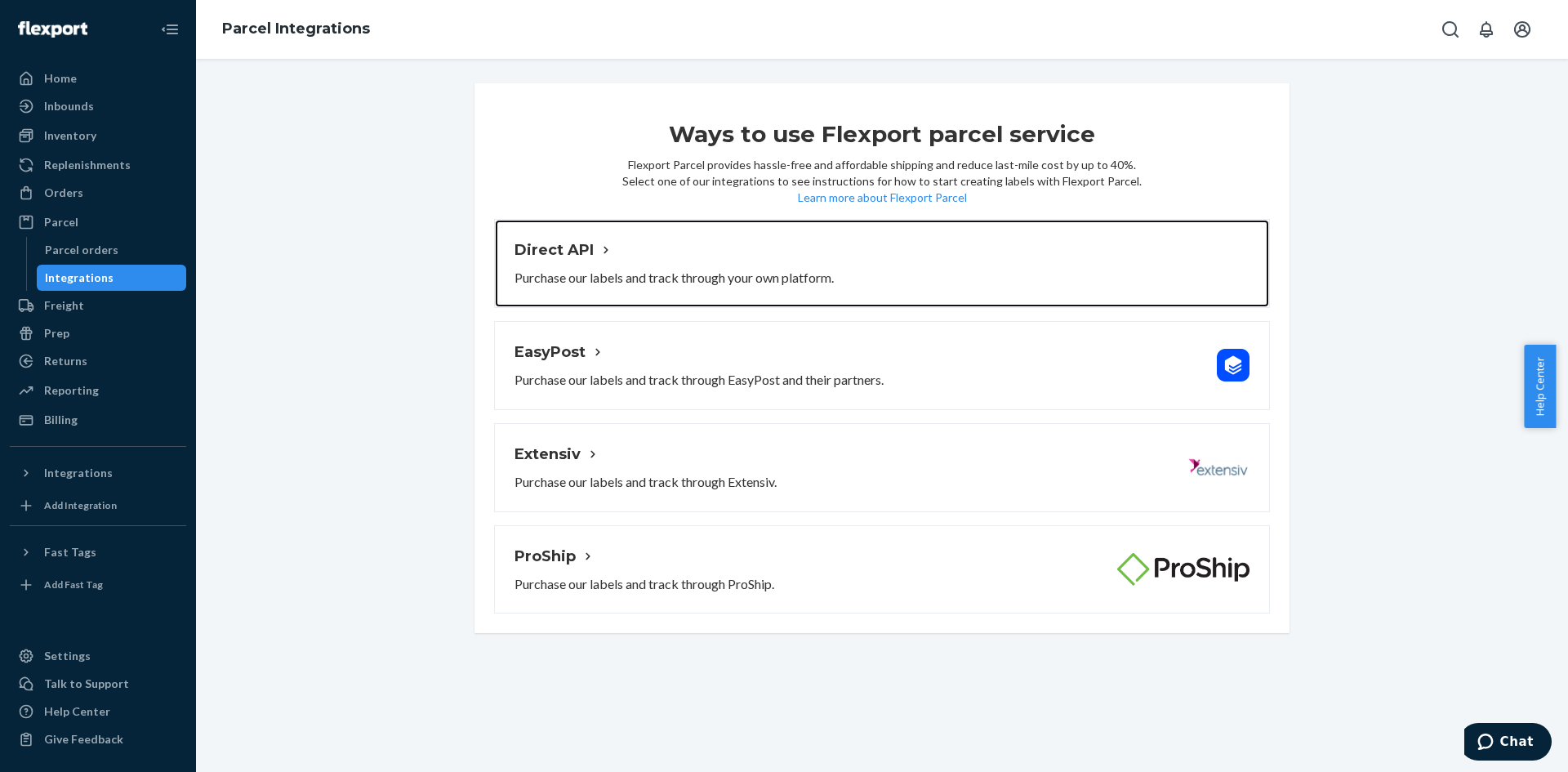
click at [642, 263] on div "Direct API Purchase our labels and track through your own platform." at bounding box center [673, 263] width 320 height 48
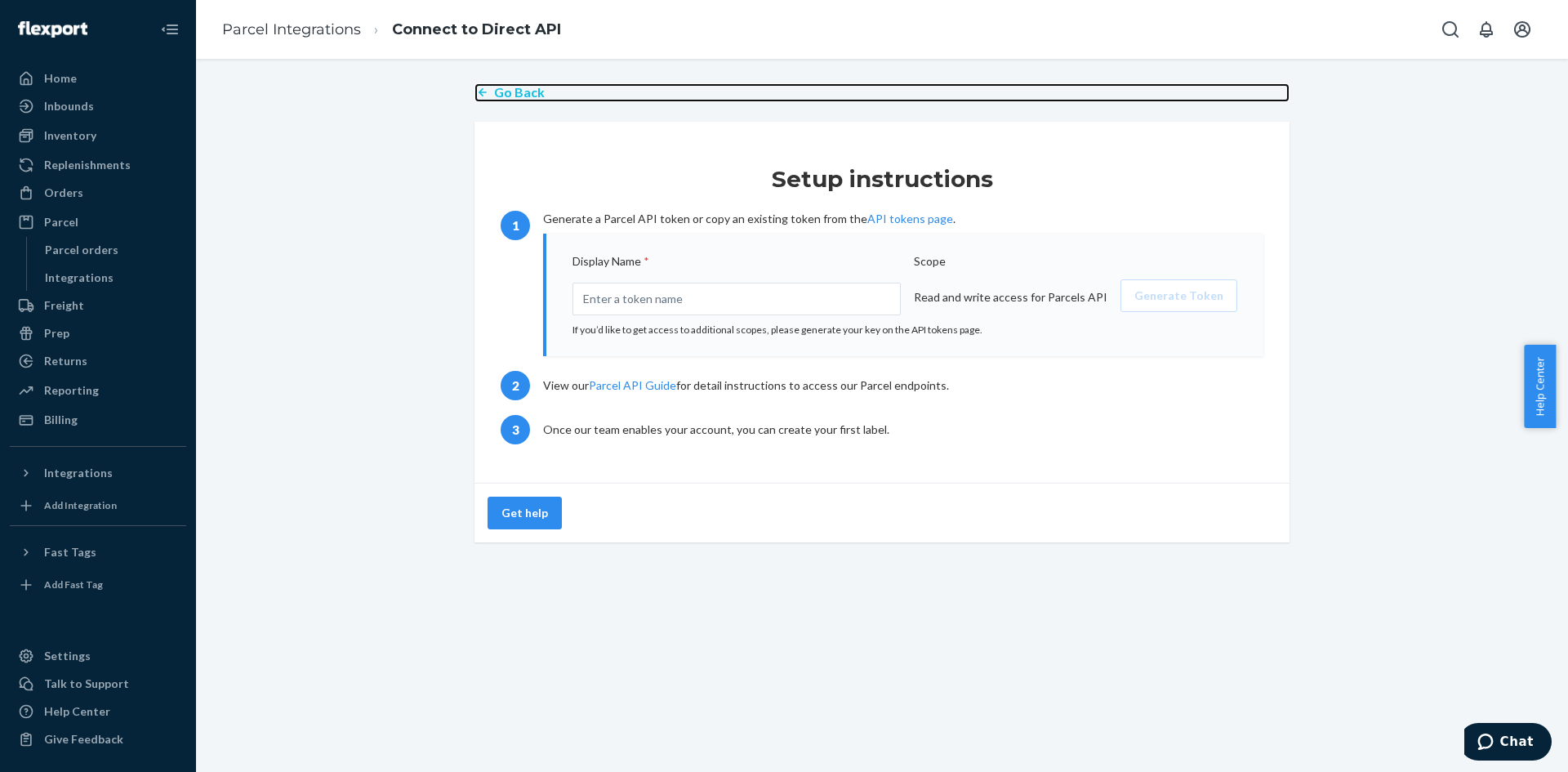
click at [509, 98] on p "Go Back" at bounding box center [519, 92] width 51 height 18
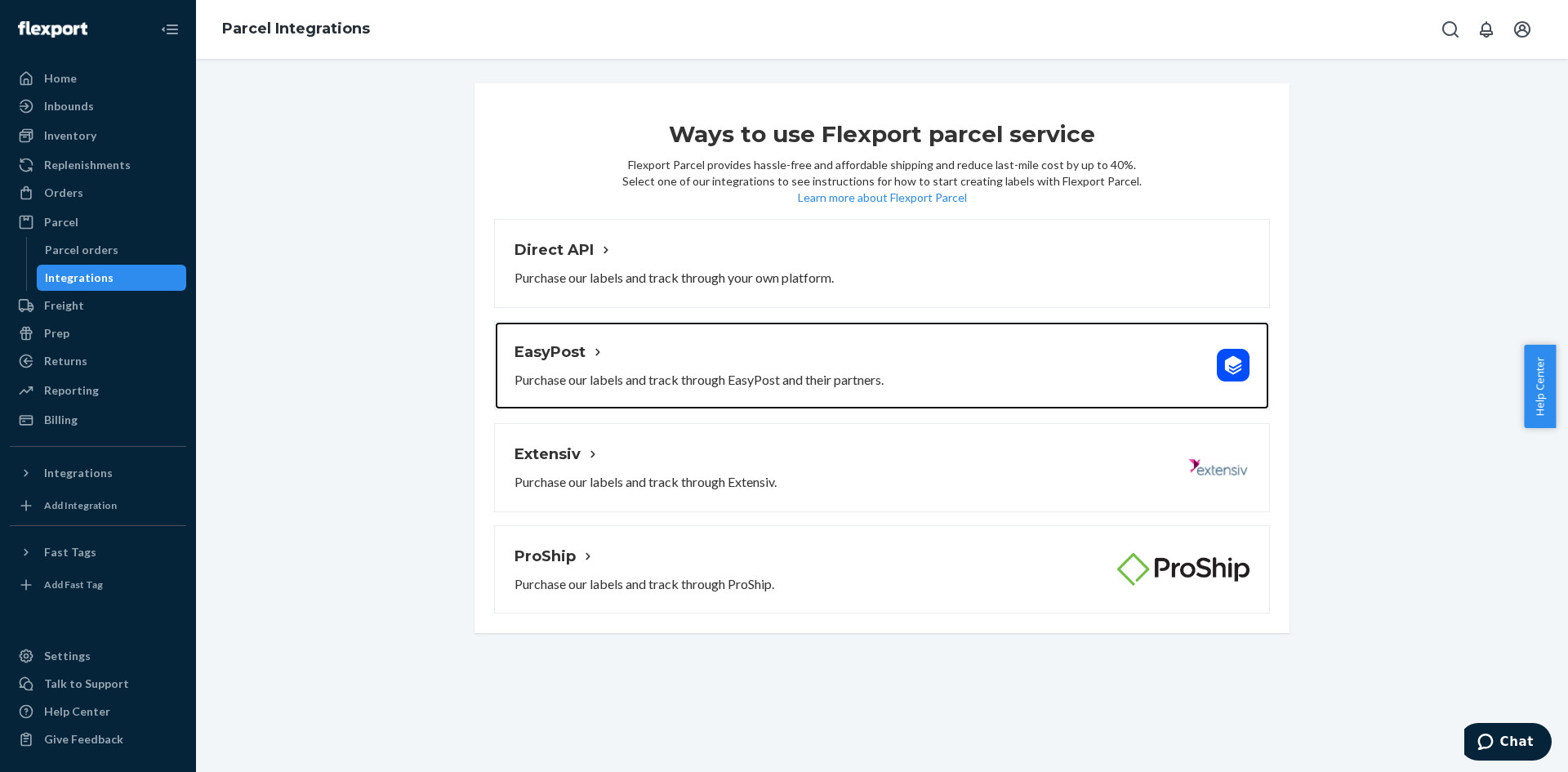
click at [598, 353] on icon at bounding box center [598, 352] width 17 height 17
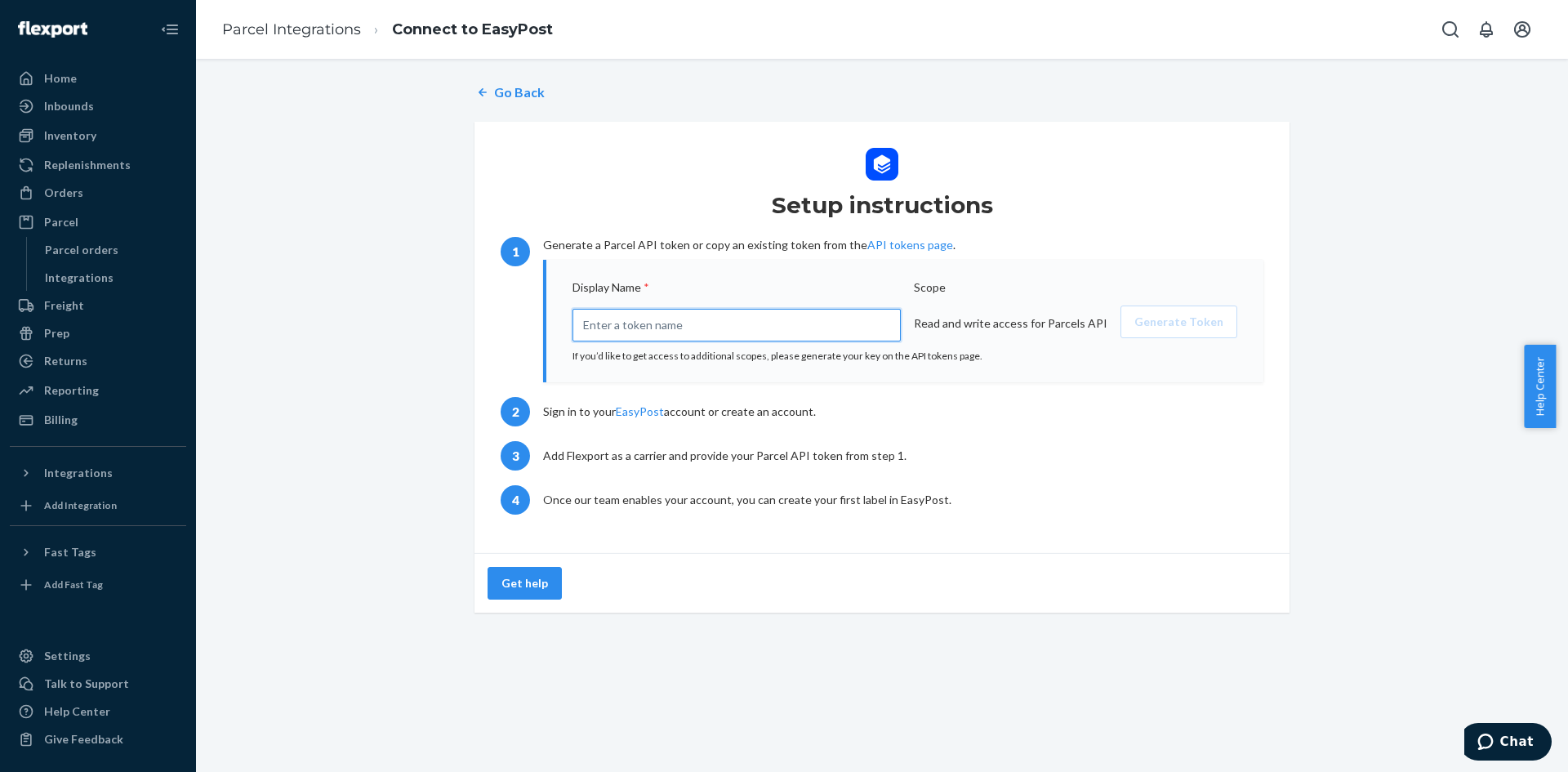
click at [584, 331] on input "text" at bounding box center [736, 324] width 328 height 32
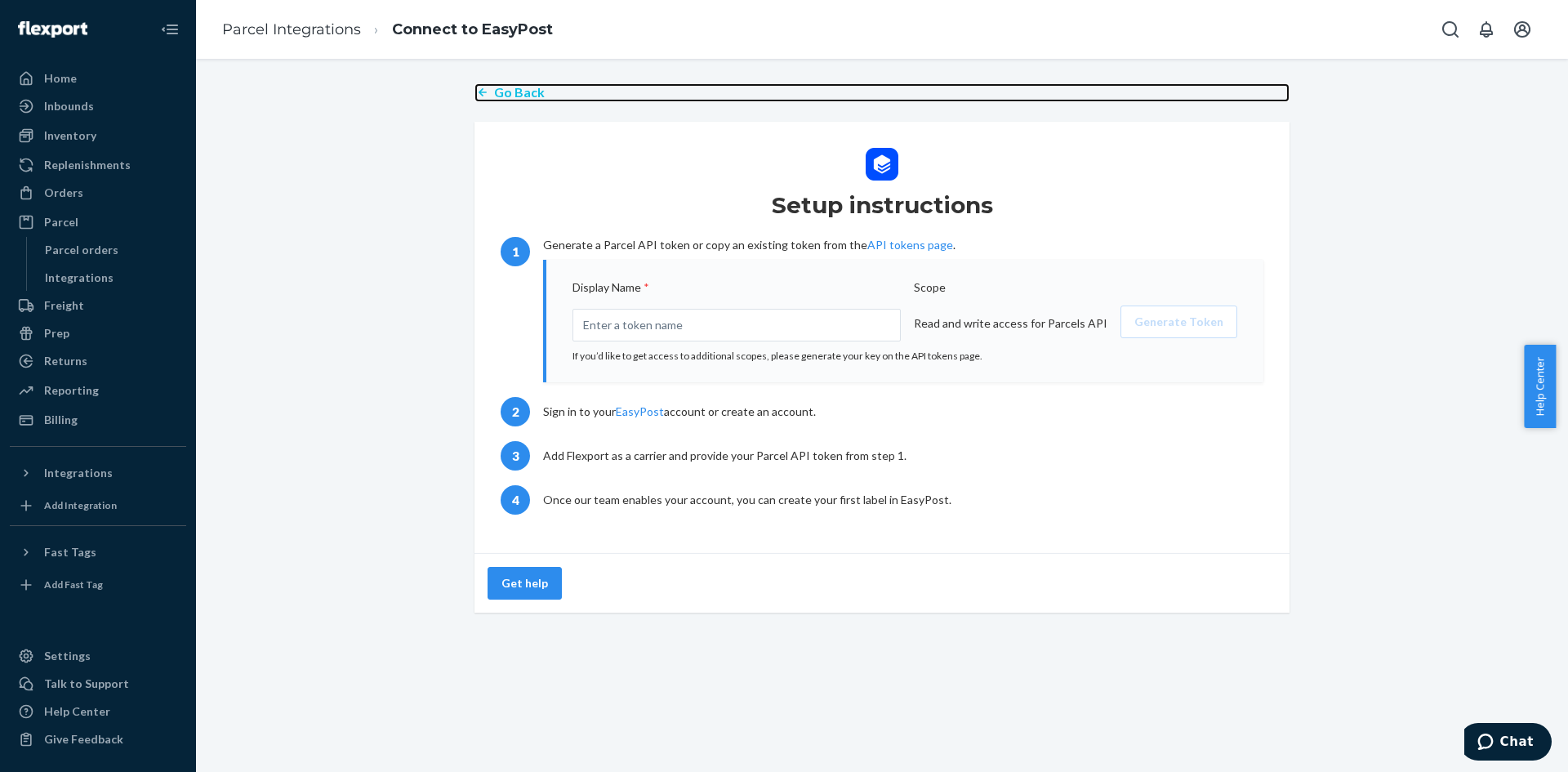
click at [521, 92] on p "Go Back" at bounding box center [519, 92] width 51 height 18
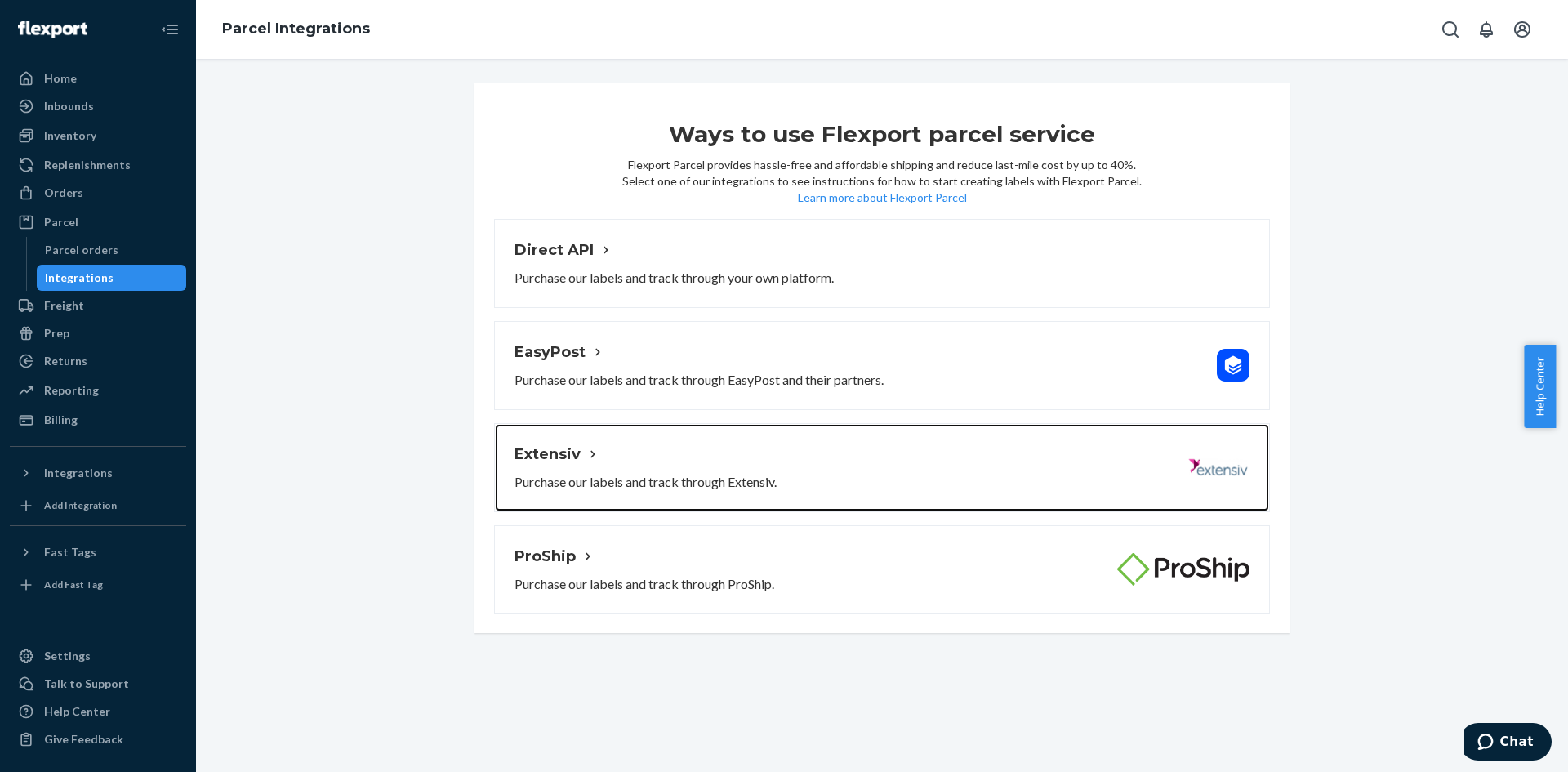
click at [571, 450] on h2 "Extensiv" at bounding box center [645, 453] width 263 height 21
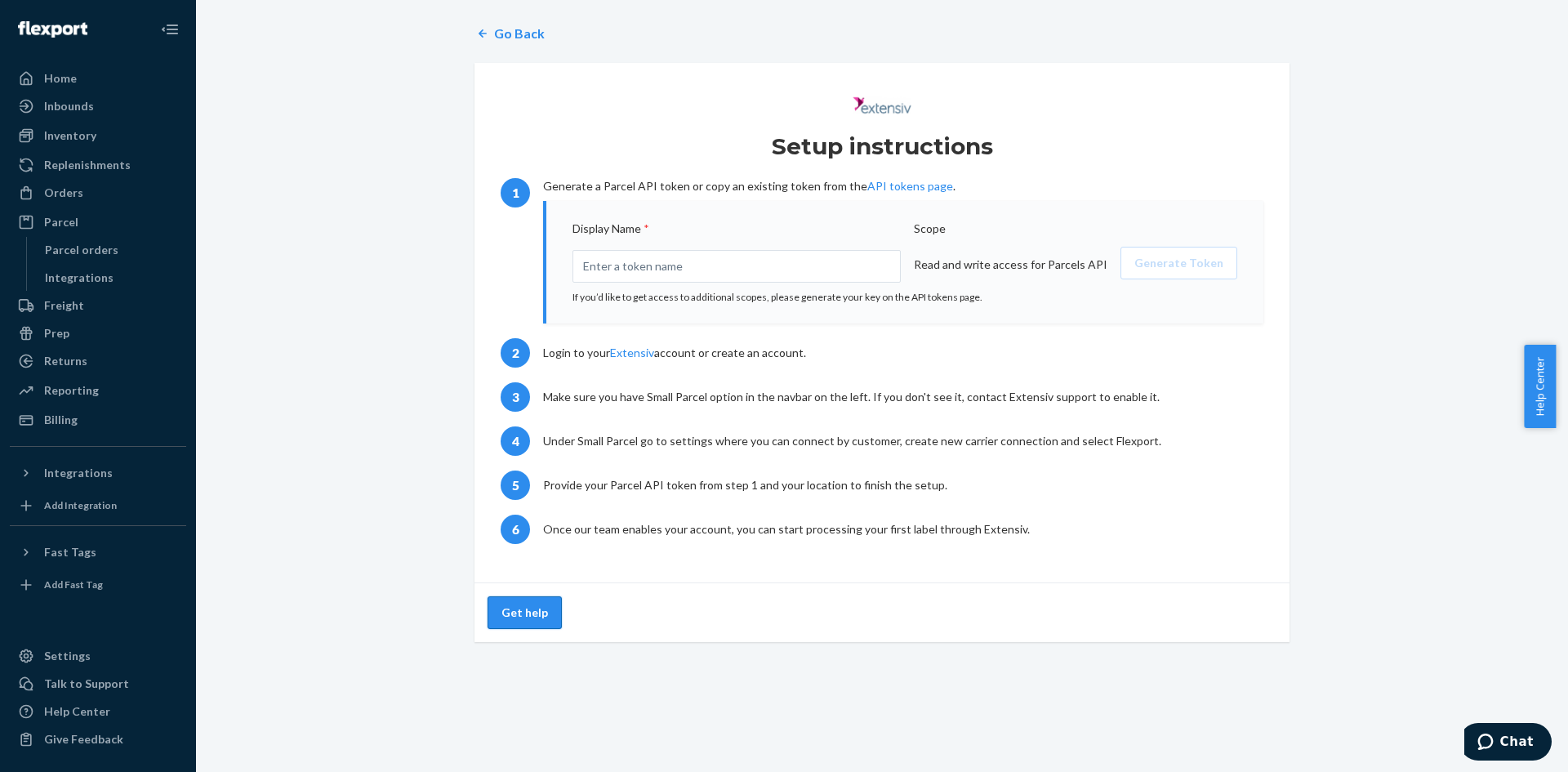
click at [508, 610] on button "Get help" at bounding box center [524, 612] width 75 height 32
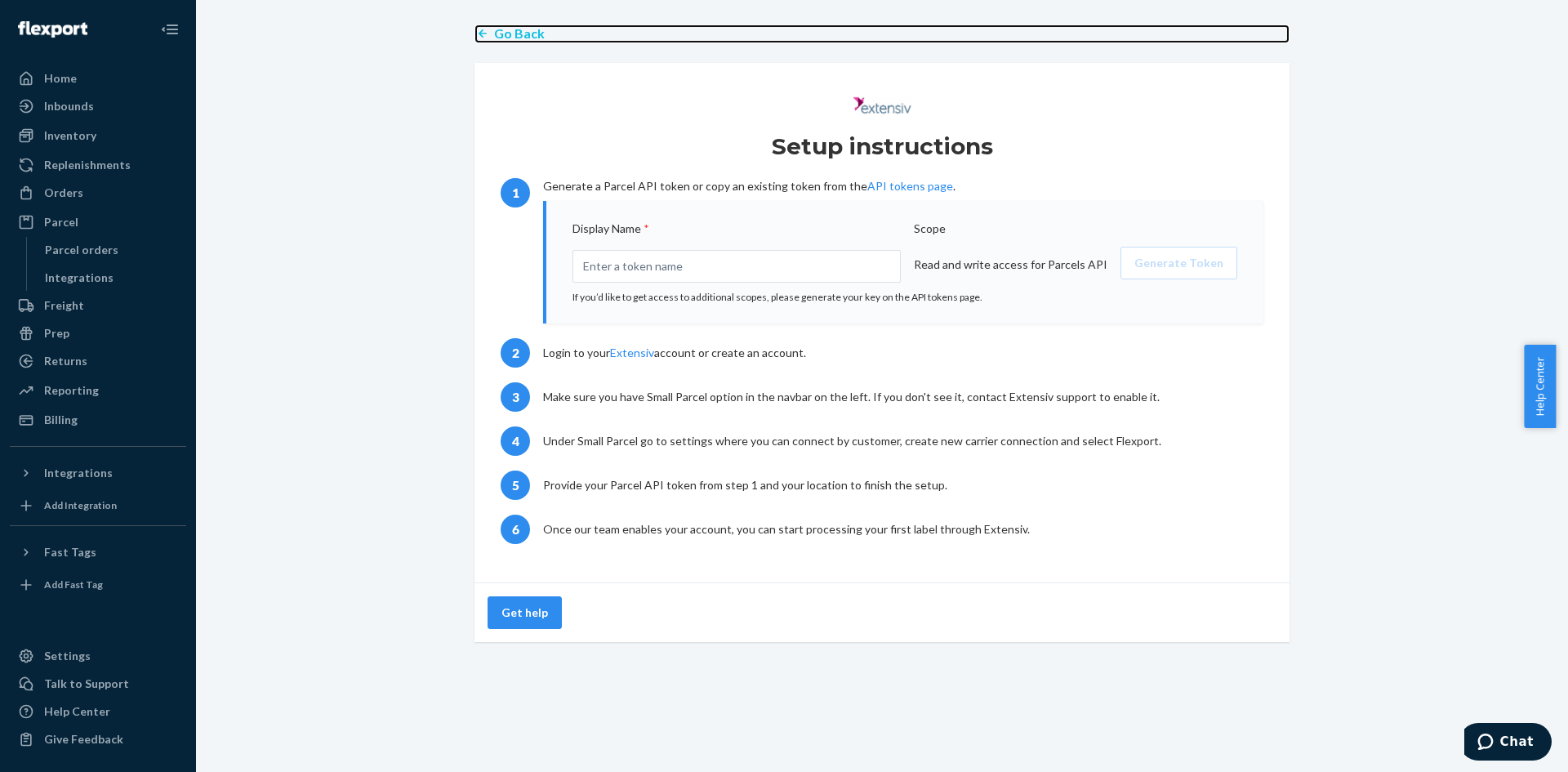
click at [494, 35] on p "Go Back" at bounding box center [519, 34] width 51 height 18
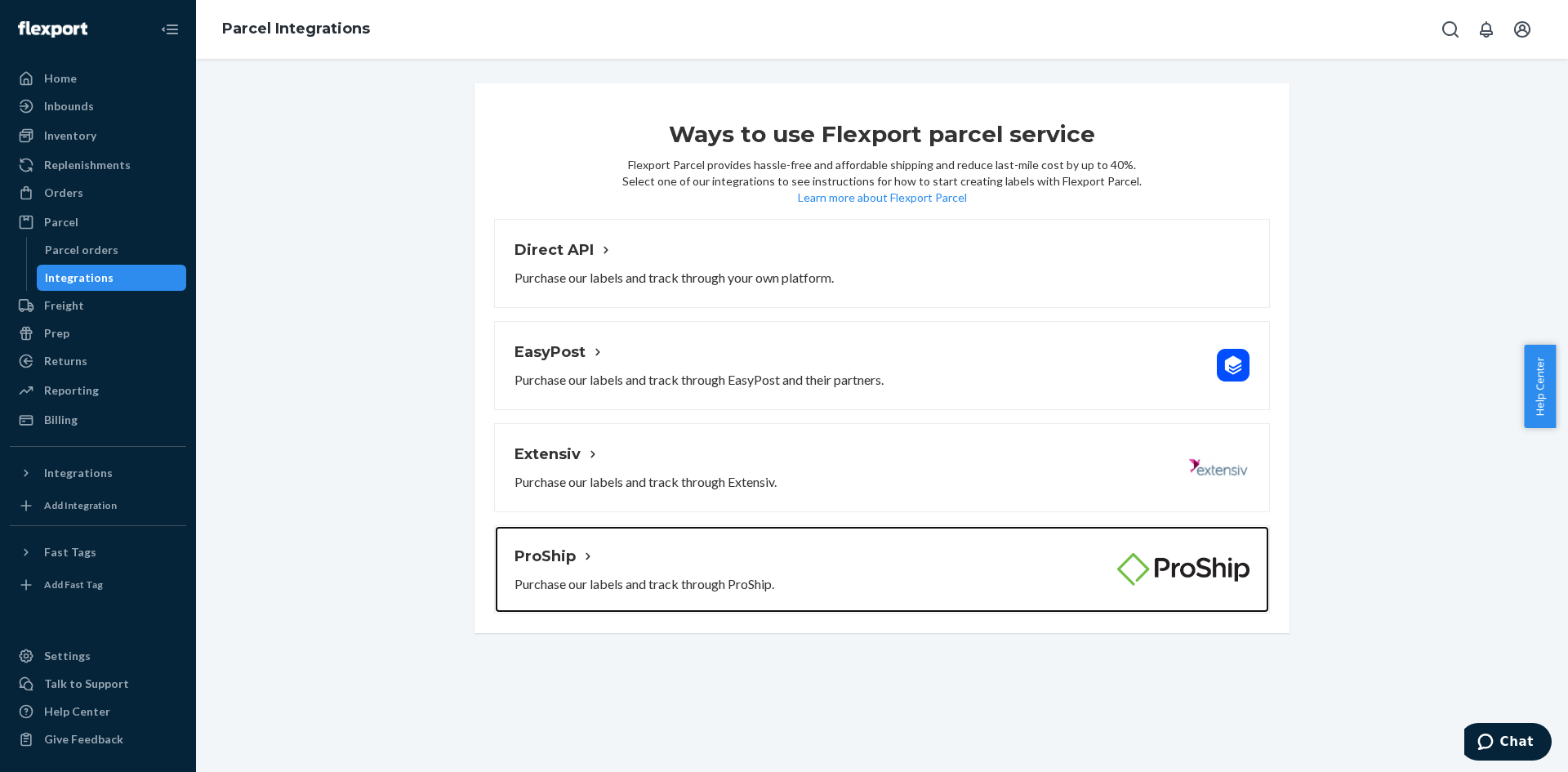
click at [579, 556] on icon at bounding box center [588, 556] width 17 height 17
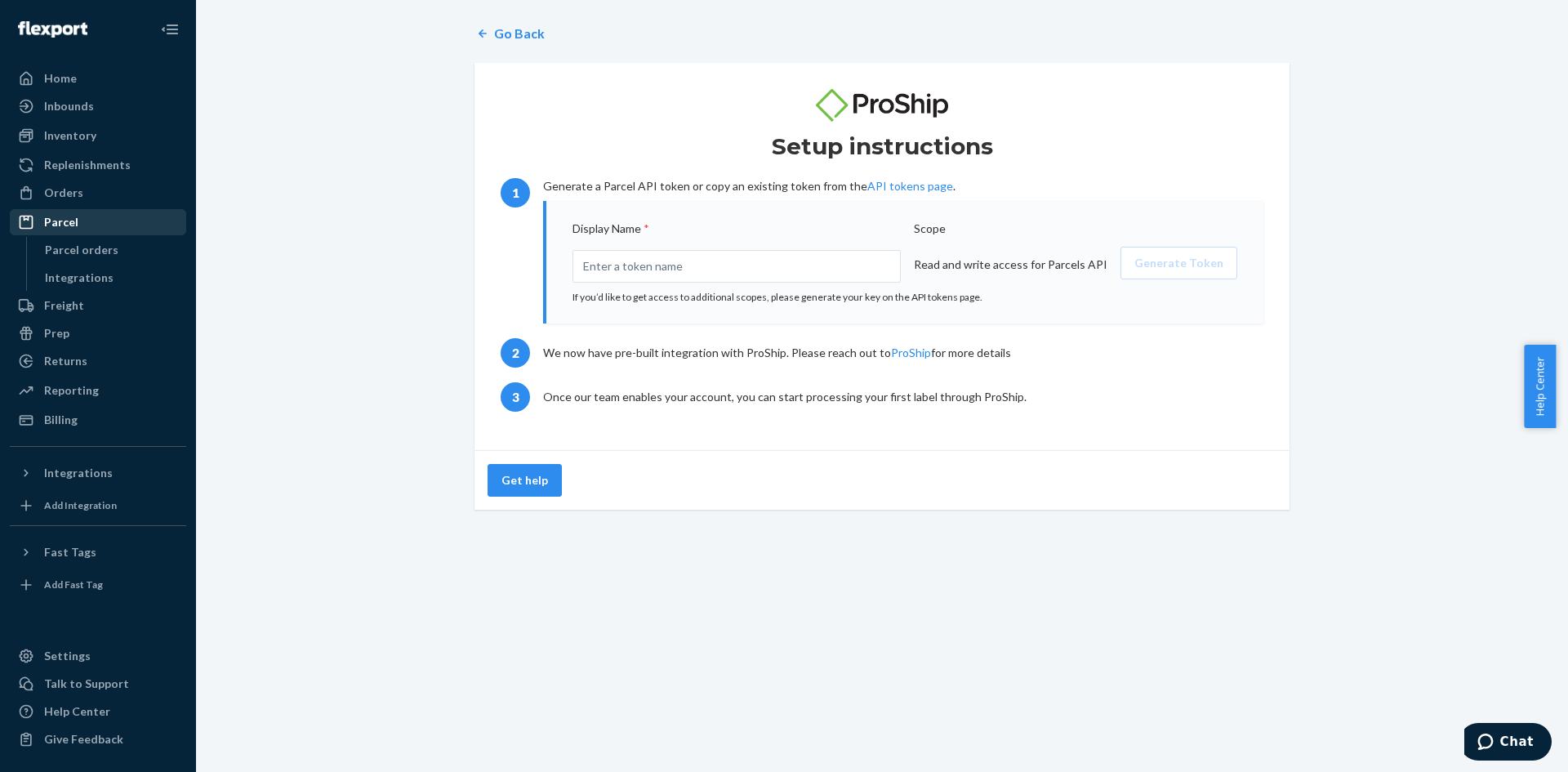
click at [52, 219] on div "Parcel" at bounding box center [61, 222] width 34 height 17
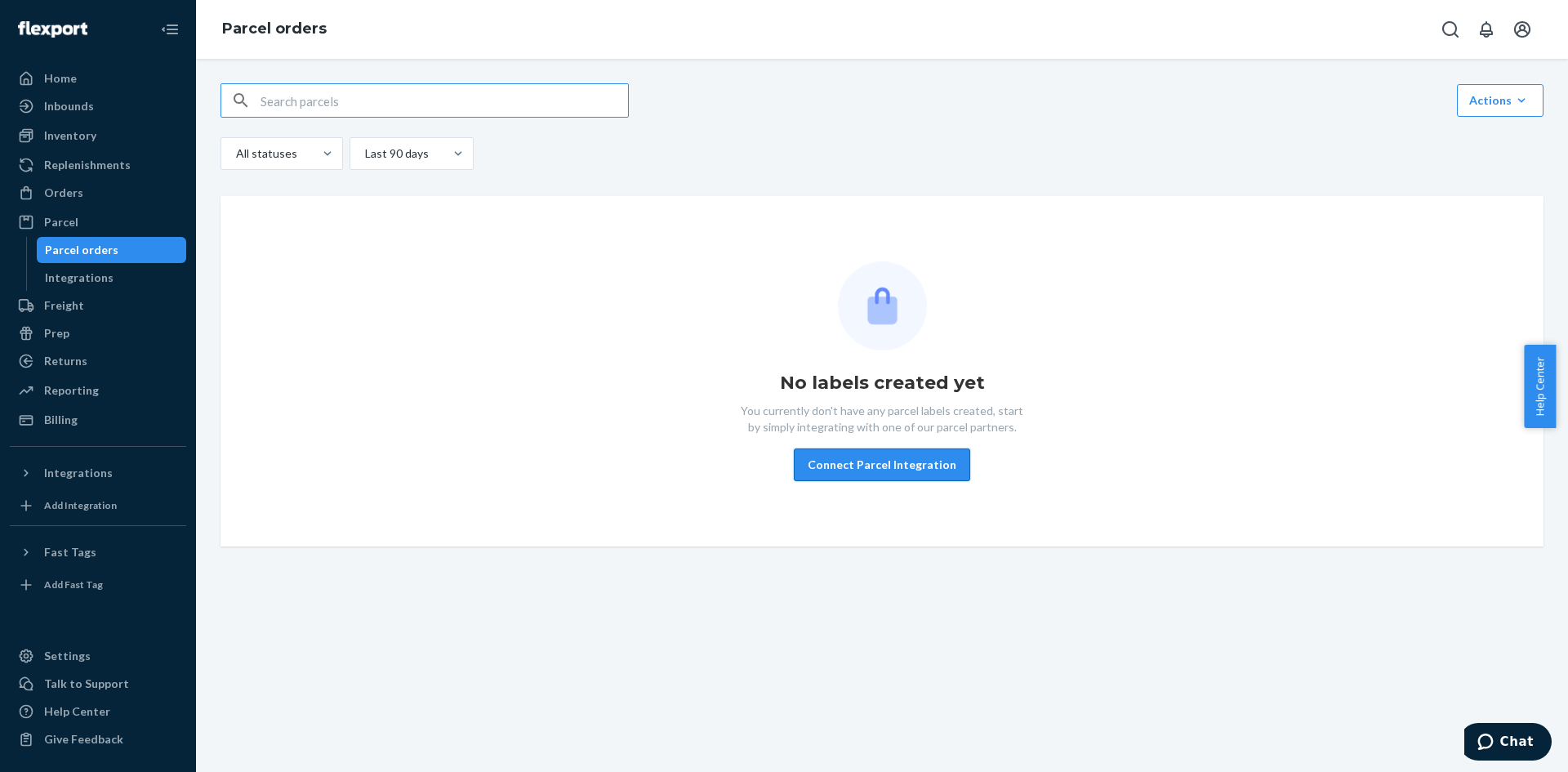
click at [830, 464] on button "Connect Parcel Integration" at bounding box center [882, 464] width 176 height 32
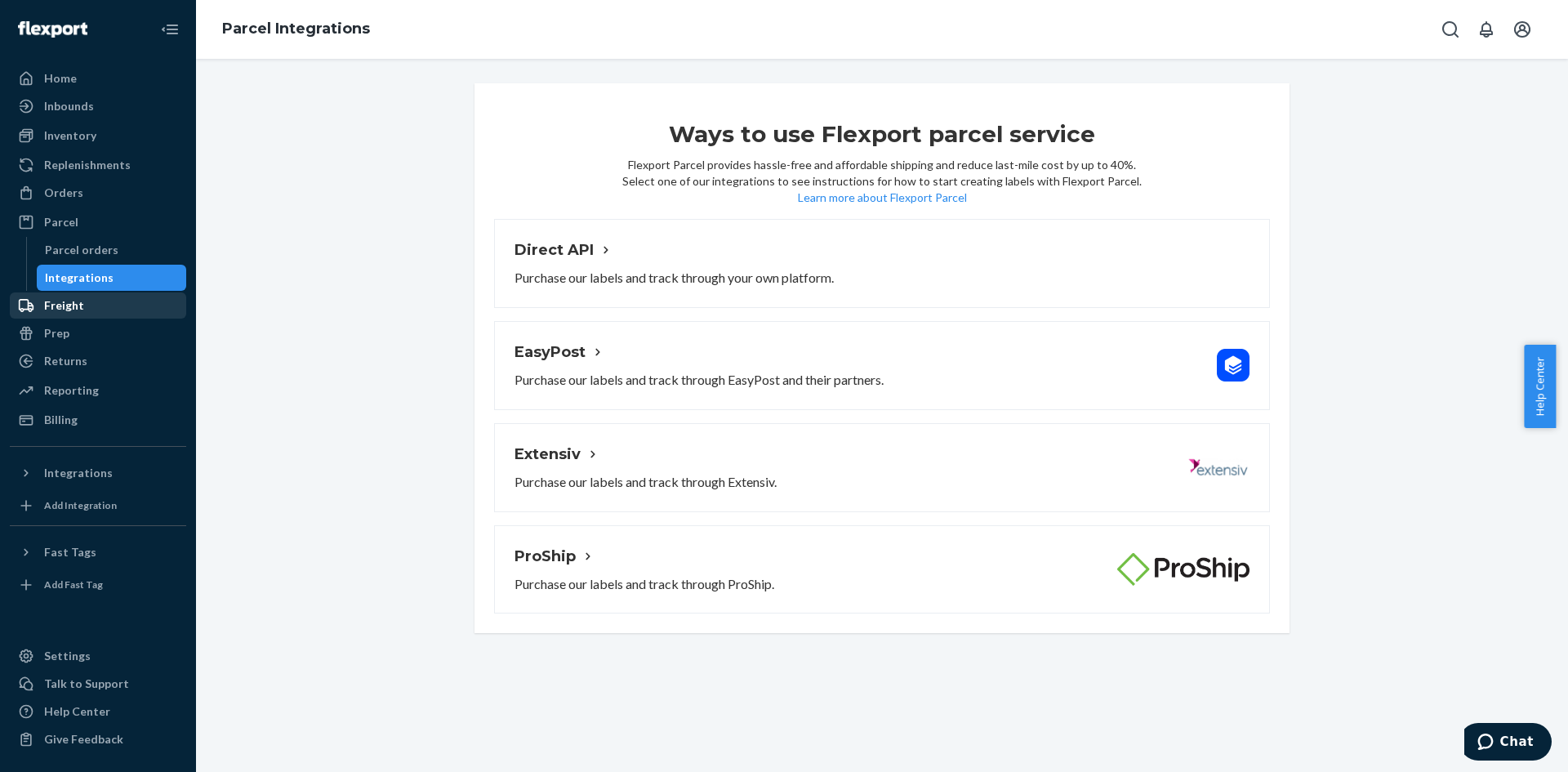
click at [83, 310] on div "Freight" at bounding box center [98, 305] width 173 height 23
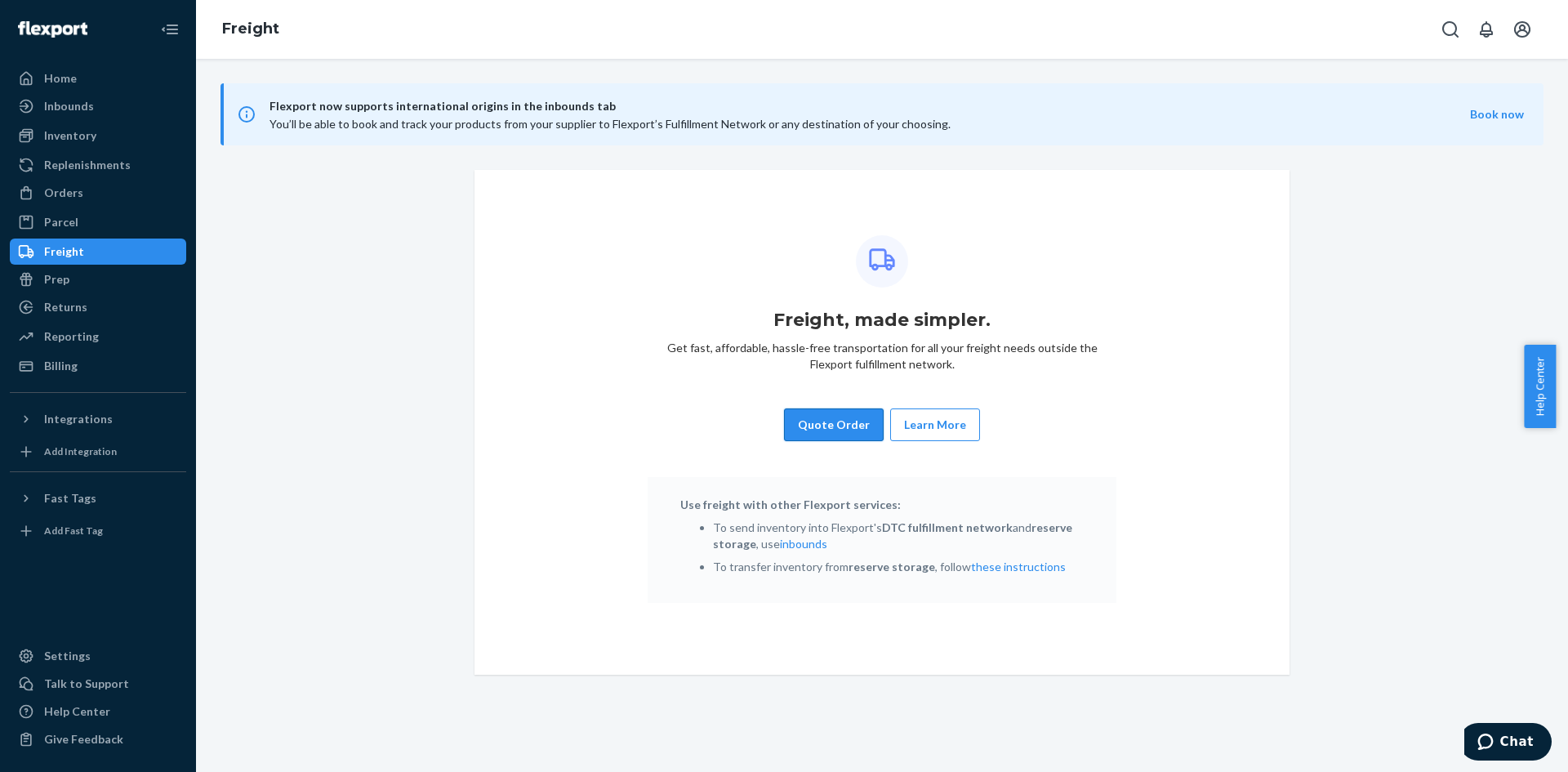
click at [829, 421] on button "Quote Order" at bounding box center [834, 424] width 99 height 32
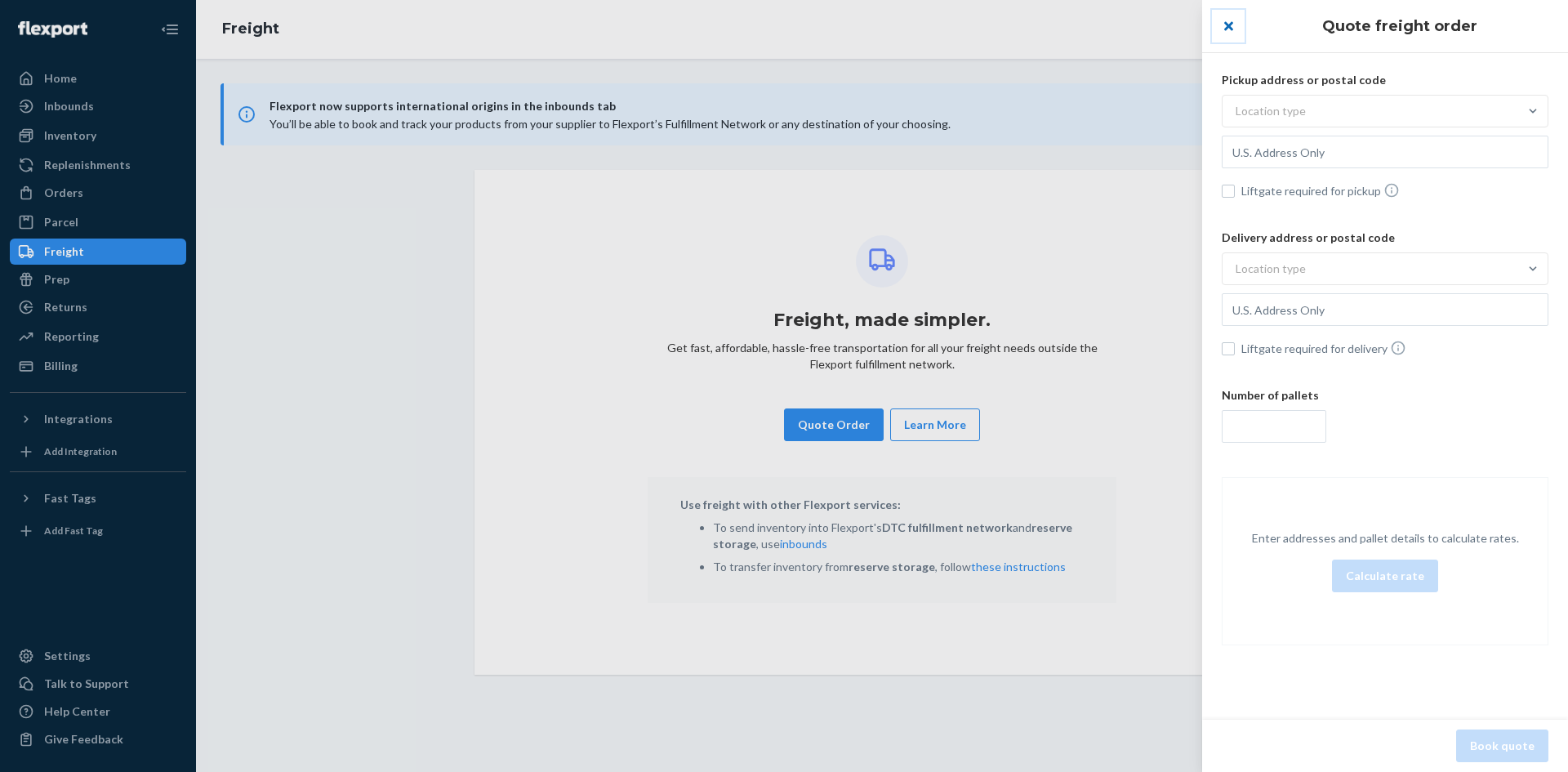
click at [1229, 29] on button "close" at bounding box center [1227, 26] width 32 height 32
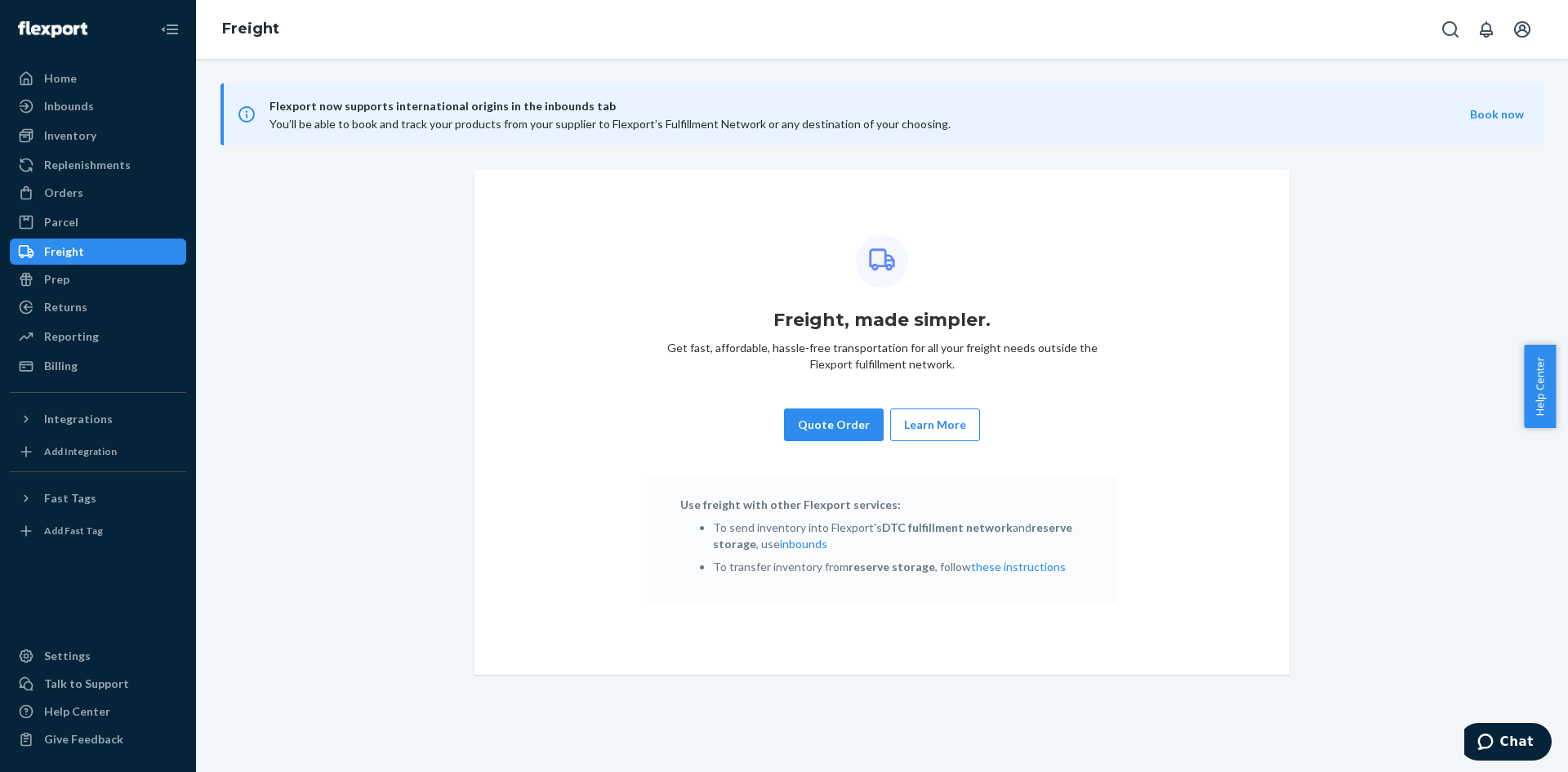
click at [916, 415] on link "Learn More" at bounding box center [934, 424] width 89 height 32
click at [930, 426] on button "Learn More" at bounding box center [934, 425] width 62 height 17
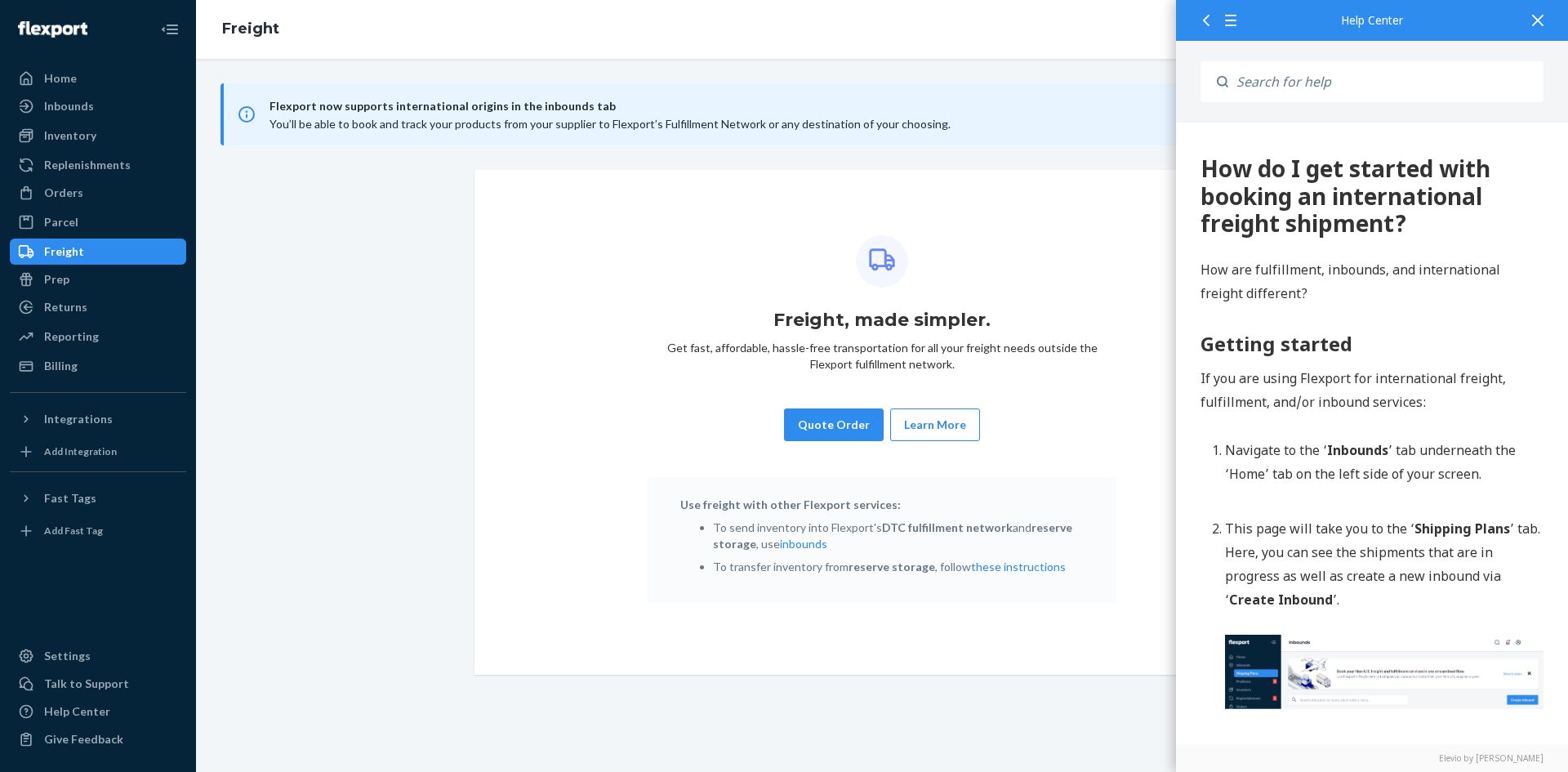
click at [1538, 22] on icon at bounding box center [1538, 20] width 11 height 11
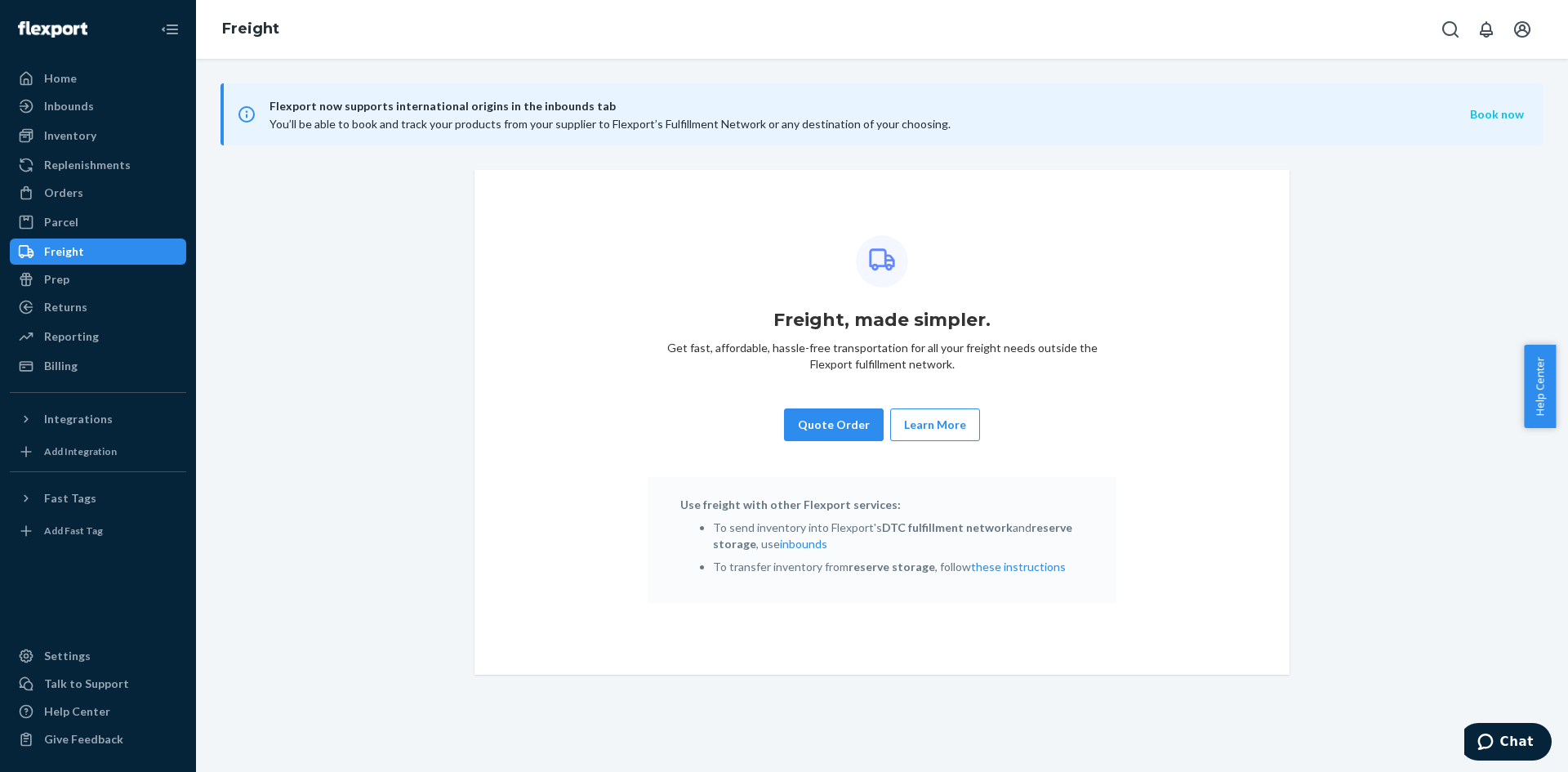
click at [1489, 111] on button "Book now" at bounding box center [1496, 114] width 53 height 17
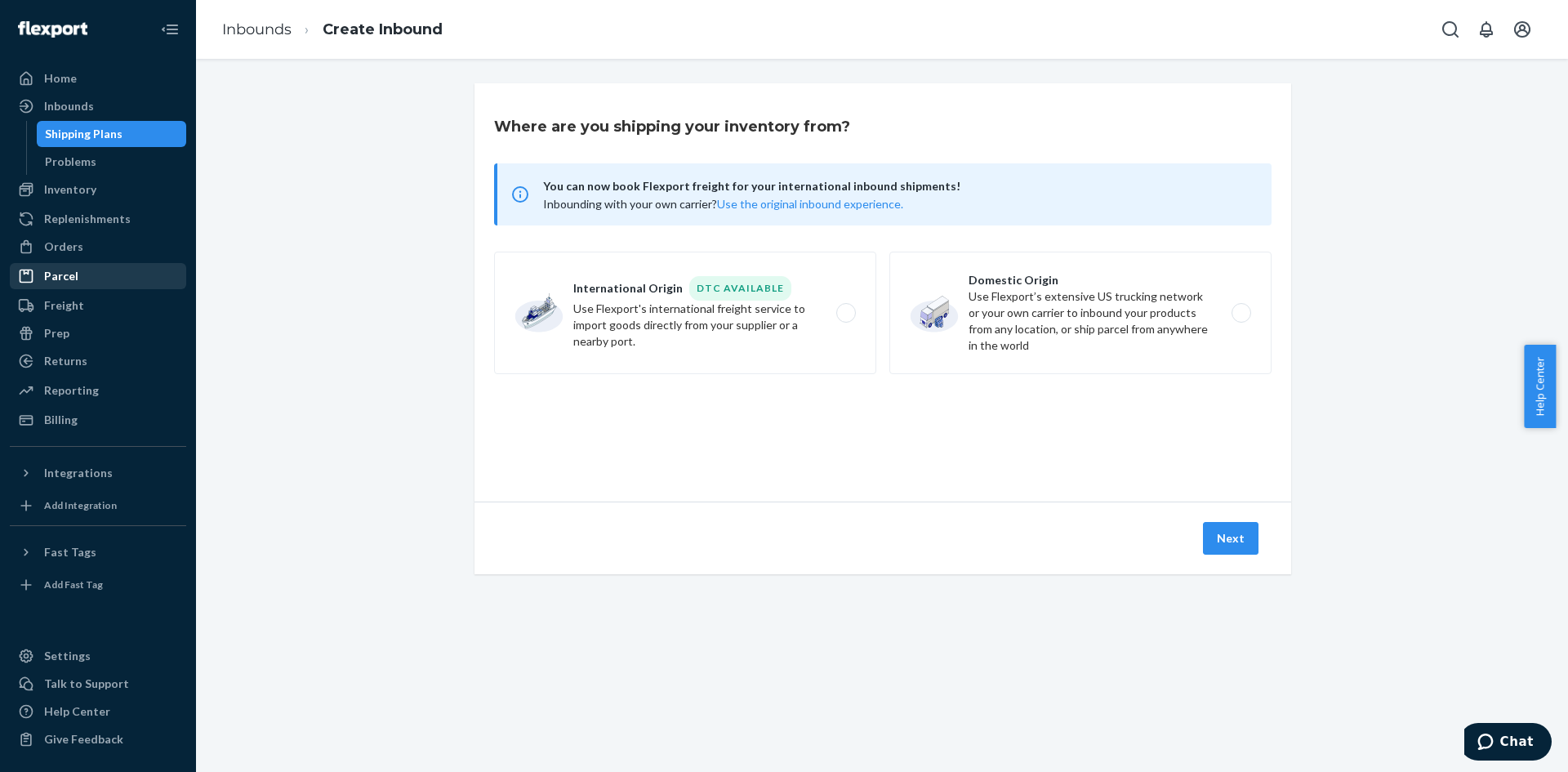
click at [76, 275] on div "Parcel" at bounding box center [98, 275] width 173 height 23
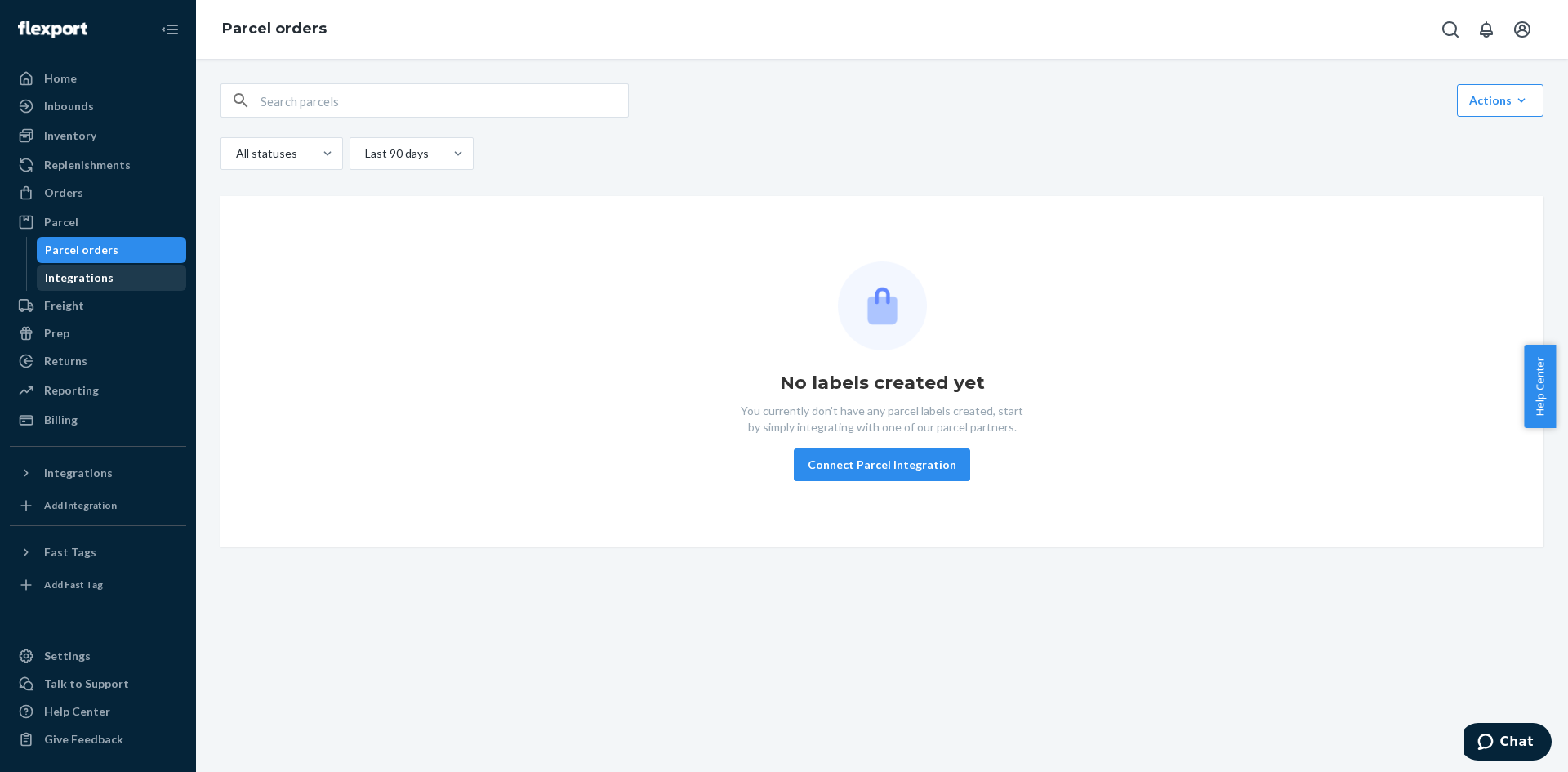
click at [84, 276] on div "Integrations" at bounding box center [79, 277] width 68 height 17
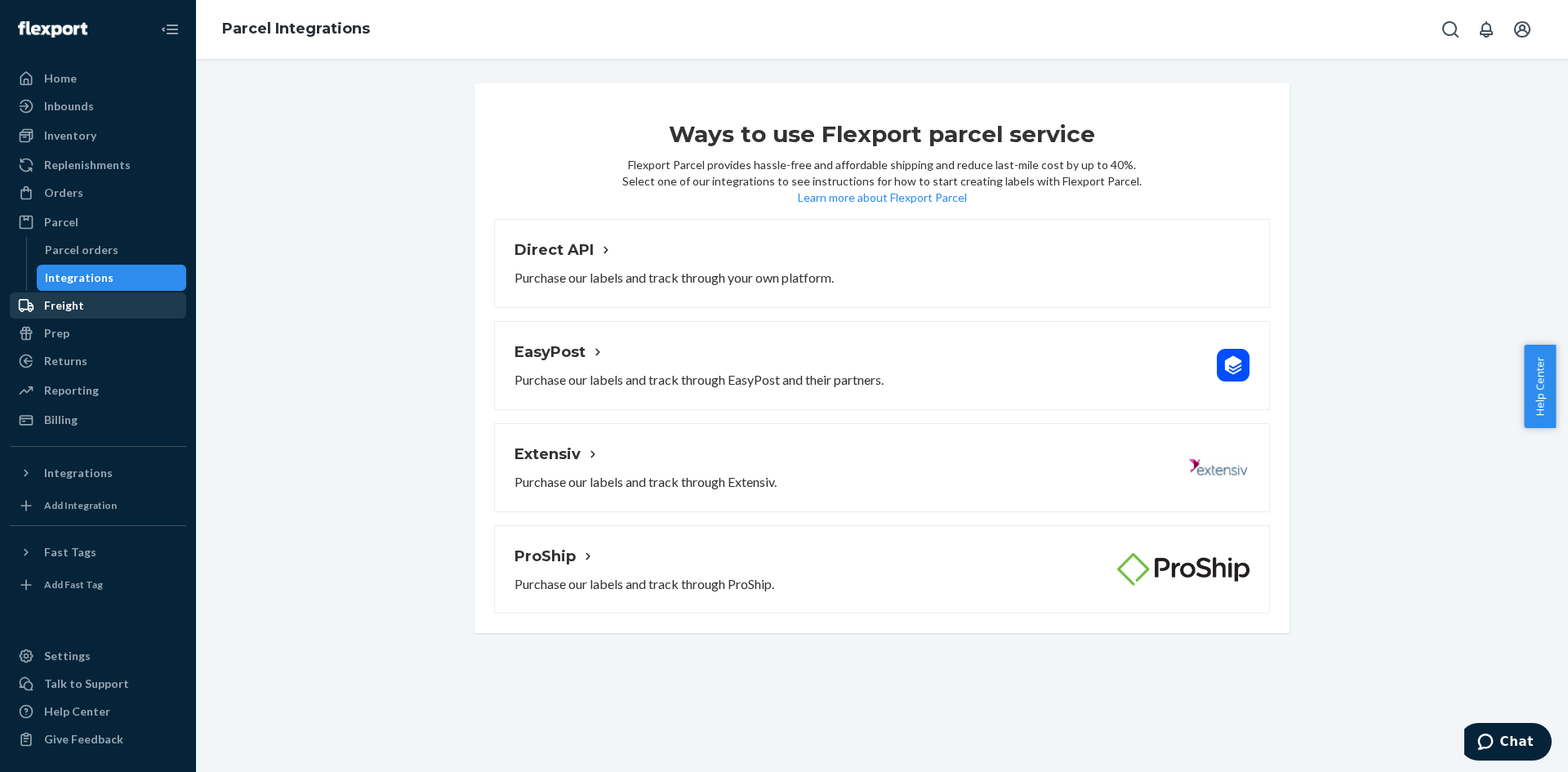
click at [68, 305] on div "Freight" at bounding box center [64, 306] width 40 height 17
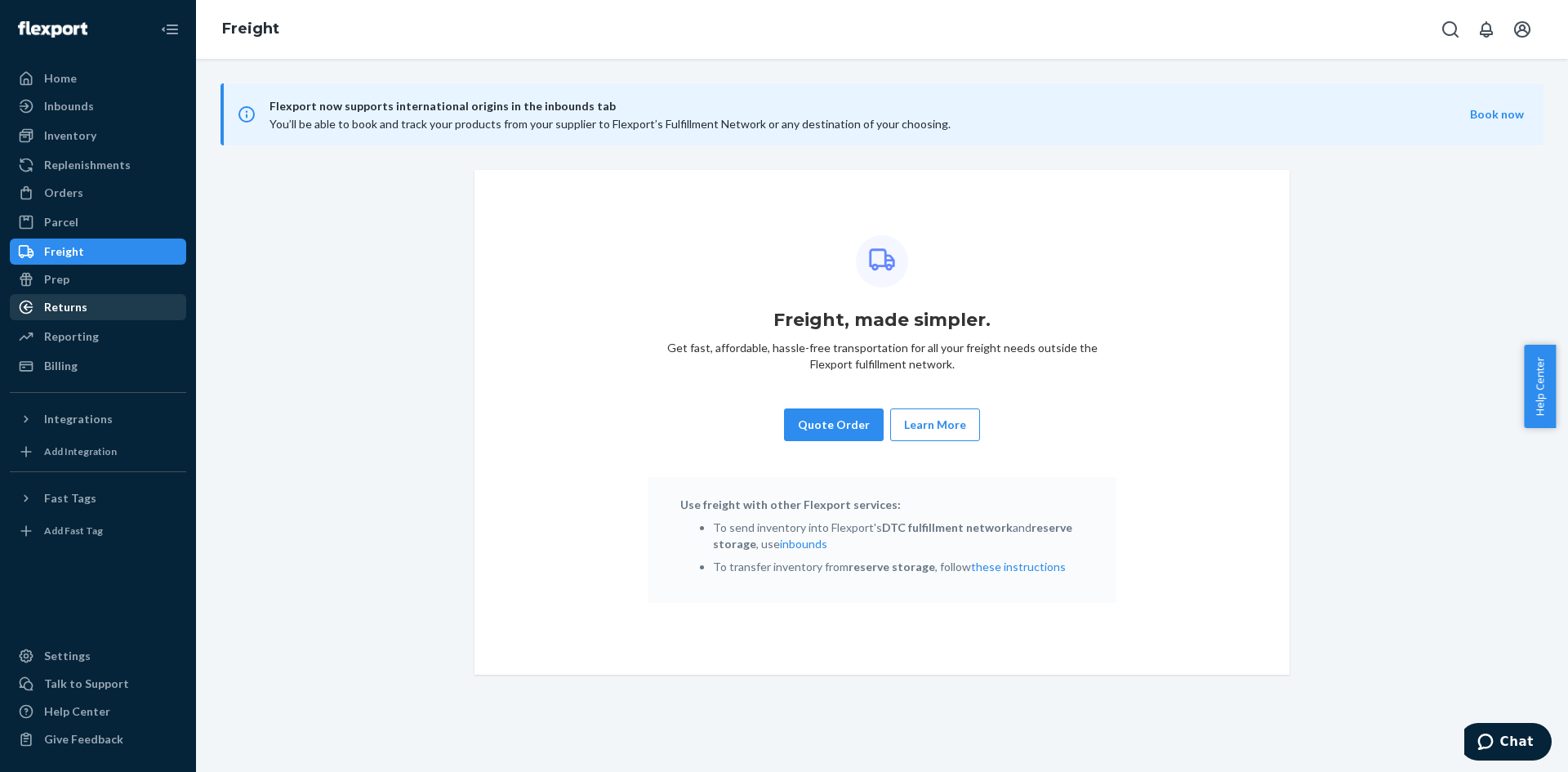
drag, startPoint x: 62, startPoint y: 278, endPoint x: 128, endPoint y: 305, distance: 71.3
click at [62, 278] on div "Prep" at bounding box center [56, 279] width 25 height 17
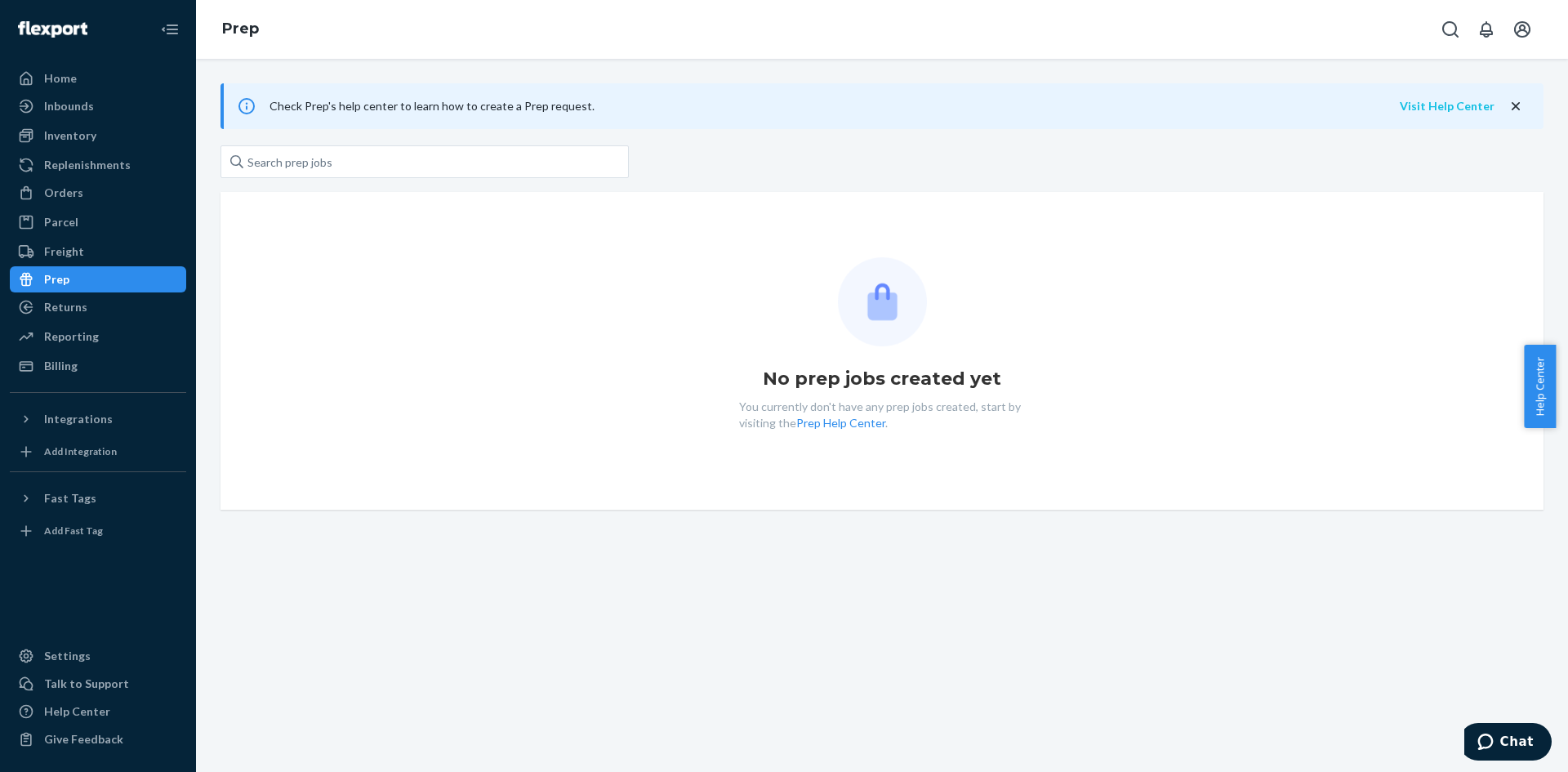
click at [1441, 106] on button "Visit Help Center" at bounding box center [1446, 106] width 95 height 17
drag, startPoint x: 61, startPoint y: 309, endPoint x: 64, endPoint y: 321, distance: 12.4
click at [61, 309] on div "Returns" at bounding box center [65, 307] width 43 height 17
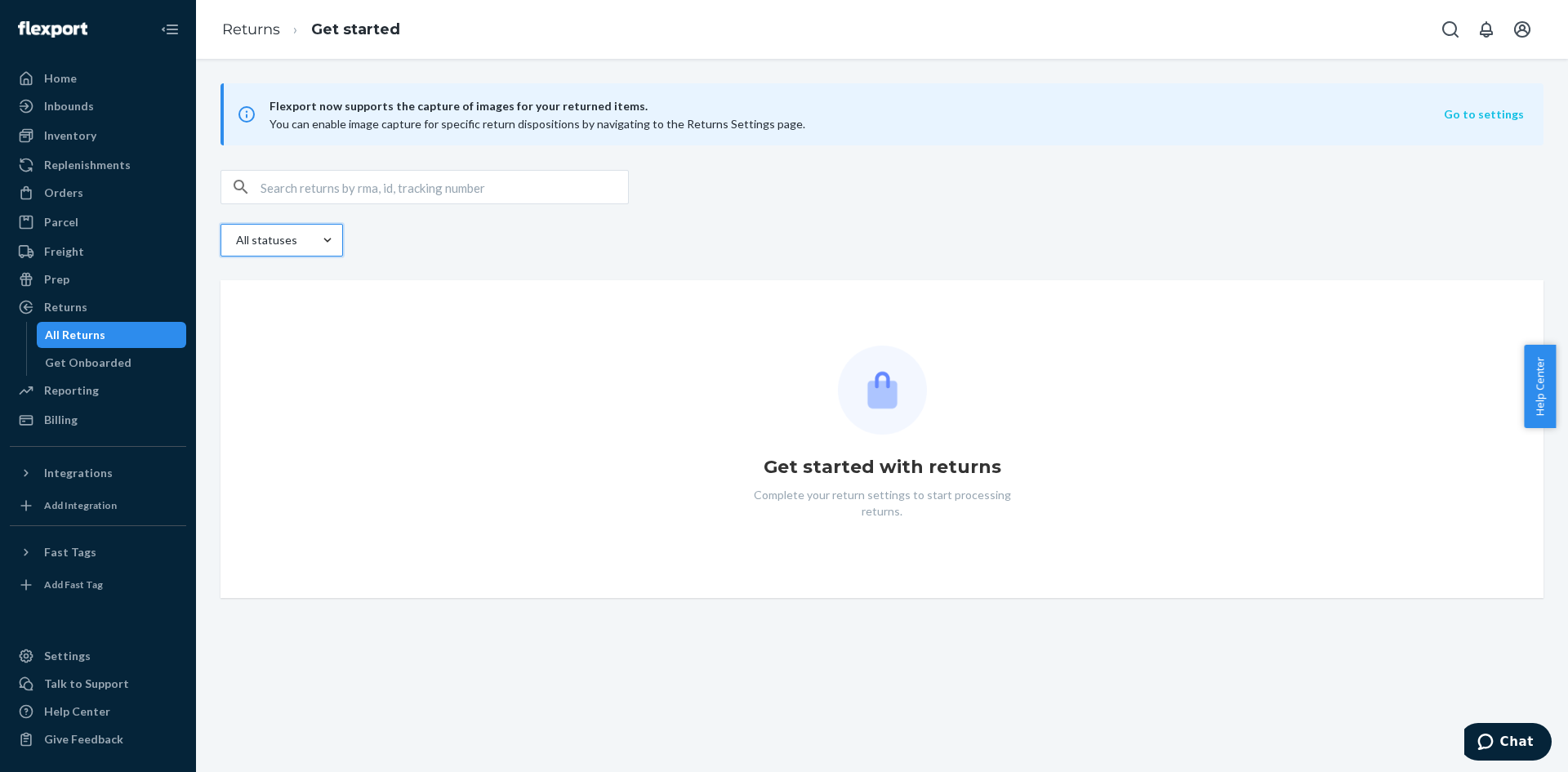
click at [1483, 111] on button "Go to settings" at bounding box center [1483, 114] width 80 height 17
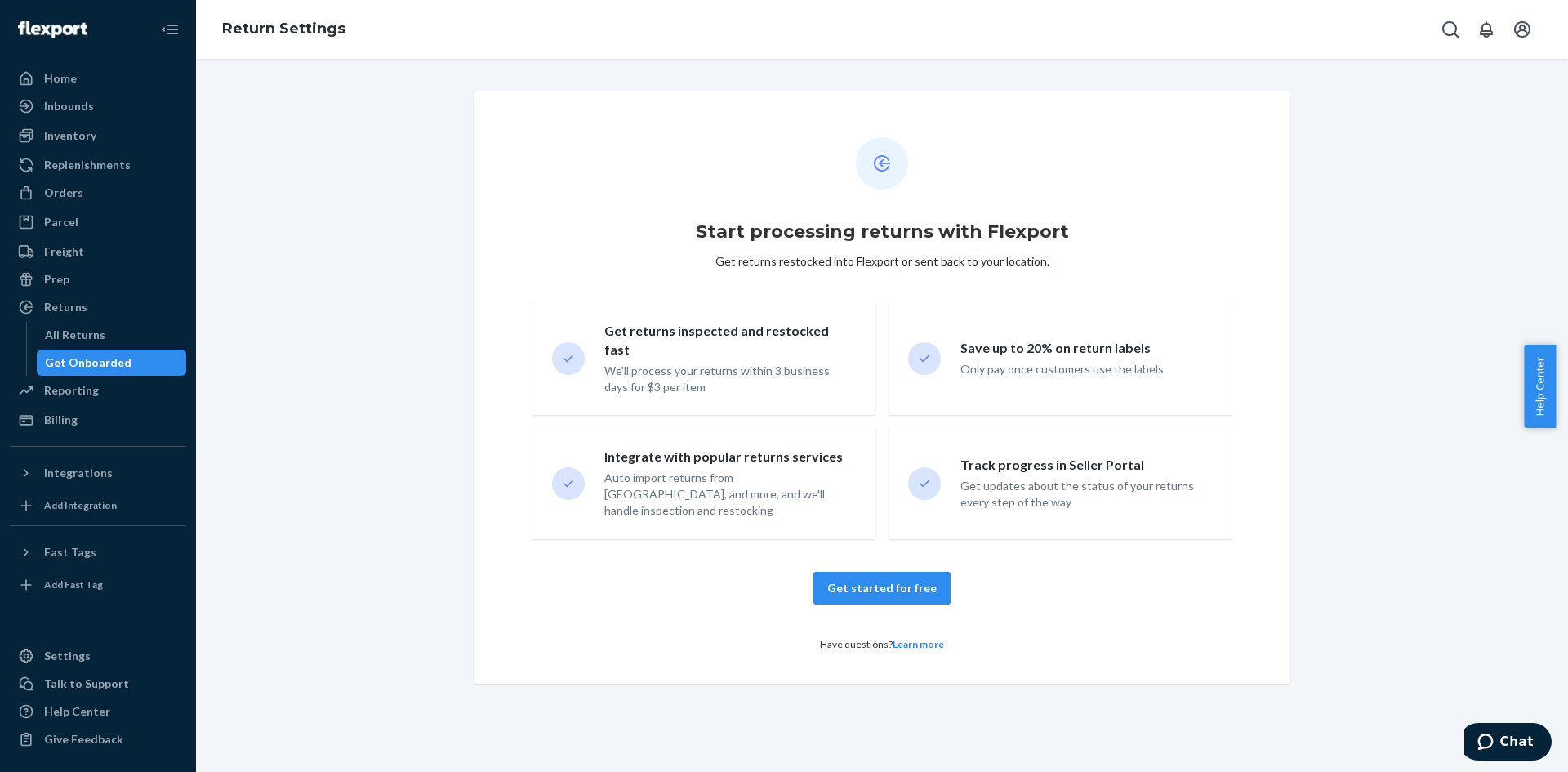
drag, startPoint x: 673, startPoint y: 354, endPoint x: 682, endPoint y: 367, distance: 15.8
click at [673, 363] on div "We'll process your returns within 3 business days for $3 per item" at bounding box center [725, 379] width 242 height 32
click at [686, 450] on div "Integrate with popular returns services Auto import returns from [GEOGRAPHIC_DA…" at bounding box center [704, 483] width 343 height 111
drag, startPoint x: 937, startPoint y: 476, endPoint x: 945, endPoint y: 431, distance: 45.7
click at [937, 476] on div "Track progress in Seller Portal Get updates about the status of your returns ev…" at bounding box center [1059, 483] width 343 height 111
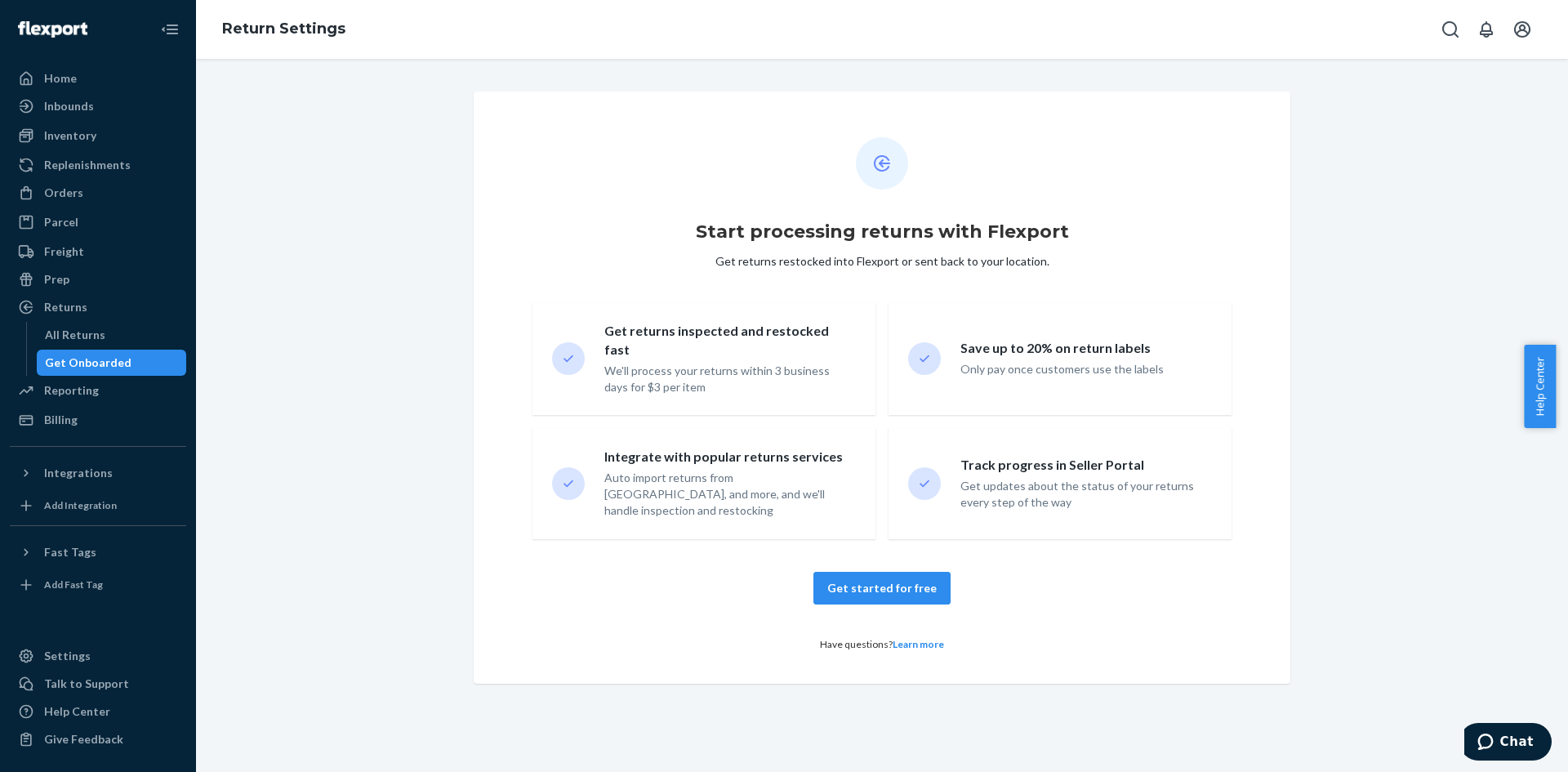
drag, startPoint x: 963, startPoint y: 377, endPoint x: 932, endPoint y: 370, distance: 31.8
click at [963, 373] on div "Only pay once customers use the labels" at bounding box center [1081, 369] width 242 height 17
click at [75, 276] on div "Prep" at bounding box center [98, 279] width 173 height 23
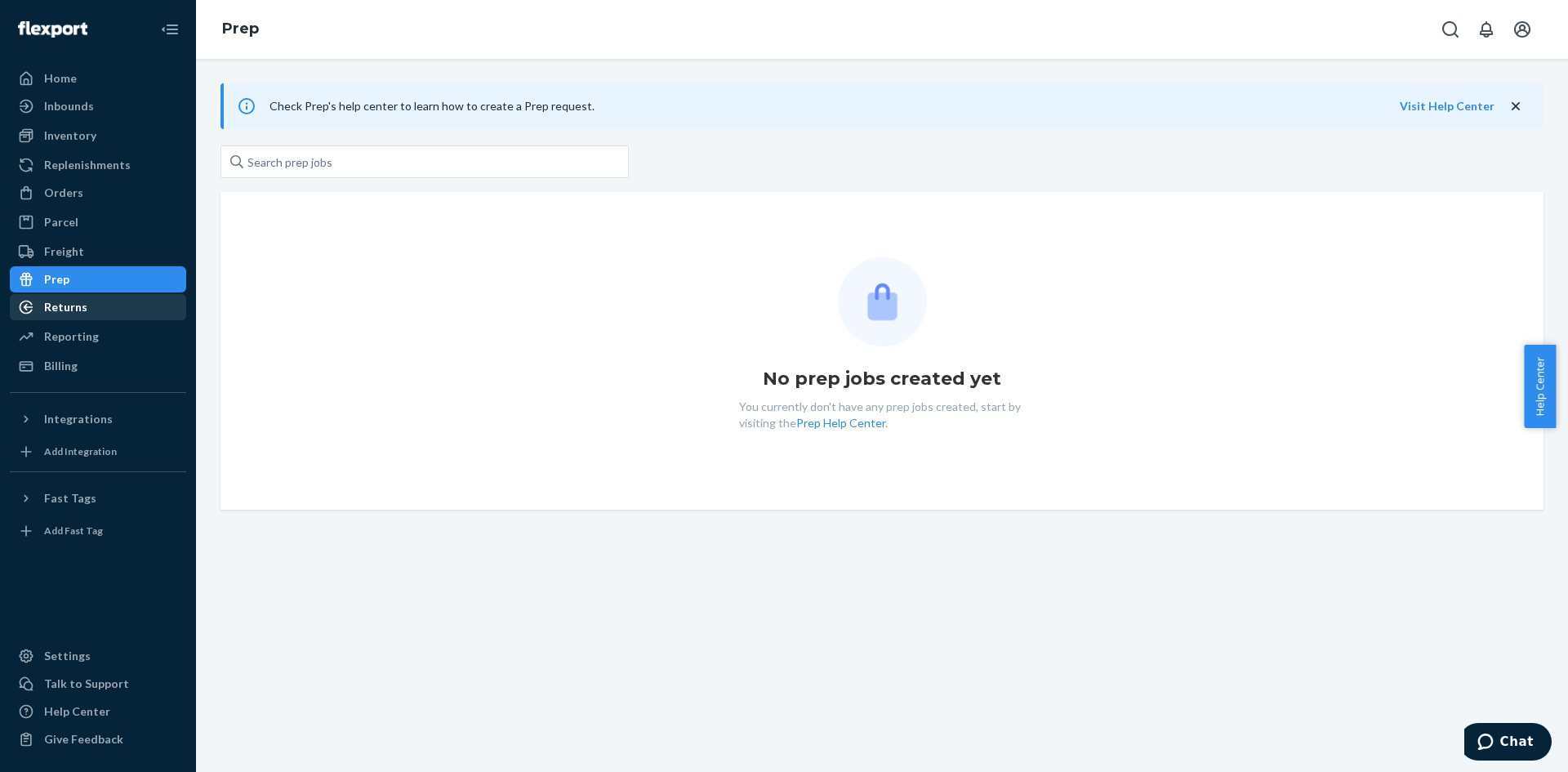
click at [85, 303] on div "Returns" at bounding box center [98, 307] width 173 height 23
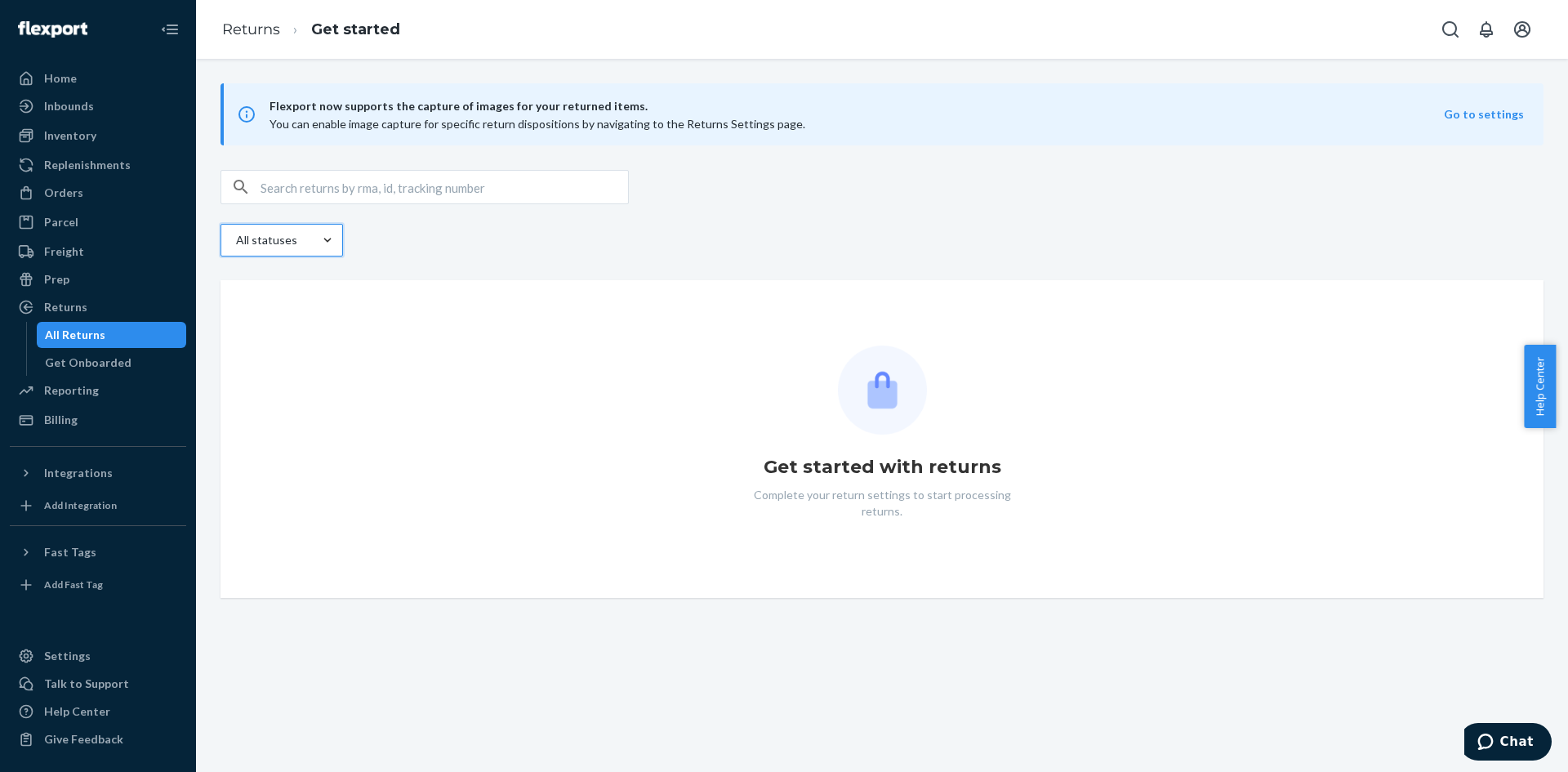
click at [315, 231] on div at bounding box center [327, 240] width 29 height 31
click at [216, 240] on input "0 results available. Select is focused , press Down to open the menu, All statu…" at bounding box center [216, 240] width 0 height 0
click at [277, 240] on div "All statuses" at bounding box center [265, 240] width 59 height 17
click at [216, 240] on input "option All statuses focused, 1 of 5. 5 results available. Use Up and Down to ch…" at bounding box center [216, 240] width 0 height 0
click at [61, 286] on div "Prep" at bounding box center [56, 279] width 25 height 17
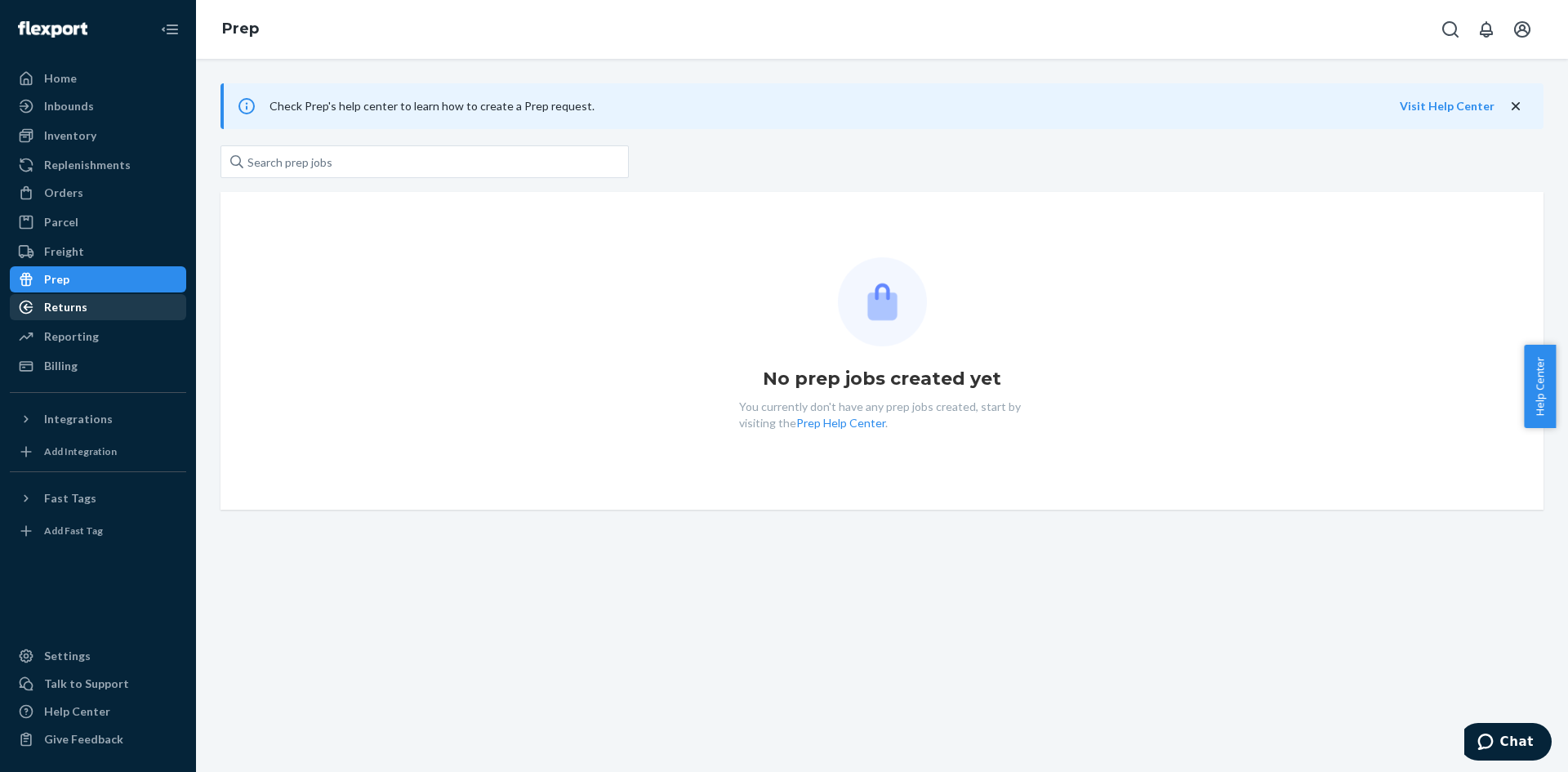
click at [50, 311] on div "Returns" at bounding box center [65, 307] width 43 height 17
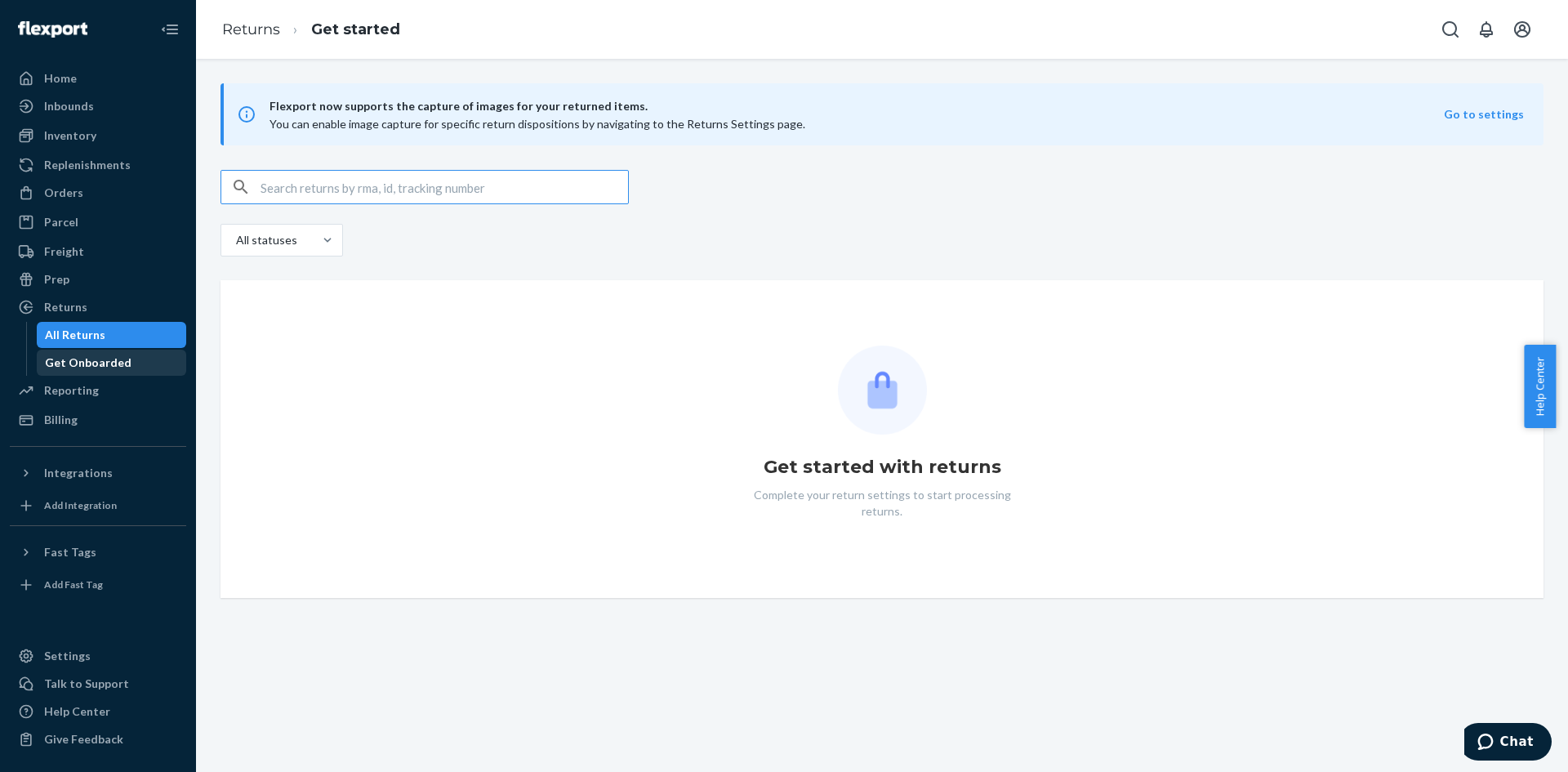
click at [67, 358] on div "Get Onboarded" at bounding box center [88, 363] width 87 height 17
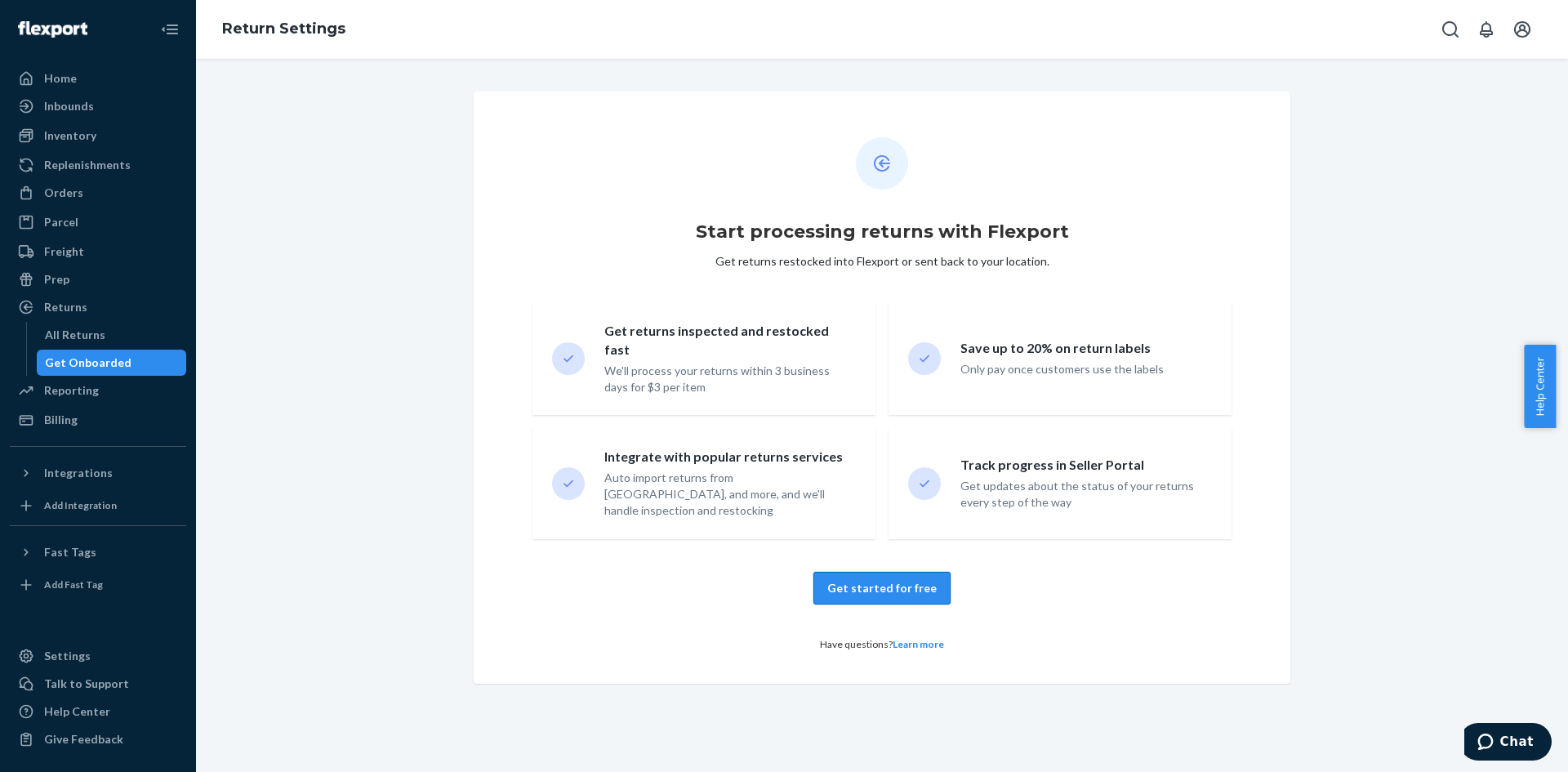
click at [906, 583] on button "Get started for free" at bounding box center [882, 587] width 137 height 32
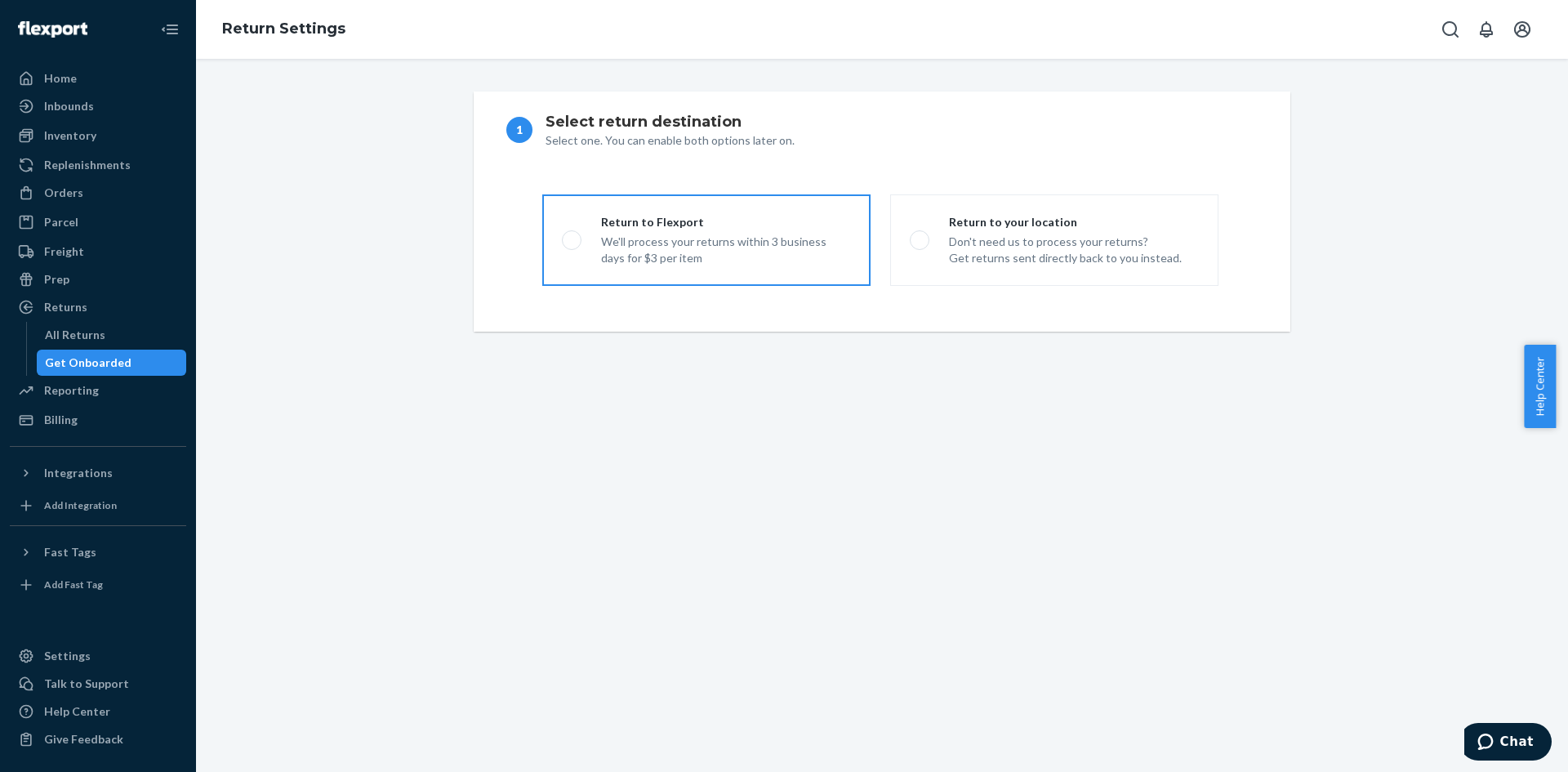
click at [590, 240] on div "Return to Flexport We'll process your returns within 3 business days for $3 per…" at bounding box center [716, 240] width 269 height 53
click at [572, 240] on input "Return to Flexport We'll process your returns within 3 business days for $3 per…" at bounding box center [568, 240] width 11 height 11
radio input "true"
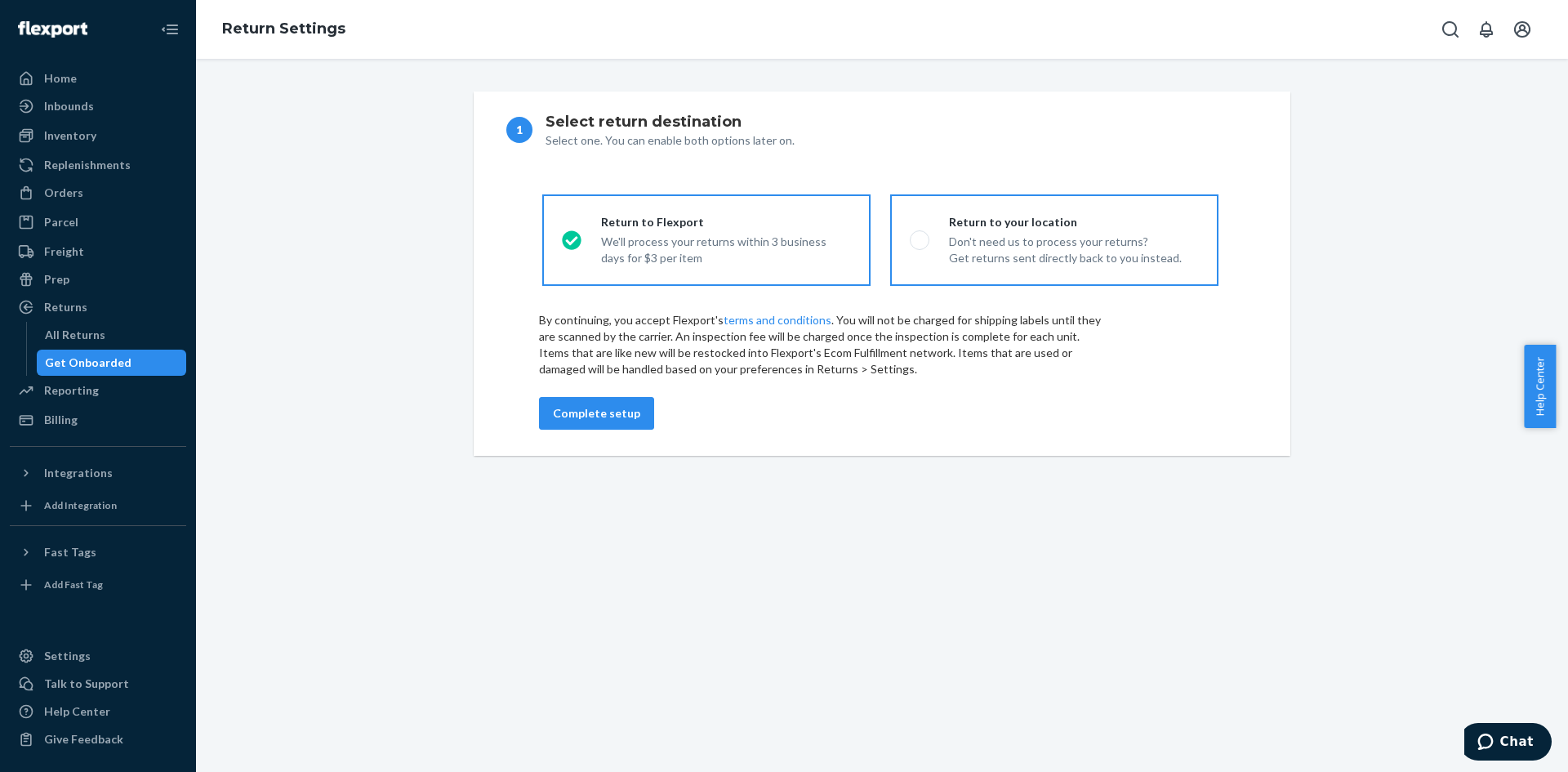
click at [1012, 250] on div "Don't need us to process your returns? Get returns sent directly back to you in…" at bounding box center [1065, 249] width 233 height 32
click at [920, 246] on input "Return to your location Don't need us to process your returns? Get returns sent…" at bounding box center [915, 240] width 11 height 11
radio input "true"
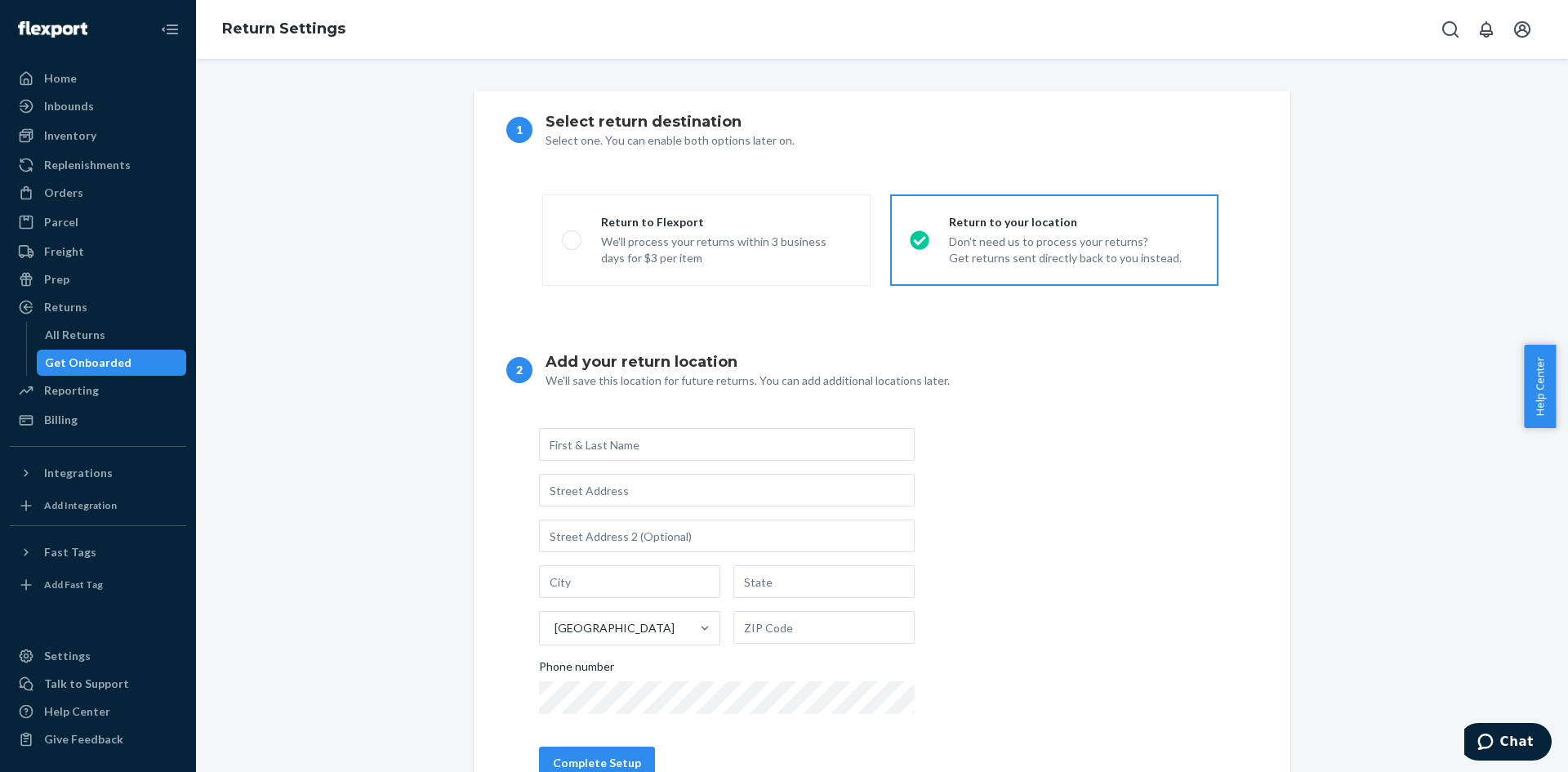
scroll to position [79, 0]
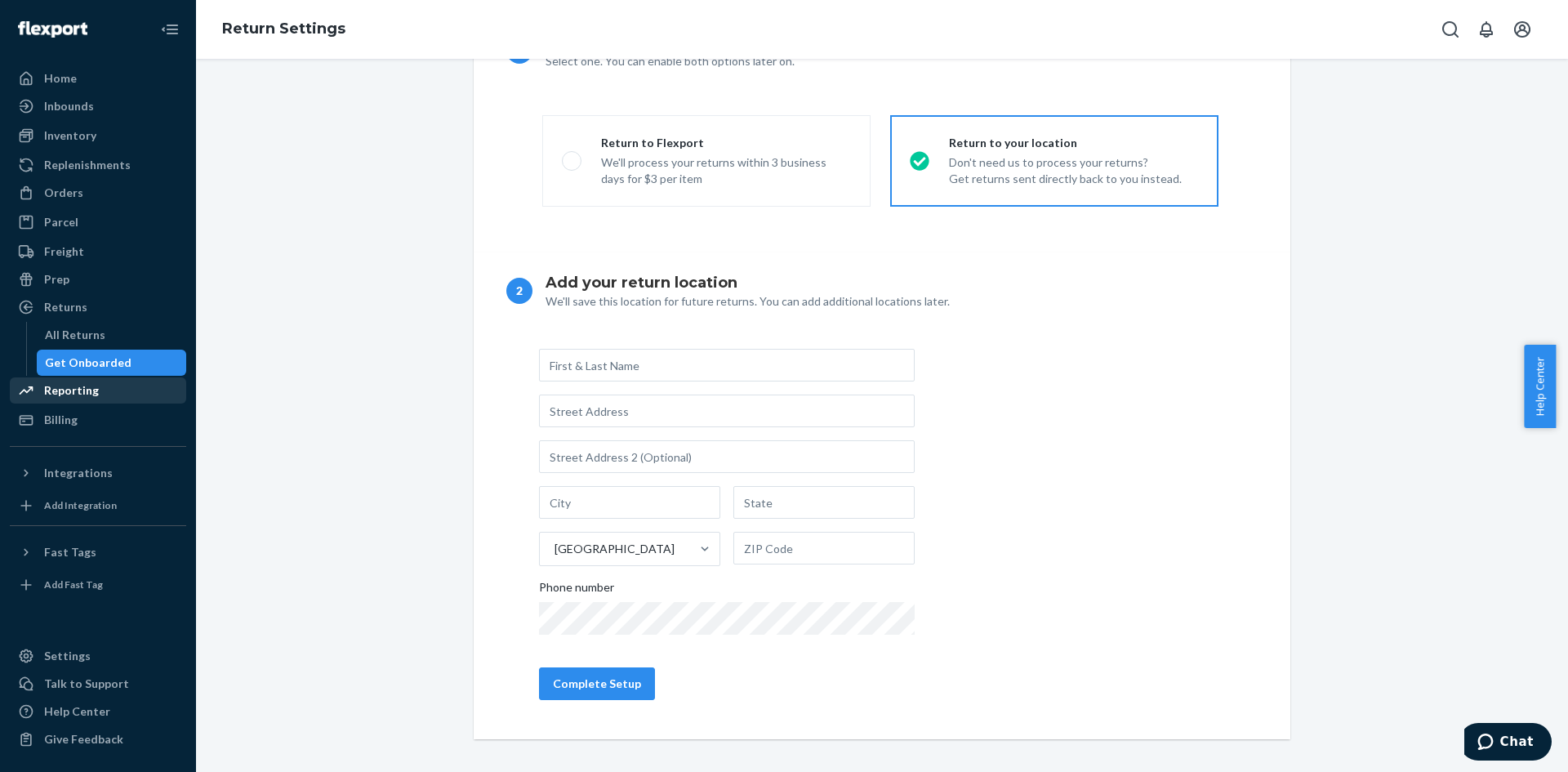
click at [68, 387] on div "Reporting" at bounding box center [71, 391] width 54 height 17
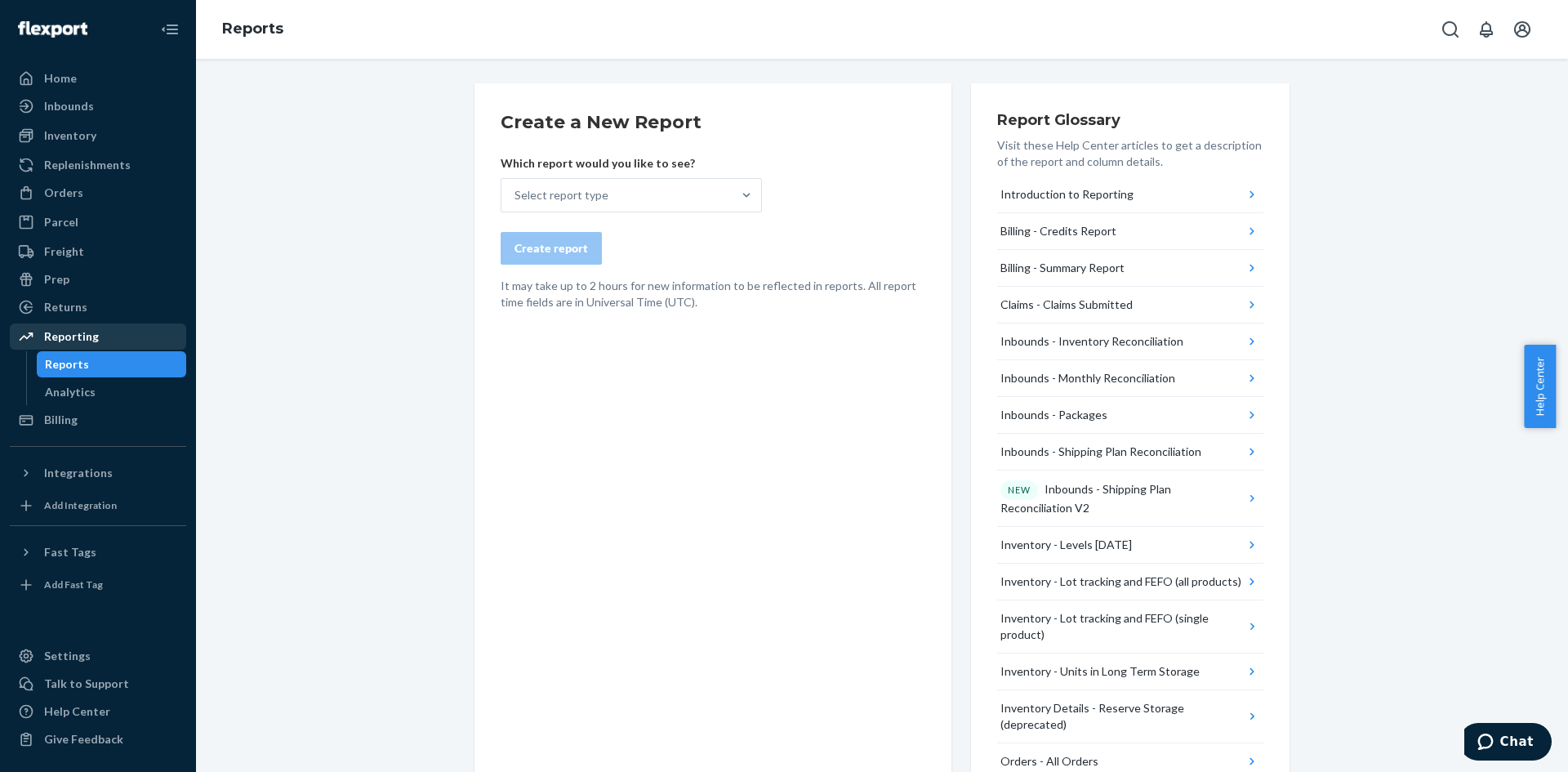
click at [99, 334] on div "Reporting" at bounding box center [98, 336] width 173 height 23
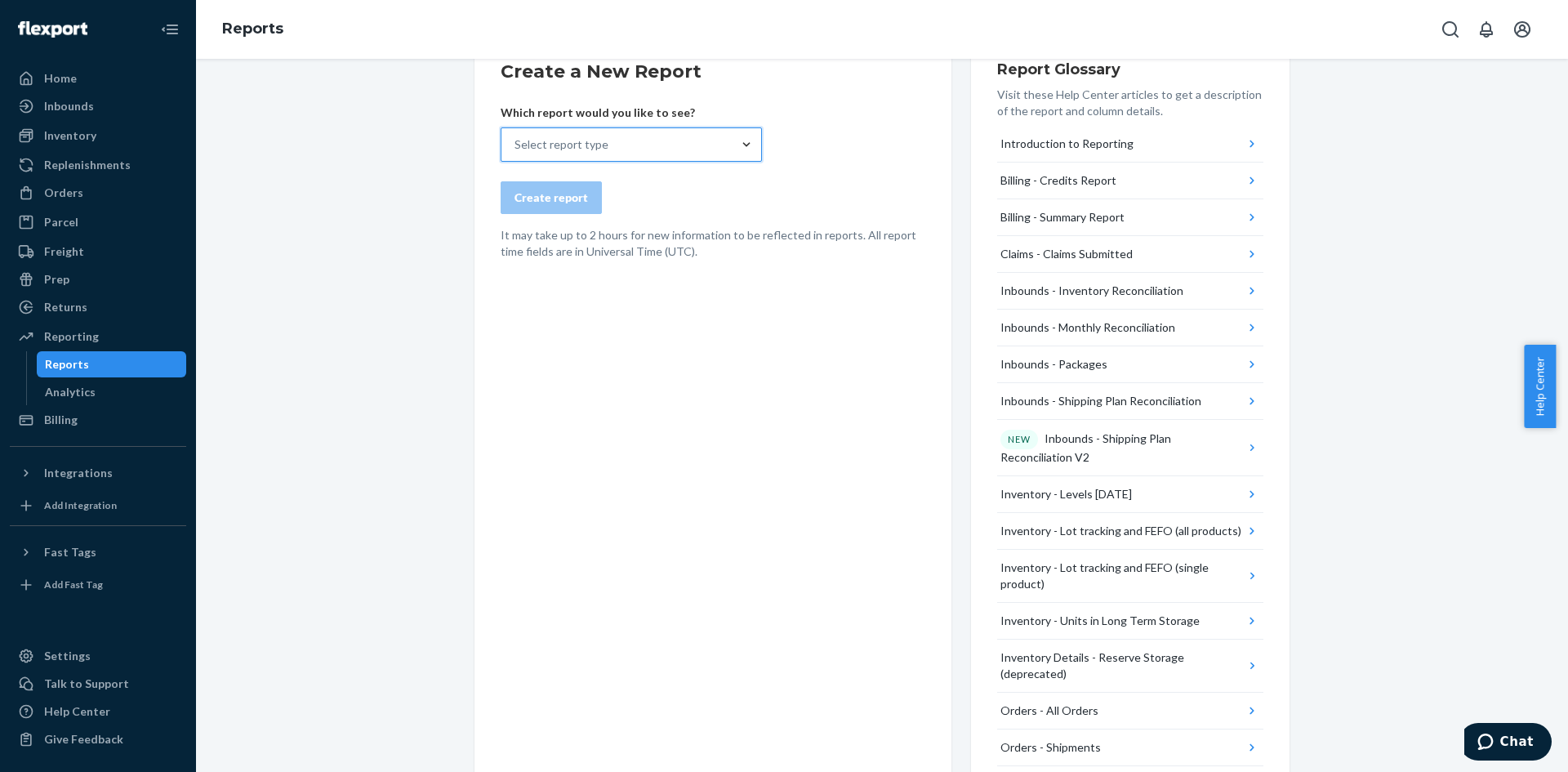
scroll to position [21, 0]
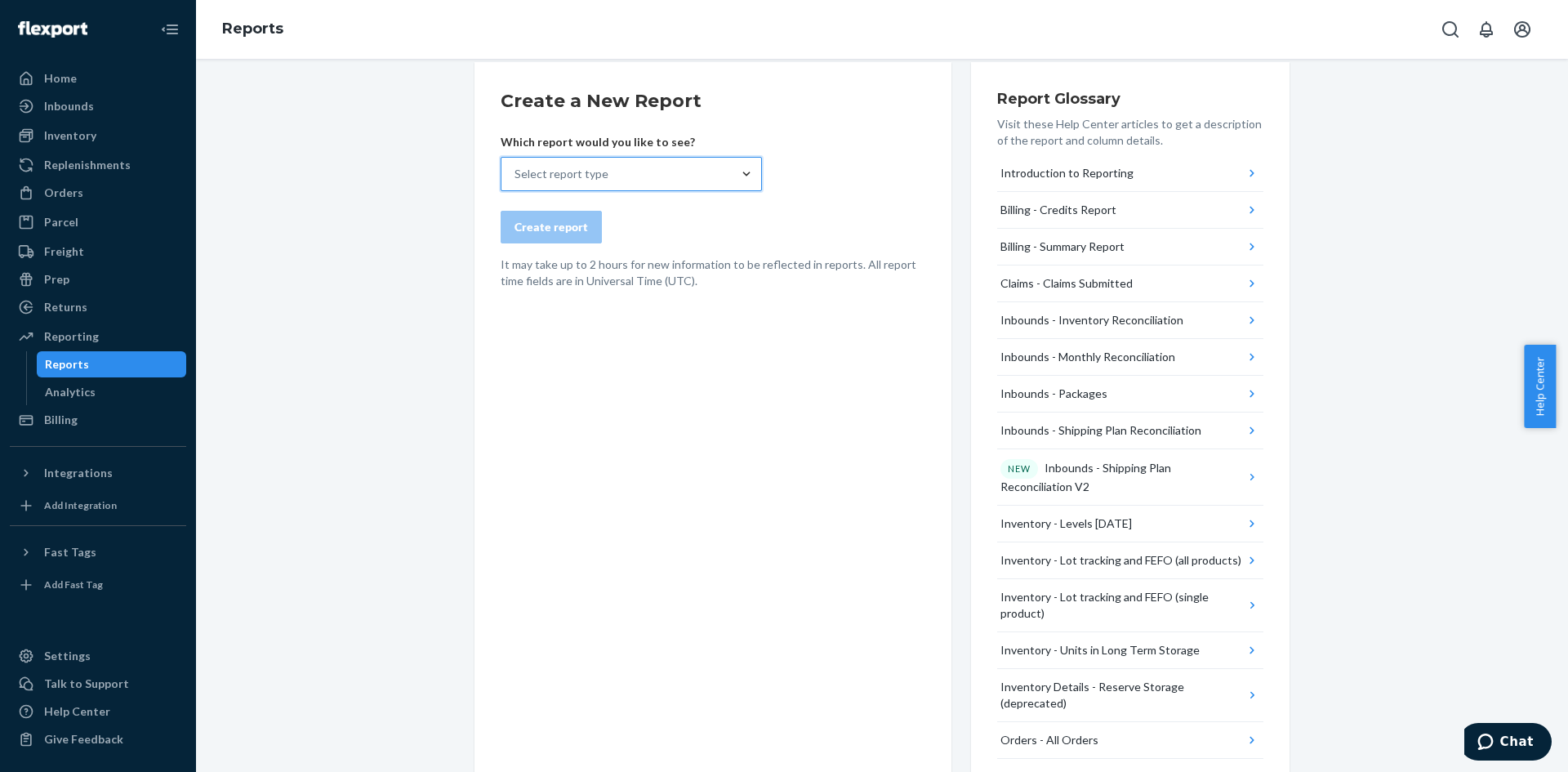
click at [554, 176] on div "Select report type" at bounding box center [561, 174] width 94 height 17
click at [516, 176] on input "0 results available. Select is focused ,type to refine list, press Down to open…" at bounding box center [515, 174] width 2 height 17
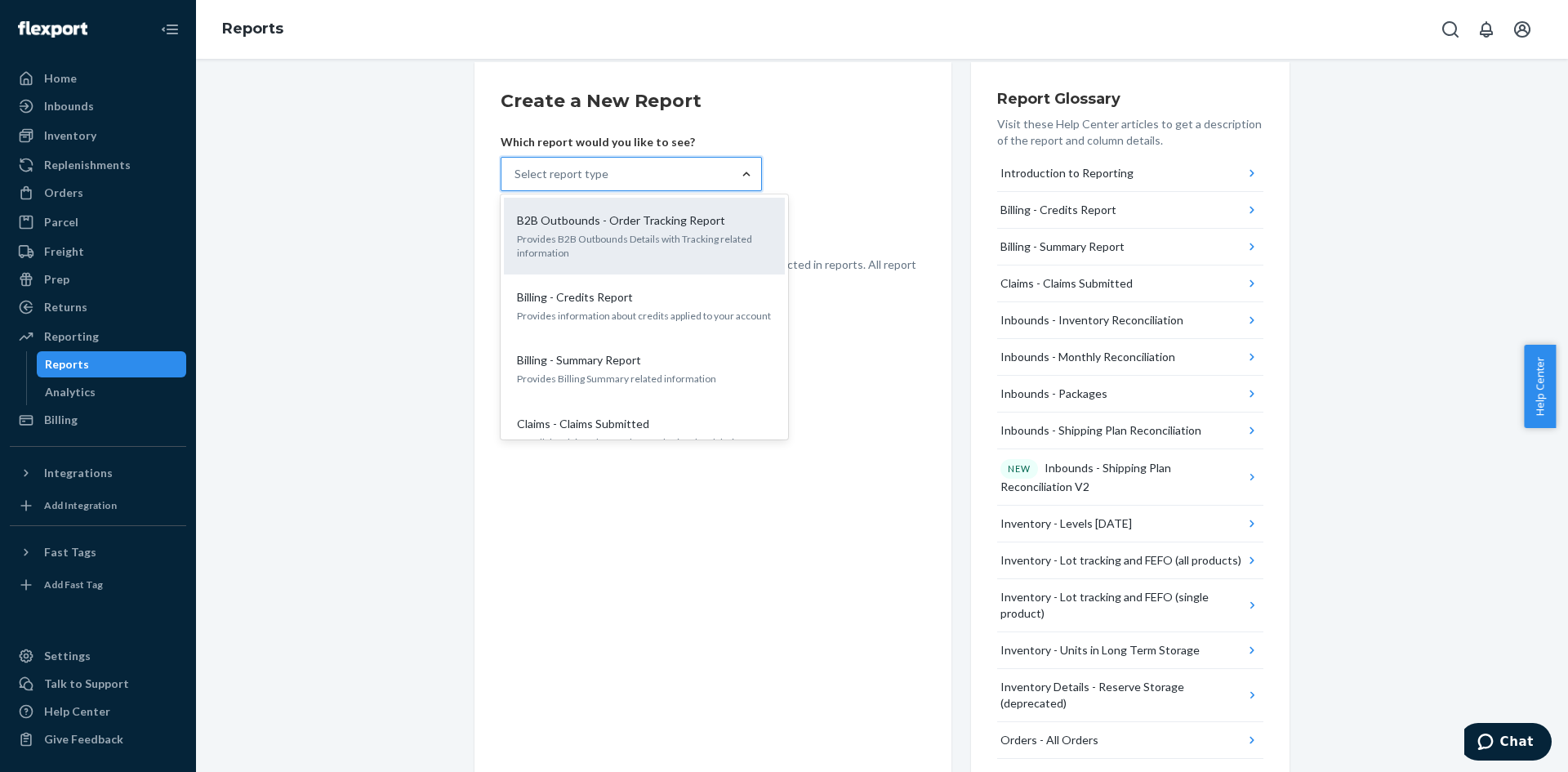
click at [573, 240] on p "Provides B2B Outbounds Details with Tracking related information" at bounding box center [644, 246] width 255 height 28
click at [516, 182] on input "option B2B Outbounds - Order Tracking Report focused, 1 of 27. 27 results avail…" at bounding box center [515, 174] width 2 height 17
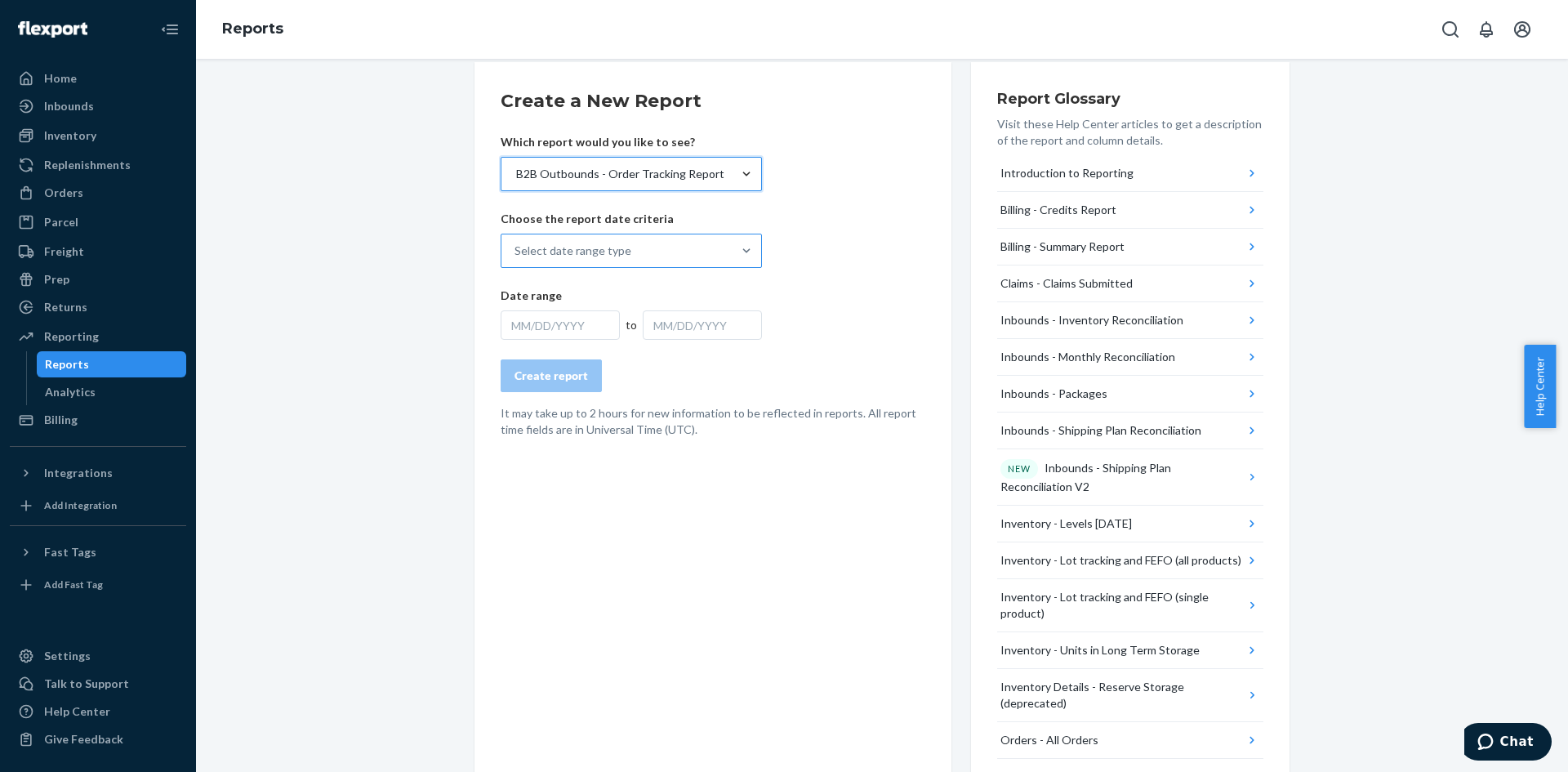
click at [642, 237] on div "Select date range type" at bounding box center [616, 250] width 230 height 32
click at [516, 242] on input "Select date range type" at bounding box center [515, 251] width 2 height 17
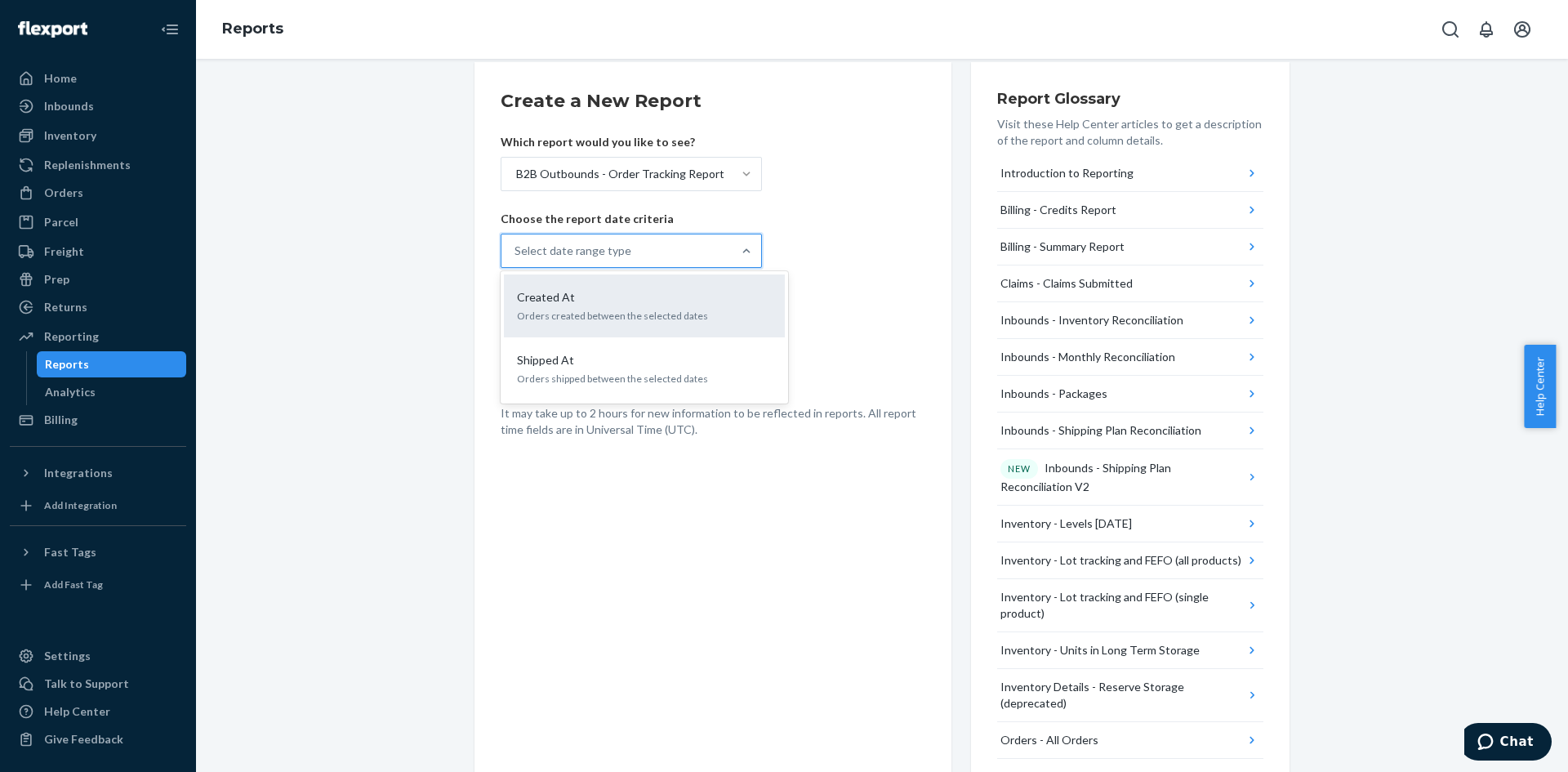
click at [575, 296] on div "Created At" at bounding box center [641, 298] width 262 height 17
click at [516, 259] on input "option Created At focused, 1 of 2. 2 results available. Use Up and Down to choo…" at bounding box center [515, 251] width 2 height 17
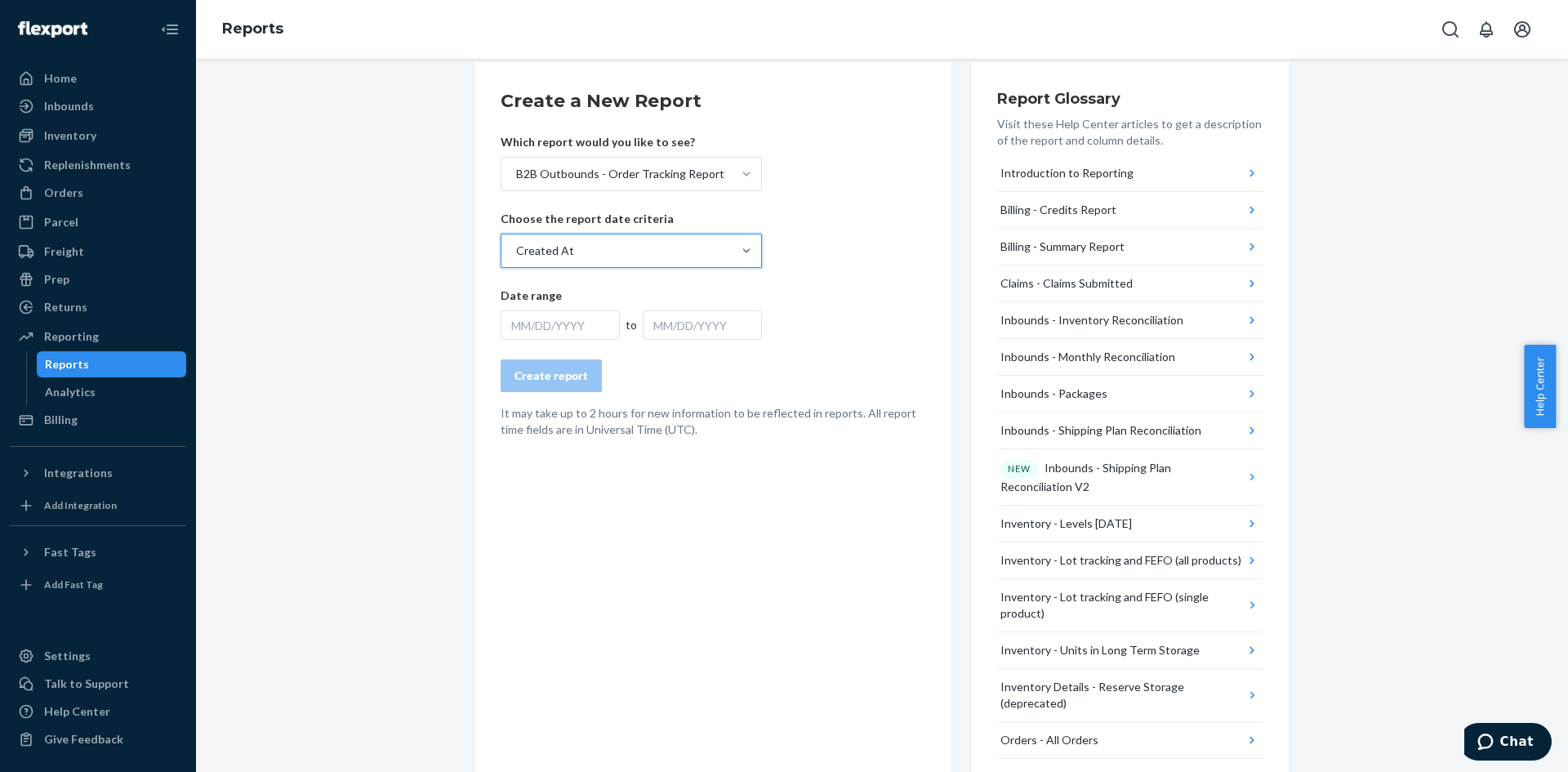
click at [556, 326] on div "MM/DD/YYYY" at bounding box center [559, 325] width 119 height 29
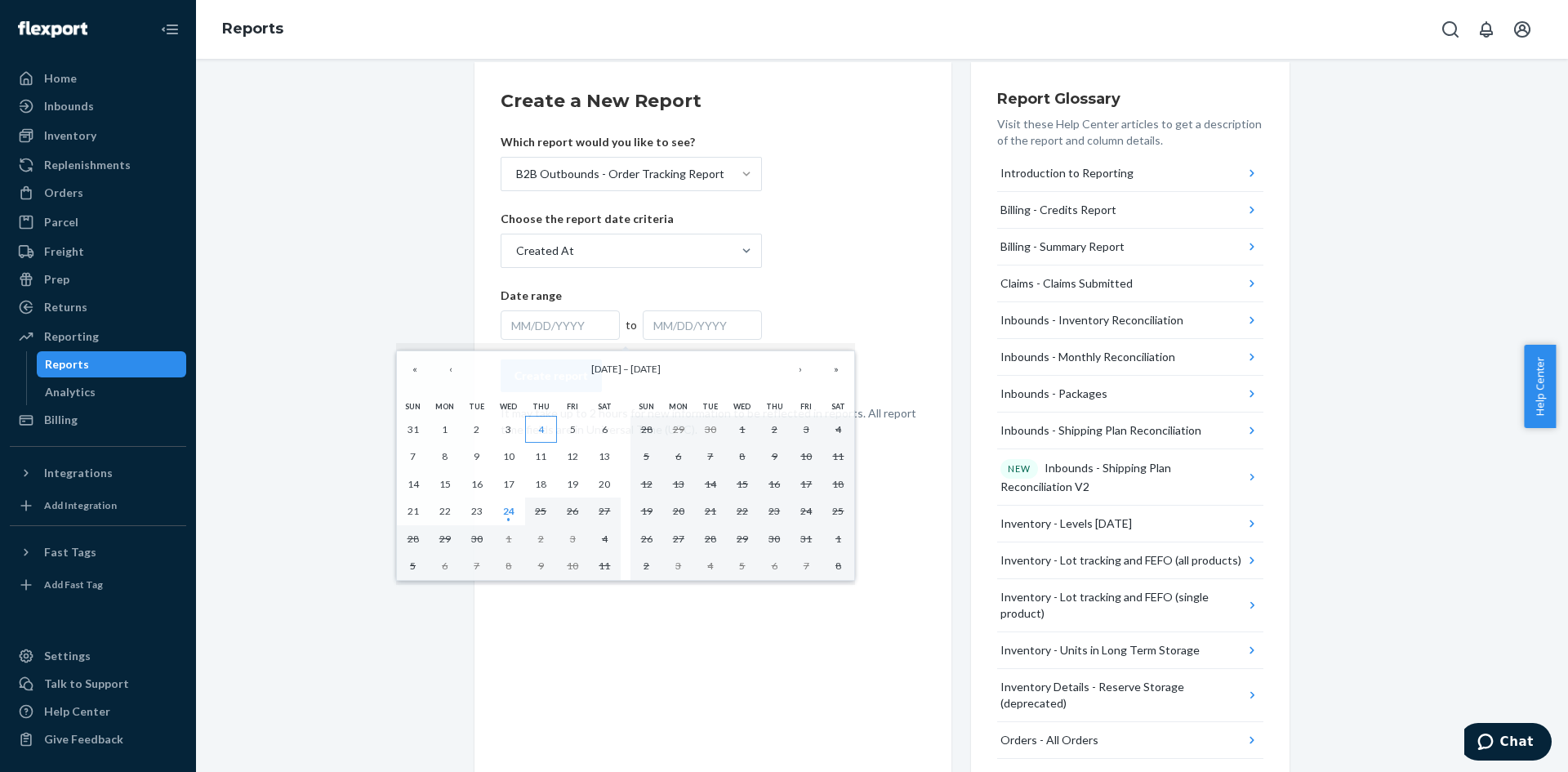
click at [538, 441] on button "4" at bounding box center [541, 429] width 32 height 28
click at [547, 455] on button "11" at bounding box center [541, 456] width 32 height 28
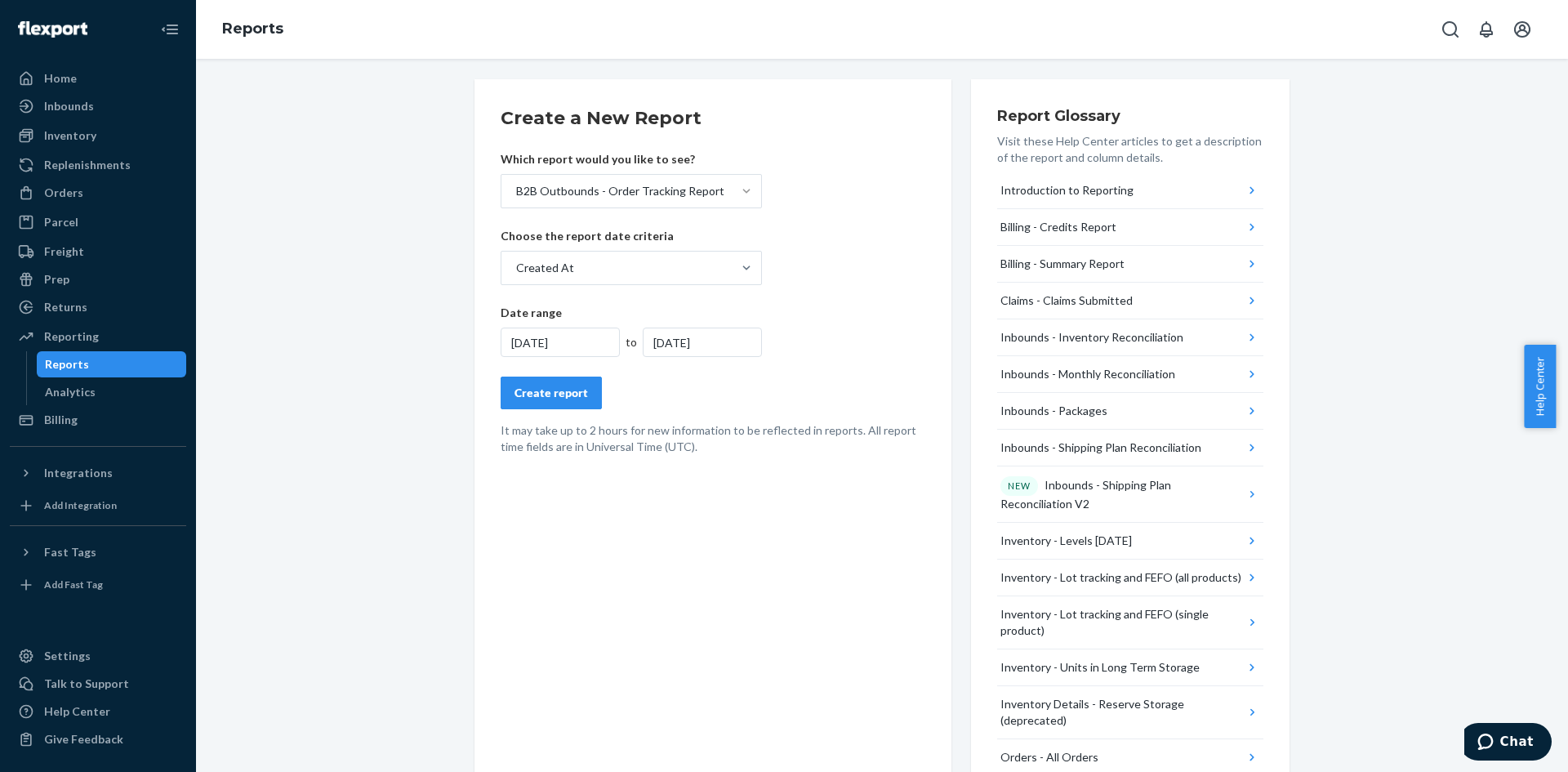
scroll to position [0, 0]
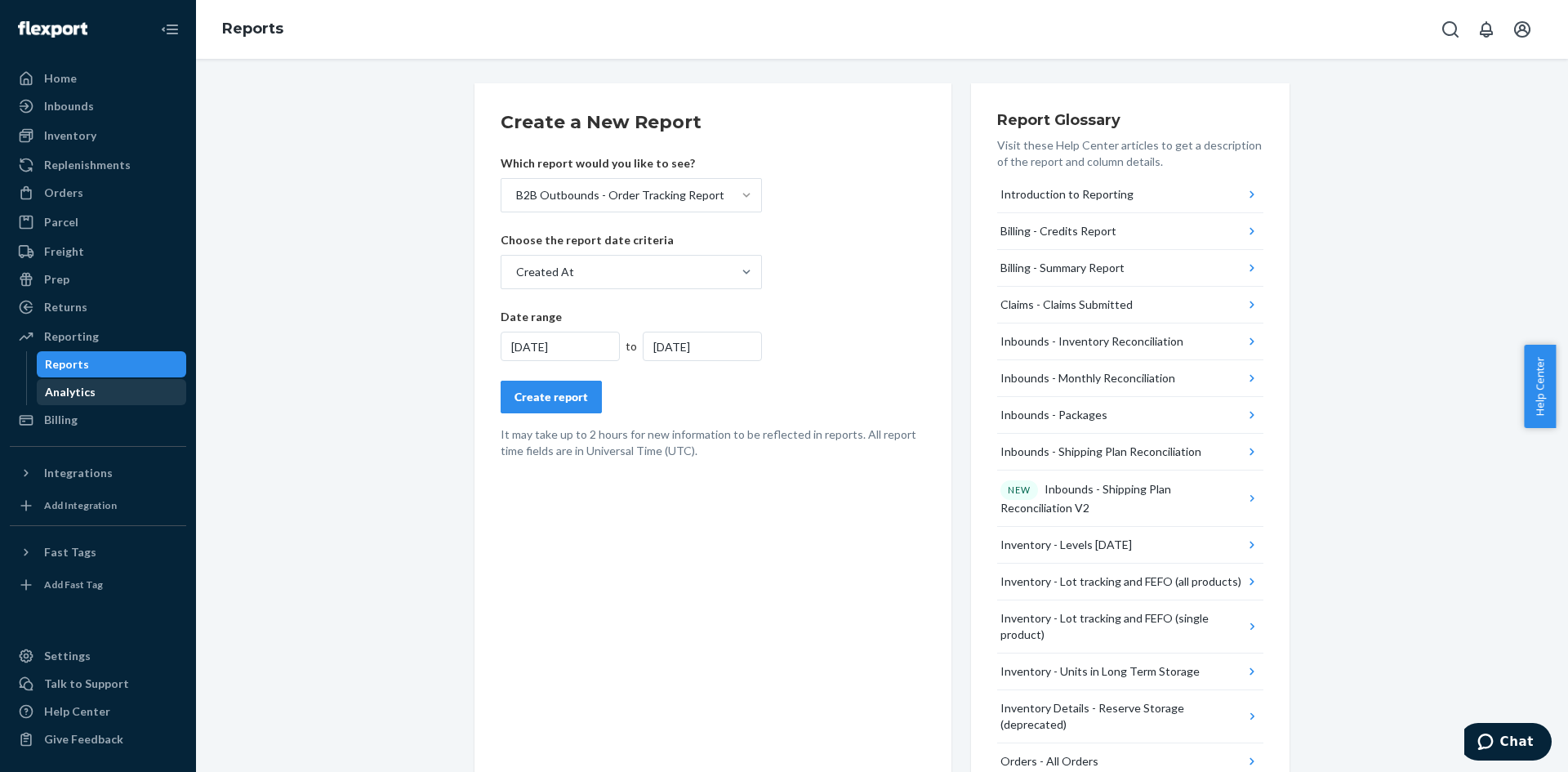
click at [96, 396] on div "Analytics" at bounding box center [112, 392] width 147 height 23
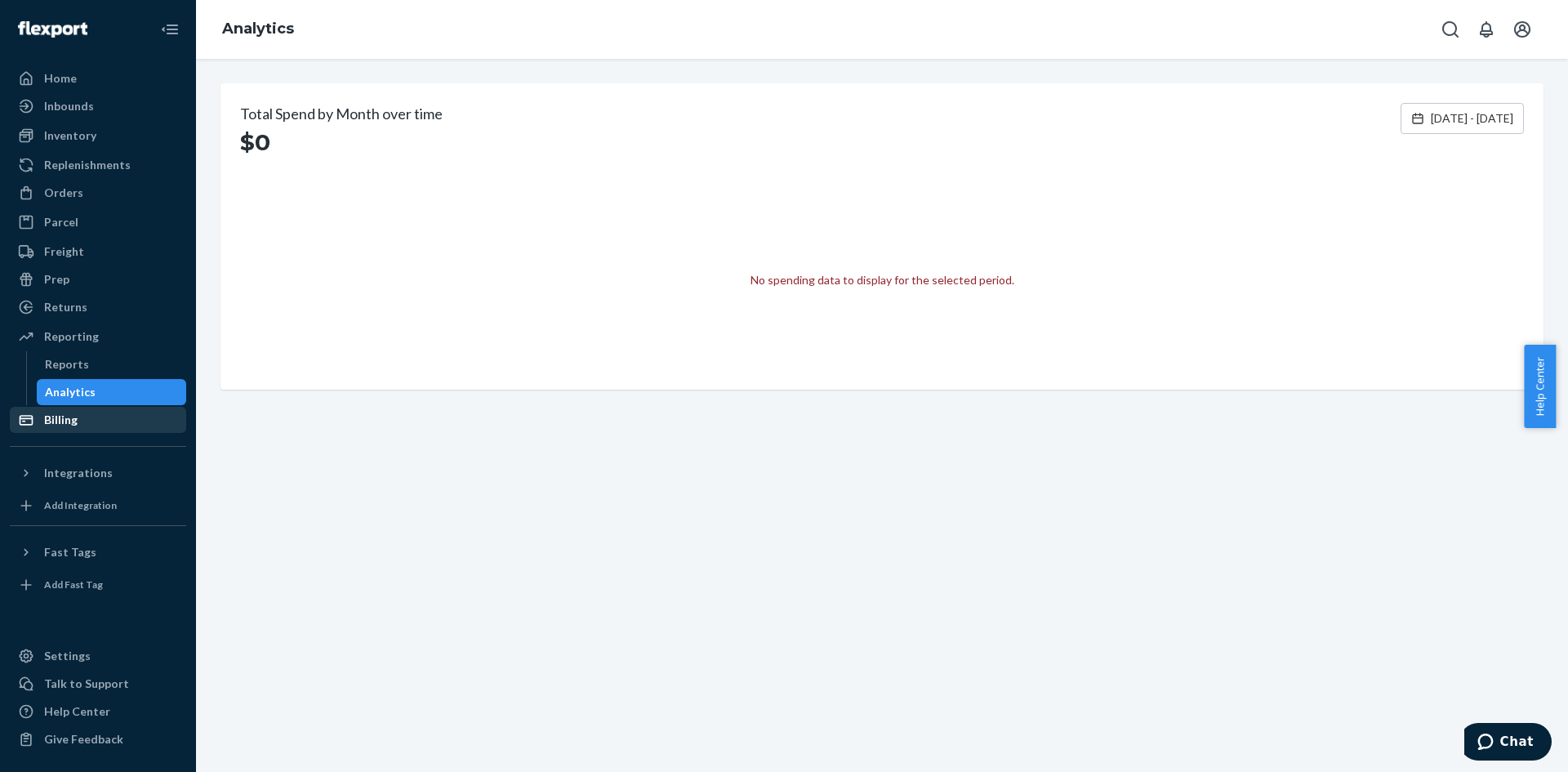
click at [68, 415] on div "Billing" at bounding box center [61, 420] width 33 height 17
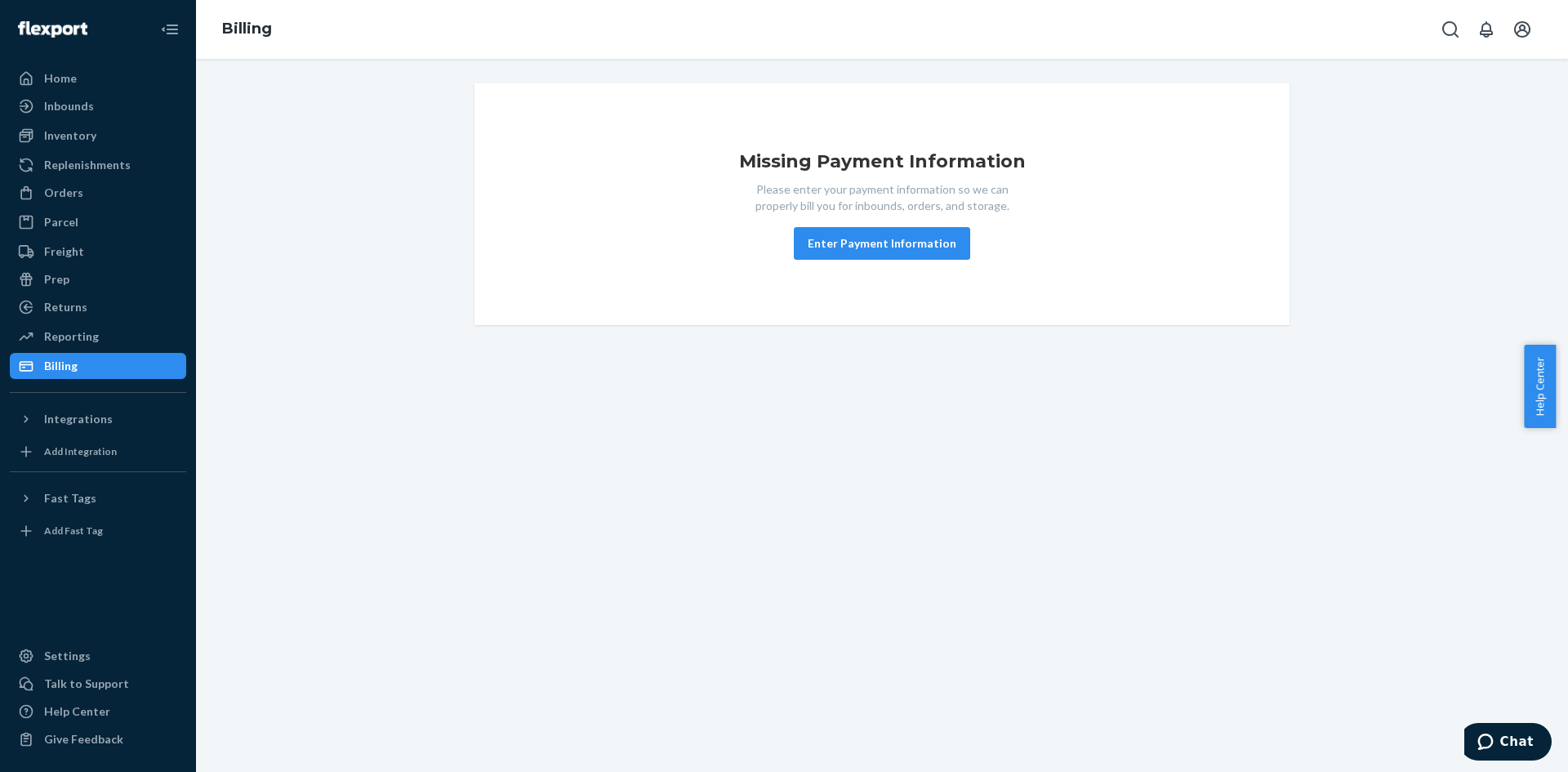
click at [104, 361] on div "Billing" at bounding box center [98, 366] width 173 height 23
click at [844, 242] on button "Enter Payment Information" at bounding box center [882, 242] width 176 height 32
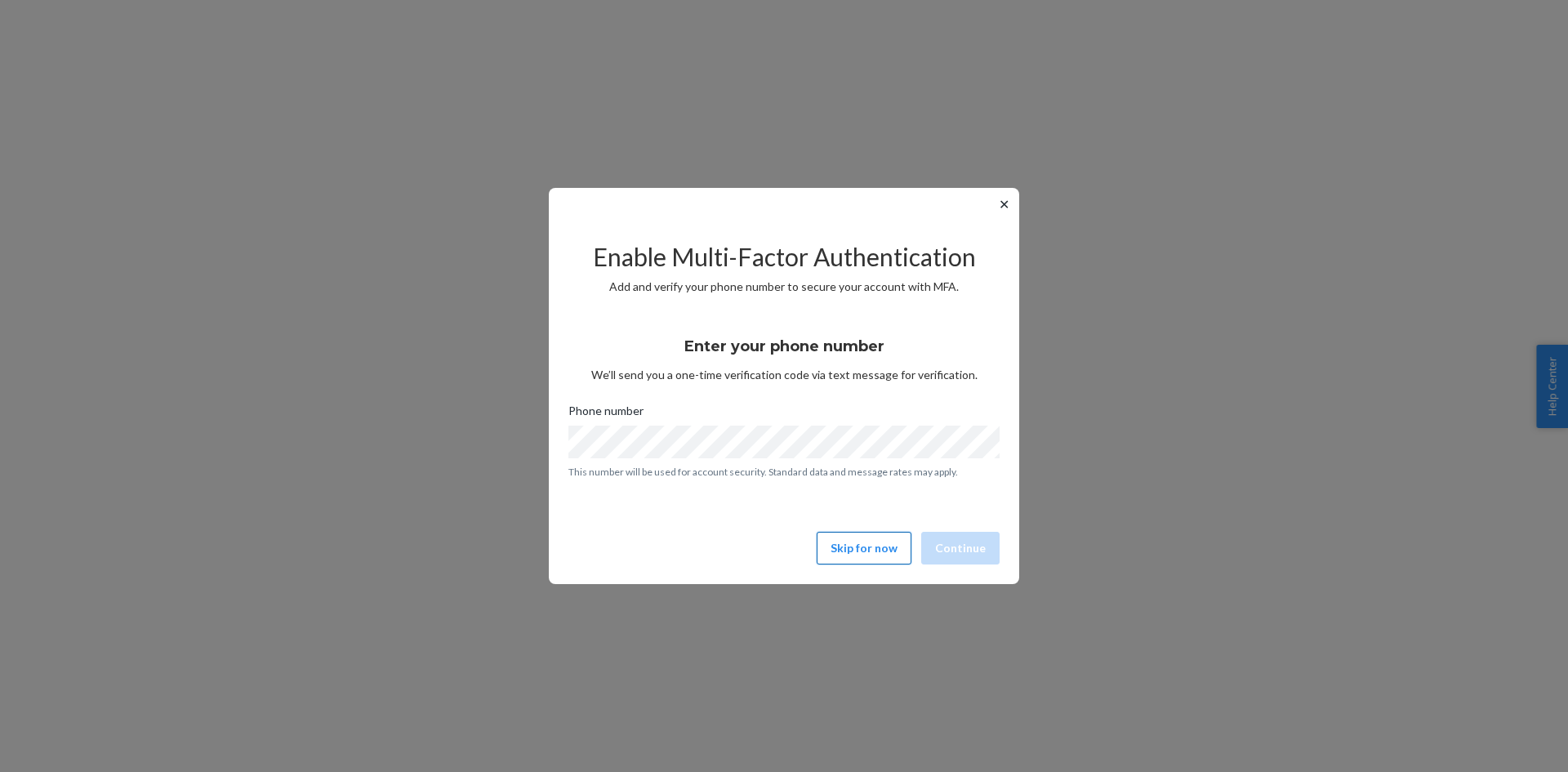
click at [879, 546] on button "Skip for now" at bounding box center [863, 547] width 95 height 32
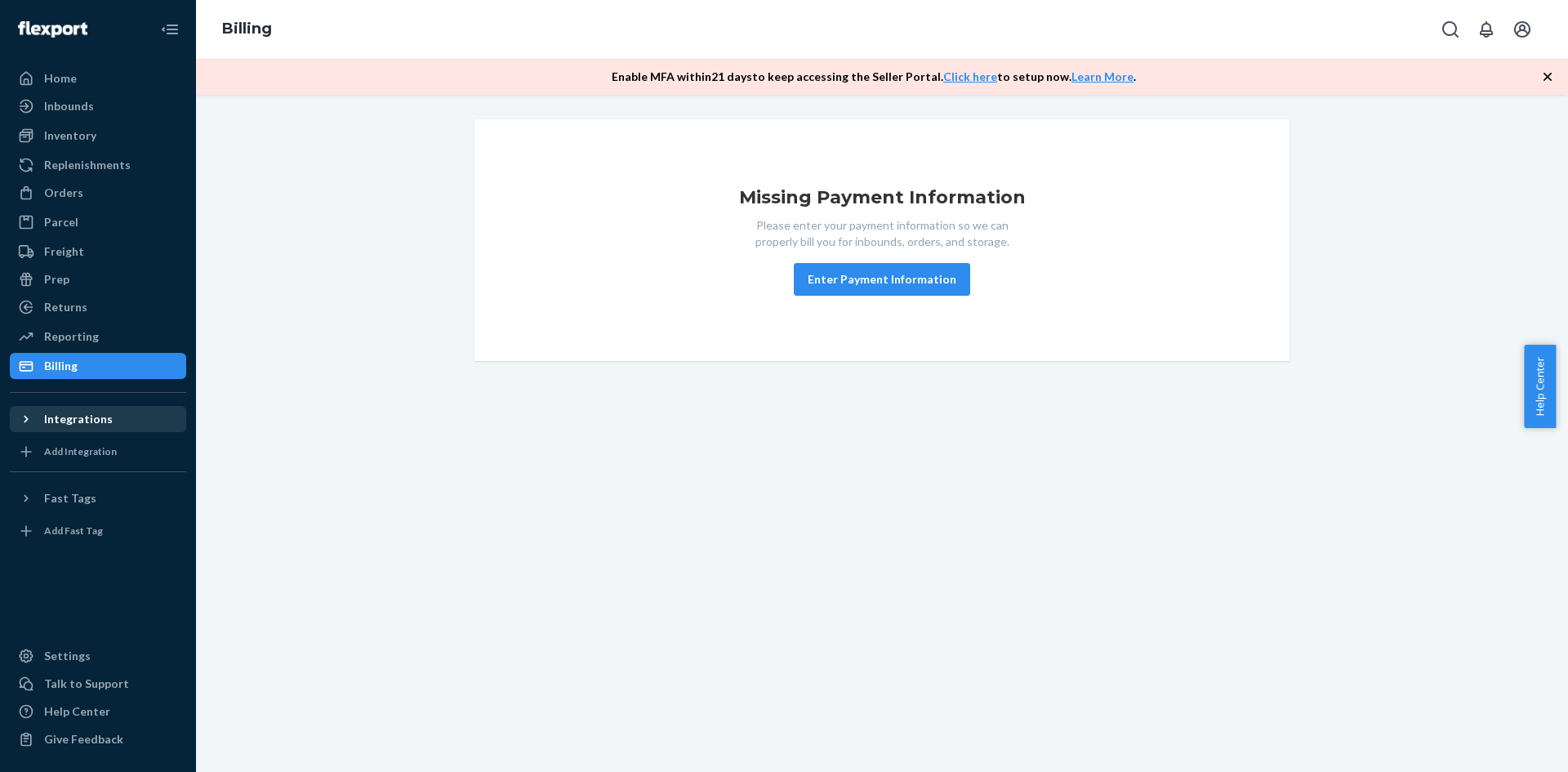
click at [65, 419] on div "Integrations" at bounding box center [78, 419] width 68 height 17
click at [94, 421] on div "Integrations" at bounding box center [78, 419] width 68 height 17
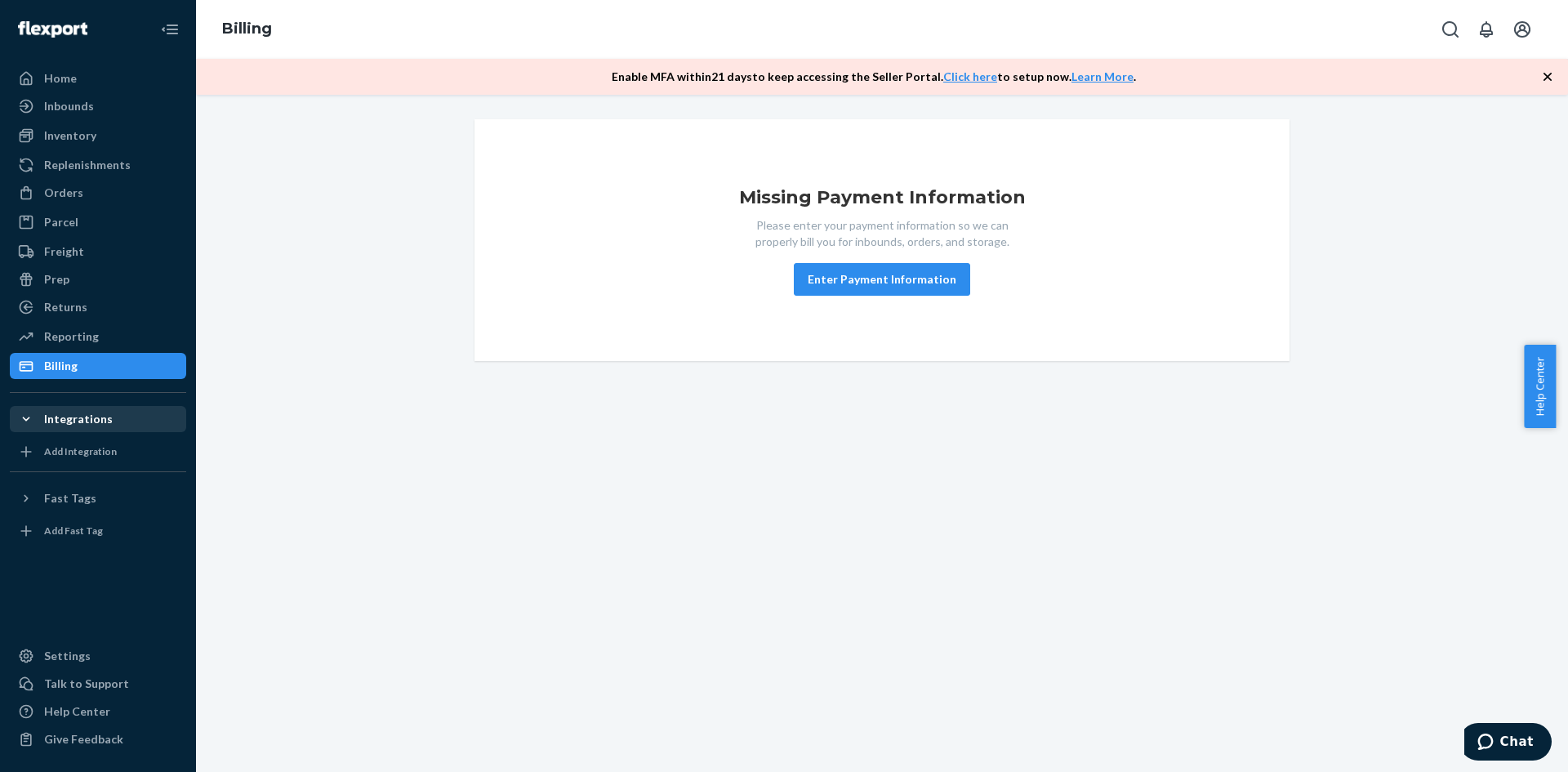
click at [94, 421] on div "Integrations" at bounding box center [78, 419] width 68 height 17
click at [78, 446] on div "Add Integration" at bounding box center [80, 450] width 73 height 14
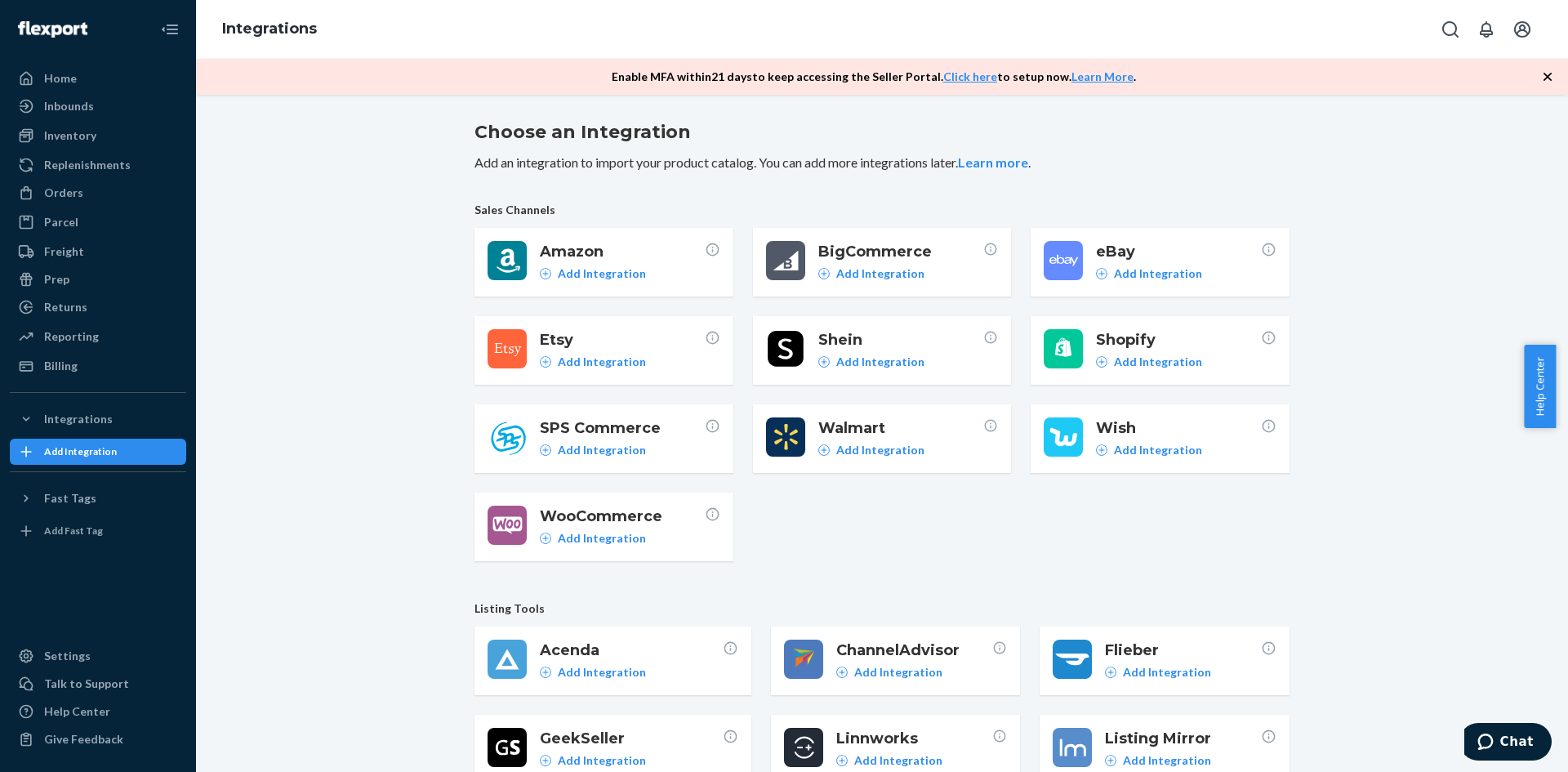
click at [662, 254] on span "Amazon" at bounding box center [622, 251] width 165 height 21
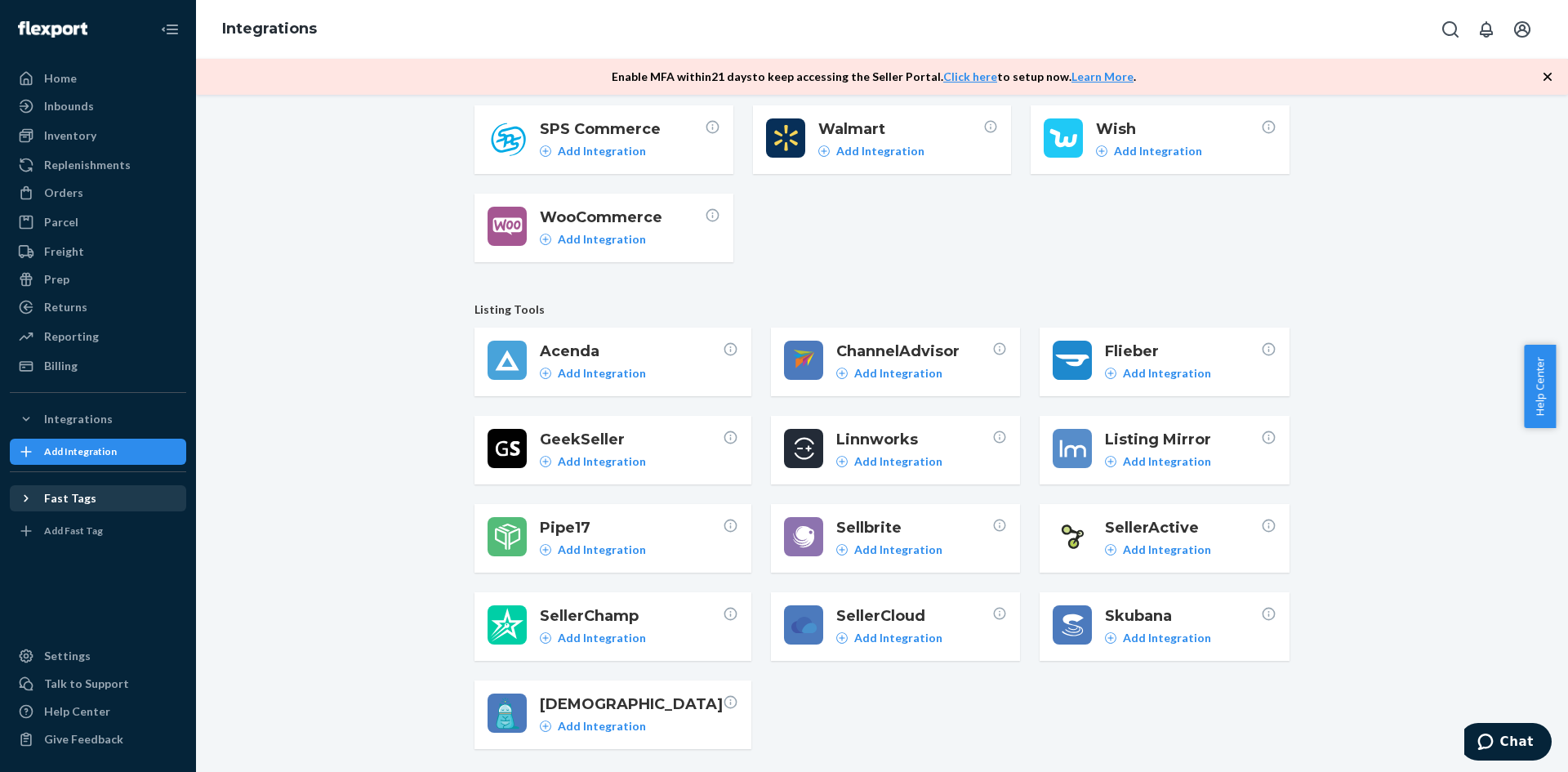
click at [83, 499] on div "Fast Tags" at bounding box center [70, 498] width 53 height 17
click at [98, 496] on div "Fast Tags" at bounding box center [98, 497] width 173 height 23
click at [92, 527] on div "Add Fast Tag" at bounding box center [74, 530] width 59 height 14
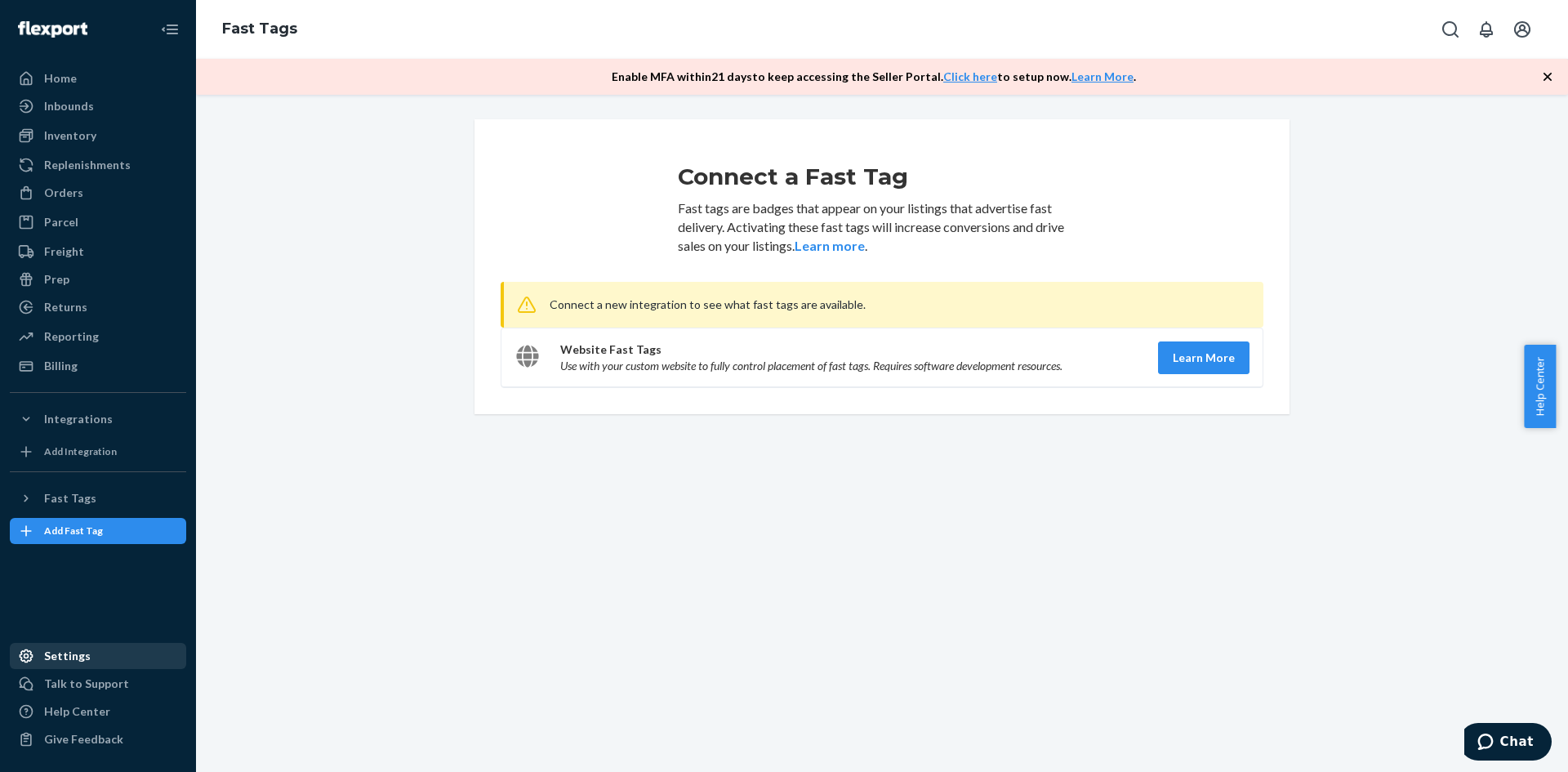
drag, startPoint x: 59, startPoint y: 653, endPoint x: 76, endPoint y: 650, distance: 17.3
click at [59, 653] on div "Settings" at bounding box center [67, 656] width 47 height 17
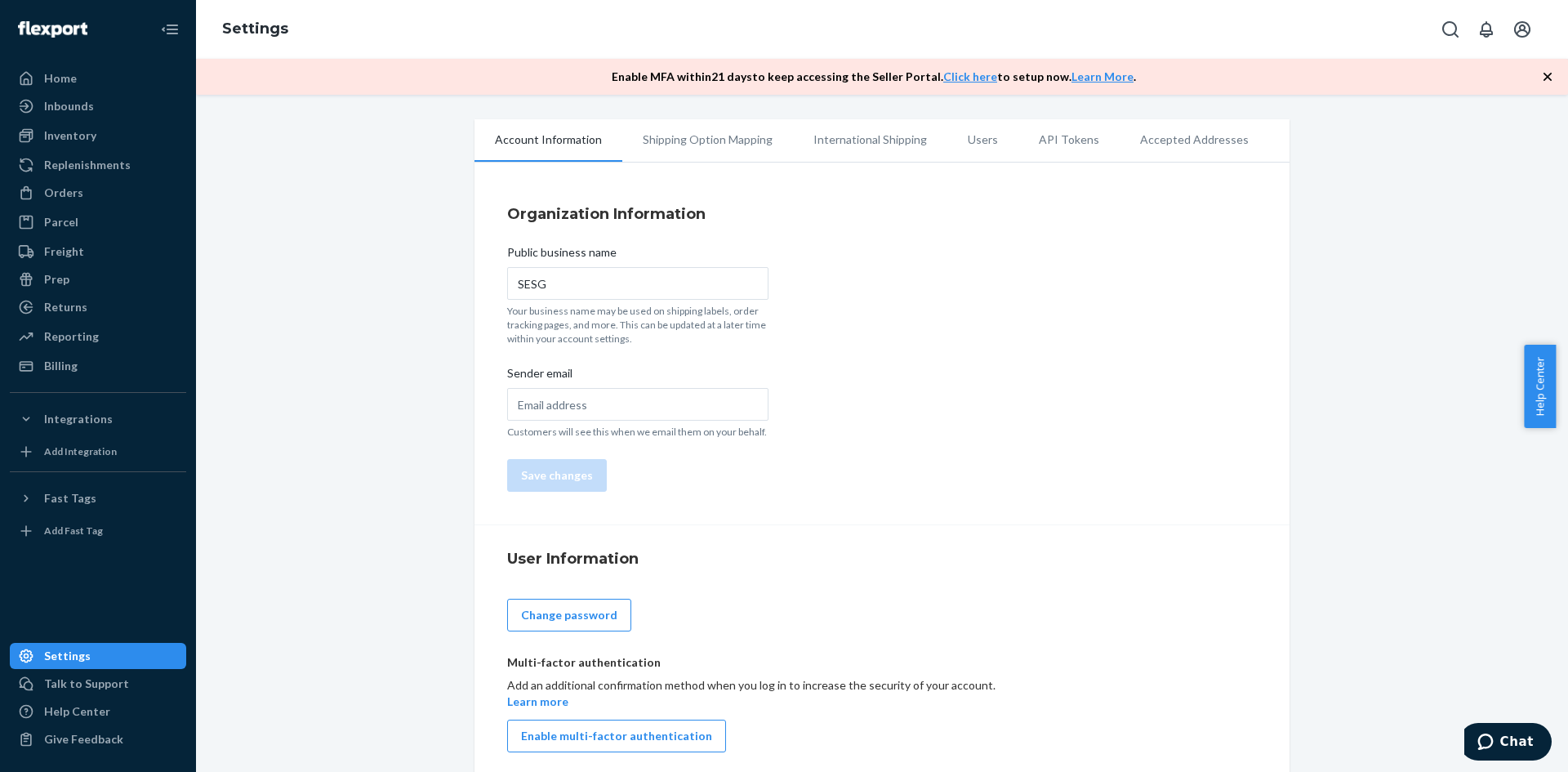
click at [693, 146] on li "Shipping Option Mapping" at bounding box center [707, 139] width 170 height 41
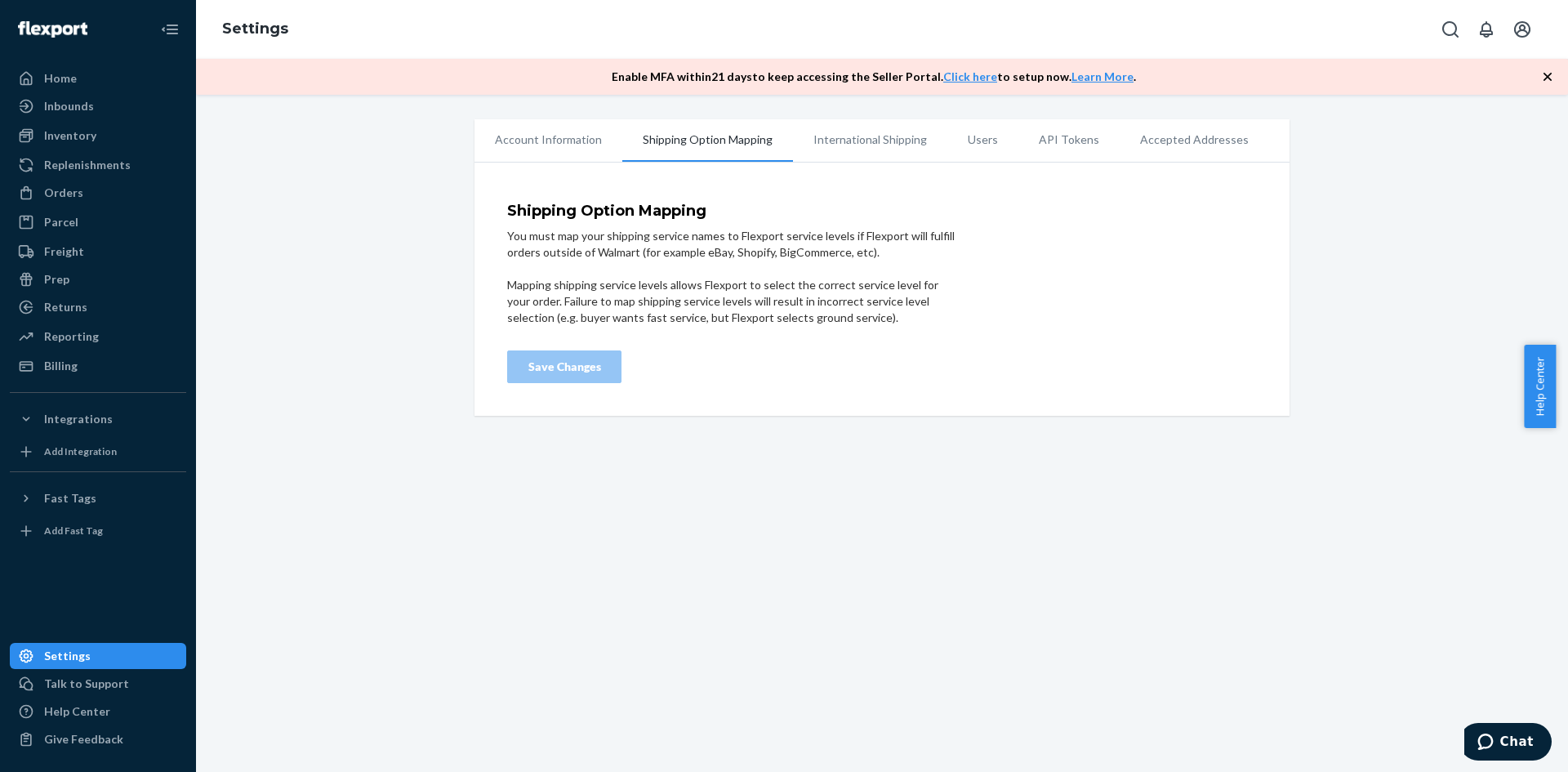
click at [578, 147] on li "Account Information" at bounding box center [548, 139] width 147 height 41
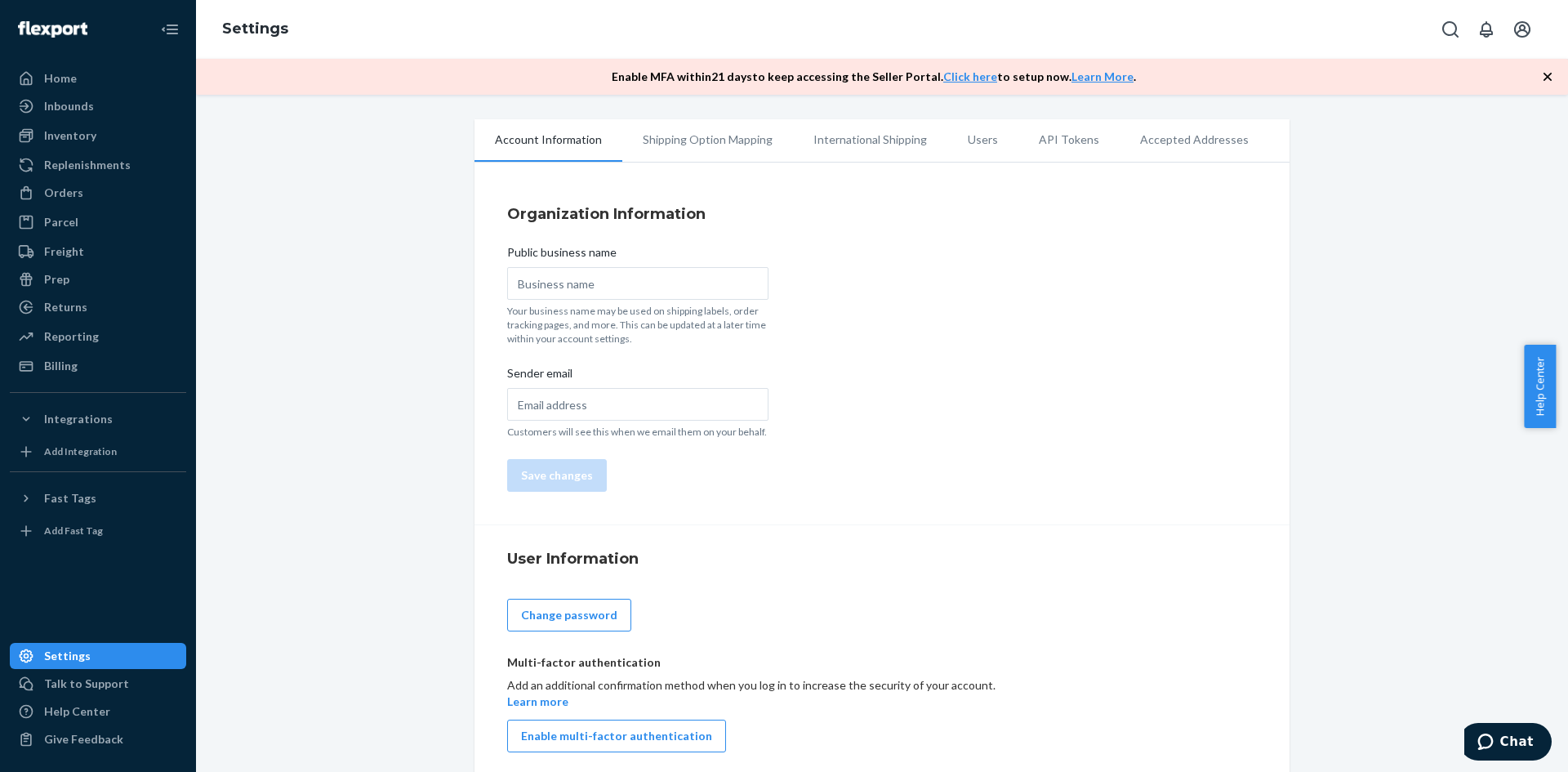
type input "SESG"
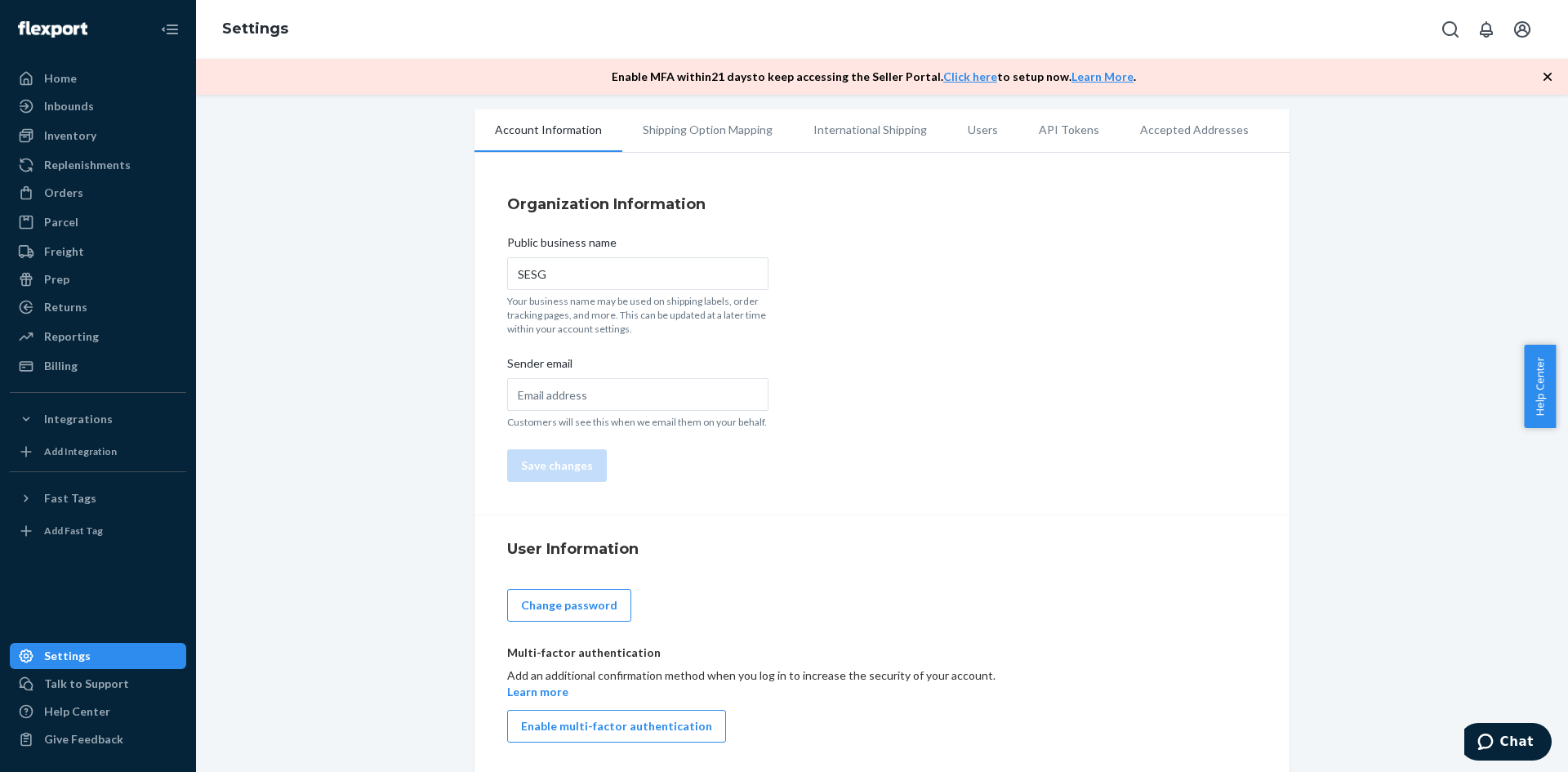
scroll to position [13, 0]
click at [1454, 34] on icon "Open Search Box" at bounding box center [1450, 29] width 17 height 17
click at [1483, 32] on icon "Open notifications" at bounding box center [1485, 29] width 19 height 19
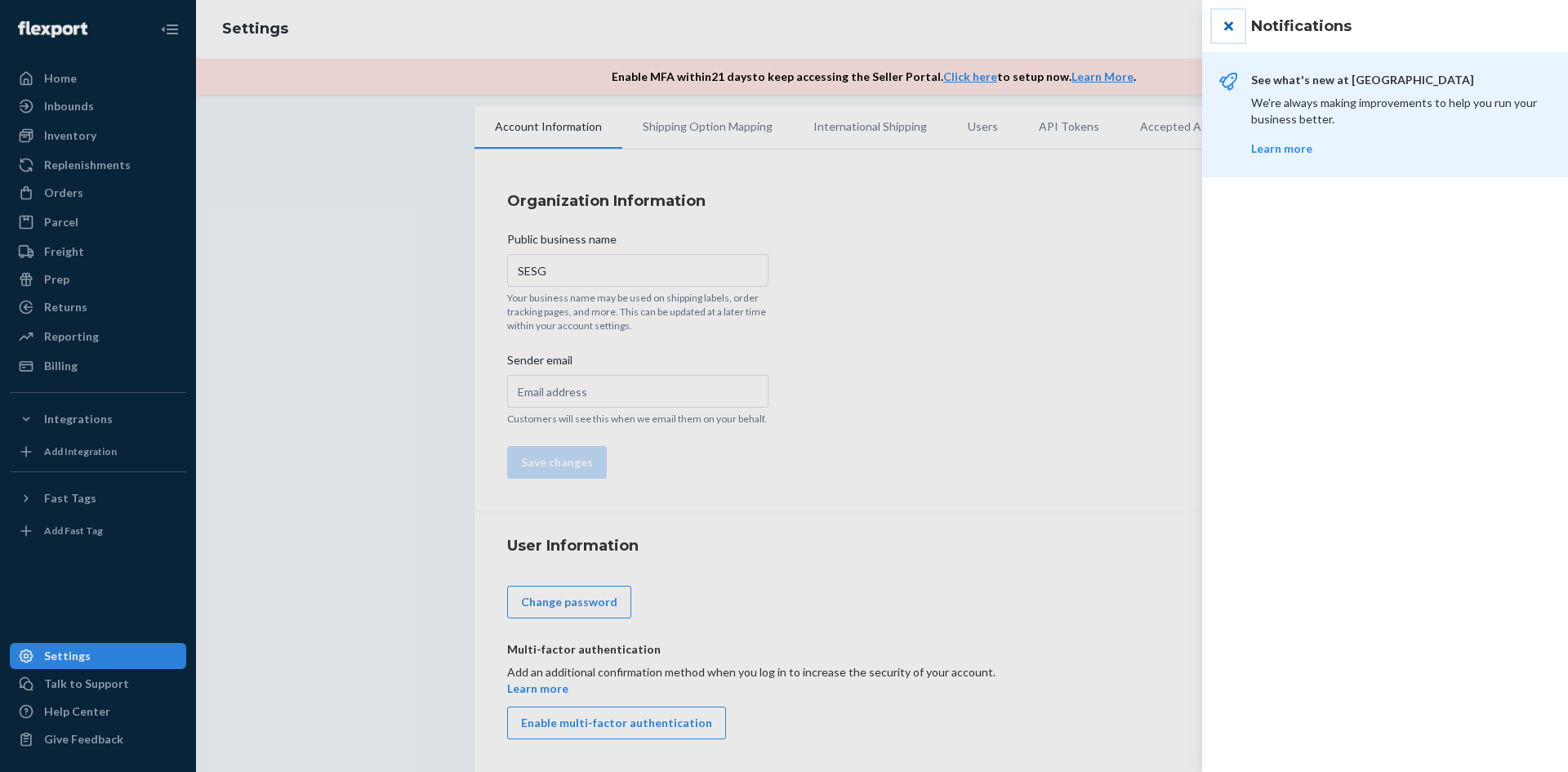
click at [1229, 28] on button "close" at bounding box center [1227, 26] width 32 height 32
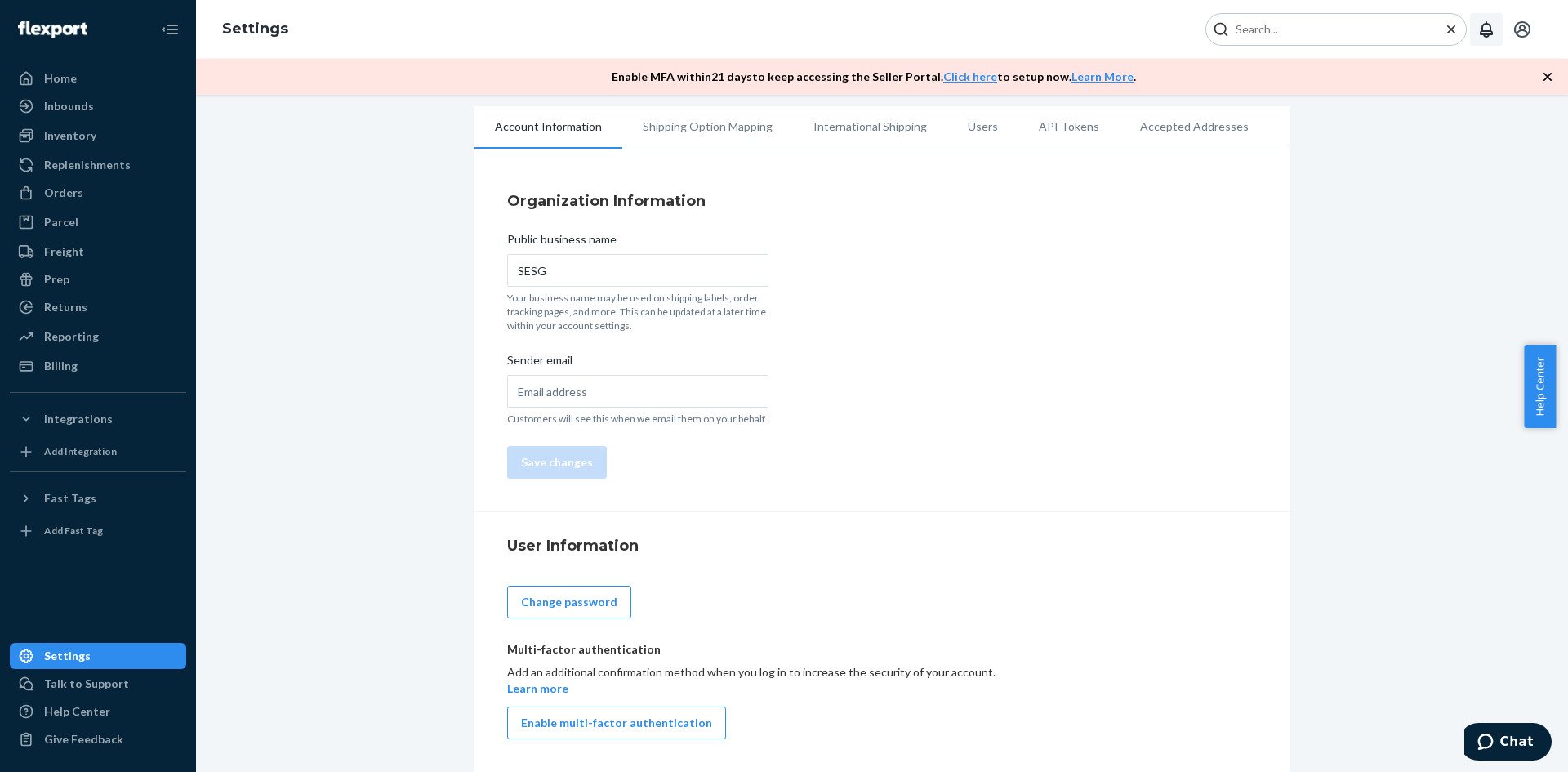
click at [1456, 29] on icon "Close Search" at bounding box center [1451, 29] width 17 height 17
click at [1440, 32] on icon "Open Search Box" at bounding box center [1449, 29] width 19 height 19
click at [1488, 29] on icon "Open notifications" at bounding box center [1485, 29] width 19 height 19
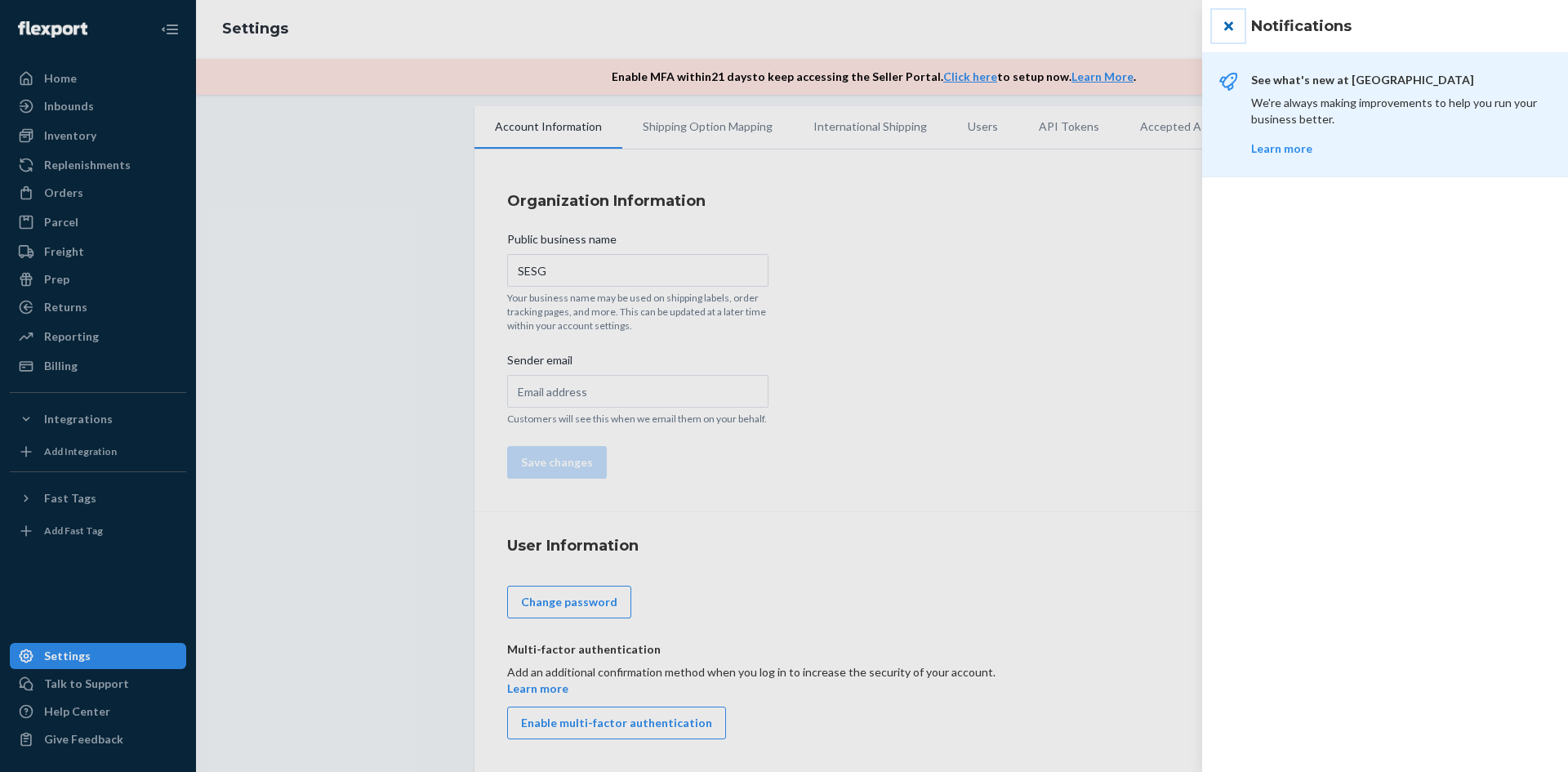
click at [1224, 30] on button "close" at bounding box center [1227, 26] width 32 height 32
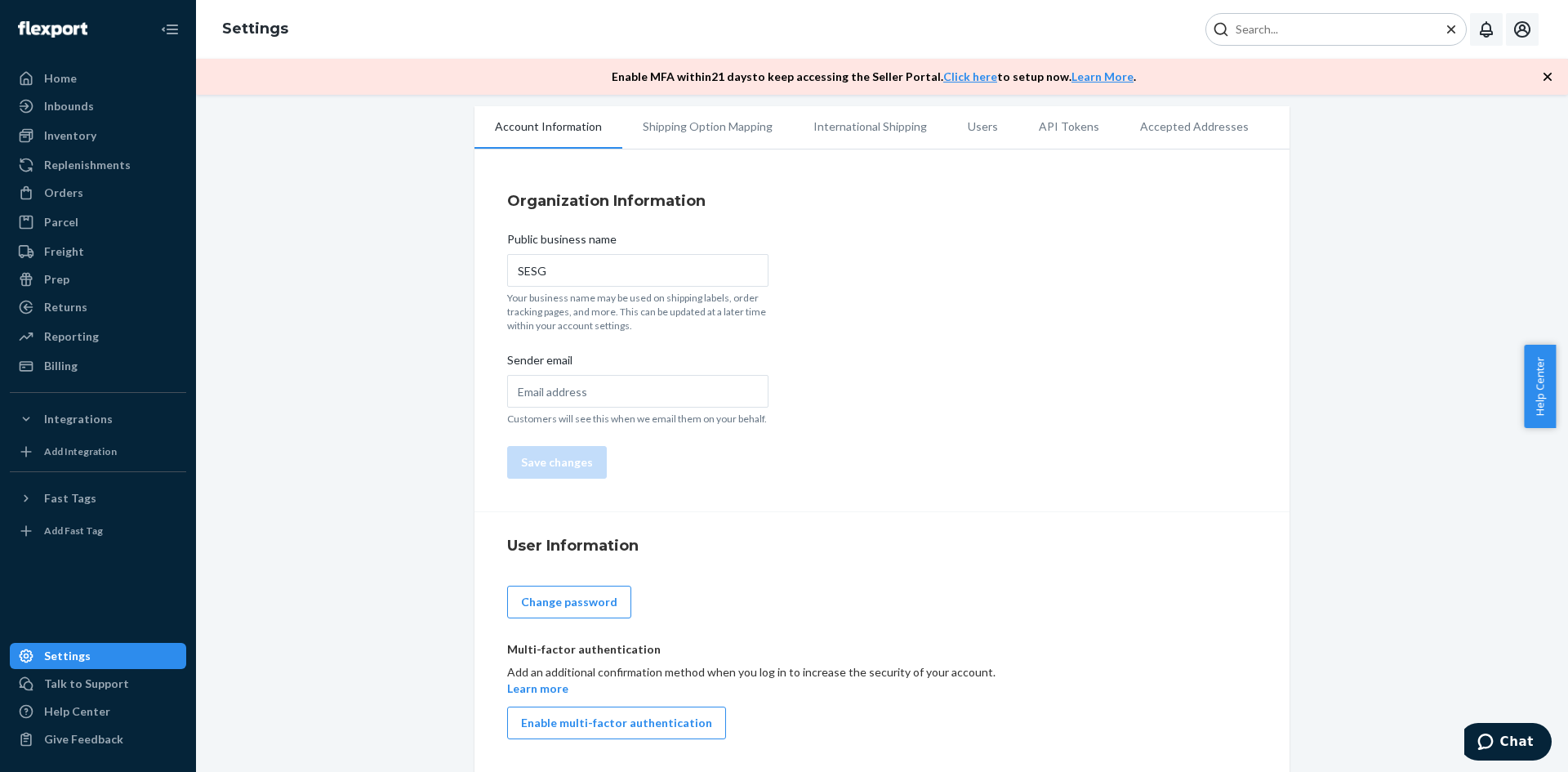
click at [1530, 32] on icon "Open account menu" at bounding box center [1521, 29] width 19 height 19
click at [1429, 231] on div "Account Information Shipping Option Mapping International Shipping Users API To…" at bounding box center [882, 439] width 1347 height 665
click at [50, 684] on div "Talk to Support" at bounding box center [87, 684] width 85 height 17
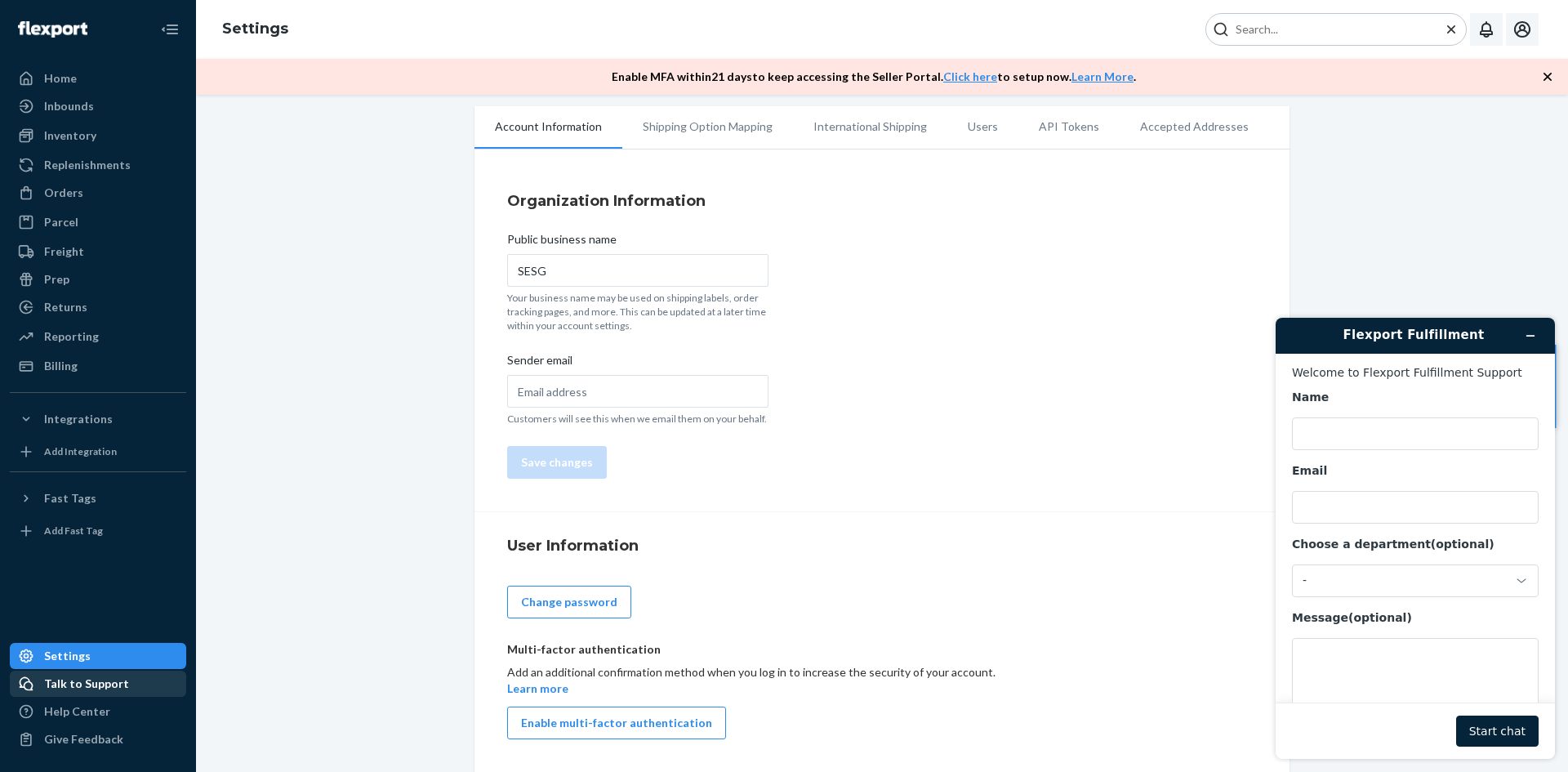
scroll to position [0, 0]
click at [107, 653] on div "Settings" at bounding box center [98, 655] width 173 height 23
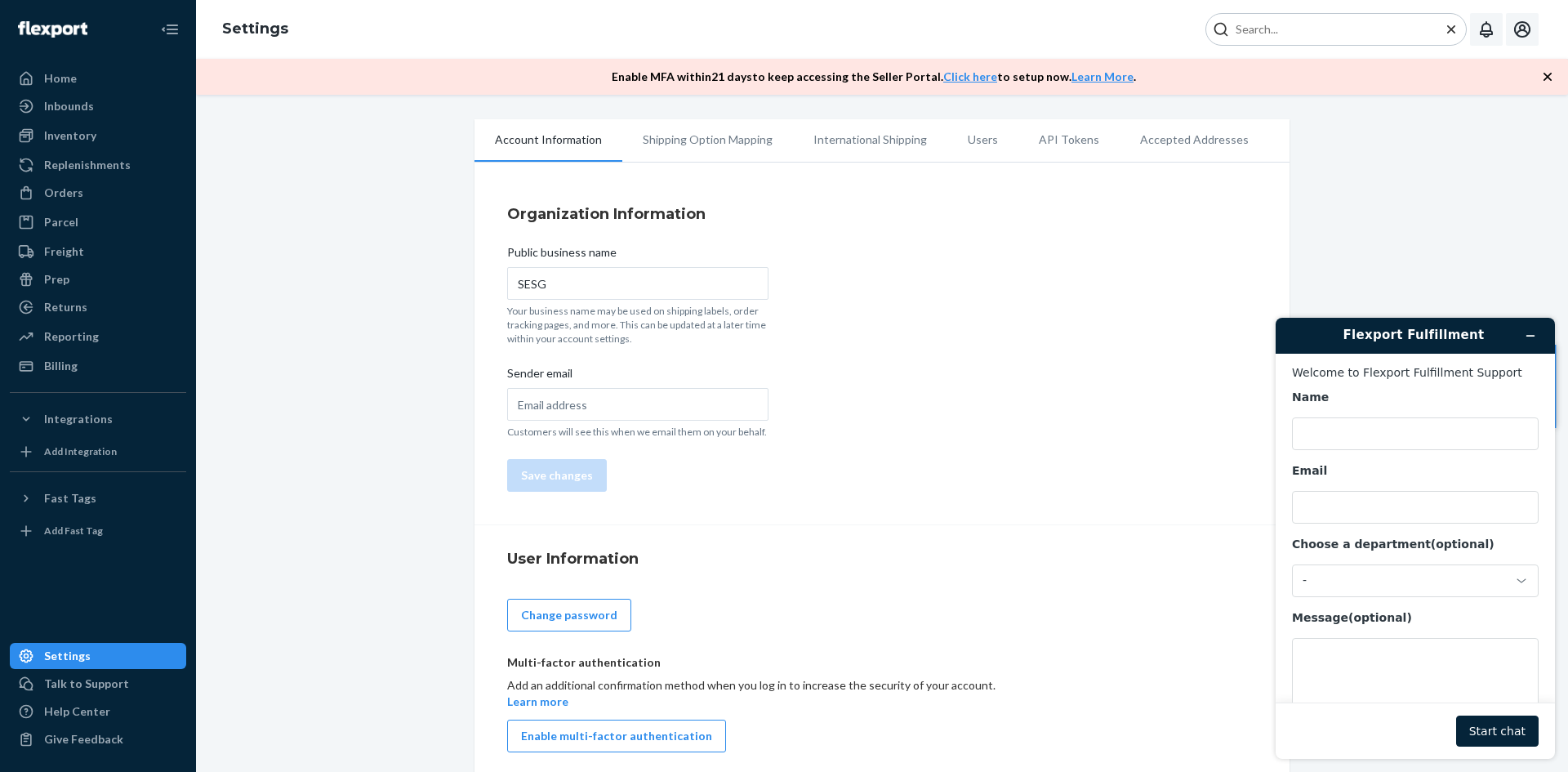
click at [664, 142] on li "Shipping Option Mapping" at bounding box center [707, 139] width 170 height 41
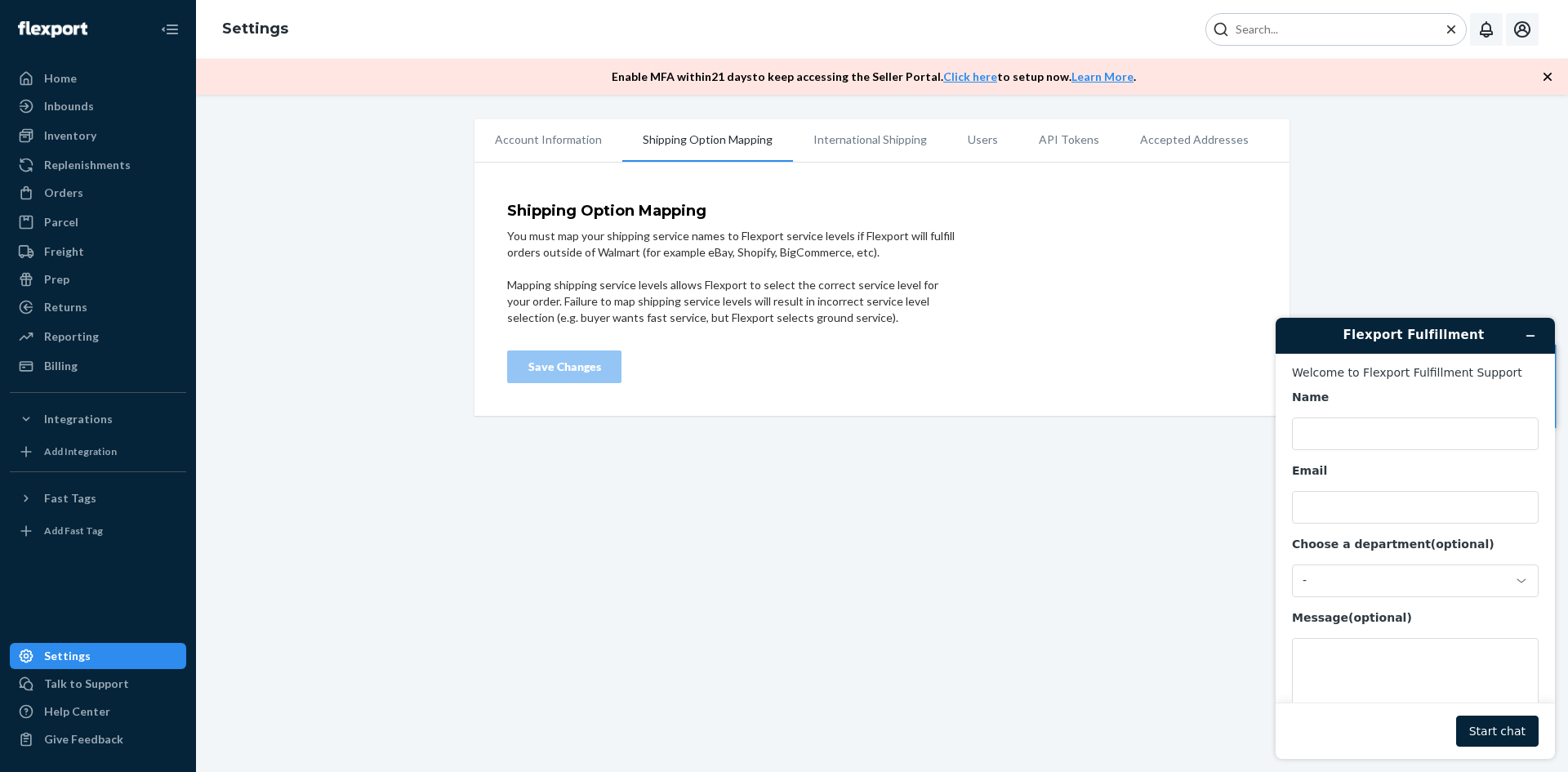
click at [874, 142] on li "International Shipping" at bounding box center [871, 139] width 155 height 41
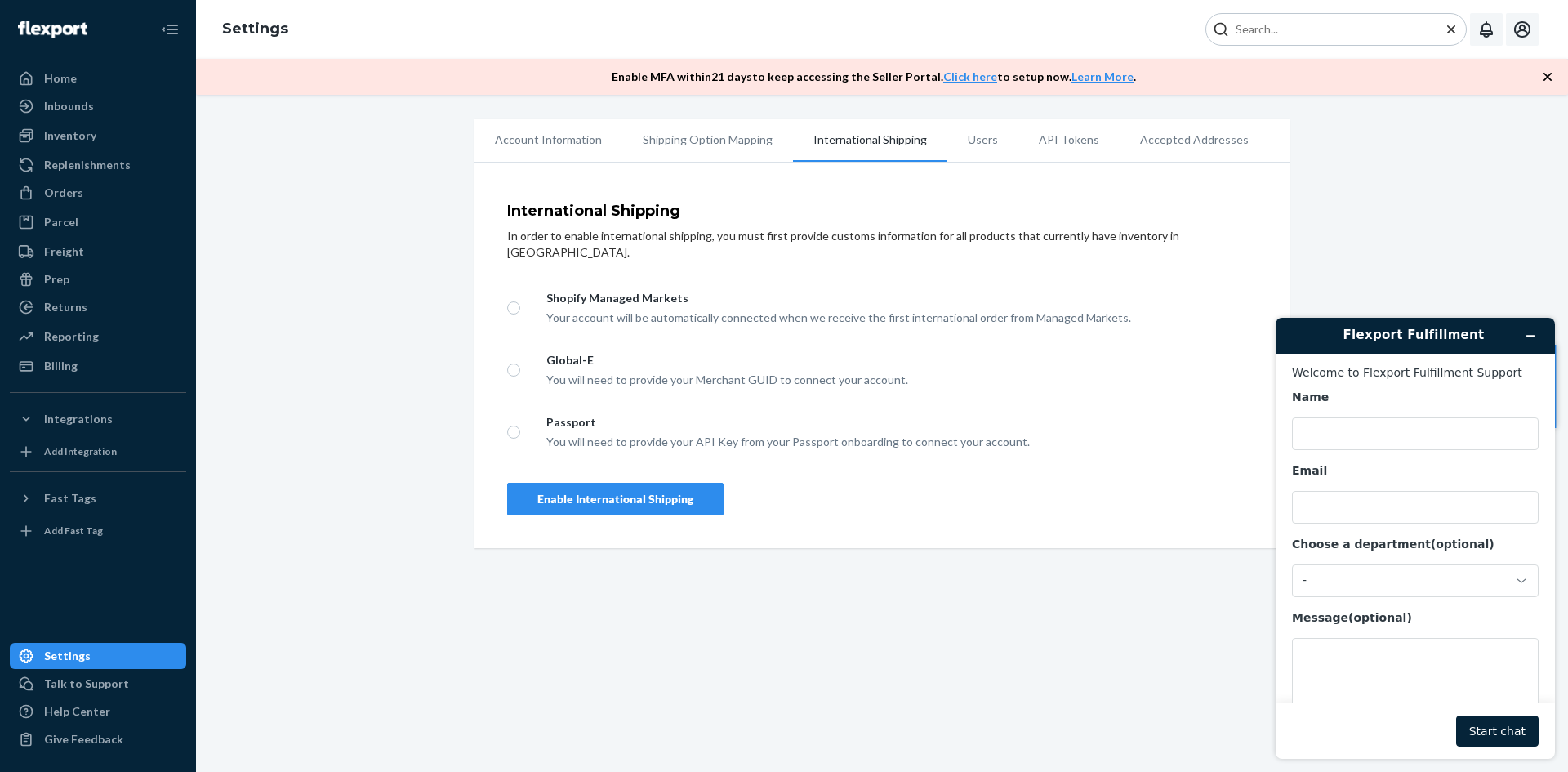
click at [1036, 137] on li "API Tokens" at bounding box center [1069, 139] width 101 height 41
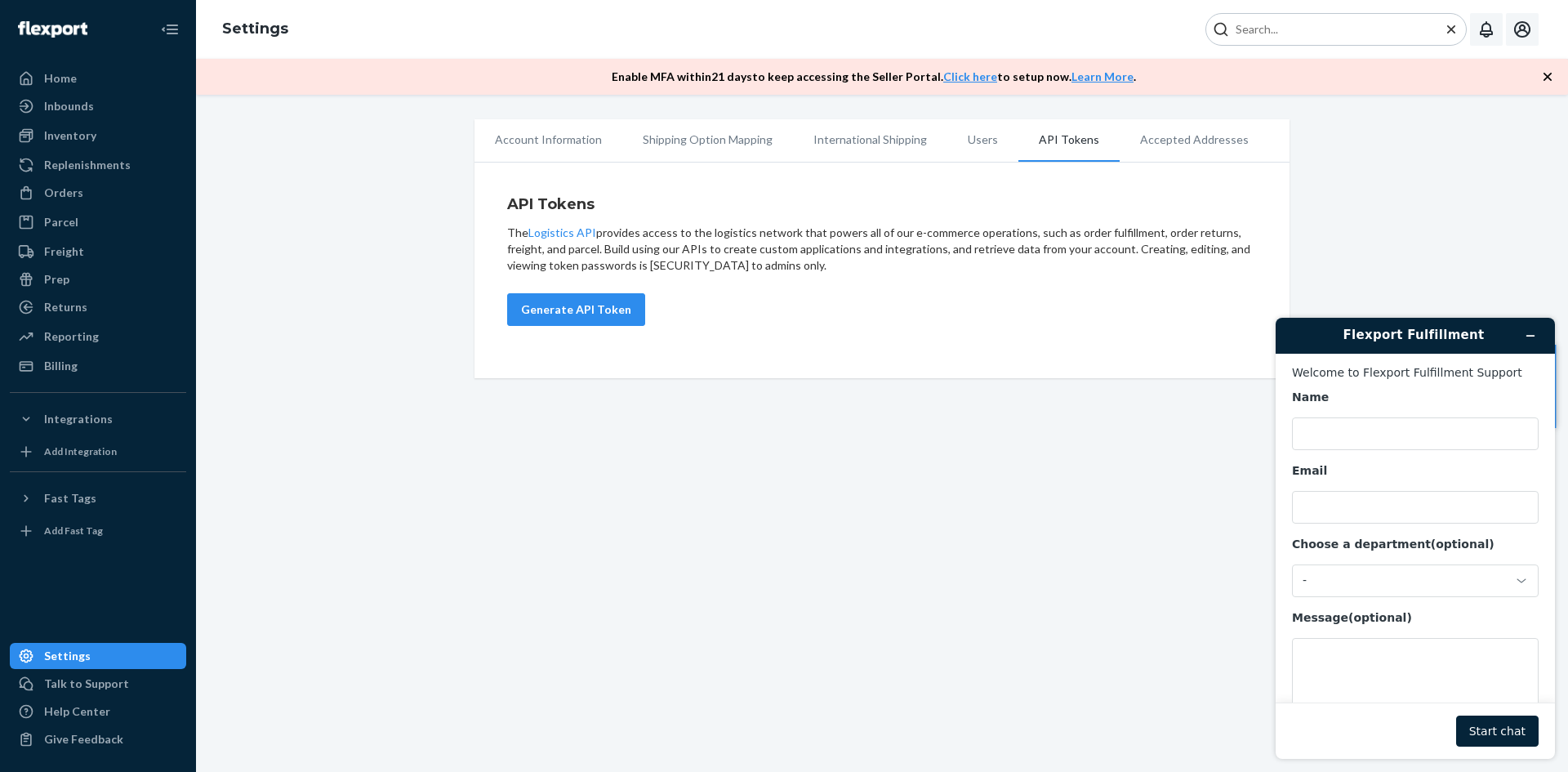
click at [975, 140] on li "Users" at bounding box center [982, 139] width 71 height 41
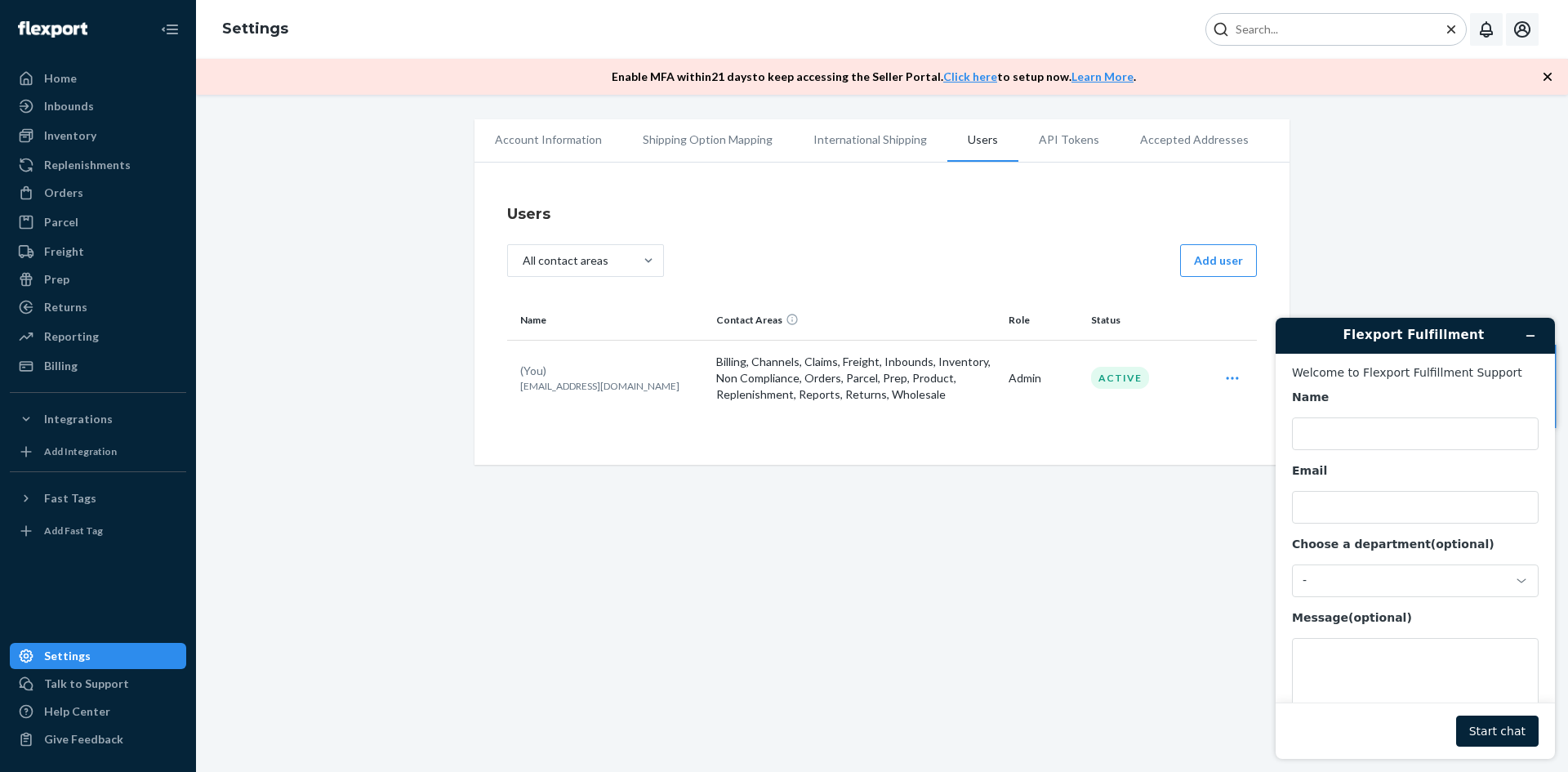
click at [1158, 140] on li "Accepted Addresses" at bounding box center [1194, 139] width 149 height 41
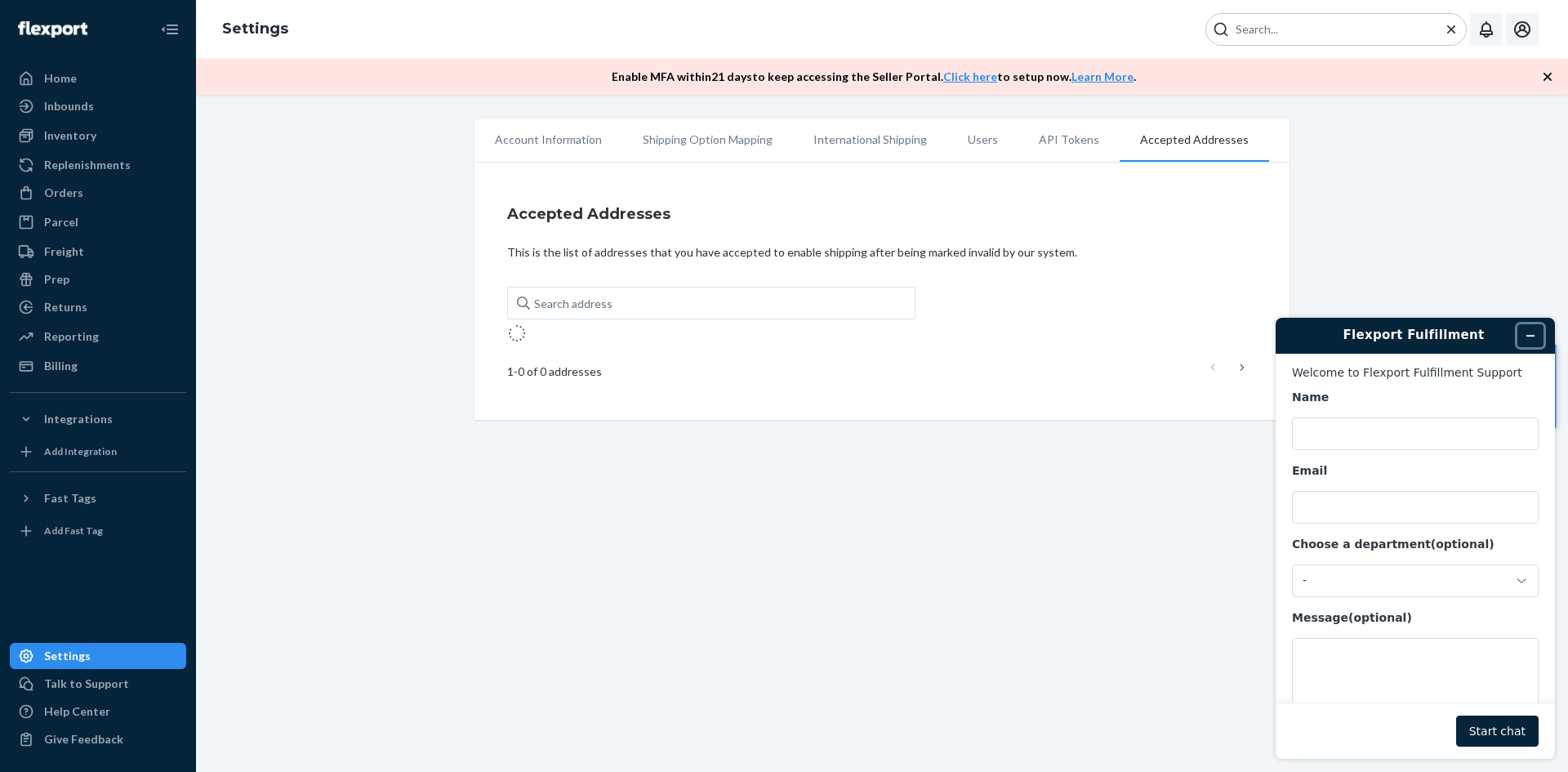
click at [1527, 334] on icon "Minimise widget" at bounding box center [1530, 335] width 11 height 11
